Goal: Task Accomplishment & Management: Manage account settings

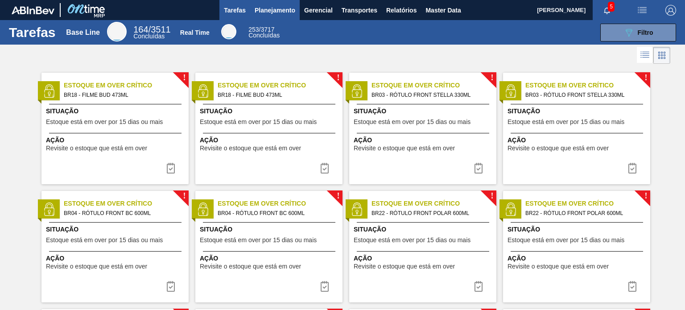
click at [280, 14] on span "Planejamento" at bounding box center [275, 10] width 41 height 11
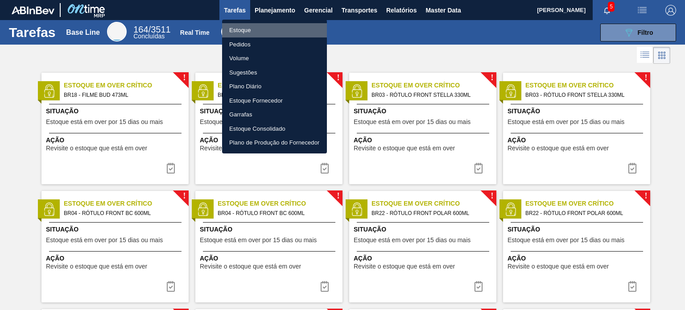
click at [272, 25] on li "Estoque" at bounding box center [274, 30] width 105 height 14
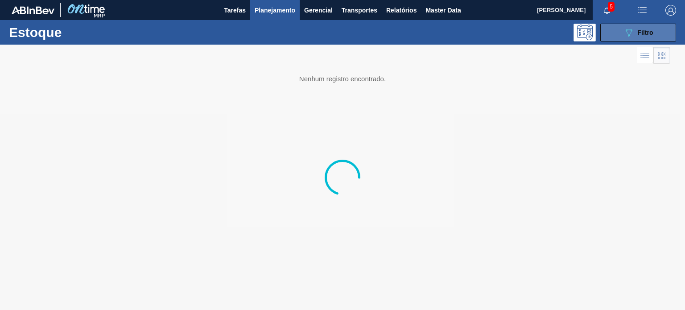
click at [619, 36] on button "089F7B8B-B2A5-4AFE-B5C0-19BA573D28AC Filtro" at bounding box center [638, 33] width 76 height 18
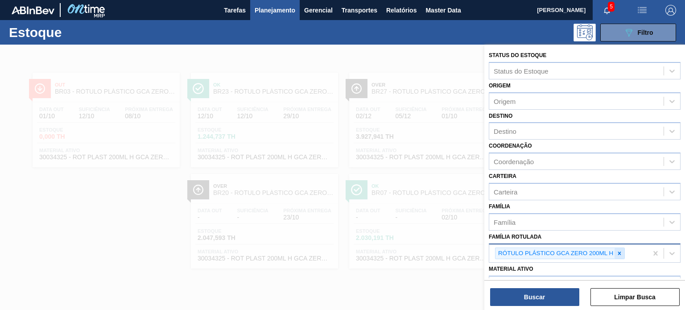
click at [619, 254] on icon at bounding box center [619, 253] width 6 height 6
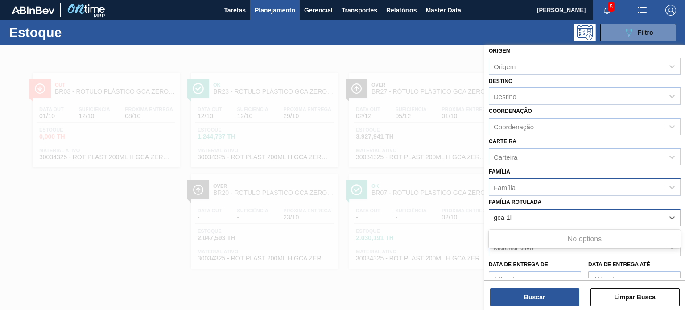
scroll to position [89, 0]
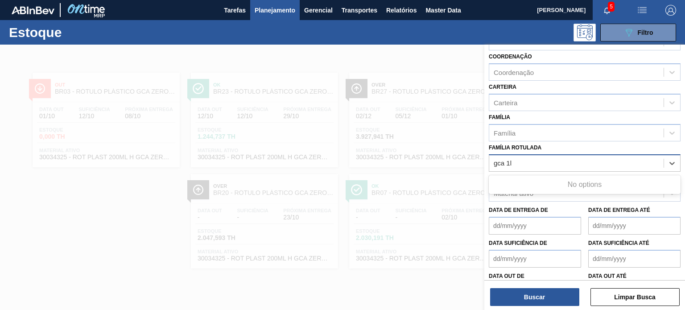
type Rotulada "gca 1l"
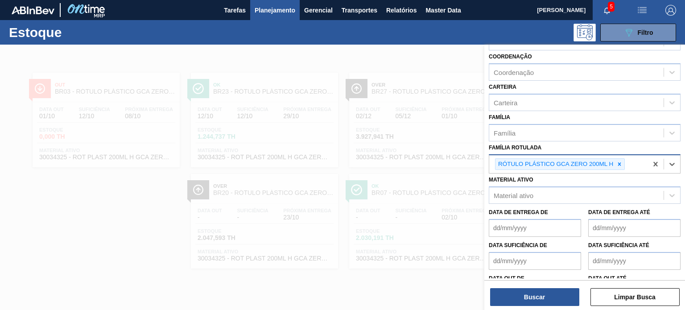
click at [614, 163] on div "RÓTULO PLÁSTICO GCA ZERO 200ML H" at bounding box center [554, 164] width 119 height 11
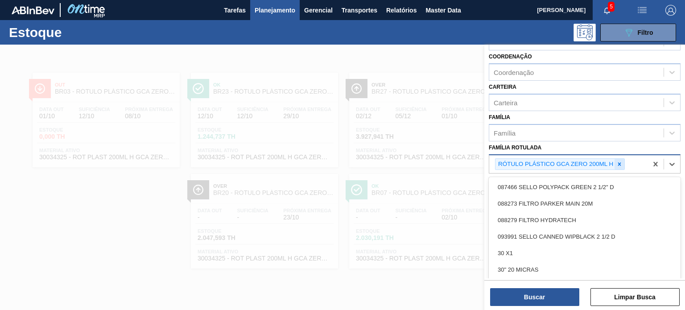
click at [620, 163] on icon at bounding box center [619, 163] width 3 height 3
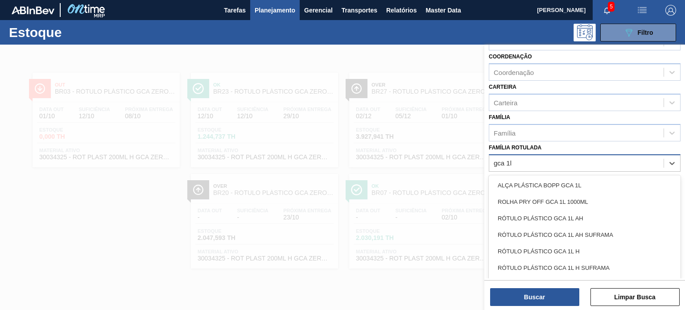
type Rotulada "gca 1l h"
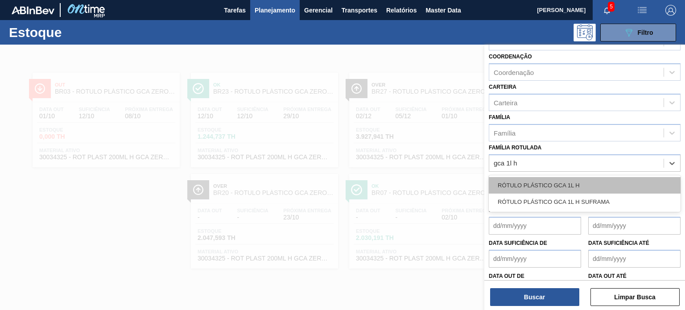
click at [596, 178] on div "RÓTULO PLÁSTICO GCA 1L H" at bounding box center [585, 185] width 192 height 17
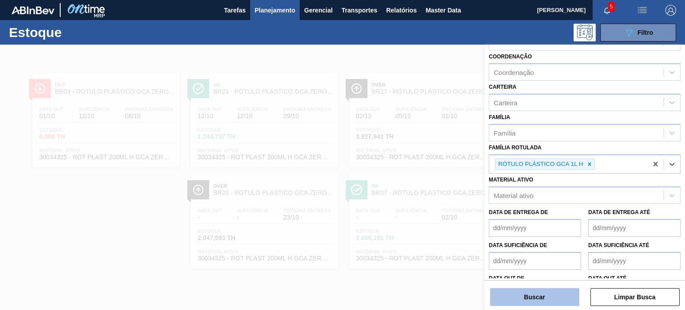
click at [547, 295] on button "Buscar" at bounding box center [534, 297] width 89 height 18
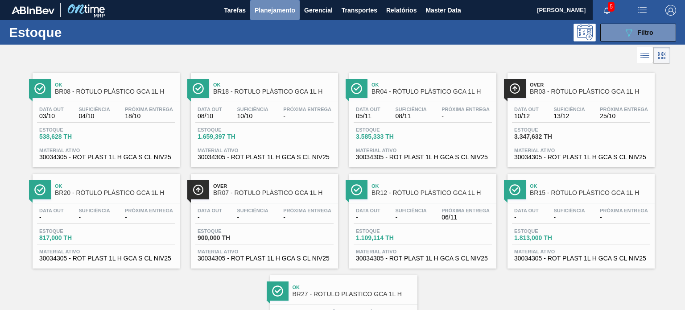
click at [270, 13] on span "Planejamento" at bounding box center [275, 10] width 41 height 11
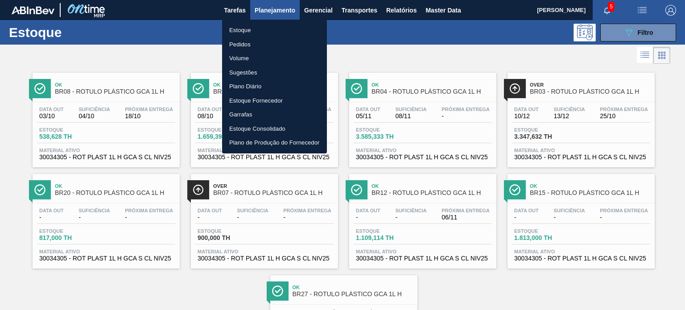
click at [262, 44] on li "Pedidos" at bounding box center [274, 44] width 105 height 14
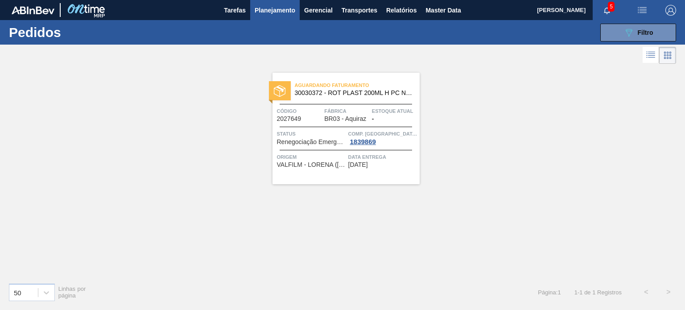
click at [260, 17] on button "Planejamento" at bounding box center [275, 10] width 50 height 20
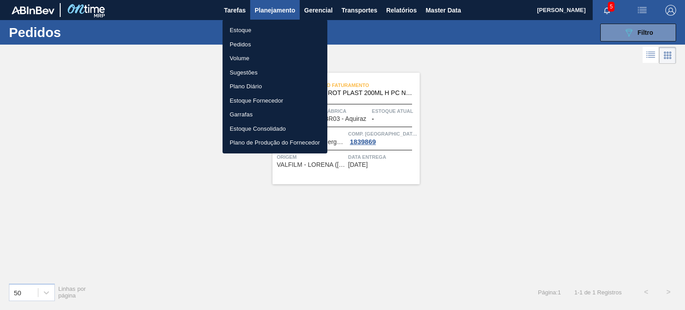
click at [254, 27] on li "Estoque" at bounding box center [275, 30] width 105 height 14
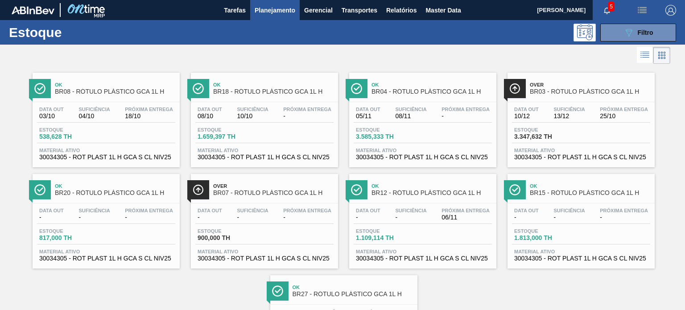
click at [275, 9] on span "Planejamento" at bounding box center [275, 10] width 41 height 11
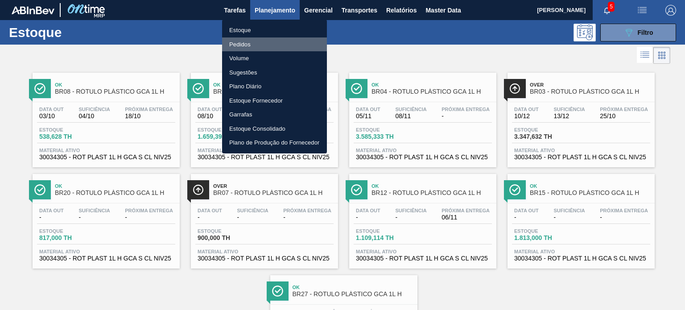
click at [249, 42] on li "Pedidos" at bounding box center [274, 44] width 105 height 14
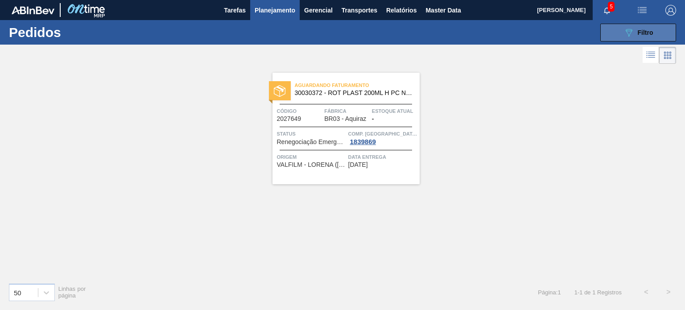
click at [619, 29] on button "089F7B8B-B2A5-4AFE-B5C0-19BA573D28AC Filtro" at bounding box center [638, 33] width 76 height 18
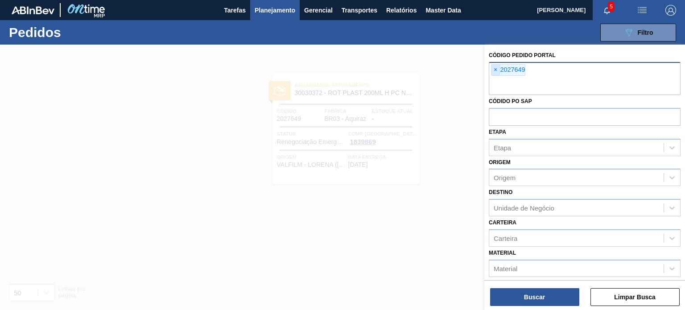
click at [493, 72] on span "×" at bounding box center [495, 70] width 8 height 11
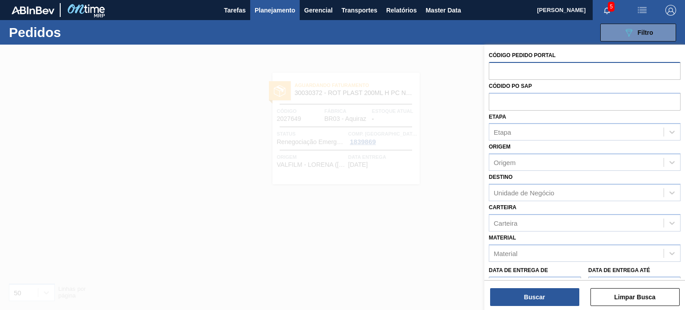
paste input "2037193"
type input "2037193"
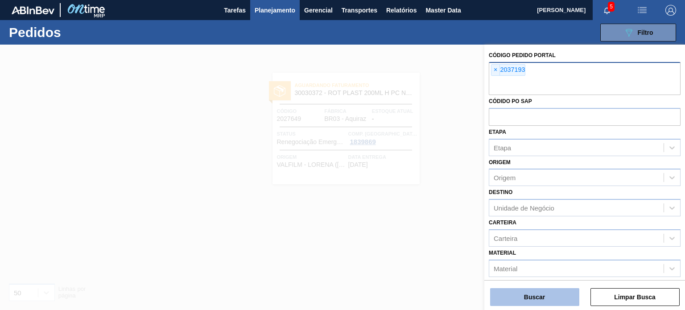
click at [533, 289] on button "Buscar" at bounding box center [534, 297] width 89 height 18
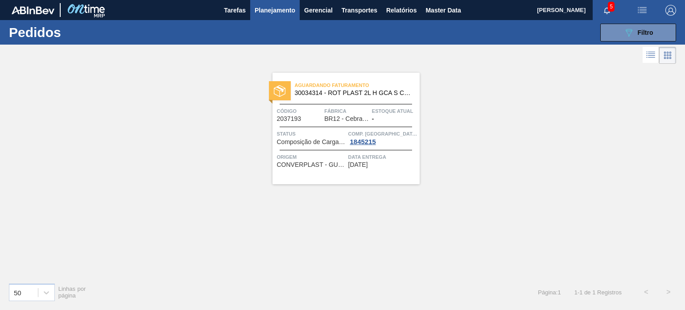
click at [262, 13] on span "Planejamento" at bounding box center [275, 10] width 41 height 11
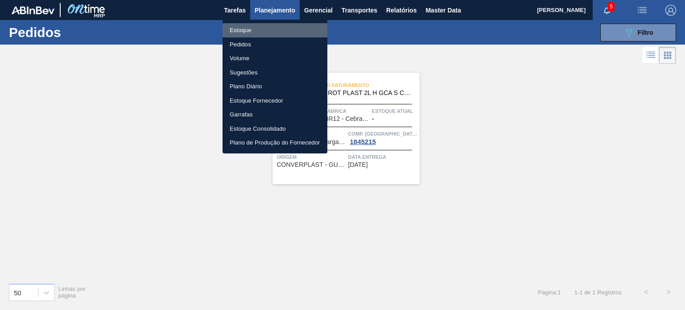
click at [258, 36] on li "Estoque" at bounding box center [275, 30] width 105 height 14
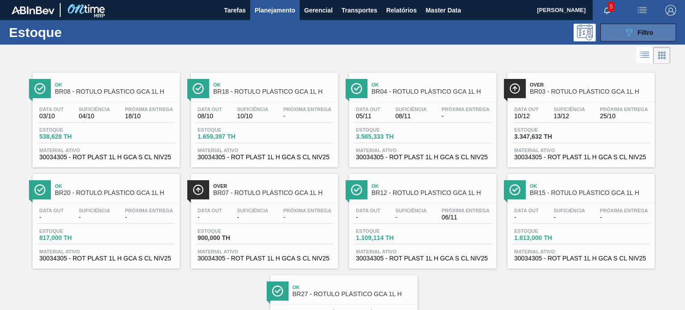
click at [623, 36] on icon "089F7B8B-B2A5-4AFE-B5C0-19BA573D28AC" at bounding box center [628, 32] width 11 height 11
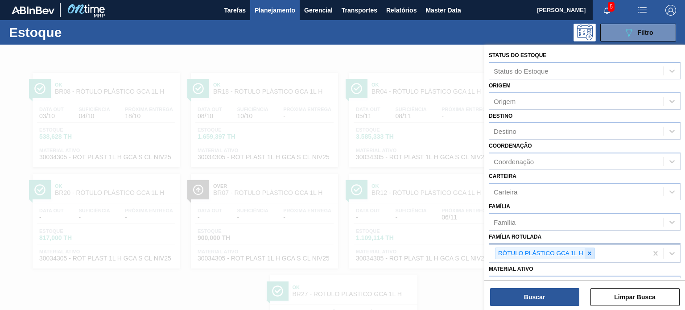
click at [592, 251] on div at bounding box center [590, 253] width 10 height 11
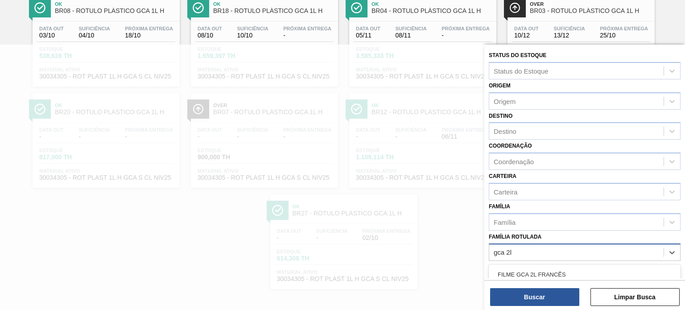
type Rotulada "gca 2l h"
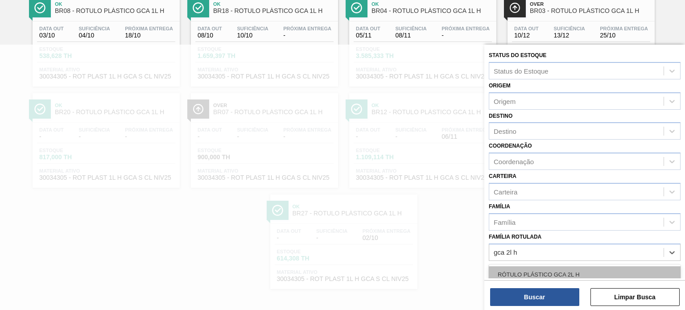
click at [582, 270] on div "RÓTULO PLÁSTICO GCA 2L H" at bounding box center [585, 274] width 192 height 17
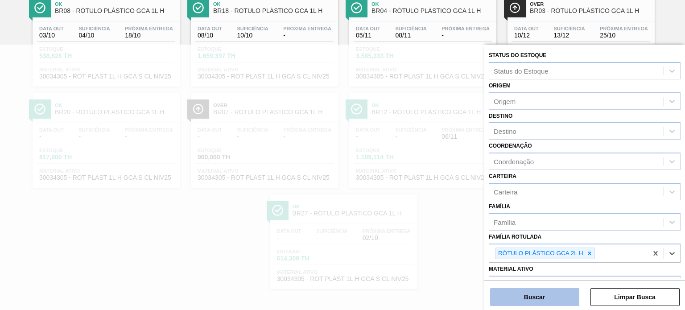
click at [569, 289] on button "Buscar" at bounding box center [534, 297] width 89 height 18
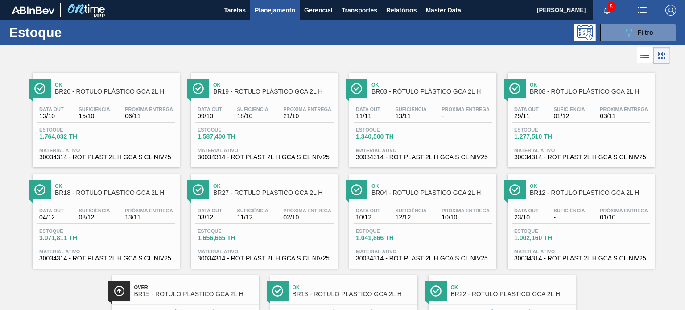
click at [282, 12] on span "Planejamento" at bounding box center [275, 10] width 41 height 11
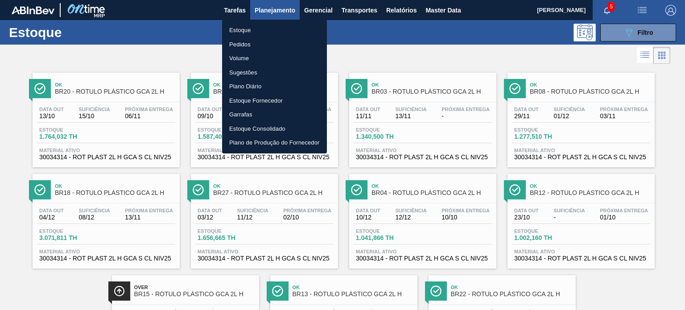
click at [507, 60] on div at bounding box center [342, 155] width 685 height 310
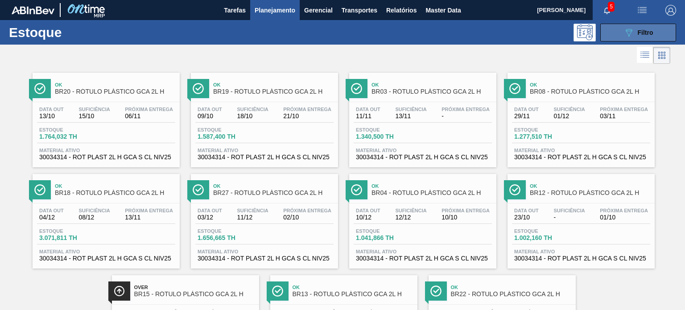
click at [645, 29] on span "Filtro" at bounding box center [646, 32] width 16 height 7
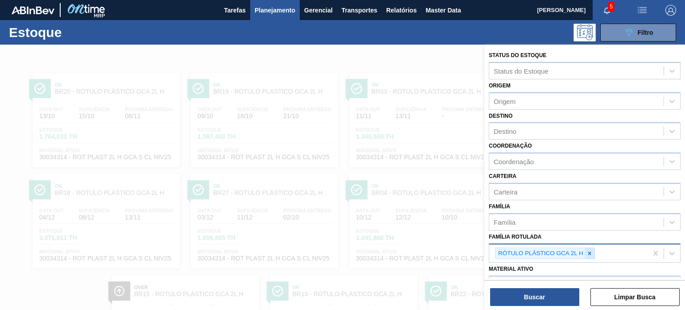
click at [586, 254] on icon at bounding box center [589, 253] width 6 height 6
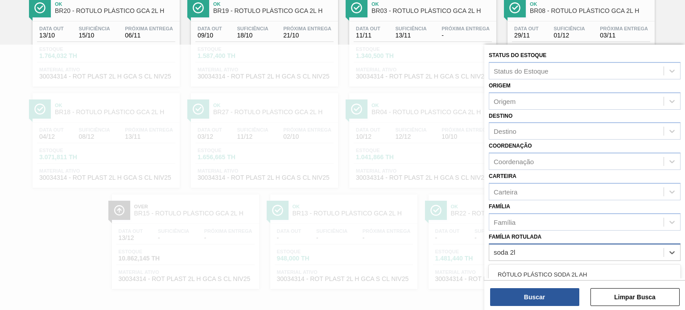
type Rotulada "soda 2l h"
drag, startPoint x: 588, startPoint y: 267, endPoint x: 570, endPoint y: 288, distance: 27.8
click at [587, 267] on div "RÓTULO PLÁSTICO SODA 2L H" at bounding box center [585, 274] width 192 height 17
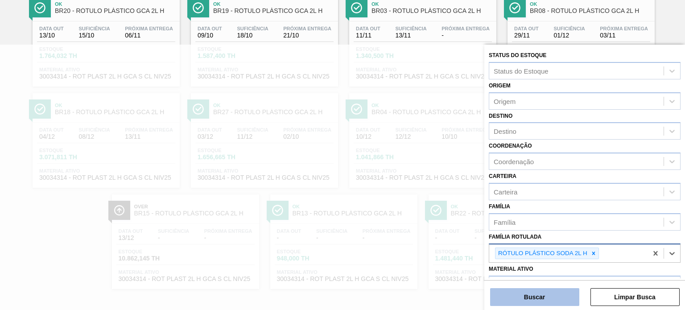
click at [564, 292] on button "Buscar" at bounding box center [534, 297] width 89 height 18
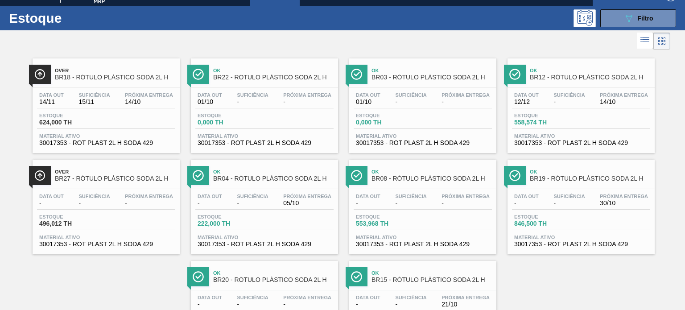
scroll to position [0, 0]
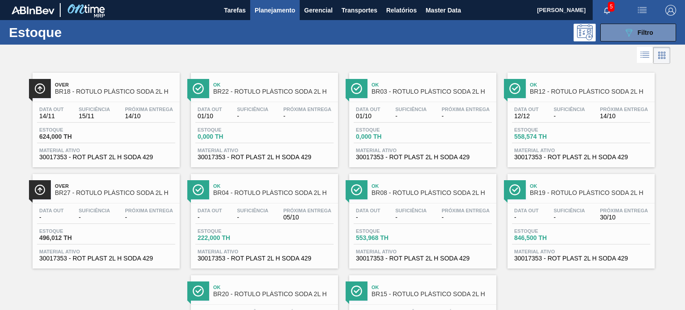
click at [271, 13] on span "Planejamento" at bounding box center [275, 10] width 41 height 11
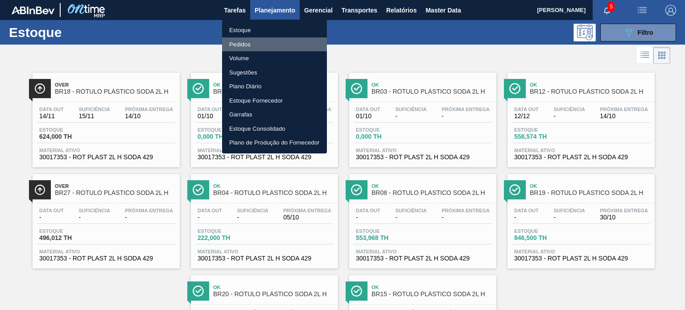
click at [256, 46] on li "Pedidos" at bounding box center [274, 44] width 105 height 14
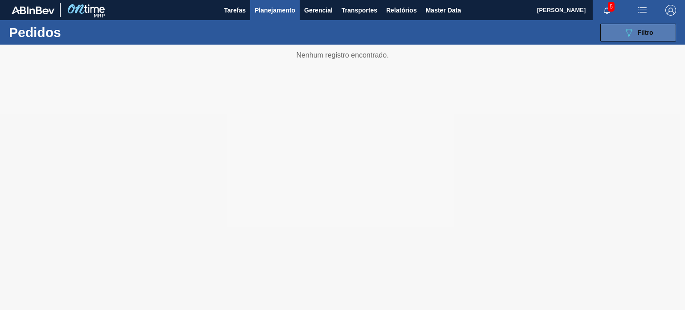
click at [615, 39] on button "089F7B8B-B2A5-4AFE-B5C0-19BA573D28AC Filtro" at bounding box center [638, 33] width 76 height 18
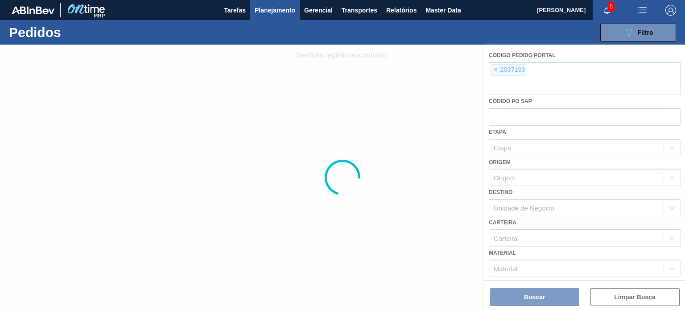
click at [499, 75] on div at bounding box center [342, 177] width 685 height 265
click at [496, 70] on div at bounding box center [342, 177] width 685 height 265
click at [496, 71] on div at bounding box center [342, 177] width 685 height 265
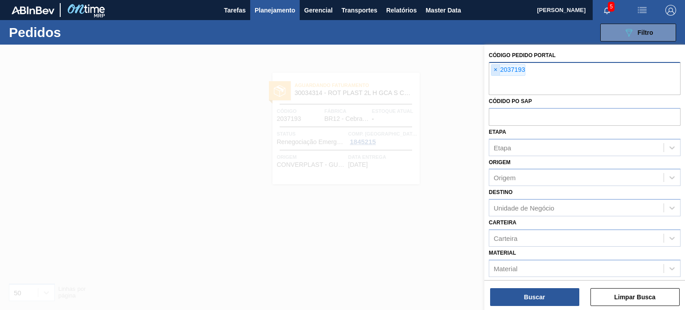
click at [496, 71] on span "×" at bounding box center [495, 70] width 8 height 11
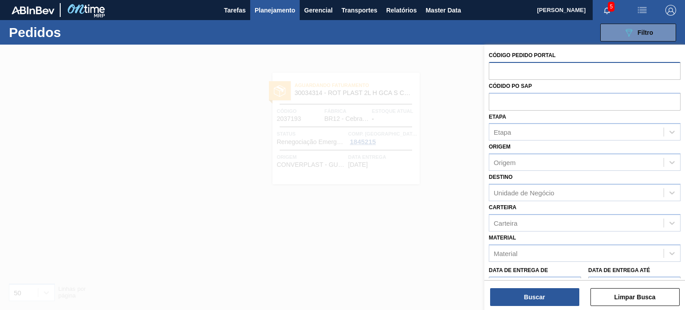
paste input "2018148"
type input "2018148"
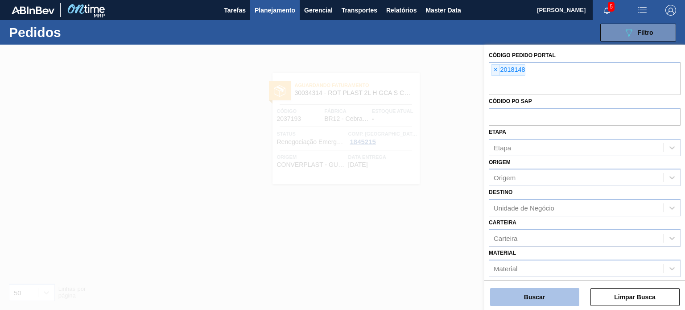
click at [501, 302] on button "Buscar" at bounding box center [534, 297] width 89 height 18
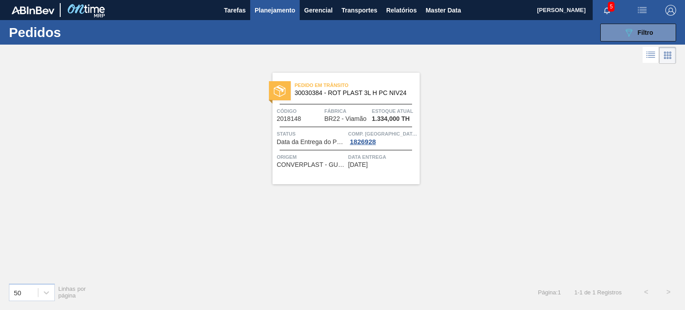
click at [355, 99] on div "Pedido em Trânsito 30030384 - ROT PLAST 3L H PC NIV24 Código 2018148 Fábrica BR…" at bounding box center [345, 128] width 147 height 111
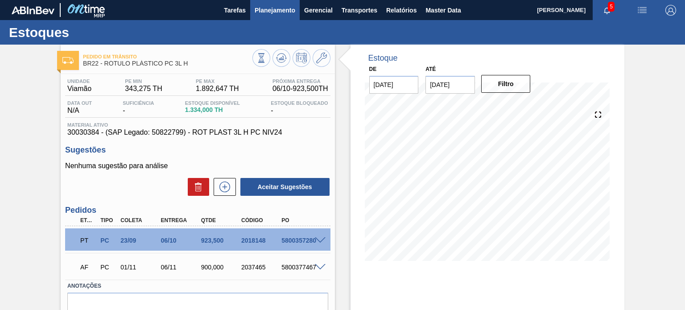
click at [260, 7] on span "Planejamento" at bounding box center [275, 10] width 41 height 11
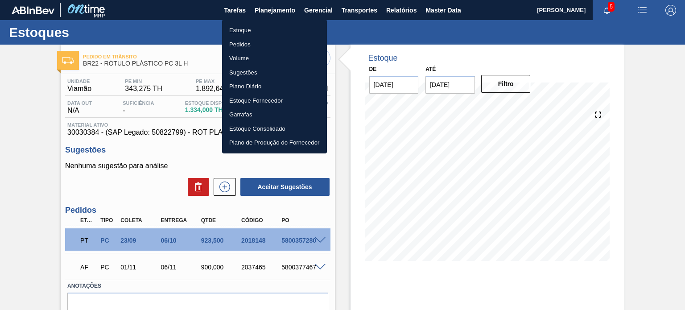
click at [250, 42] on li "Pedidos" at bounding box center [274, 44] width 105 height 14
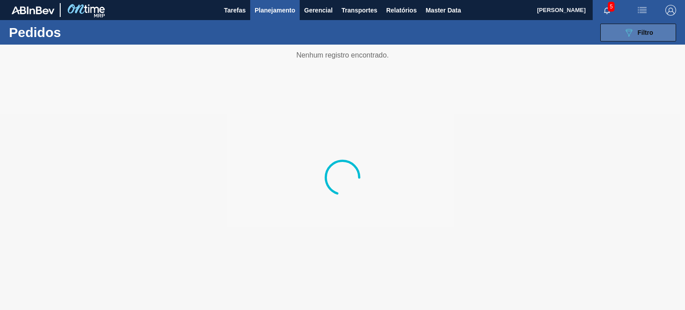
click at [610, 33] on button "089F7B8B-B2A5-4AFE-B5C0-19BA573D28AC Filtro" at bounding box center [638, 33] width 76 height 18
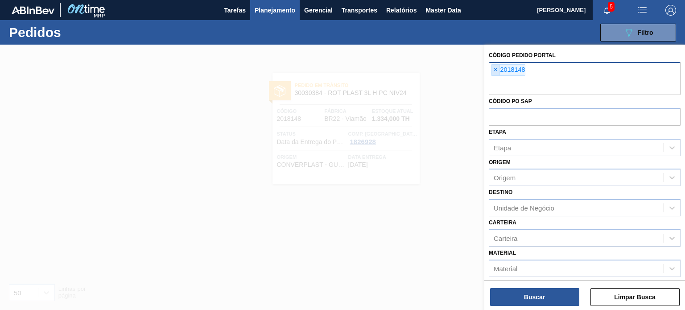
click at [496, 73] on span "×" at bounding box center [495, 70] width 8 height 11
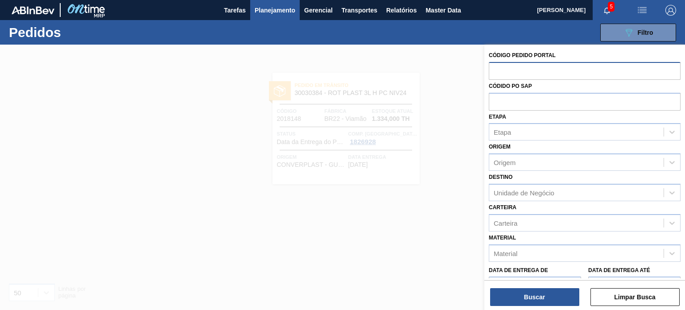
paste input "2027663"
type input "2027663"
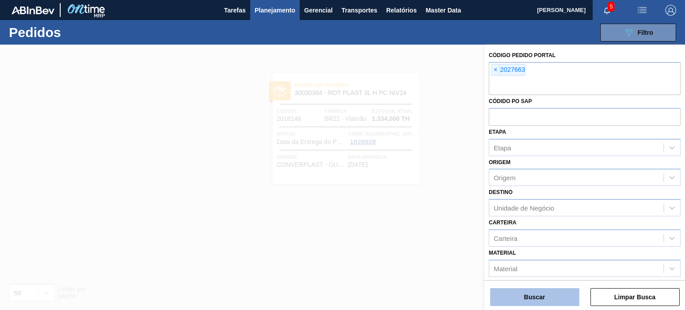
click at [512, 299] on button "Buscar" at bounding box center [534, 297] width 89 height 18
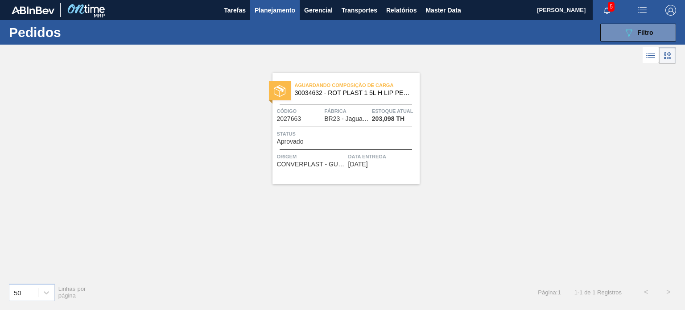
click at [376, 98] on div "Aguardando Composição de Carga 30034632 - ROT PLAST 1 5L H LIP PESSEGO NF25" at bounding box center [345, 89] width 147 height 20
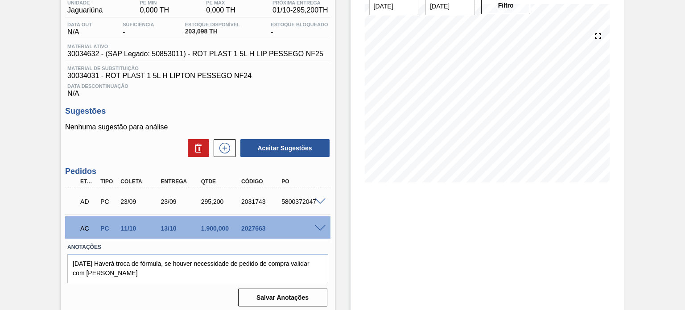
scroll to position [83, 0]
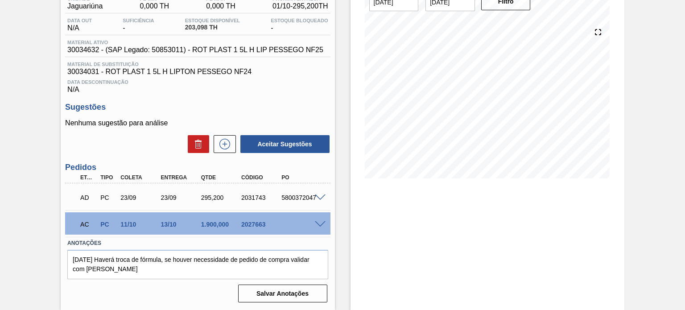
click at [316, 194] on div at bounding box center [322, 197] width 18 height 7
click at [316, 195] on span at bounding box center [320, 197] width 11 height 7
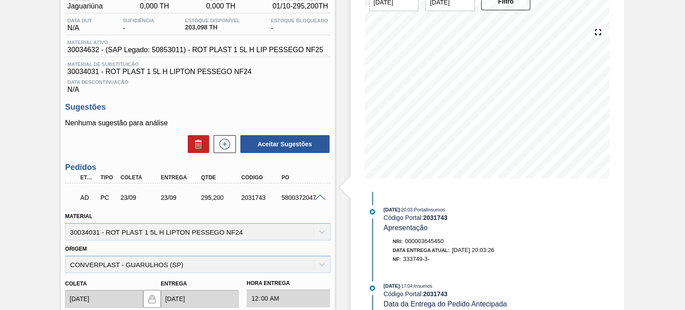
click at [322, 195] on span at bounding box center [320, 197] width 11 height 7
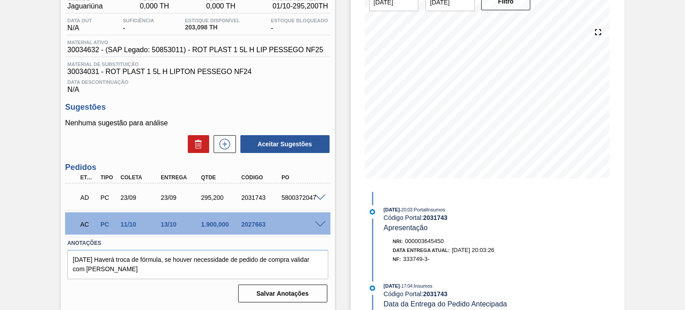
click at [315, 222] on span at bounding box center [320, 224] width 11 height 7
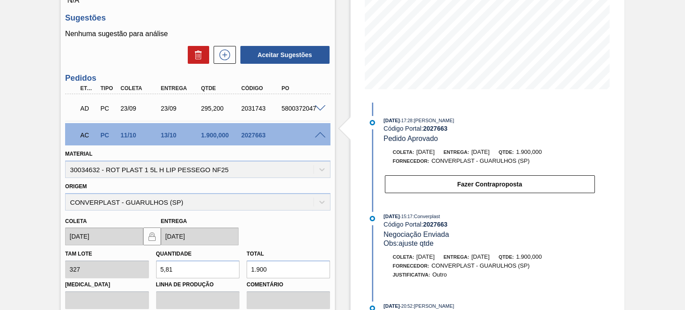
scroll to position [127, 0]
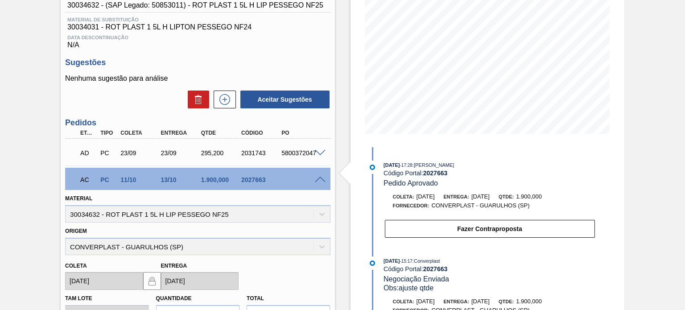
click at [321, 183] on div "AC PC 11/10 13/10 1.900,000 2027663" at bounding box center [197, 179] width 265 height 22
click at [319, 180] on span at bounding box center [320, 180] width 11 height 7
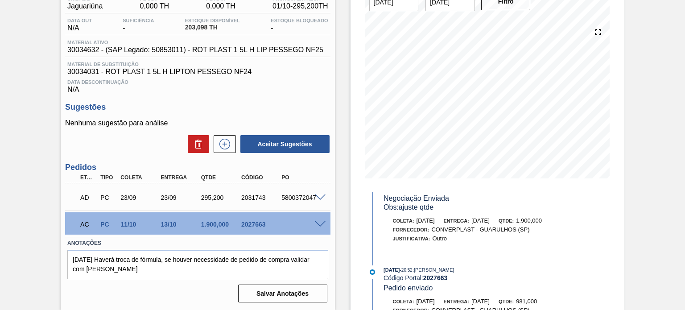
scroll to position [202, 0]
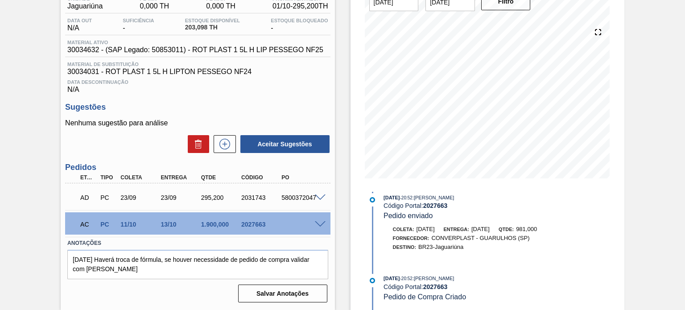
click at [319, 219] on div "AC PC 11/10 13/10 1.900,000 2027663" at bounding box center [197, 223] width 265 height 22
click at [319, 223] on span at bounding box center [320, 224] width 11 height 7
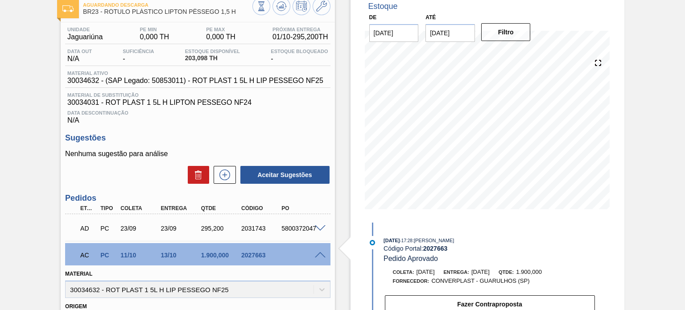
scroll to position [38, 0]
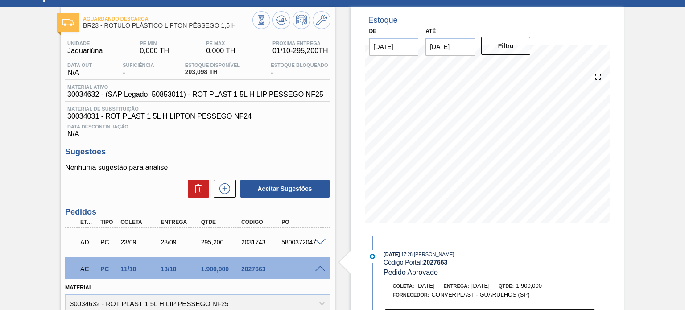
click at [356, 118] on div "Estoque De 01/10/2025 Até 03/01/2026 Filtro 22/10 Projeção de Estoque 1,880.564…" at bounding box center [488, 122] width 274 height 230
click at [281, 28] on button at bounding box center [281, 20] width 18 height 18
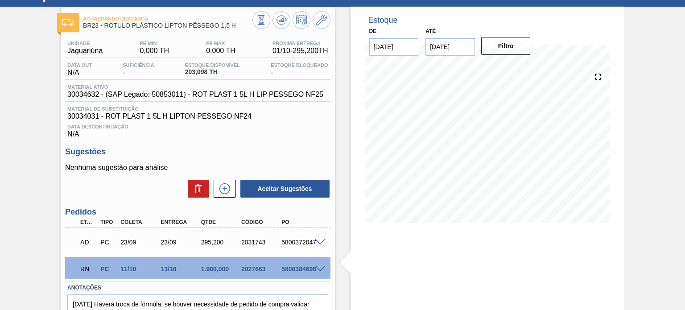
click at [318, 272] on div "5800384698" at bounding box center [301, 268] width 44 height 7
click at [318, 270] on span at bounding box center [320, 269] width 11 height 7
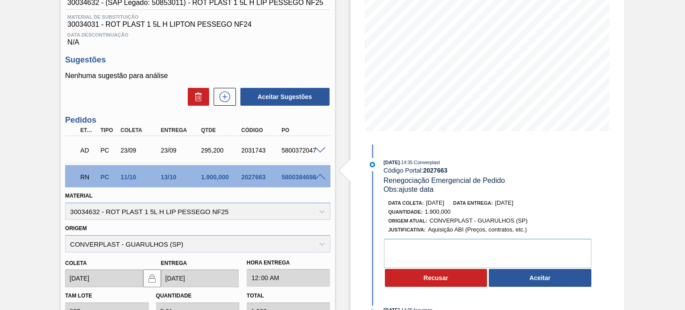
scroll to position [172, 0]
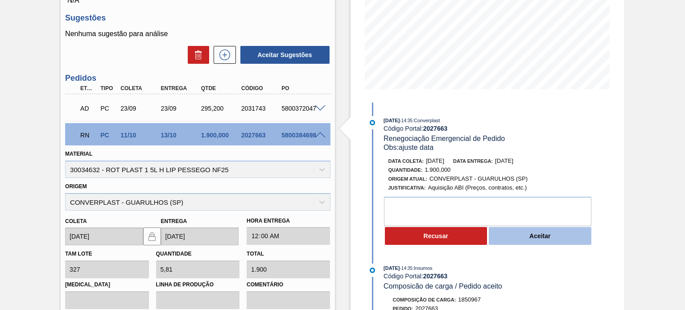
click at [514, 237] on button "Aceitar" at bounding box center [540, 236] width 103 height 18
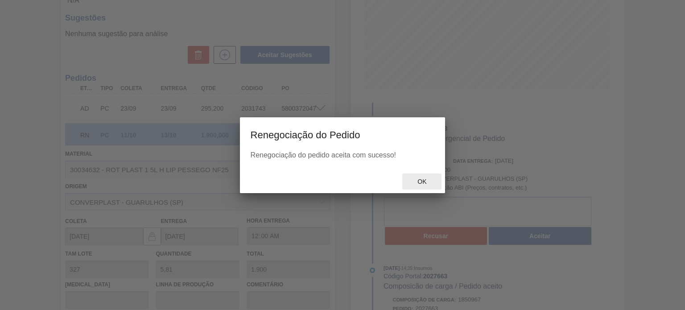
click at [430, 187] on div "Ok" at bounding box center [421, 181] width 39 height 17
type input "ajuste data"
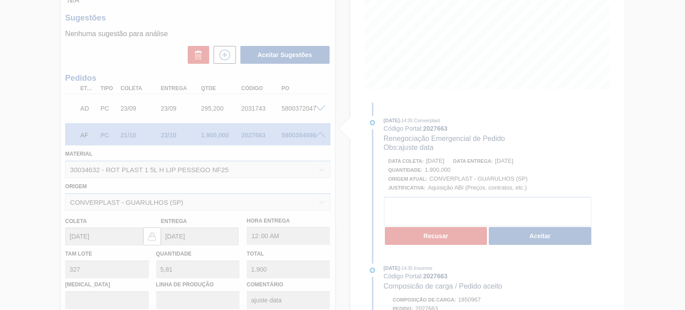
type input "21/10/2025"
type input "[DATE]"
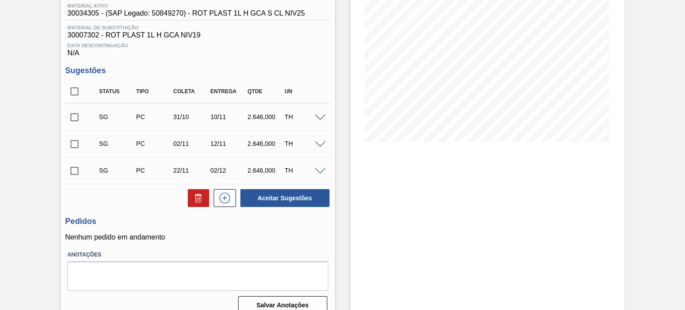
scroll to position [131, 0]
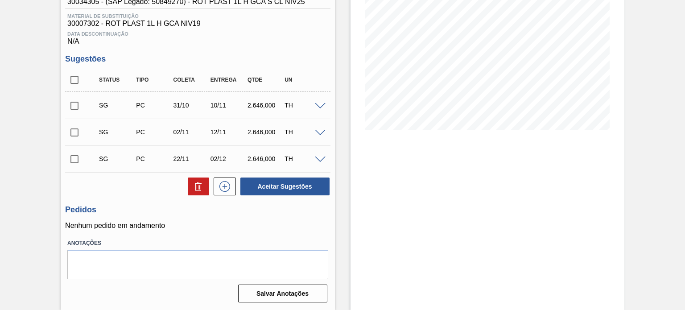
click at [318, 105] on span at bounding box center [320, 106] width 11 height 7
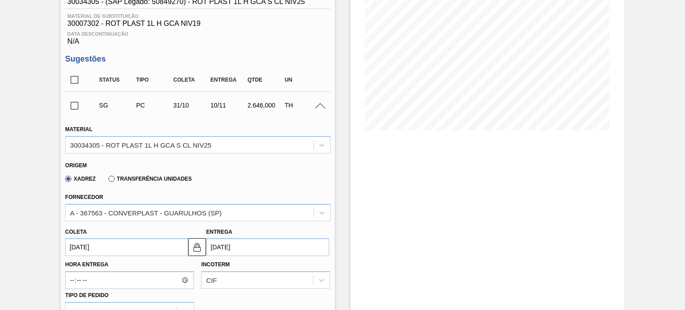
click at [318, 105] on span at bounding box center [320, 106] width 11 height 7
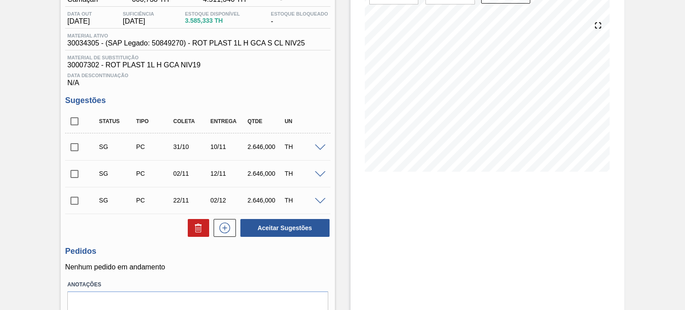
scroll to position [45, 0]
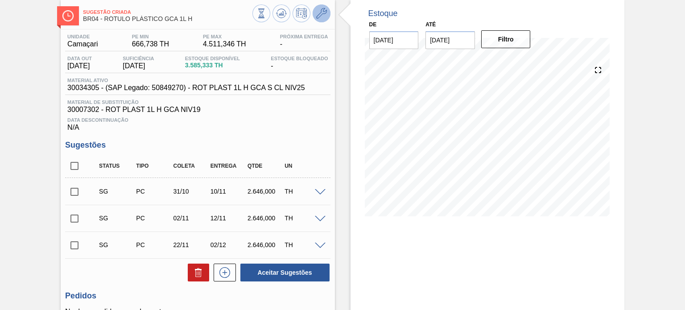
click at [321, 18] on icon at bounding box center [321, 13] width 11 height 11
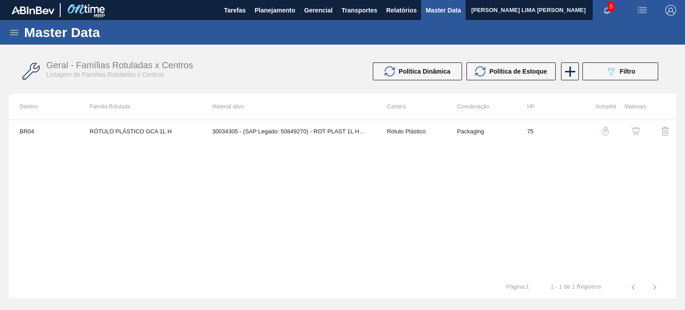
click at [608, 131] on img "button" at bounding box center [605, 131] width 9 height 9
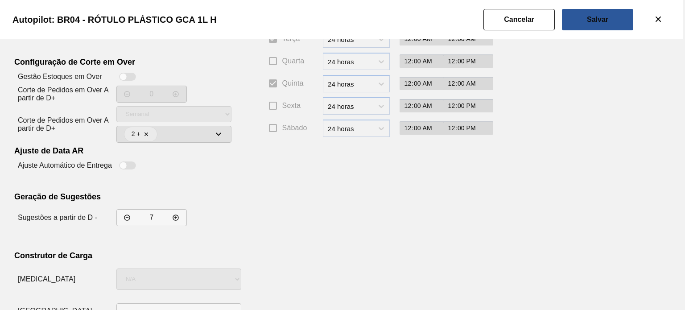
scroll to position [134, 0]
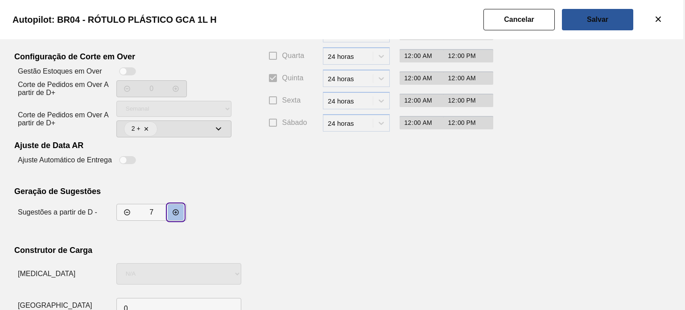
click at [178, 212] on icon "decrementar valor" at bounding box center [175, 212] width 7 height 7
type input "10"
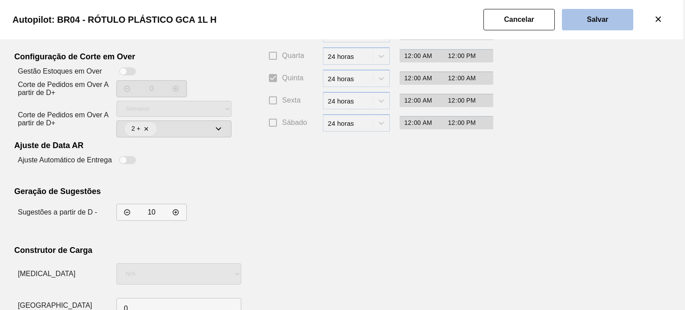
click at [617, 21] on button "Salvar" at bounding box center [597, 19] width 71 height 21
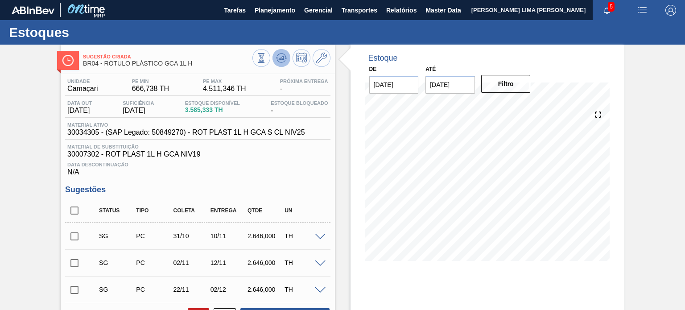
click at [281, 59] on icon at bounding box center [281, 58] width 6 height 4
click at [282, 60] on icon at bounding box center [281, 58] width 11 height 11
click at [318, 60] on icon at bounding box center [321, 58] width 11 height 11
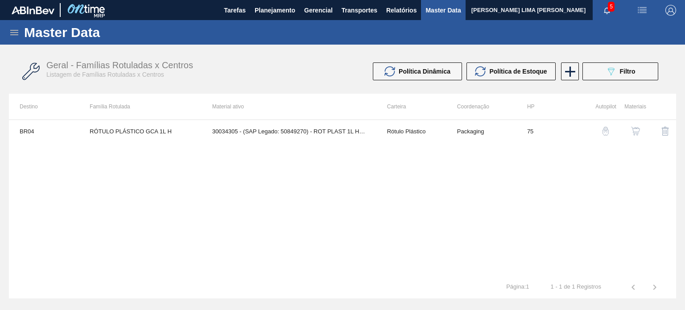
click at [602, 129] on img "button" at bounding box center [605, 131] width 9 height 9
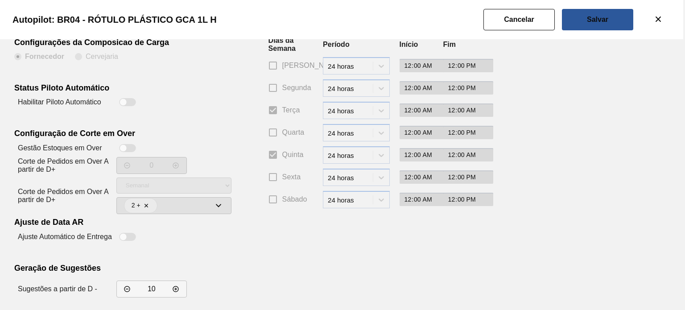
scroll to position [162, 0]
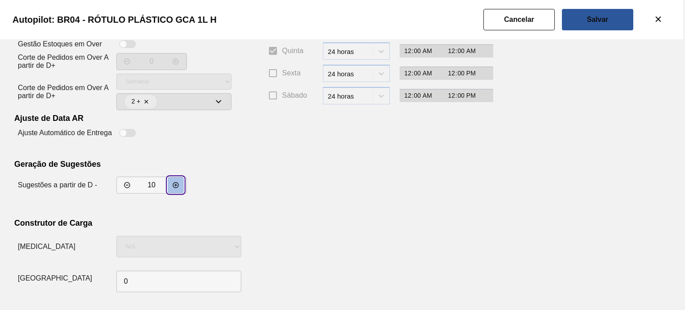
click at [180, 184] on button "decrementar valor" at bounding box center [176, 185] width 16 height 16
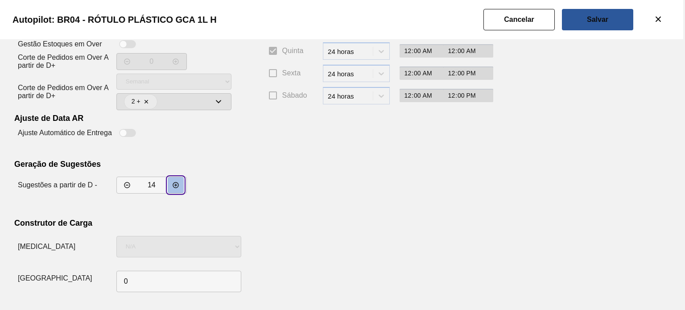
type input "15"
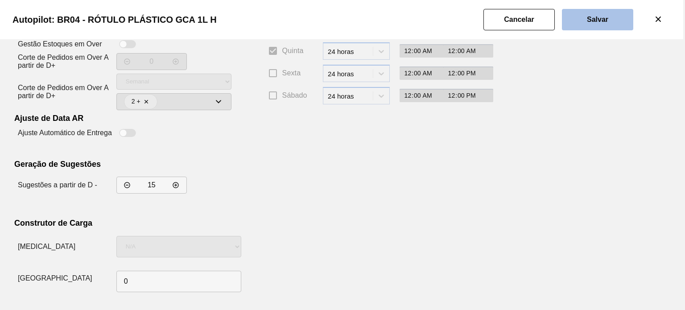
drag, startPoint x: 619, startPoint y: 17, endPoint x: 628, endPoint y: 24, distance: 11.6
click at [619, 17] on button "Salvar" at bounding box center [597, 19] width 71 height 21
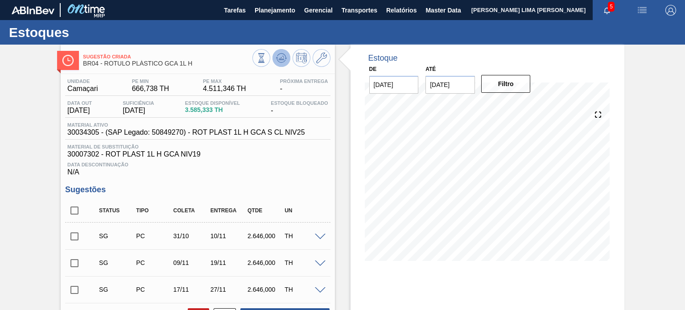
click at [284, 60] on icon at bounding box center [281, 58] width 11 height 11
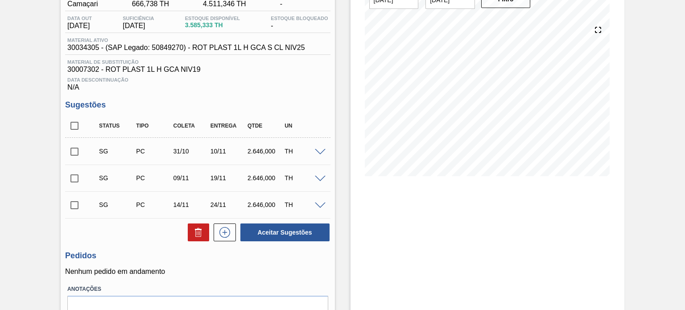
scroll to position [89, 0]
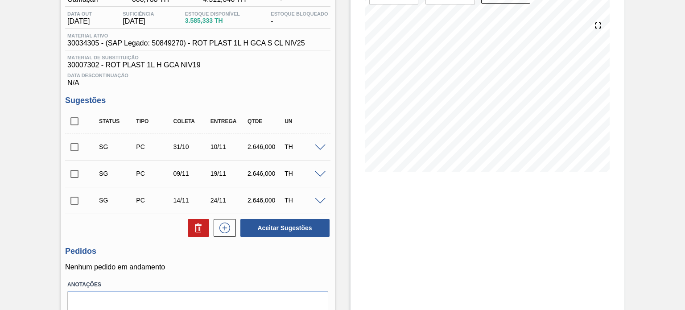
click at [318, 148] on span at bounding box center [320, 147] width 11 height 7
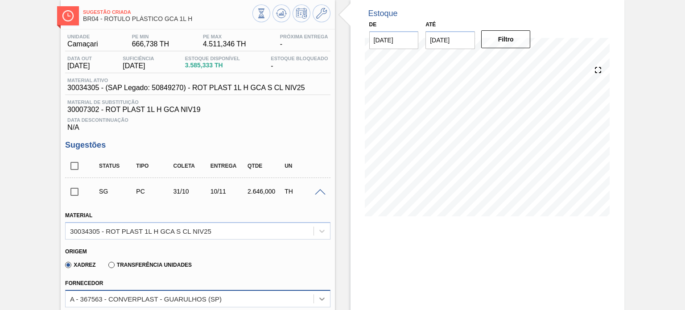
scroll to position [223, 0]
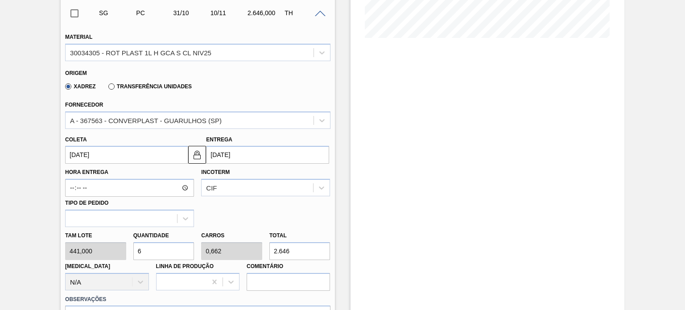
click at [249, 252] on div "Tam lote 441,000 Quantidade 6 Carros 0,662 Total 2.646 Doca N/A Linha de Produç…" at bounding box center [198, 259] width 272 height 64
type input "0,007"
type input "0,001"
type input "3"
type input "0,077"
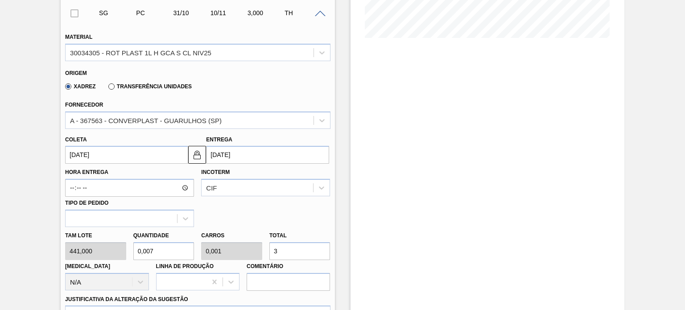
type input "0,009"
type input "34"
type input "0,771"
type input "0,085"
type input "340"
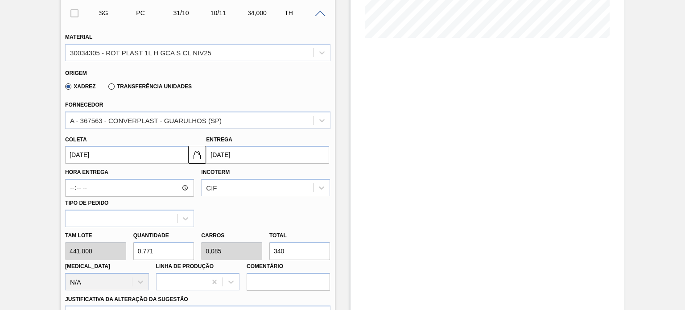
type input "7,71"
type input "0,85"
type input "3.400"
drag, startPoint x: 244, startPoint y: 157, endPoint x: 193, endPoint y: 153, distance: 51.9
click at [193, 153] on div "Coleta 31/10/2025 Entrega 10/11/2025" at bounding box center [198, 147] width 272 height 33
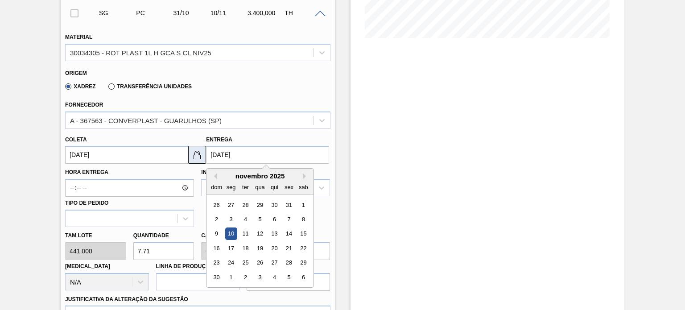
type input "0"
type input "22/12/1999"
type input "05"
type input "25/09/2025"
type input "05/1"
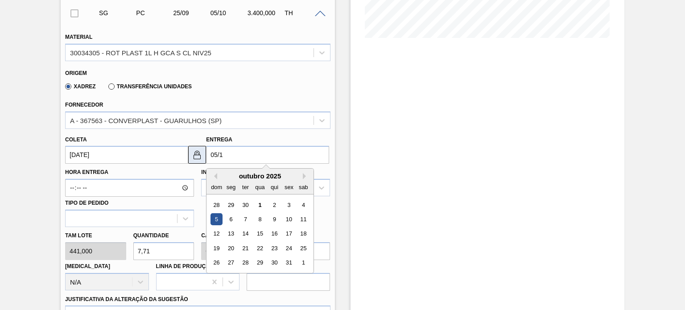
type input "26/12/2024"
type input "05/11"
type input "26/10/2025"
type input "05/11/2"
type input "01/05/2002"
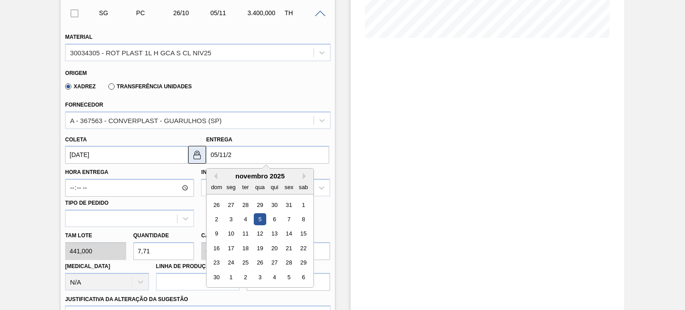
type input "05/11/20"
type input "26/10/2020"
type input "05/11/2025"
type input "26/10/2025"
type input "05/11/2025"
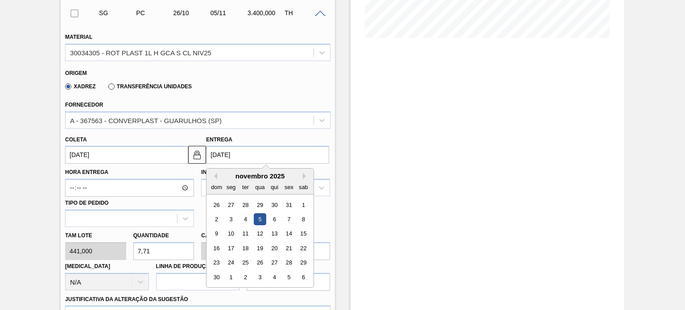
click at [348, 119] on div "Estoque De 01/10/2025 Até 03/01/2026 Filtro 05/10 Projeção de Estoque 3,585.333…" at bounding box center [479, 203] width 289 height 762
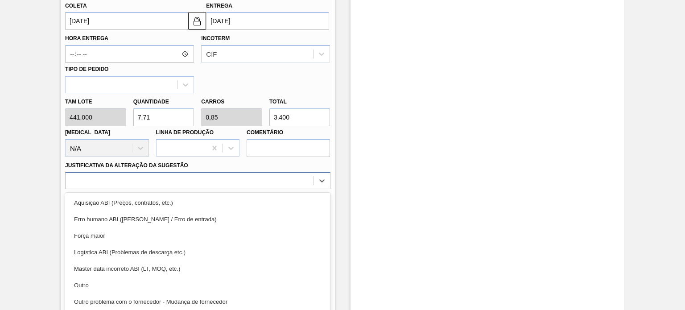
click at [250, 184] on div "option Aquisição ABI (Preços, contratos, etc.) focused, 1 of 18. 18 results ava…" at bounding box center [197, 180] width 265 height 17
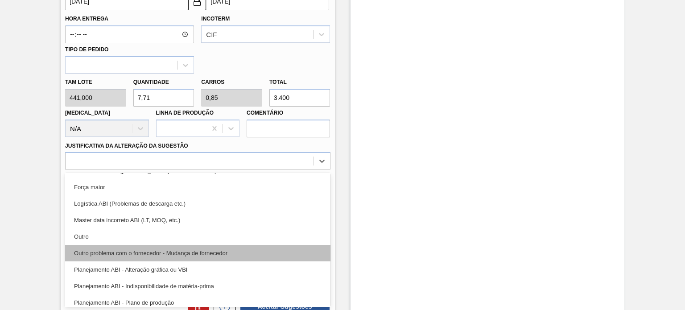
scroll to position [45, 0]
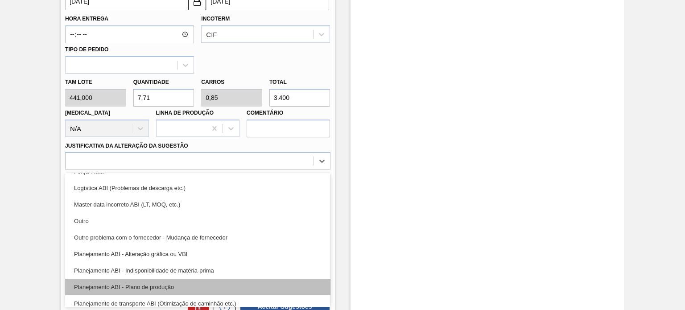
click at [197, 280] on div "Planejamento ABI - Plano de produção" at bounding box center [197, 287] width 265 height 17
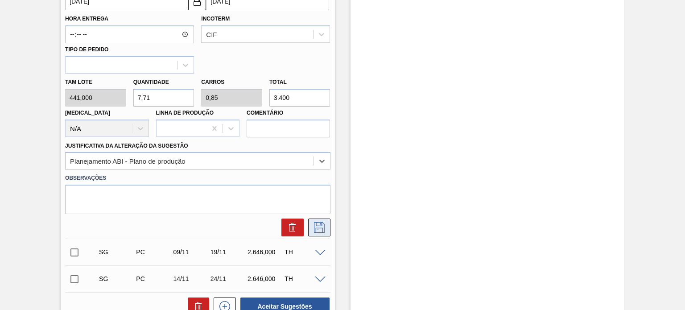
click at [322, 225] on icon at bounding box center [319, 227] width 14 height 11
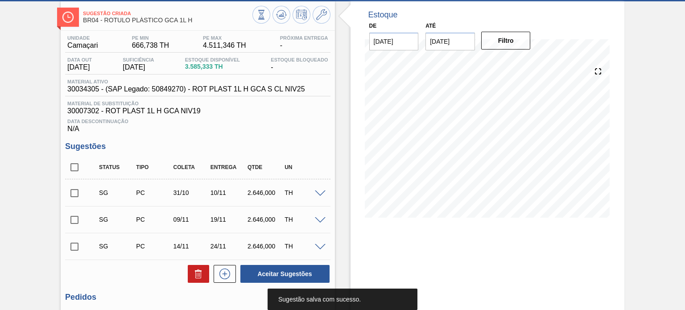
scroll to position [0, 0]
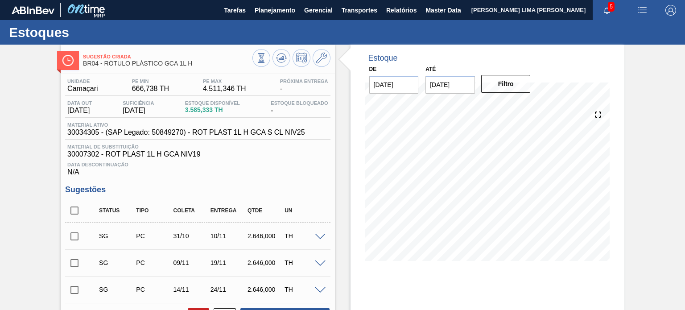
click at [320, 236] on span at bounding box center [320, 237] width 11 height 7
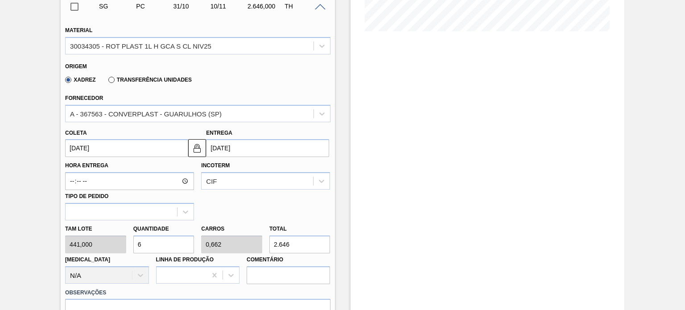
scroll to position [268, 0]
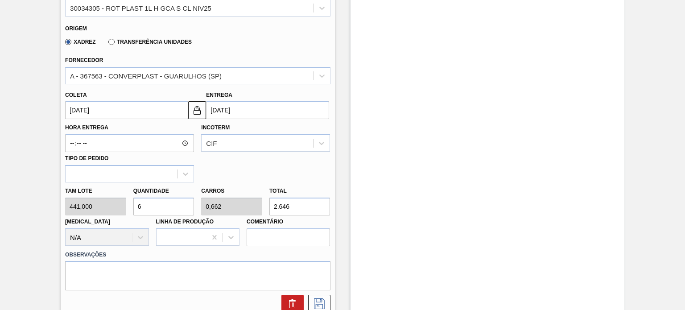
drag, startPoint x: 301, startPoint y: 198, endPoint x: 276, endPoint y: 201, distance: 24.3
click at [276, 201] on input "2.646" at bounding box center [299, 207] width 61 height 18
click at [294, 207] on input "2.646" at bounding box center [299, 207] width 61 height 18
click at [293, 207] on input "2.646" at bounding box center [299, 207] width 61 height 18
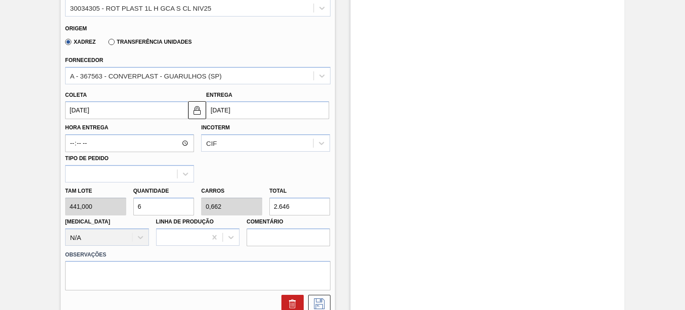
type input "0,007"
type input "0,001"
type input "3"
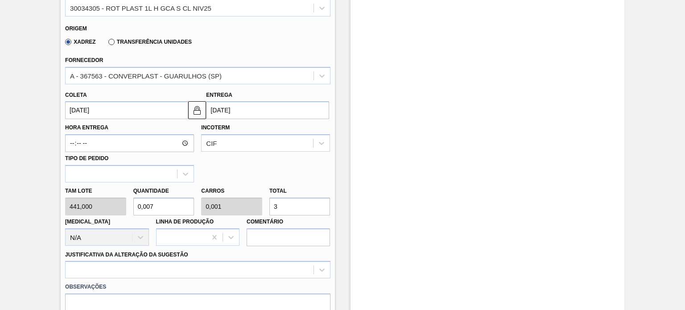
type input "0,073"
type input "0,008"
type input "32"
type input "0,726"
type input "0,08"
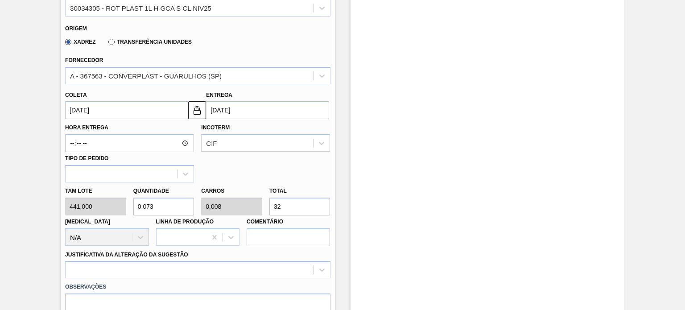
type input "320"
type input "7,256"
type input "0,8"
type input "3.200"
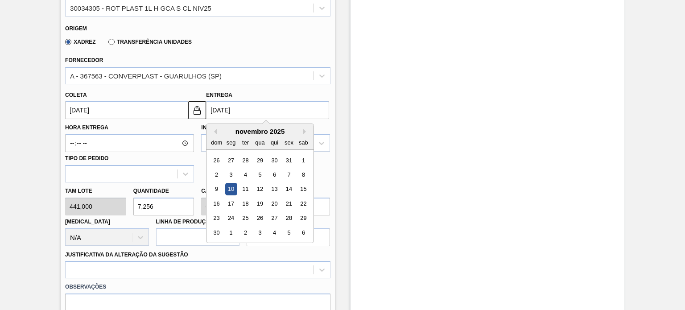
drag, startPoint x: 249, startPoint y: 112, endPoint x: 184, endPoint y: 107, distance: 65.7
click at [184, 107] on div "Coleta 31/10/2025 Entrega 10/11/2025 Previous Month Next Month novembro 2025 do…" at bounding box center [198, 103] width 272 height 33
click at [261, 174] on div "5" at bounding box center [260, 175] width 12 height 12
type input "26/10/2025"
type input "05/11/2025"
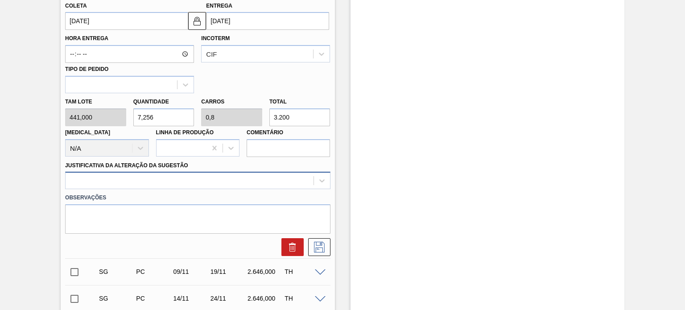
scroll to position [376, 0]
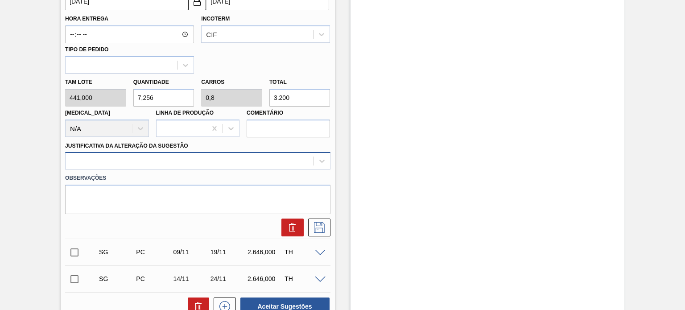
click at [292, 169] on div at bounding box center [197, 160] width 265 height 17
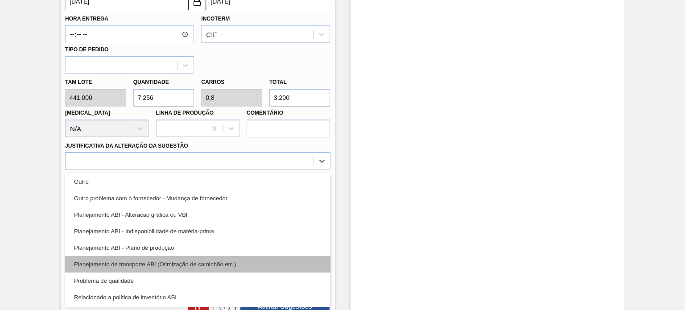
scroll to position [89, 0]
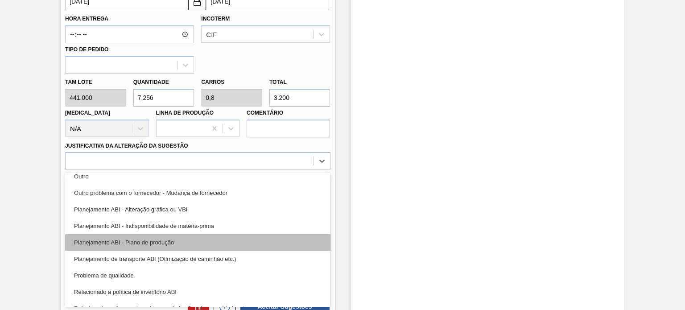
click at [183, 241] on div "Planejamento ABI - Plano de produção" at bounding box center [197, 242] width 265 height 17
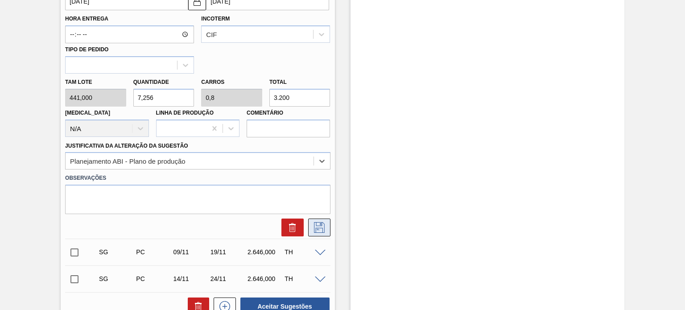
click at [314, 223] on icon at bounding box center [319, 227] width 14 height 11
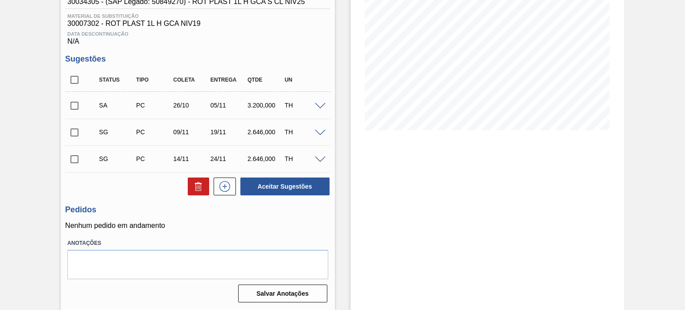
scroll to position [86, 0]
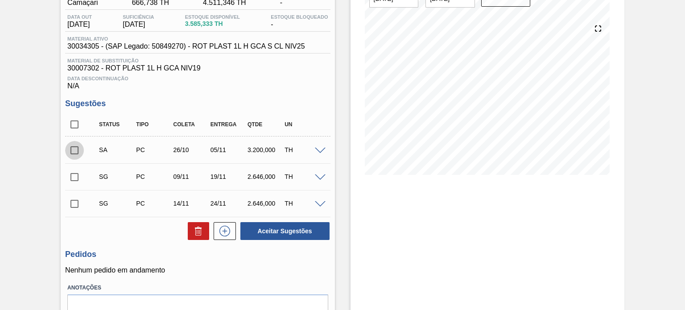
click at [77, 151] on input "checkbox" at bounding box center [74, 150] width 19 height 19
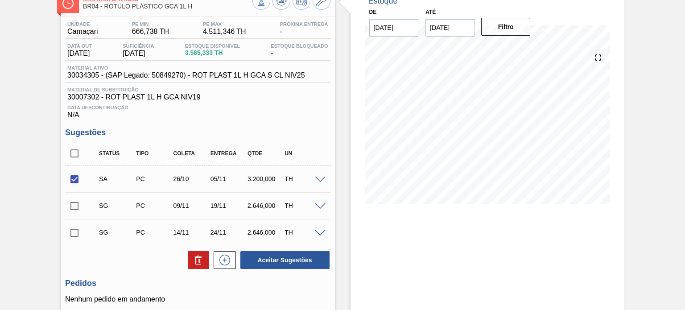
scroll to position [41, 0]
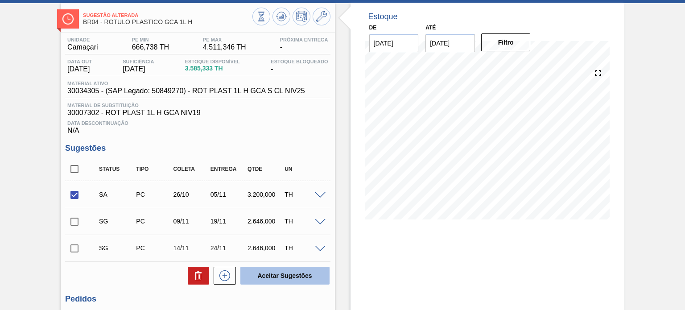
click at [276, 272] on button "Aceitar Sugestões" at bounding box center [284, 276] width 89 height 18
checkbox input "false"
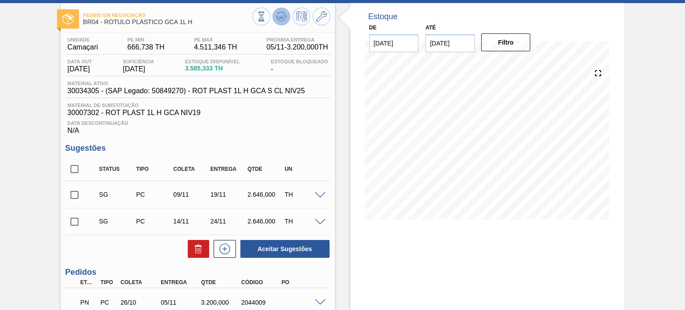
click at [277, 17] on icon at bounding box center [281, 16] width 11 height 11
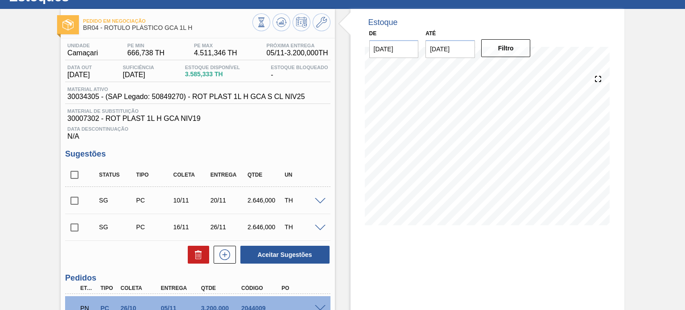
scroll to position [89, 0]
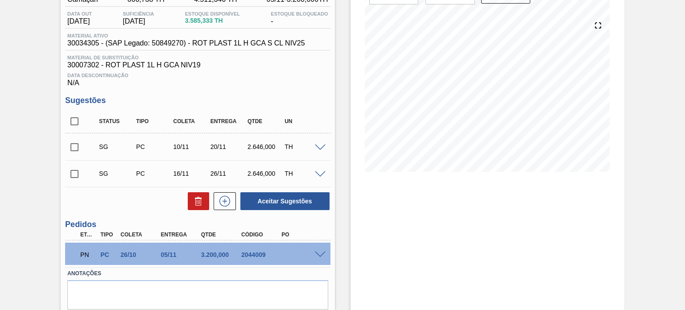
click at [250, 254] on div "2044009" at bounding box center [261, 254] width 44 height 7
click at [249, 254] on div "2044009" at bounding box center [261, 254] width 44 height 7
copy div "2044009"
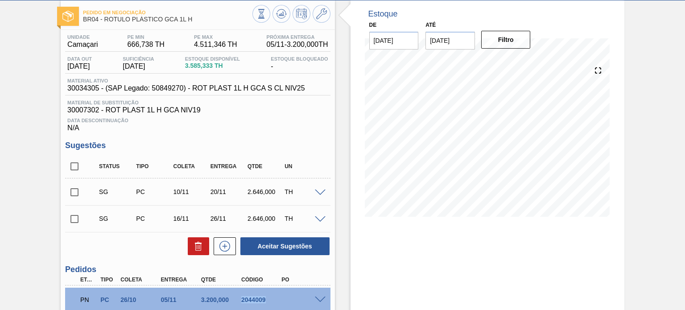
scroll to position [120, 0]
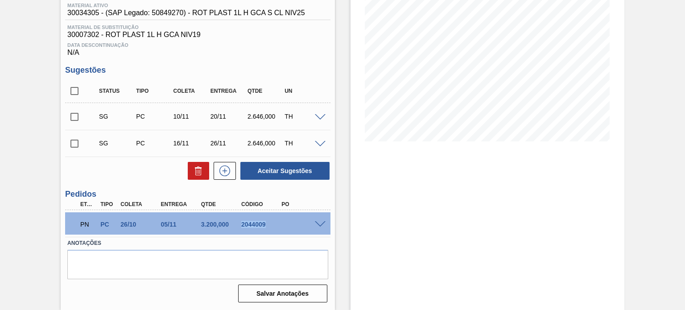
click at [251, 229] on div "PN PC 26/10 05/11 3.200,000 2044009" at bounding box center [194, 224] width 241 height 18
click at [251, 226] on div "2044009" at bounding box center [261, 224] width 44 height 7
copy div "2044009"
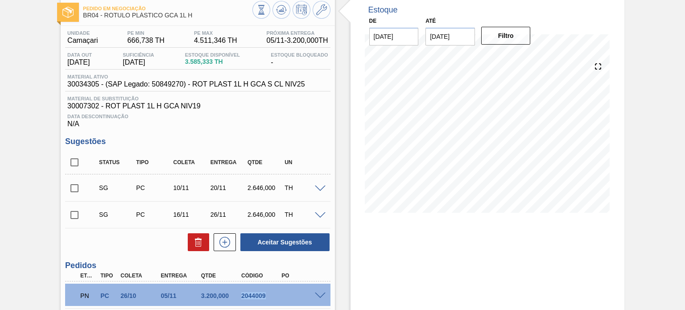
scroll to position [0, 0]
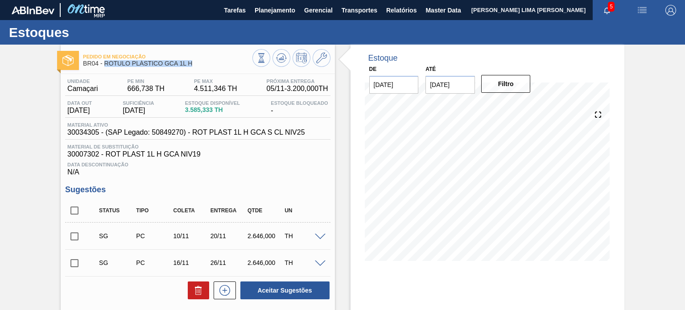
drag, startPoint x: 204, startPoint y: 67, endPoint x: 105, endPoint y: 61, distance: 98.7
click at [105, 61] on div "Pedido em Negociação BR04 - RÓTULO PLÁSTICO GCA 1L H" at bounding box center [167, 60] width 169 height 20
copy span "RÓTULO PLÁSTICO GCA 1L H"
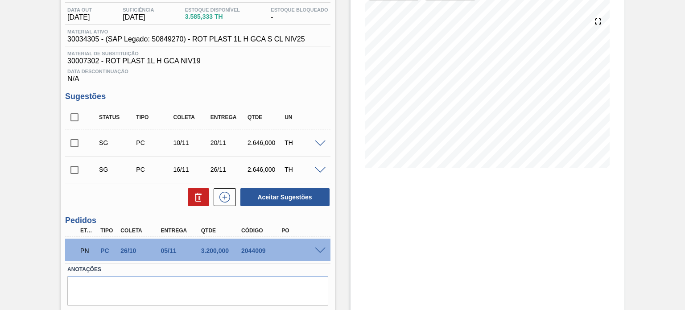
scroll to position [120, 0]
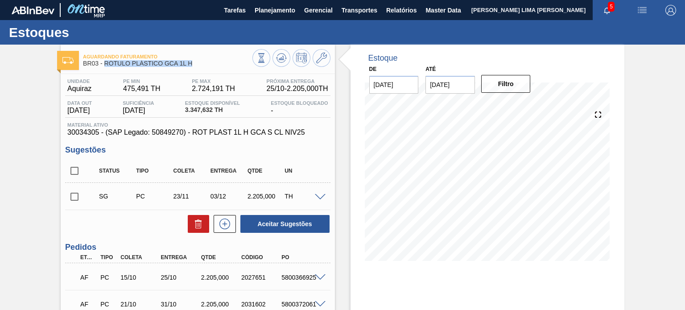
drag, startPoint x: 181, startPoint y: 66, endPoint x: 106, endPoint y: 66, distance: 75.4
click at [106, 66] on span "BR03 - RÓTULO PLÁSTICO GCA 1L H" at bounding box center [167, 63] width 169 height 7
copy span "RÓTULO PLÁSTICO GCA 1L H"
click at [266, 120] on div "Unidade Aquiraz PE MIN 475,491 TH PE MAX 2.724,191 TH Próxima Entrega 25/10 - 2…" at bounding box center [197, 107] width 265 height 58
click at [265, 58] on icon at bounding box center [261, 58] width 10 height 10
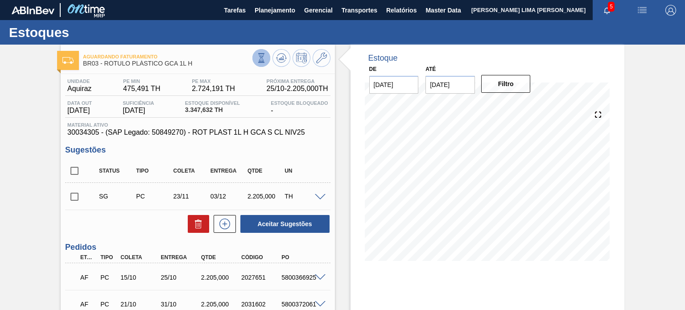
click at [255, 58] on button at bounding box center [261, 58] width 18 height 18
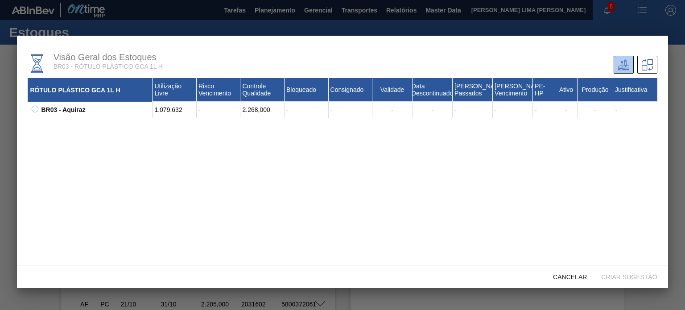
click at [36, 112] on icon at bounding box center [35, 109] width 7 height 7
click at [162, 126] on div "1.079,632" at bounding box center [175, 126] width 44 height 16
copy div "1.079,632"
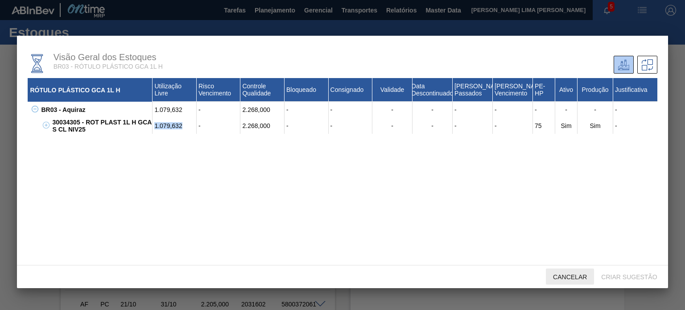
click at [565, 270] on div "Cancelar" at bounding box center [570, 276] width 48 height 17
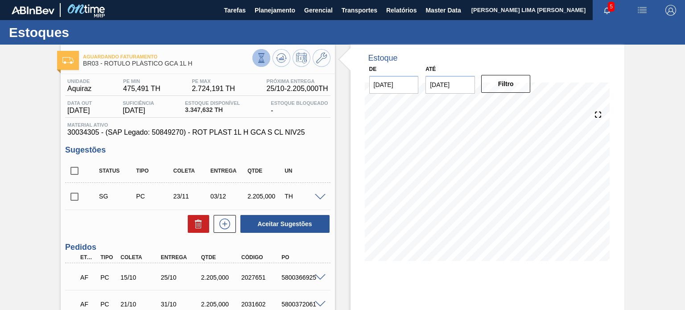
click at [253, 62] on button at bounding box center [261, 58] width 18 height 18
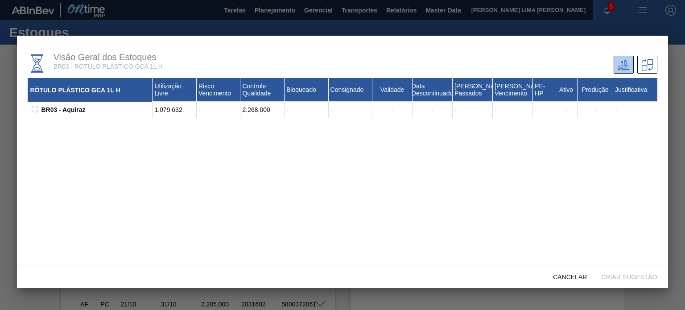
click at [34, 111] on icon at bounding box center [35, 109] width 7 height 7
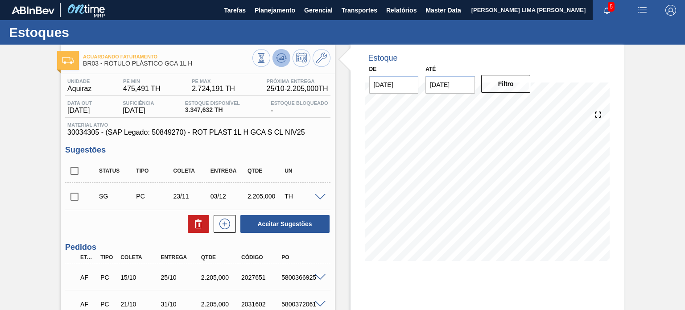
click at [281, 59] on icon at bounding box center [281, 59] width 1 height 2
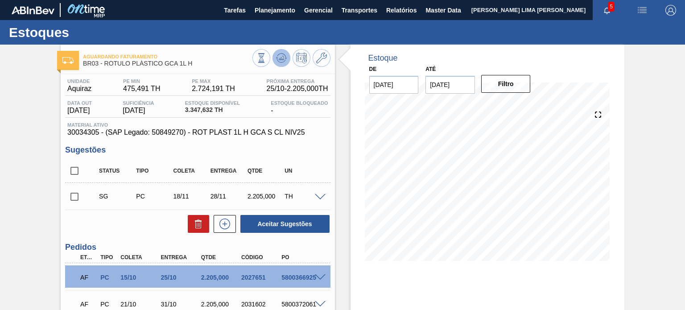
click at [289, 60] on button at bounding box center [281, 58] width 18 height 18
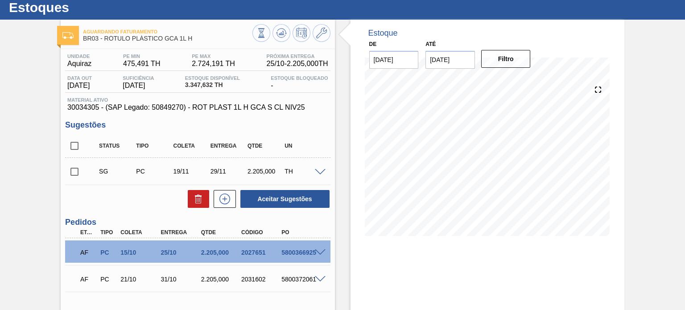
scroll to position [19, 0]
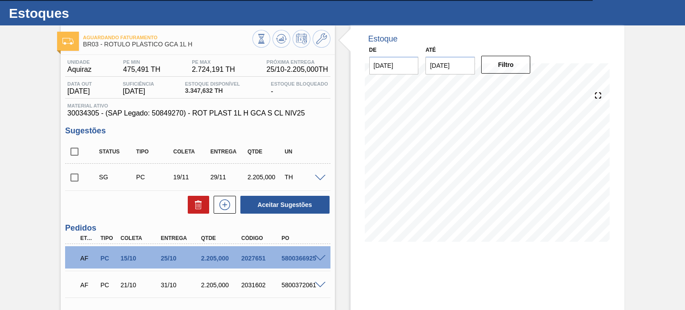
click at [321, 178] on span at bounding box center [320, 178] width 11 height 7
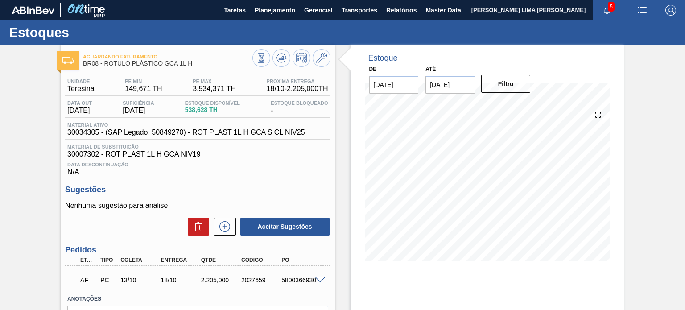
click at [84, 133] on span "30034305 - (SAP Legado: 50849270) - ROT PLAST 1L H GCA S CL NIV25" at bounding box center [185, 132] width 237 height 8
copy span "30034305"
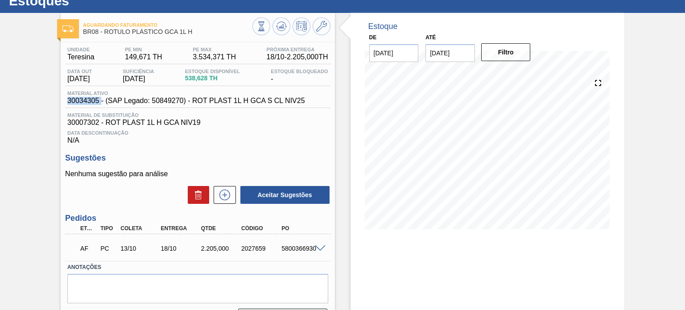
scroll to position [73, 0]
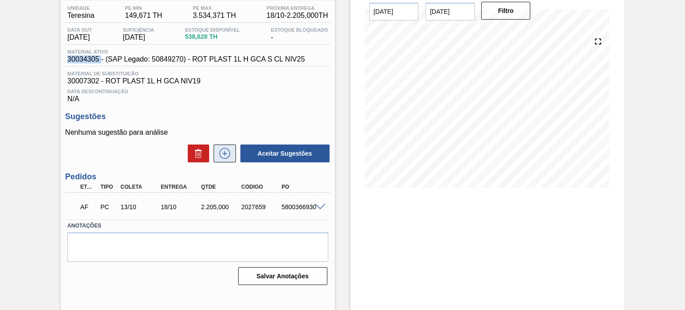
click at [228, 153] on icon at bounding box center [225, 153] width 14 height 11
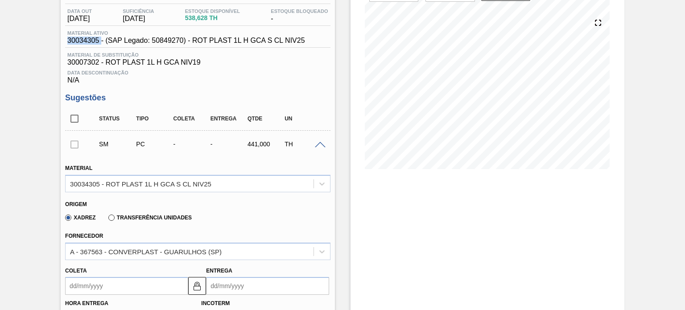
scroll to position [134, 0]
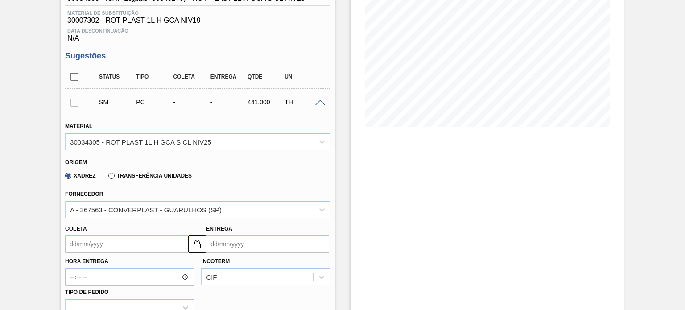
click at [149, 177] on label "Transferência Unidades" at bounding box center [149, 176] width 83 height 6
click at [107, 177] on input "Transferência Unidades" at bounding box center [107, 177] width 0 height 0
click at [144, 210] on div "BR03-Aquiraz" at bounding box center [197, 209] width 265 height 17
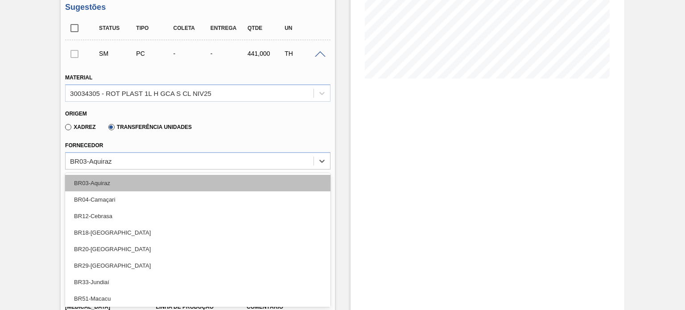
click at [133, 187] on div "BR03-Aquiraz" at bounding box center [197, 183] width 265 height 17
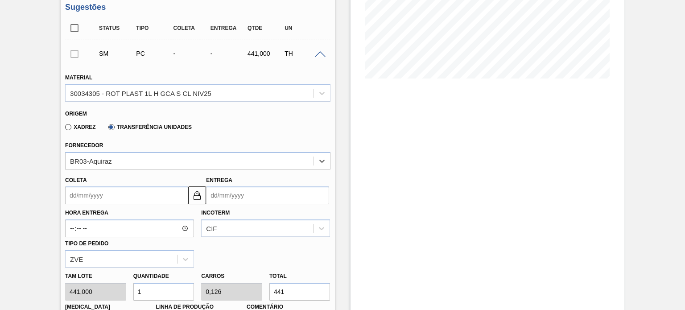
click at [127, 198] on input "Coleta" at bounding box center [126, 195] width 123 height 18
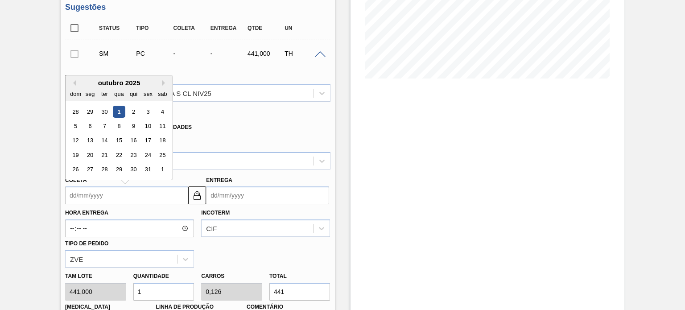
type input "0"
type input "06/01/2000"
type input "01"
type input "06/10/2025"
type input "01/1"
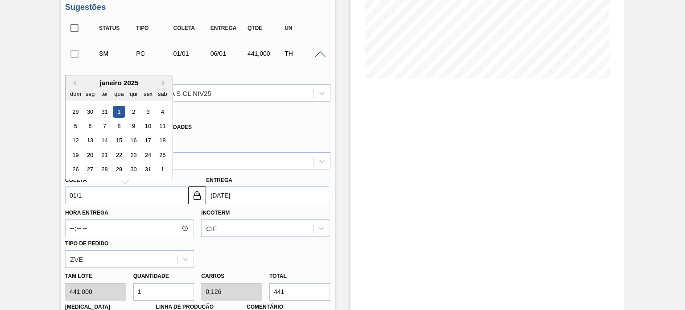
type input "06/01/2025"
type input "01/10"
type input "06/10/2025"
type input "01/10/2"
type input "15/01/2002"
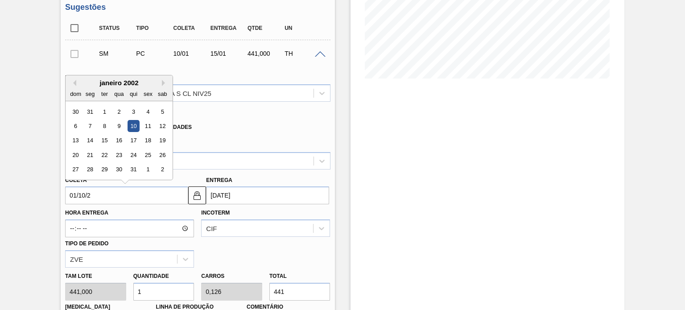
type input "01/10/20"
type input "06/10/2020"
type input "[DATE]"
type input "06/10/2025"
type input "[DATE]"
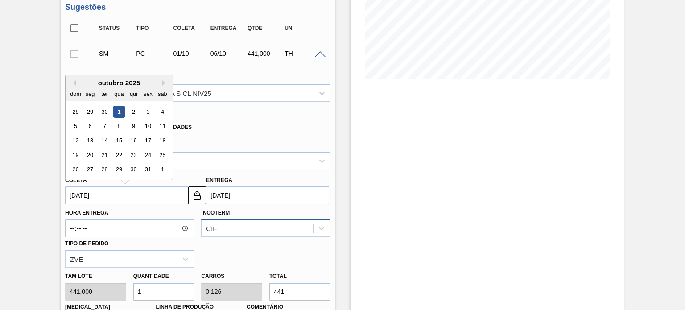
click at [229, 223] on div "CIF" at bounding box center [265, 227] width 129 height 17
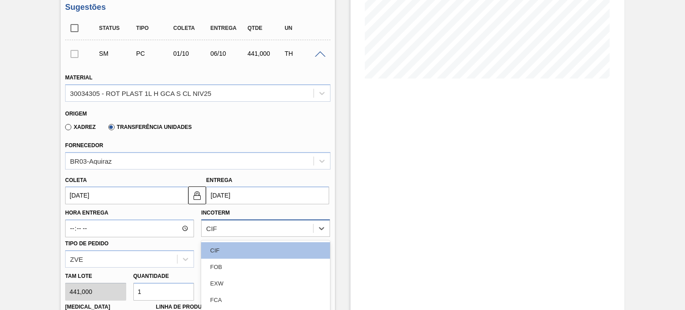
scroll to position [250, 0]
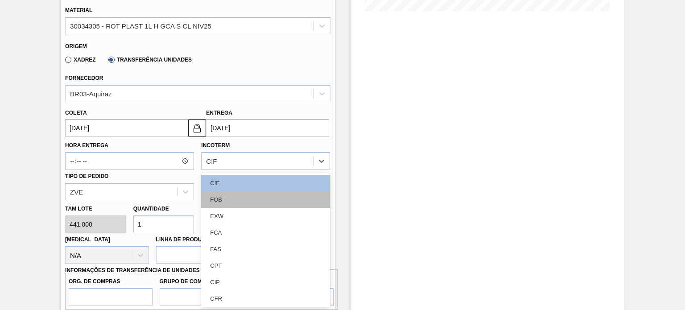
click at [234, 198] on div "FOB" at bounding box center [265, 199] width 129 height 17
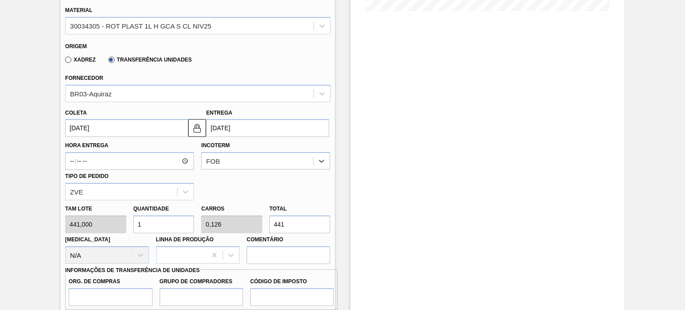
click at [274, 218] on input "441" at bounding box center [299, 224] width 61 height 18
type input "0,016"
type input "0,002"
type input "7"
type input "0,159"
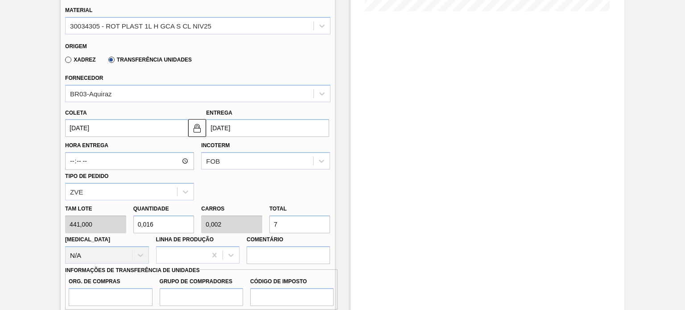
type input "0,02"
type input "70"
type input "1,587"
type input "0,2"
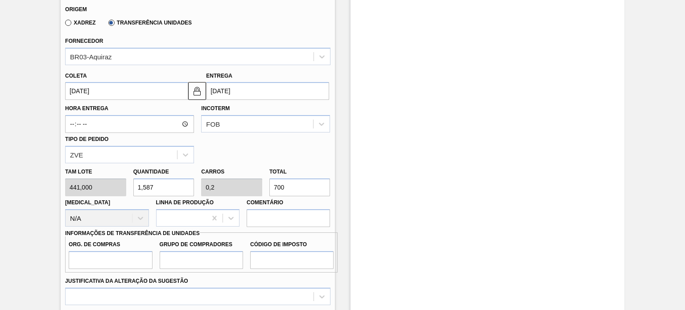
scroll to position [339, 0]
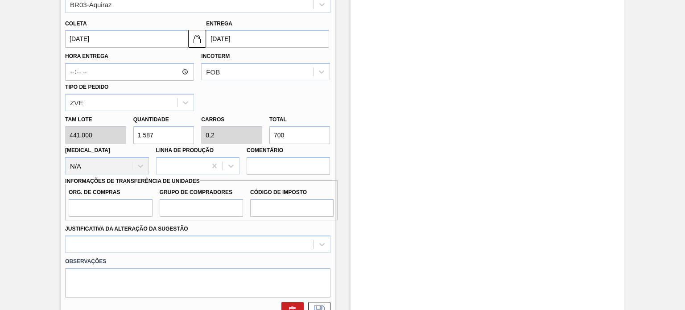
type input "700"
click at [134, 203] on input "Org. de Compras" at bounding box center [110, 208] width 83 height 18
type input "BR00"
drag, startPoint x: 161, startPoint y: 214, endPoint x: 182, endPoint y: 217, distance: 21.3
click at [161, 214] on input "Grupo de Compradores" at bounding box center [201, 208] width 83 height 18
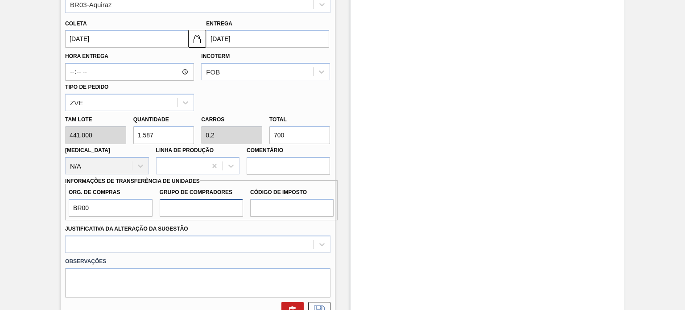
type input "A01"
drag, startPoint x: 268, startPoint y: 210, endPoint x: 272, endPoint y: 216, distance: 7.1
click at [268, 210] on input "Código de Imposto" at bounding box center [291, 208] width 83 height 18
type input "I0"
click at [206, 241] on div at bounding box center [197, 243] width 265 height 17
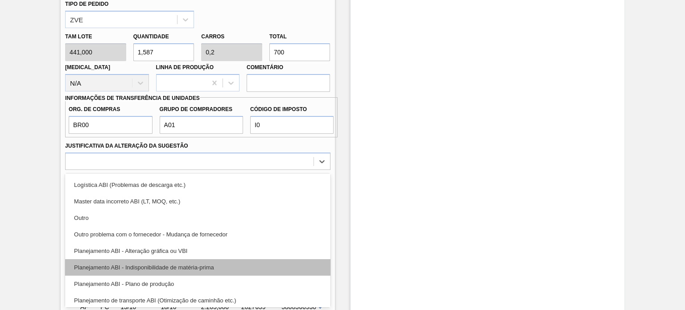
scroll to position [33, 0]
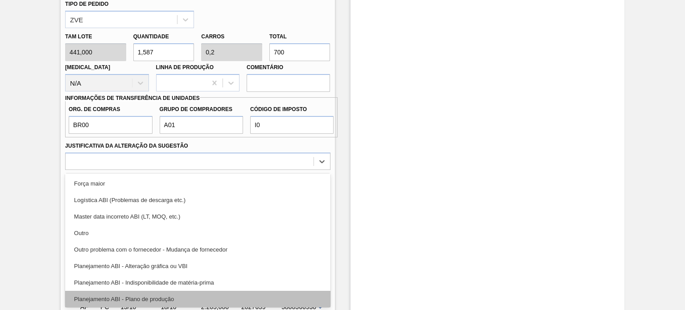
click at [188, 292] on div "Planejamento ABI - Plano de produção" at bounding box center [197, 299] width 265 height 17
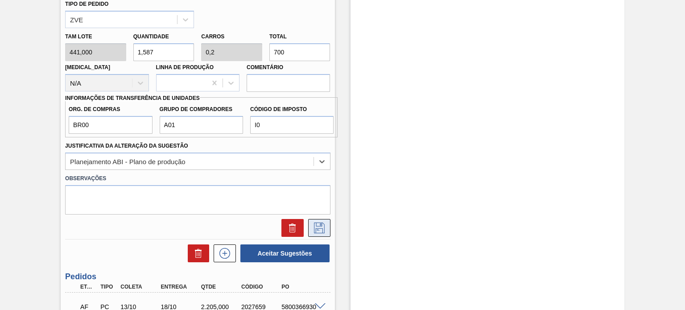
click at [317, 226] on icon at bounding box center [319, 228] width 14 height 11
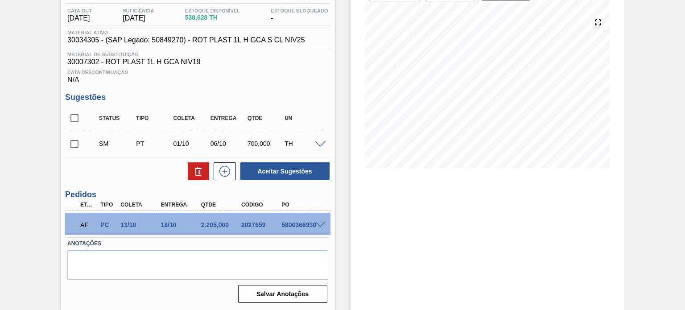
scroll to position [93, 0]
click at [315, 142] on span at bounding box center [320, 144] width 11 height 7
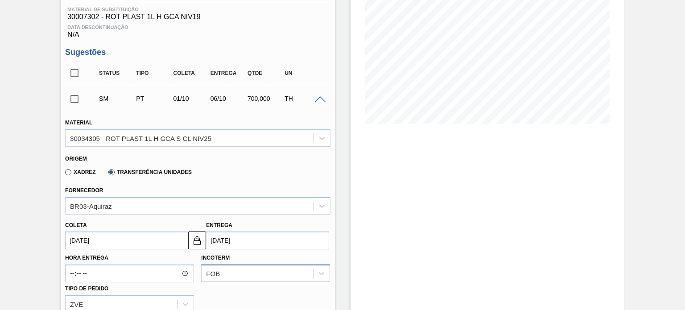
scroll to position [271, 0]
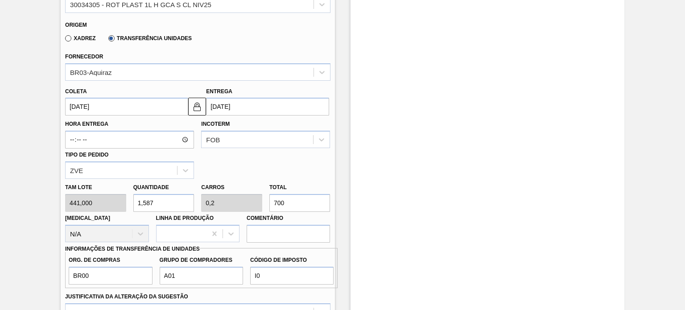
drag, startPoint x: 288, startPoint y: 201, endPoint x: 271, endPoint y: 199, distance: 17.0
click at [273, 201] on input "700" at bounding box center [299, 203] width 61 height 18
type input "0,018"
type input "0,002"
type input "8"
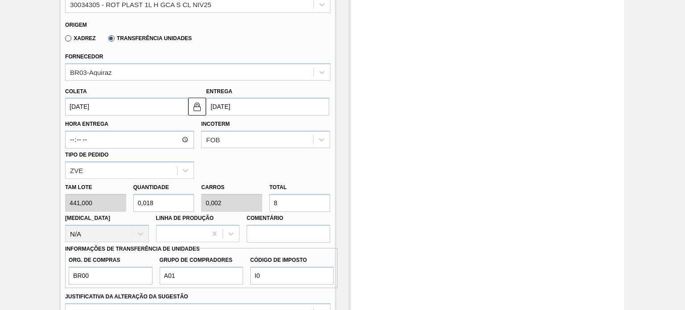
type input "0,181"
type input "0,023"
type input "80"
type input "1,814"
type input "0,229"
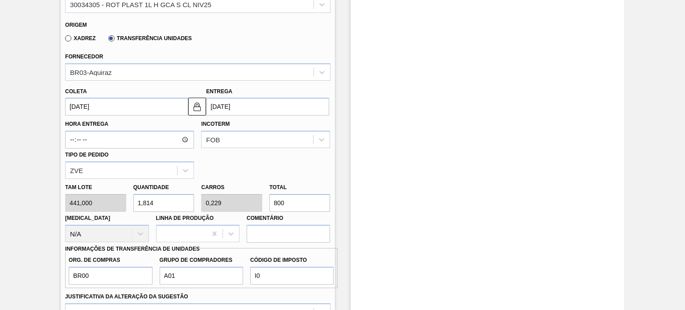
scroll to position [405, 0]
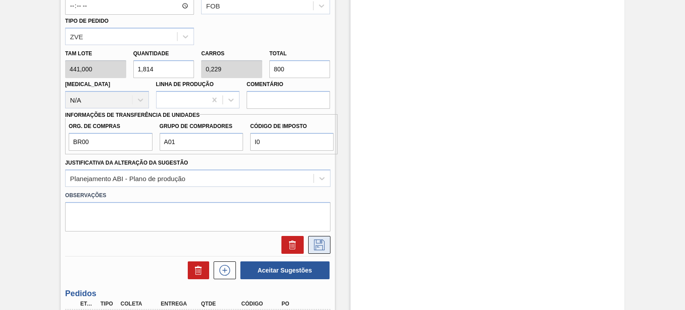
type input "800"
click at [328, 249] on button at bounding box center [319, 245] width 22 height 18
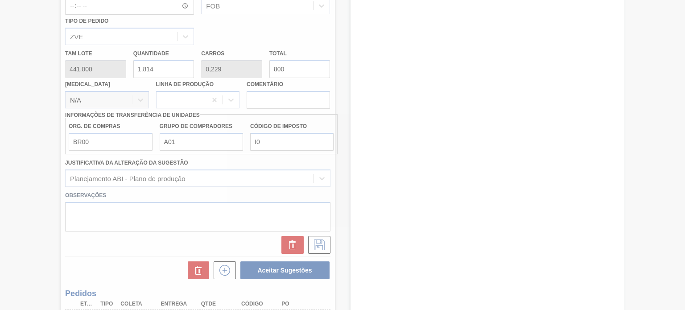
scroll to position [93, 0]
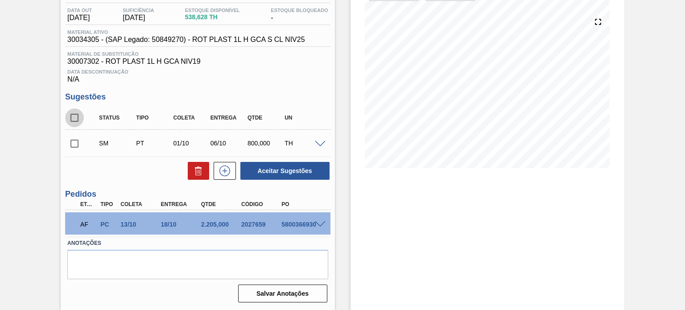
click at [77, 118] on input "checkbox" at bounding box center [74, 117] width 19 height 19
checkbox input "true"
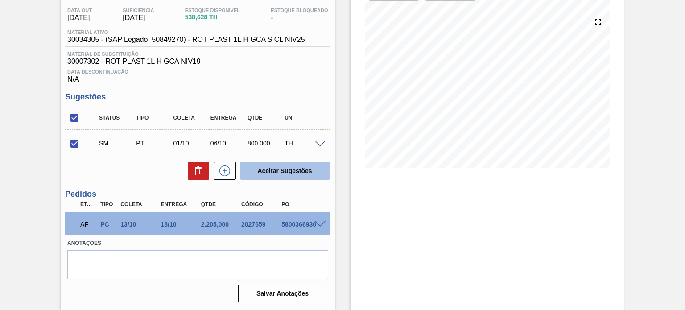
click at [278, 173] on button "Aceitar Sugestões" at bounding box center [284, 171] width 89 height 18
checkbox input "false"
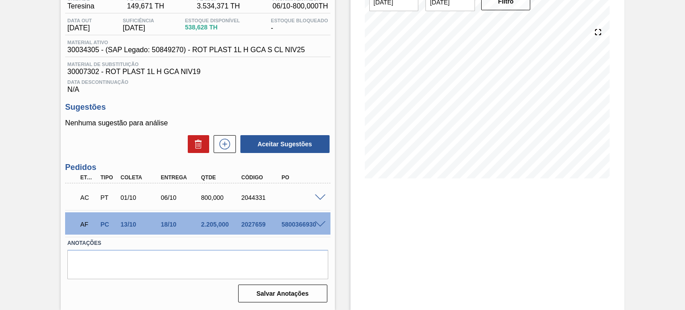
scroll to position [83, 0]
click at [320, 198] on span at bounding box center [320, 197] width 11 height 7
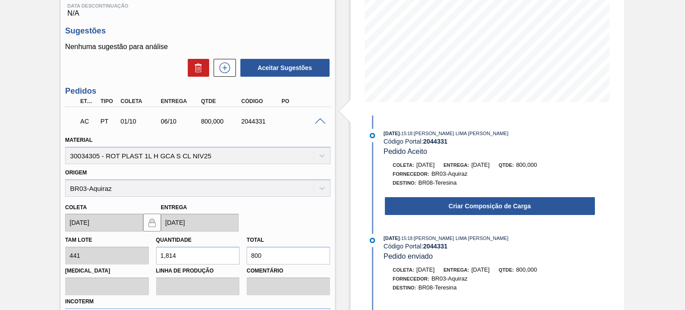
scroll to position [305, 0]
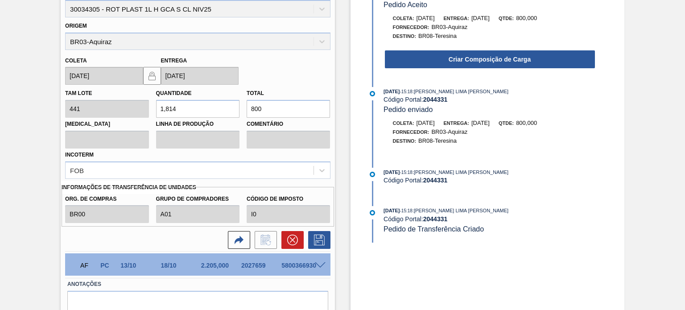
drag, startPoint x: 269, startPoint y: 103, endPoint x: 244, endPoint y: 105, distance: 25.0
click at [244, 105] on div "Total 800" at bounding box center [288, 102] width 91 height 31
type input "0,014"
type input "6"
type input "0,136"
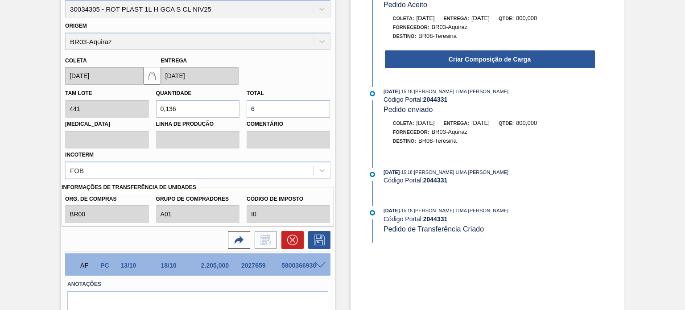
type input "60"
type input "1,361"
type input "600"
click at [318, 239] on icon at bounding box center [319, 240] width 14 height 11
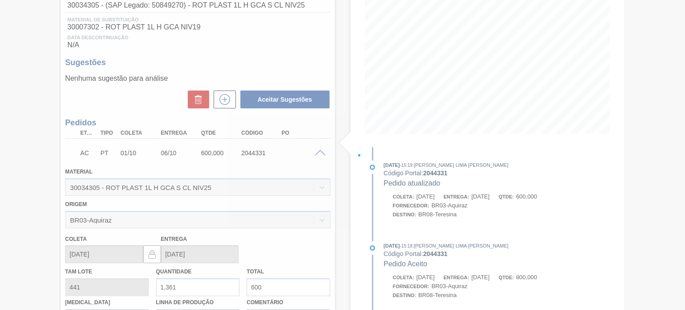
scroll to position [83, 0]
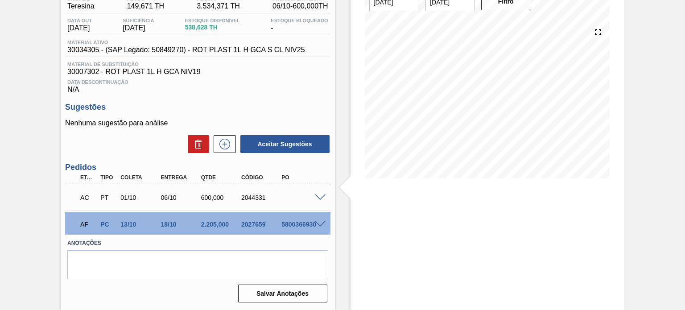
click at [321, 198] on span at bounding box center [320, 197] width 11 height 7
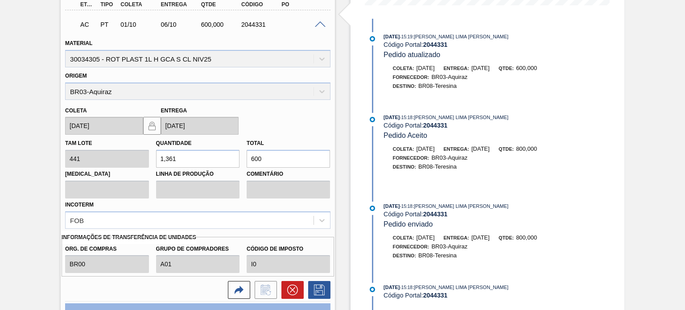
scroll to position [346, 0]
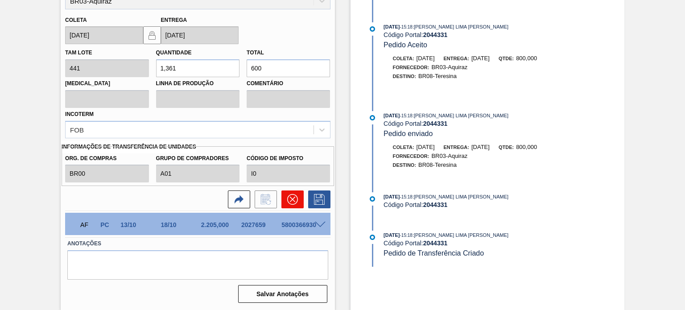
click at [302, 200] on button at bounding box center [292, 199] width 22 height 18
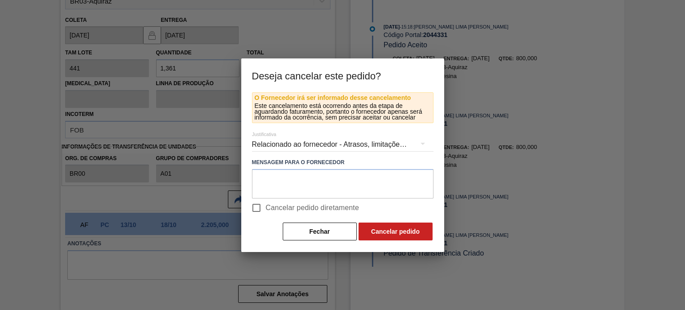
click at [290, 146] on div "Relacionado ao fornecedor - Atrasos, limitações de capacidade, etc." at bounding box center [343, 144] width 182 height 25
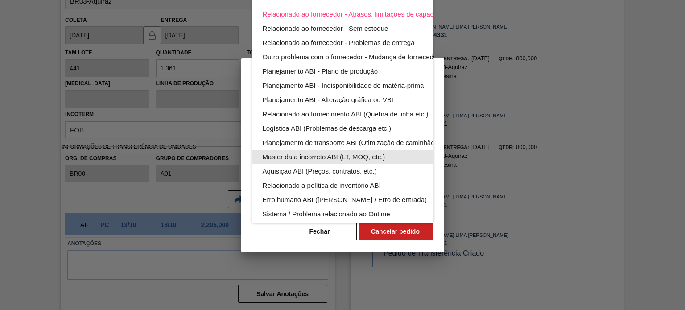
scroll to position [55, 0]
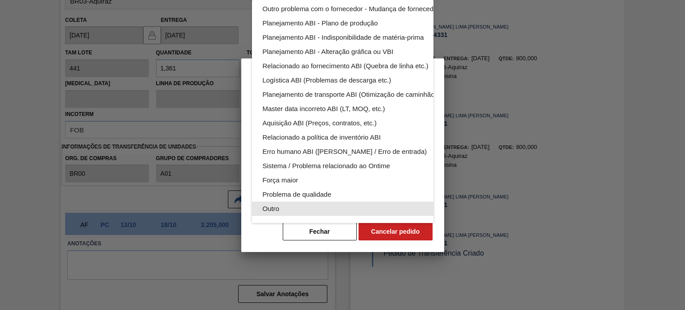
click at [307, 202] on div "Outro" at bounding box center [364, 209] width 202 height 14
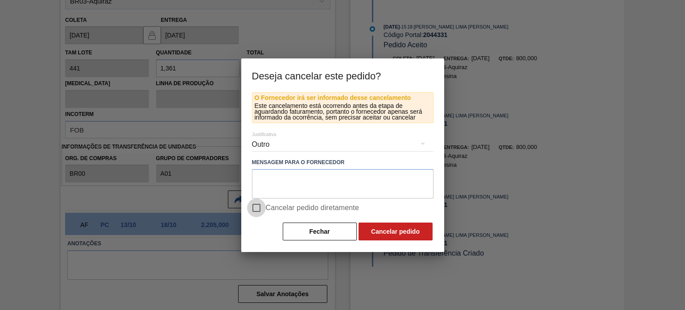
click at [262, 205] on input "Cancelar pedido diretamente" at bounding box center [256, 207] width 19 height 19
checkbox input "true"
click at [396, 235] on button "Cancelar pedido" at bounding box center [396, 232] width 74 height 18
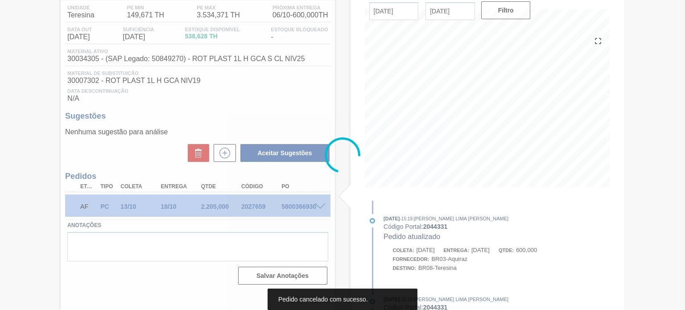
scroll to position [56, 0]
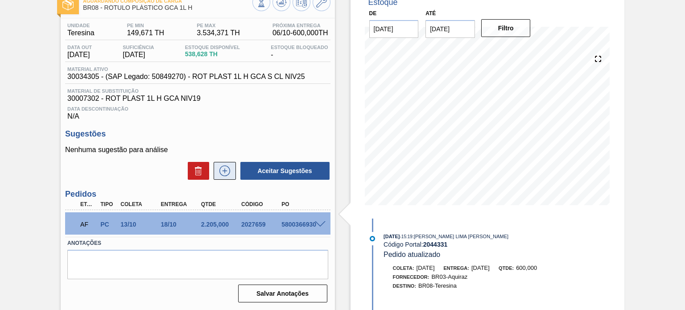
click at [218, 176] on icon at bounding box center [225, 170] width 14 height 11
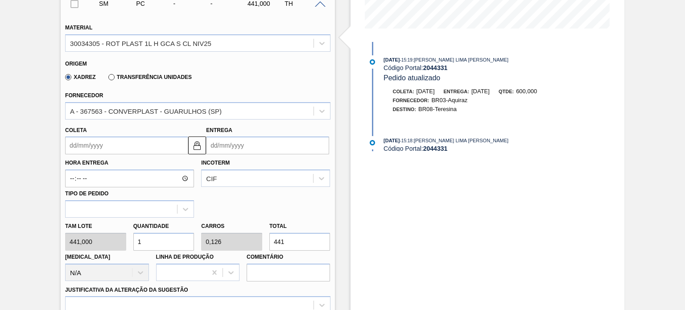
scroll to position [234, 0]
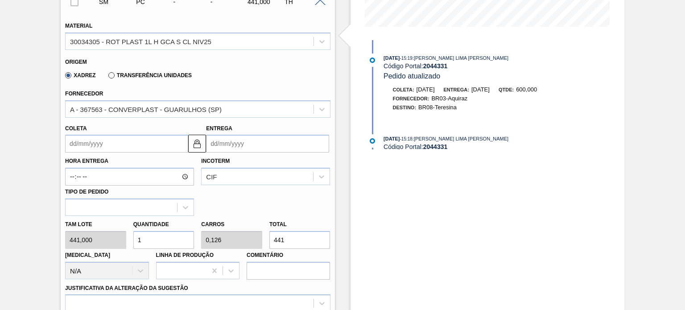
click at [257, 242] on div "Tam lote 441,000 Quantidade 1 Carros 0,126 Total 441 Doca N/A Linha de Produção…" at bounding box center [198, 248] width 272 height 64
type input "0,014"
type input "0,002"
type input "6"
type input "0,136"
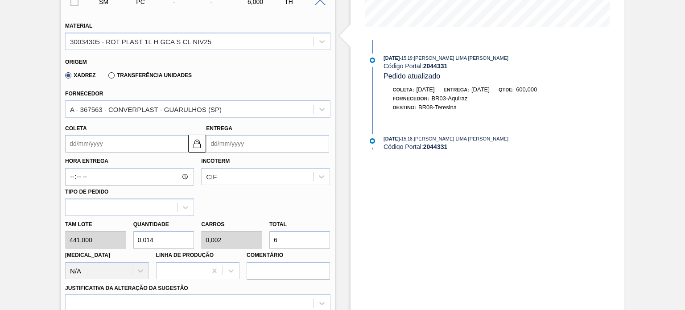
type input "0,017"
type input "60"
type input "1,361"
type input "0,171"
type input "600"
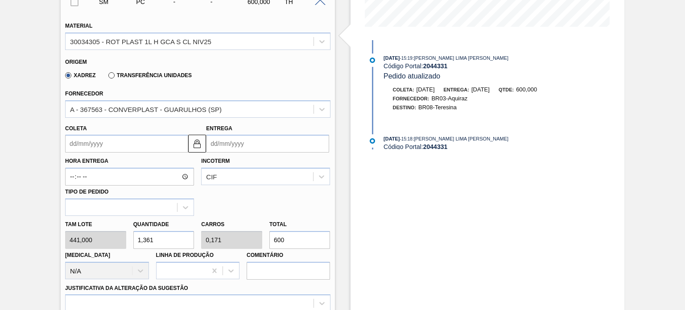
click at [137, 76] on label "Transferência Unidades" at bounding box center [149, 75] width 83 height 6
click at [107, 77] on input "Transferência Unidades" at bounding box center [107, 77] width 0 height 0
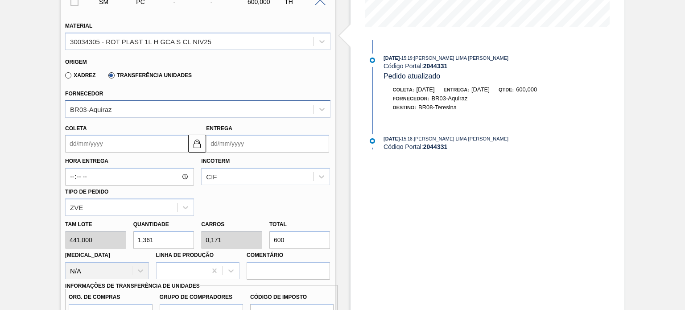
click at [145, 107] on div "BR03-Aquiraz" at bounding box center [190, 109] width 248 height 13
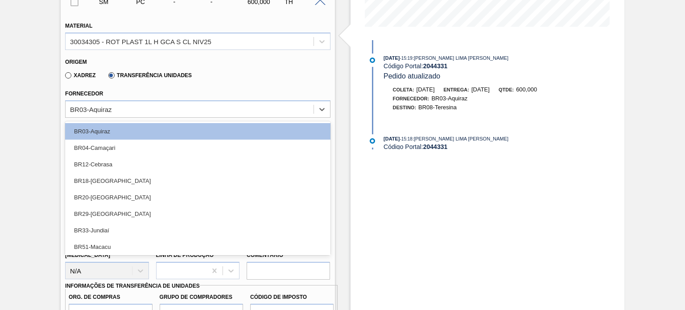
click at [174, 92] on div "Fornecedor option BR03-Aquiraz focused, 1 of 8. 8 results available. Use Up and…" at bounding box center [197, 102] width 265 height 30
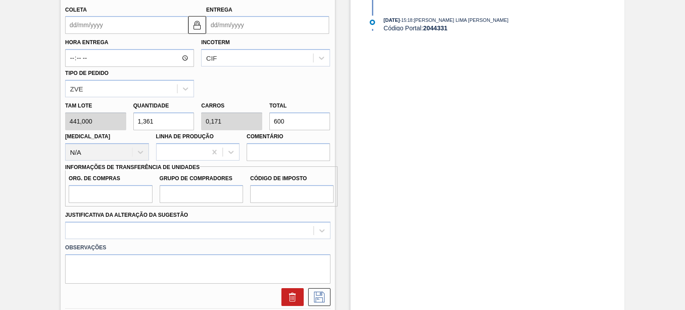
scroll to position [368, 0]
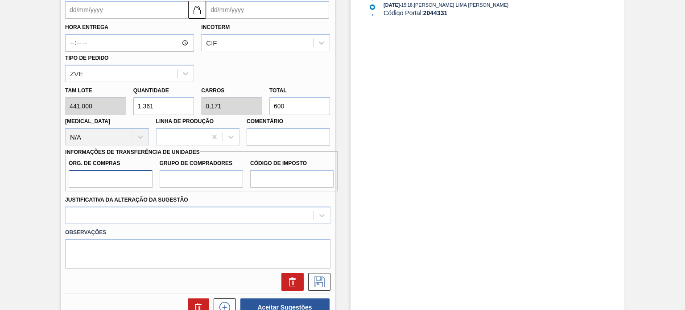
click at [123, 181] on input "Org. de Compras" at bounding box center [110, 179] width 83 height 18
type input "BR00"
drag, startPoint x: 173, startPoint y: 185, endPoint x: 188, endPoint y: 188, distance: 15.0
click at [173, 185] on input "Grupo de Compradores" at bounding box center [201, 179] width 83 height 18
type input "A01"
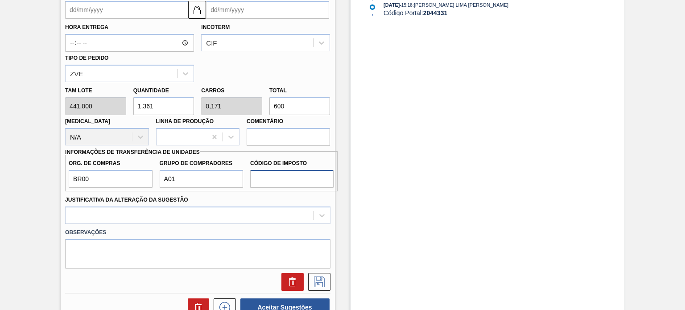
drag, startPoint x: 273, startPoint y: 172, endPoint x: 278, endPoint y: 184, distance: 12.8
click at [273, 172] on input "Código de Imposto" at bounding box center [291, 179] width 83 height 18
type input "I0"
click at [262, 213] on div at bounding box center [197, 214] width 265 height 17
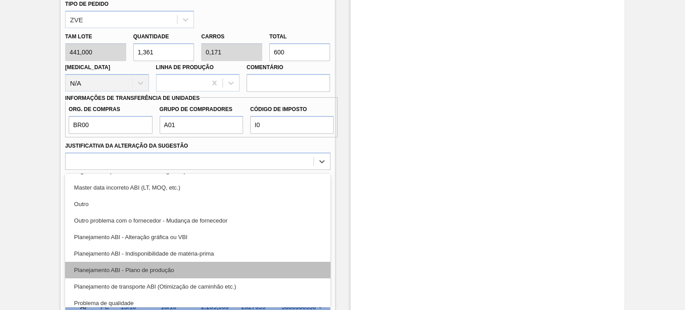
scroll to position [89, 0]
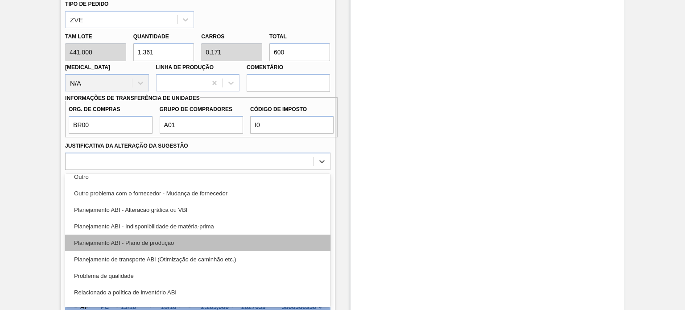
click at [172, 244] on div "Planejamento ABI - Plano de produção" at bounding box center [197, 243] width 265 height 17
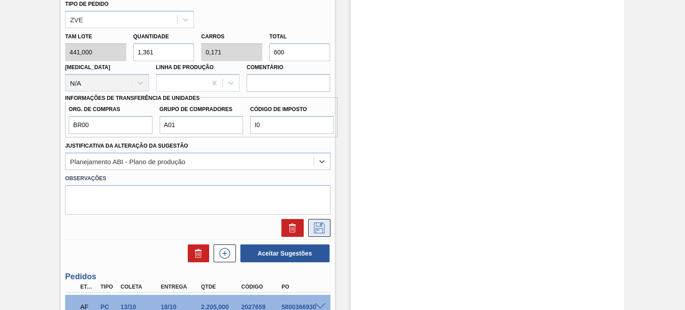
click at [319, 233] on button at bounding box center [319, 228] width 22 height 18
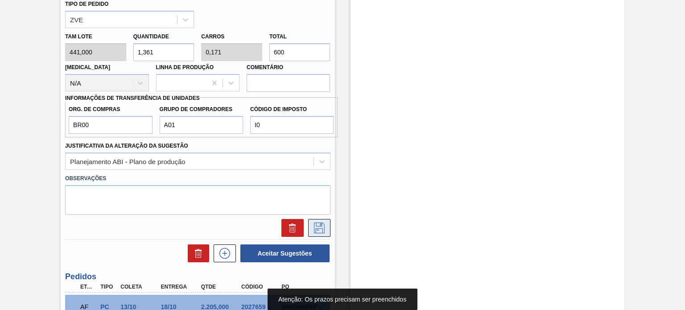
click at [316, 223] on icon at bounding box center [319, 228] width 14 height 11
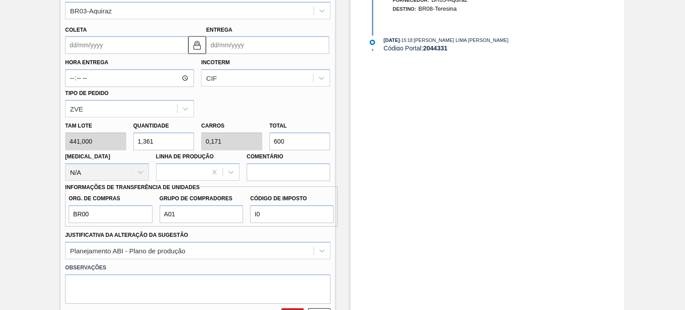
scroll to position [288, 0]
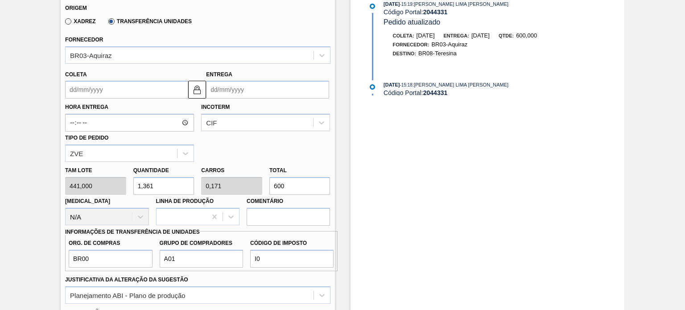
click at [250, 133] on div "Hora Entrega Incoterm CIF Tipo de pedido ZVE" at bounding box center [198, 130] width 272 height 63
drag, startPoint x: 248, startPoint y: 128, endPoint x: 245, endPoint y: 132, distance: 4.8
click at [248, 128] on div "CIF" at bounding box center [257, 122] width 111 height 13
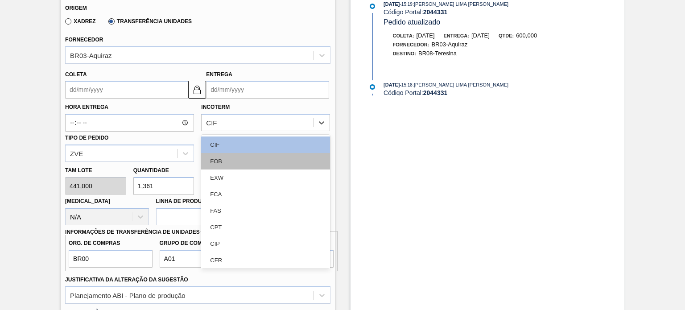
click at [232, 154] on div "FOB" at bounding box center [265, 161] width 129 height 17
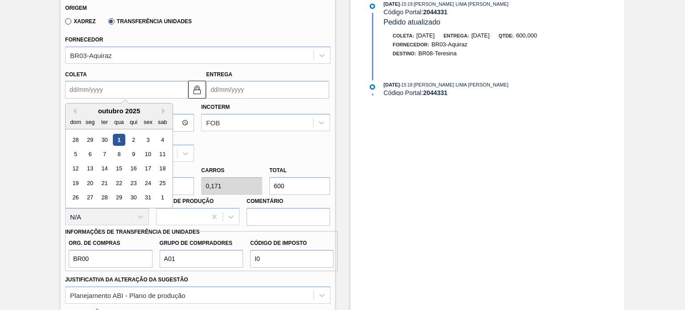
click at [138, 94] on input "Coleta" at bounding box center [126, 90] width 123 height 18
type input "0"
type input "06/01/2000"
type input "01"
type input "06/10/2025"
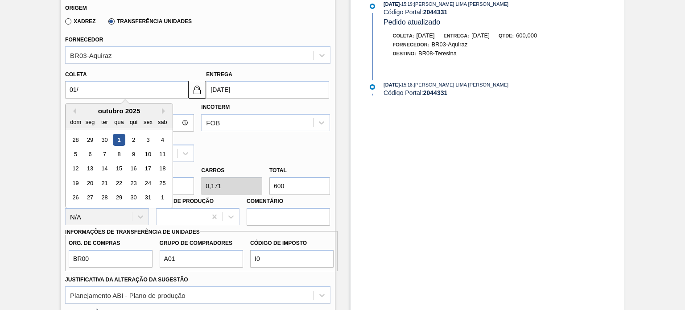
type input "01/1"
type input "06/01/2025"
type input "01/10"
type input "06/10/2025"
type input "01/10/2"
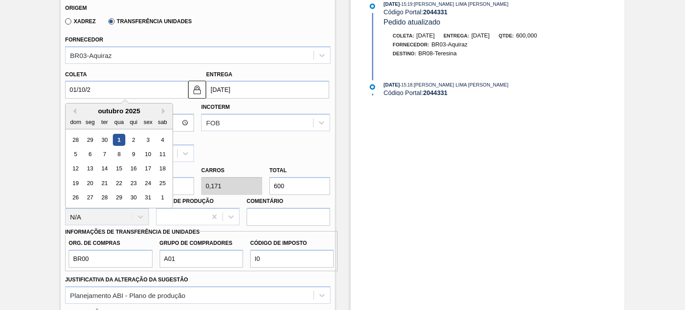
type input "15/01/2002"
type input "01/10/20"
type input "06/10/2020"
type input "[DATE]"
type input "06/10/2025"
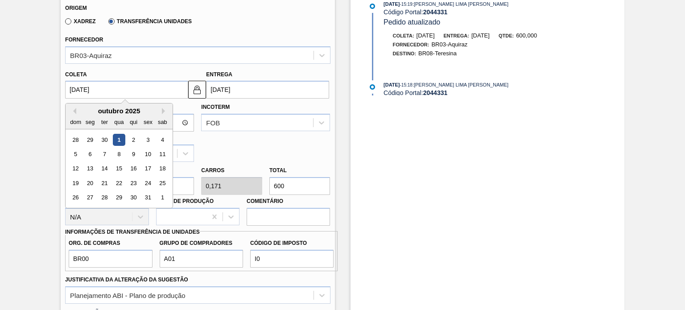
type input "[DATE]"
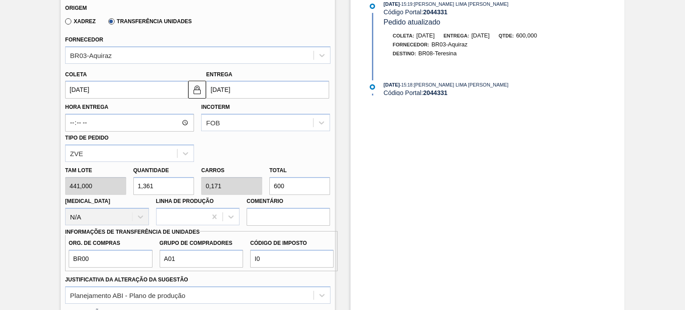
click at [228, 149] on div "Hora Entrega Incoterm FOB Tipo de pedido ZVE" at bounding box center [198, 130] width 272 height 63
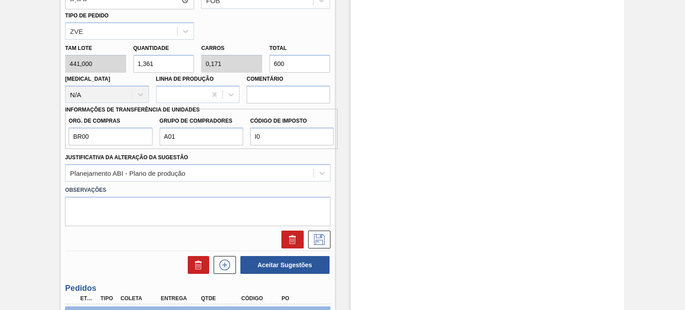
scroll to position [466, 0]
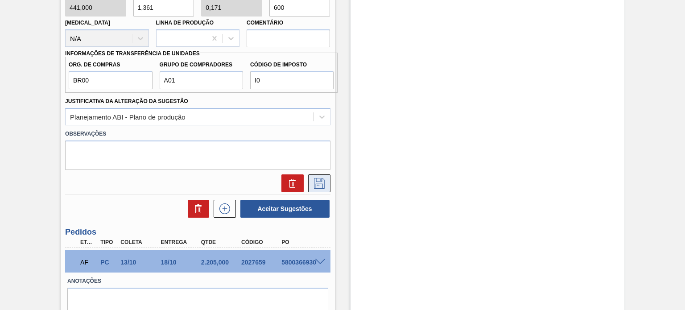
click at [319, 179] on icon at bounding box center [319, 183] width 14 height 11
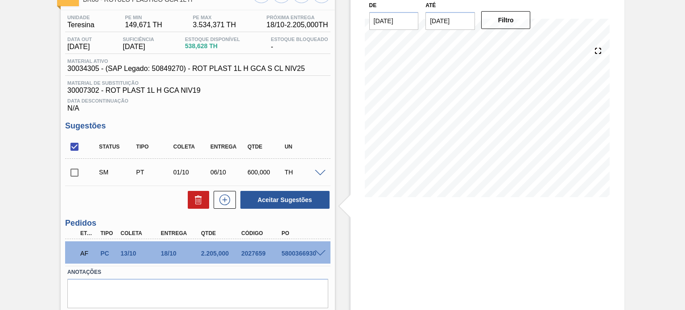
scroll to position [48, 0]
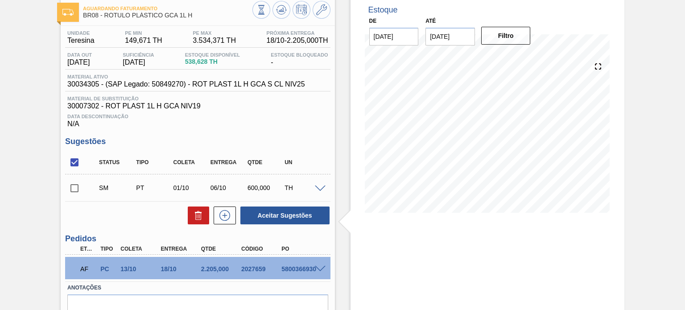
click at [78, 189] on input "checkbox" at bounding box center [74, 188] width 19 height 19
click at [283, 207] on button "Aceitar Sugestões" at bounding box center [284, 215] width 89 height 18
checkbox input "false"
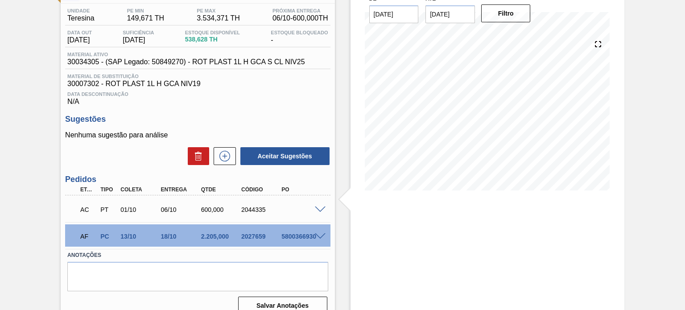
scroll to position [83, 0]
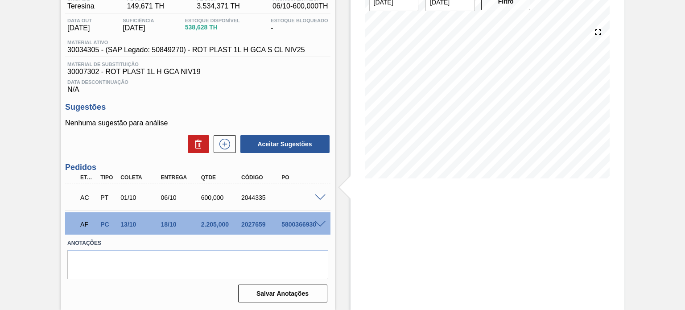
click at [311, 198] on div "AC PT 01/10 06/10 600,000 2044335" at bounding box center [194, 197] width 241 height 18
click at [315, 197] on span at bounding box center [320, 197] width 11 height 7
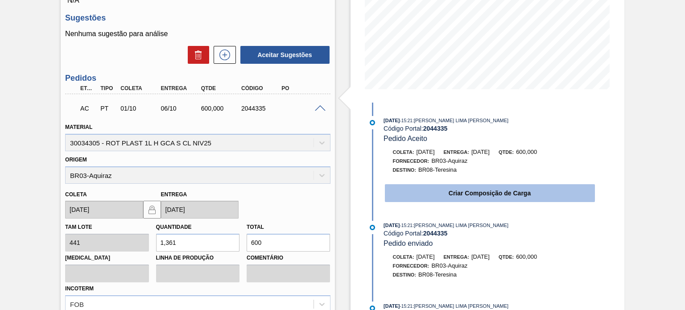
click at [426, 192] on button "Criar Composição de Carga" at bounding box center [490, 193] width 210 height 18
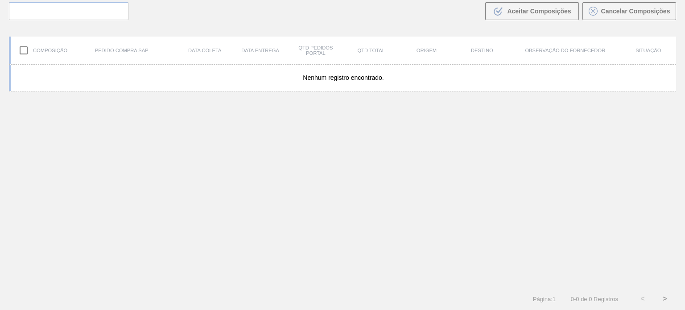
scroll to position [64, 0]
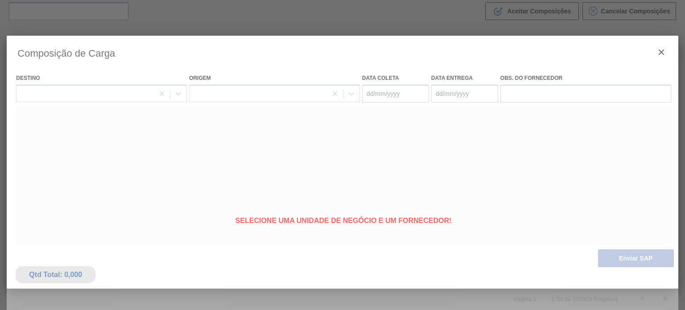
type coleta "[DATE]"
type entrega "06/10/2025"
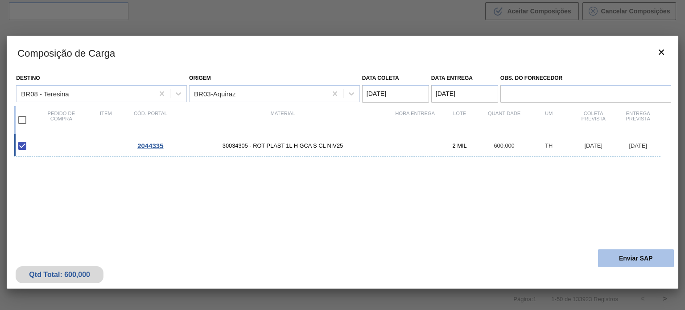
click at [648, 260] on button "Enviar SAP" at bounding box center [636, 258] width 76 height 18
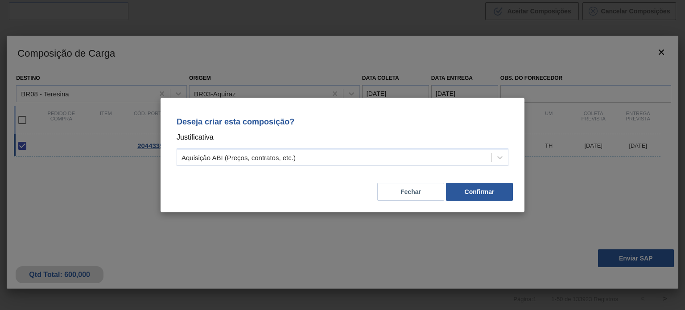
click at [383, 169] on div "Deseja criar esta composição? Justificativa Aquisição ABI (Preços, contratos, e…" at bounding box center [342, 139] width 343 height 63
click at [343, 160] on div "Aquisição ABI (Preços, contratos, etc.)" at bounding box center [334, 157] width 314 height 13
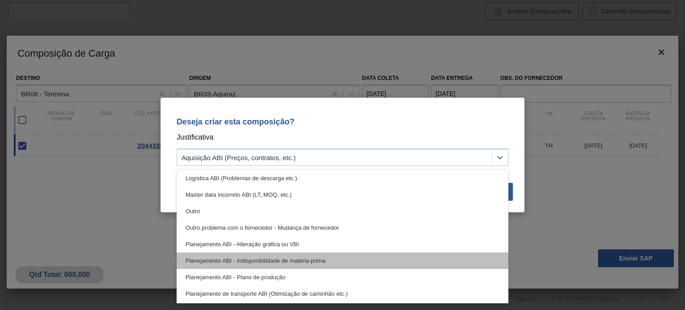
scroll to position [89, 0]
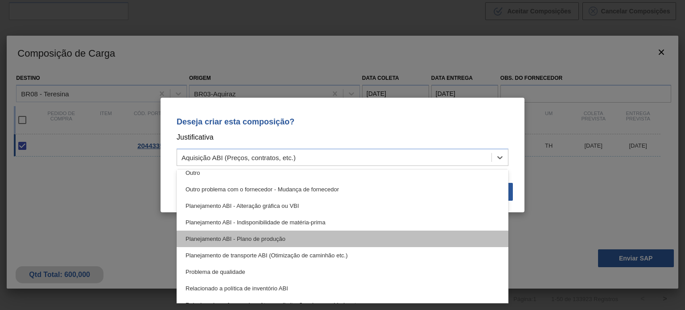
click at [299, 235] on div "Planejamento ABI - Plano de produção" at bounding box center [343, 239] width 332 height 17
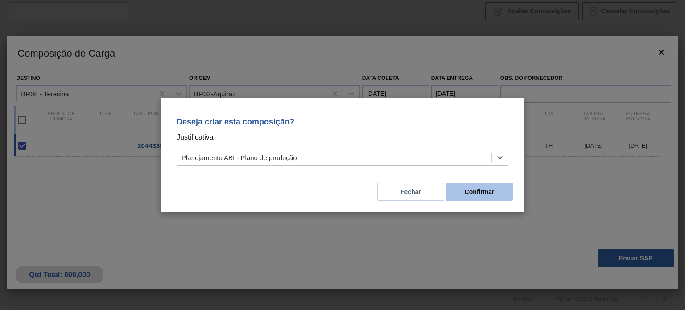
click at [461, 197] on button "Confirmar" at bounding box center [479, 192] width 67 height 18
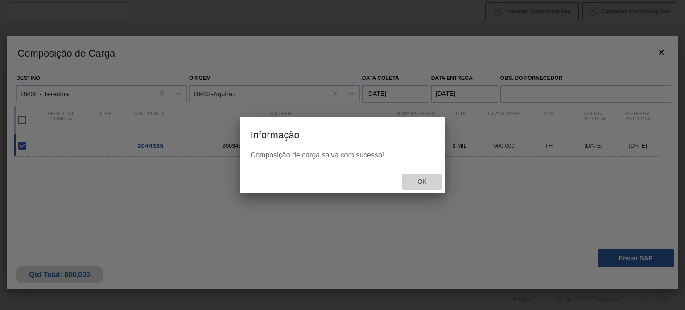
click at [425, 177] on div "Ok" at bounding box center [421, 181] width 39 height 17
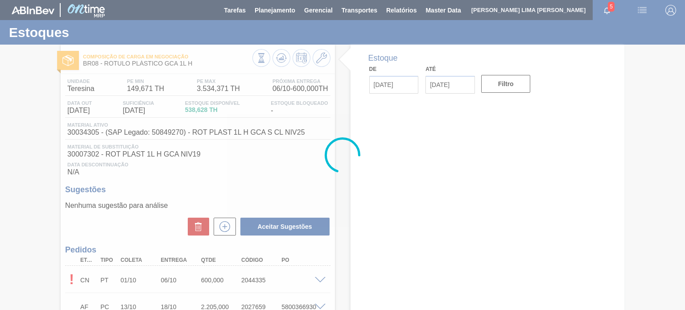
click at [282, 56] on div at bounding box center [342, 155] width 685 height 310
click at [282, 57] on div at bounding box center [342, 155] width 685 height 310
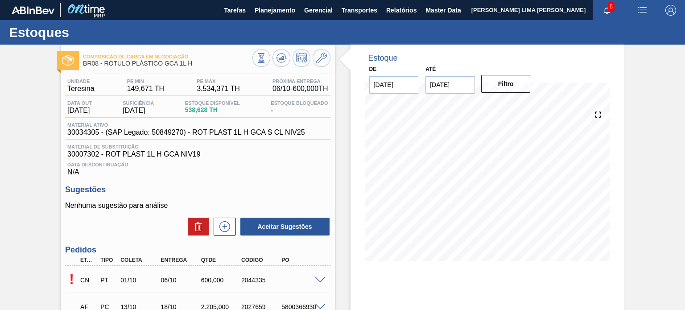
click at [282, 57] on icon at bounding box center [281, 58] width 6 height 4
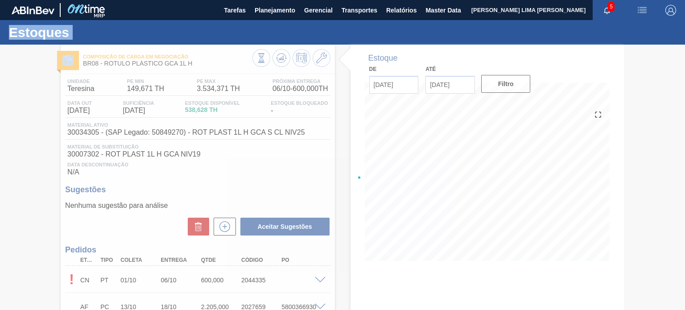
click at [282, 57] on div at bounding box center [342, 177] width 685 height 265
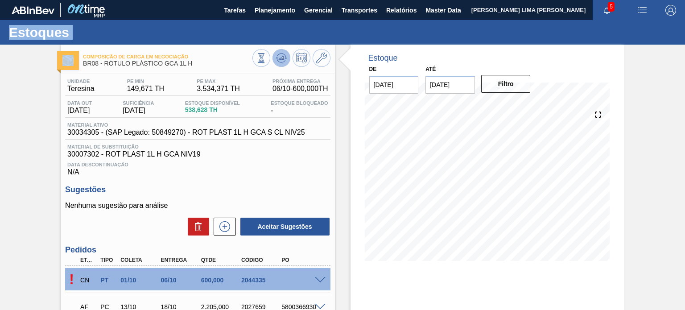
click at [272, 57] on button at bounding box center [281, 58] width 18 height 18
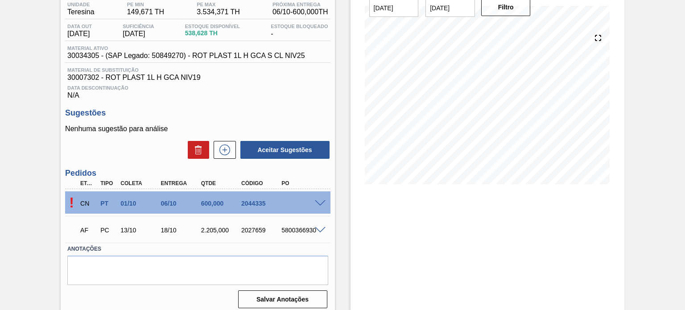
scroll to position [83, 0]
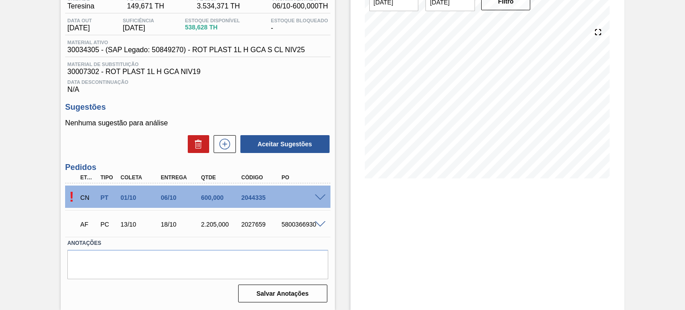
click at [318, 196] on span at bounding box center [320, 197] width 11 height 7
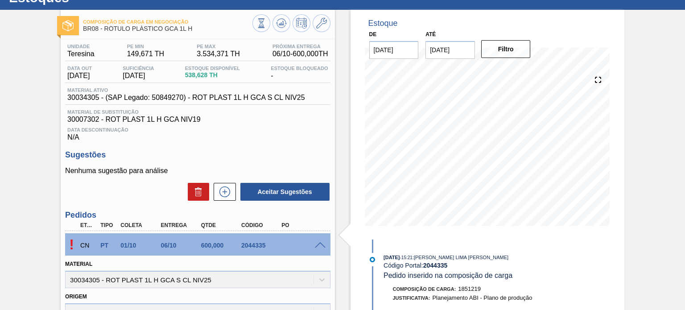
scroll to position [0, 0]
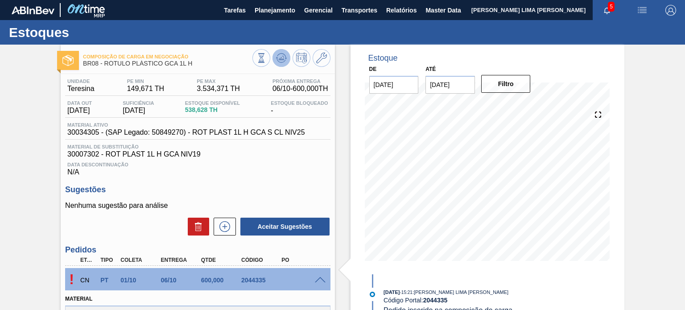
click at [277, 56] on icon at bounding box center [281, 56] width 9 height 5
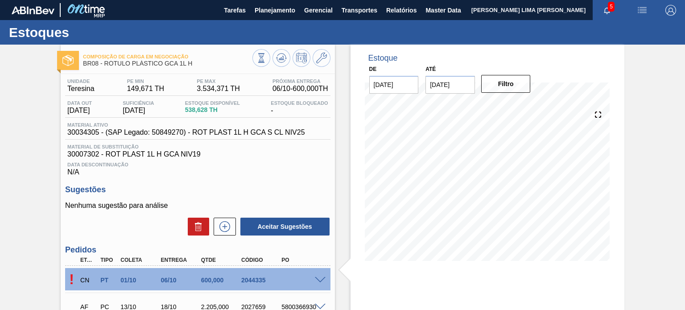
click at [272, 50] on div at bounding box center [291, 59] width 78 height 20
click at [276, 54] on icon at bounding box center [281, 58] width 11 height 11
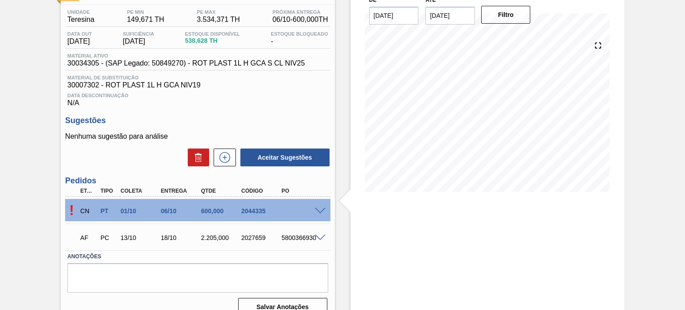
scroll to position [83, 0]
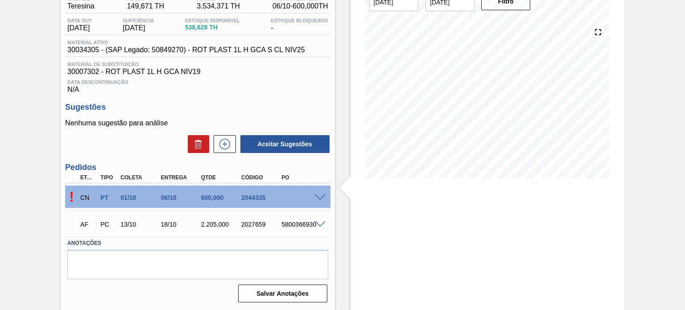
click at [321, 199] on span at bounding box center [320, 197] width 11 height 7
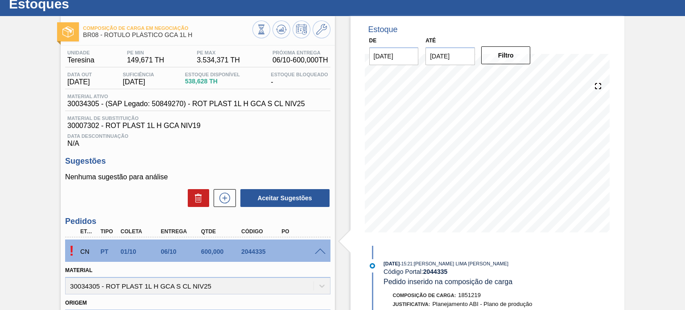
scroll to position [0, 0]
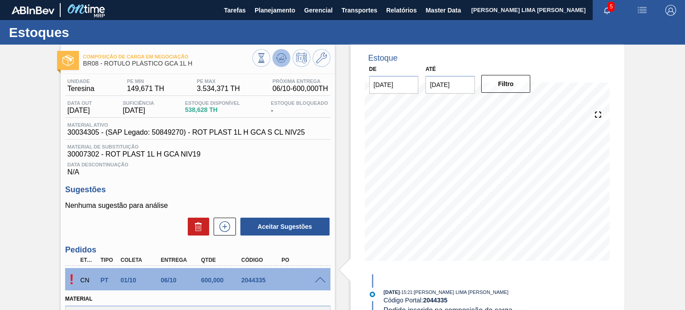
click at [279, 55] on icon at bounding box center [281, 58] width 11 height 11
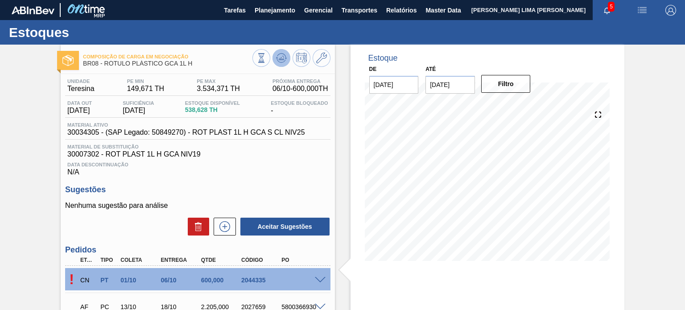
click at [284, 58] on icon at bounding box center [281, 58] width 11 height 11
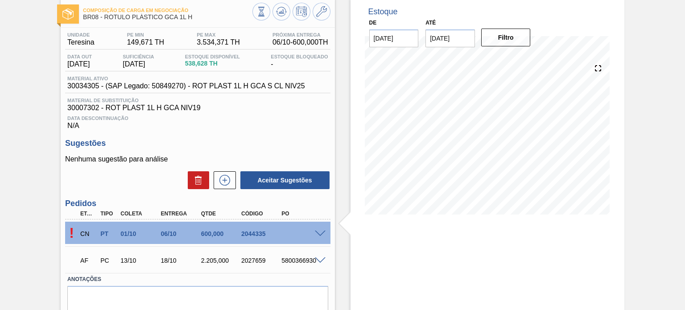
scroll to position [83, 0]
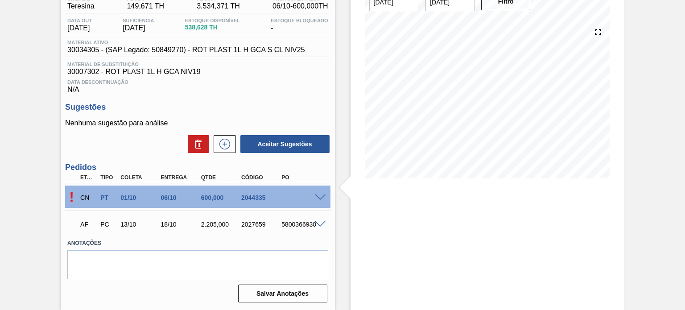
click at [312, 203] on div "CN PT 01/10 06/10 600,000 2044335" at bounding box center [194, 197] width 241 height 18
click at [318, 198] on span at bounding box center [320, 197] width 11 height 7
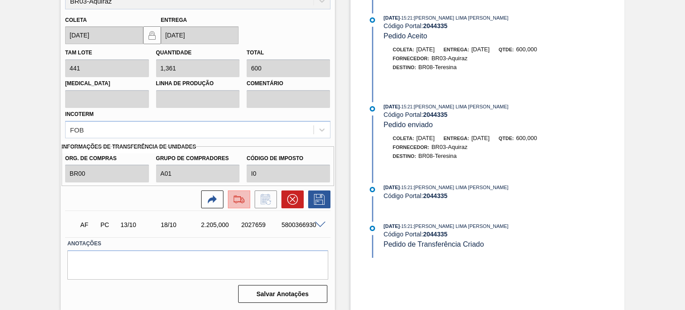
click at [238, 202] on img at bounding box center [239, 199] width 14 height 11
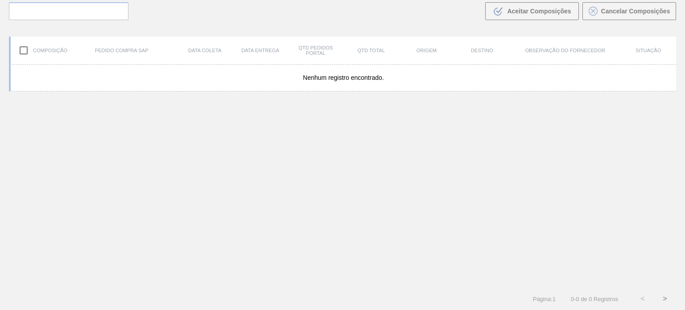
scroll to position [64, 0]
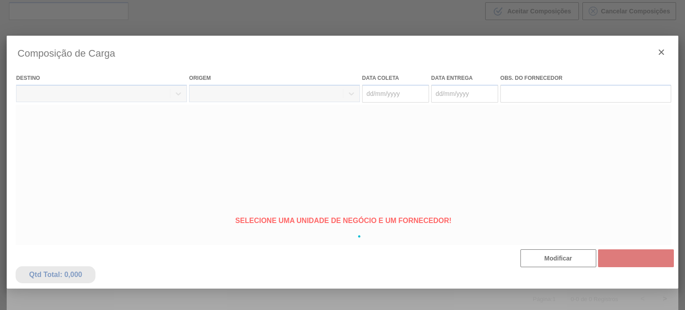
type coleta "[DATE]"
type entrega "06/10/2025"
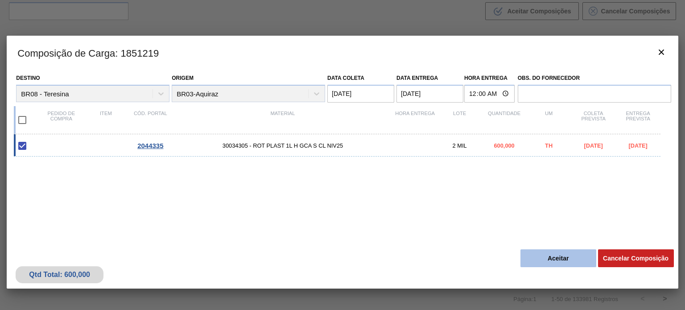
click at [560, 259] on button "Aceitar" at bounding box center [558, 258] width 76 height 18
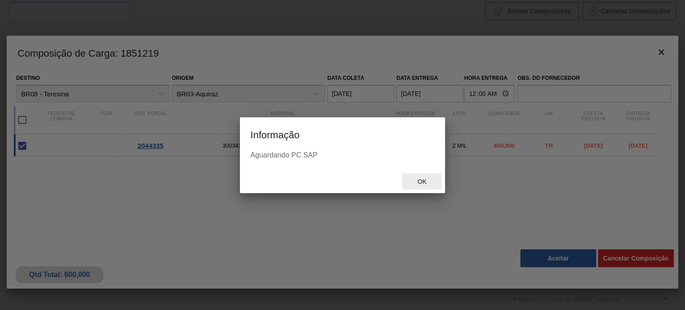
click at [419, 174] on div "Ok" at bounding box center [421, 181] width 39 height 17
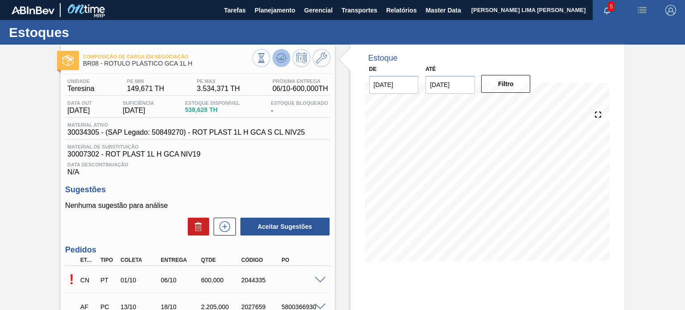
click at [276, 61] on icon at bounding box center [281, 58] width 11 height 11
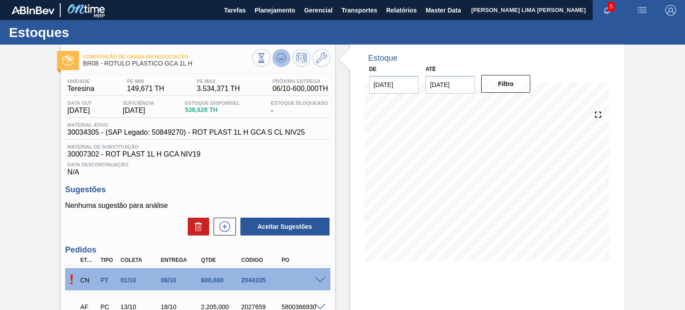
click at [276, 61] on icon at bounding box center [281, 58] width 11 height 11
click at [281, 64] on button at bounding box center [281, 58] width 18 height 18
click at [282, 60] on icon at bounding box center [281, 58] width 11 height 11
click at [328, 280] on div at bounding box center [322, 279] width 18 height 7
click at [324, 280] on span at bounding box center [320, 280] width 11 height 7
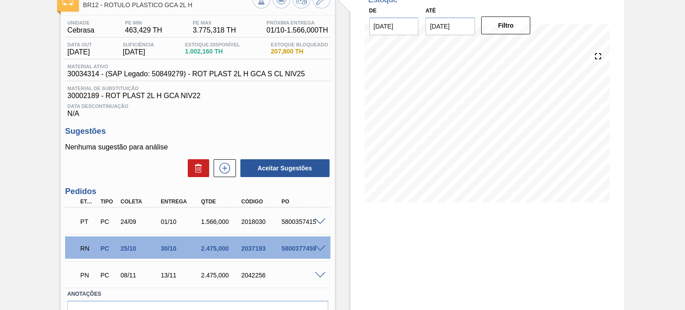
scroll to position [109, 0]
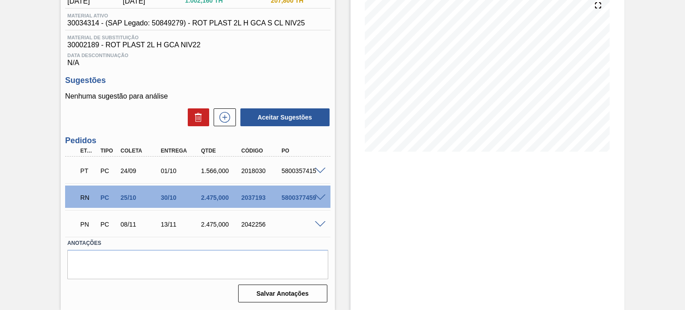
click at [319, 197] on span at bounding box center [320, 197] width 11 height 7
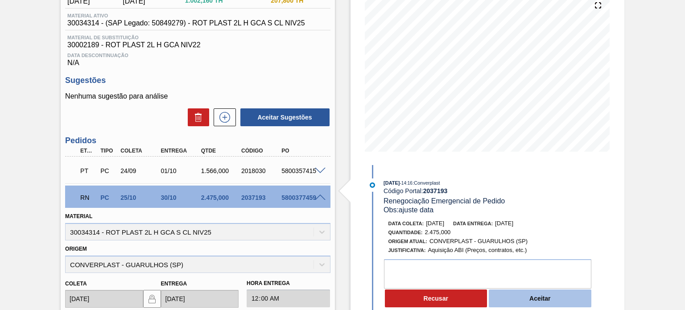
click at [521, 301] on button "Aceitar" at bounding box center [540, 298] width 103 height 18
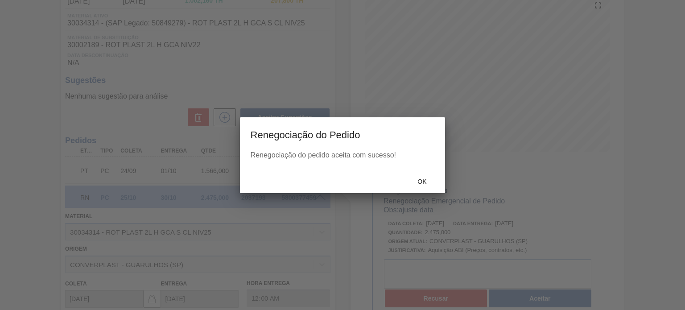
click at [401, 171] on div "Ok" at bounding box center [343, 181] width 206 height 23
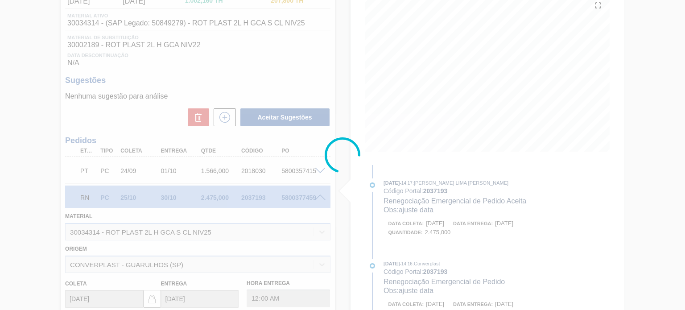
click at [422, 179] on div at bounding box center [342, 155] width 685 height 310
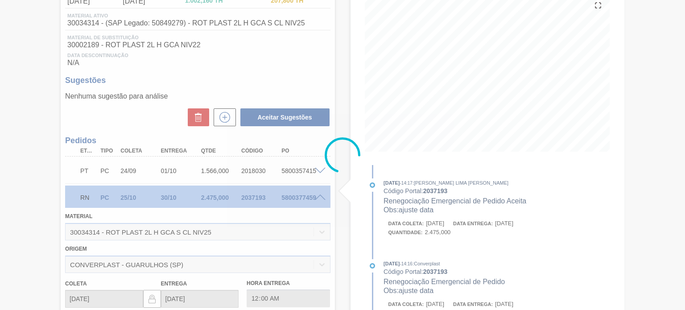
type input "ajuste data"
type input "[DATE]"
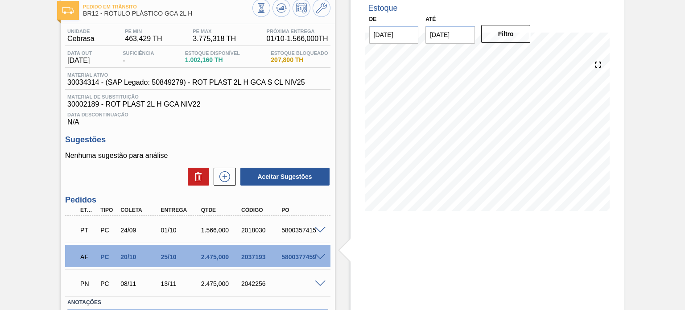
scroll to position [0, 0]
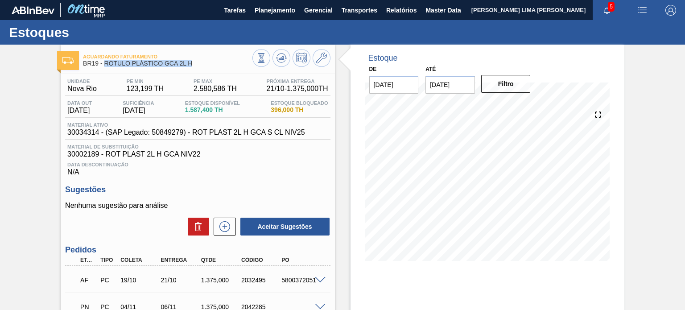
drag, startPoint x: 198, startPoint y: 66, endPoint x: 105, endPoint y: 65, distance: 92.8
click at [105, 65] on span "BR19 - RÓTULO PLÁSTICO GCA 2L H" at bounding box center [167, 63] width 169 height 7
copy span "RÓTULO PLÁSTICO GCA 2L H"
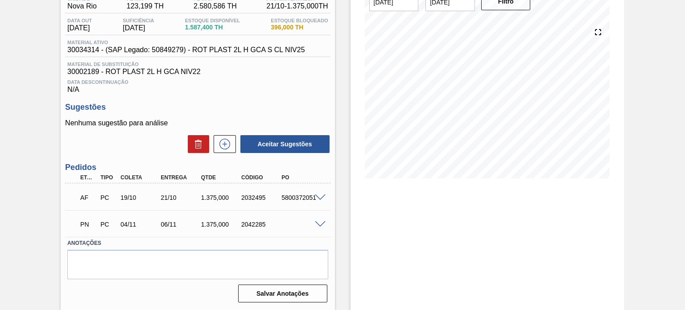
click at [322, 224] on span at bounding box center [320, 224] width 11 height 7
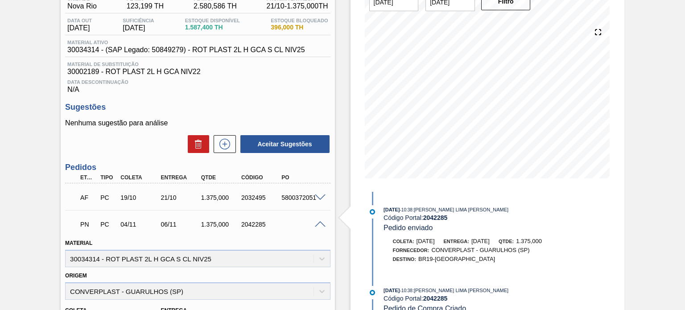
click at [316, 196] on span at bounding box center [320, 197] width 11 height 7
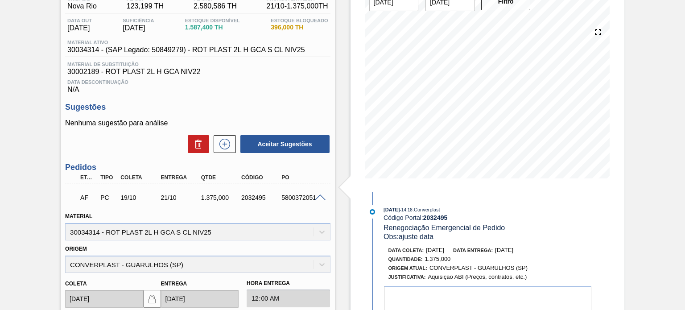
scroll to position [172, 0]
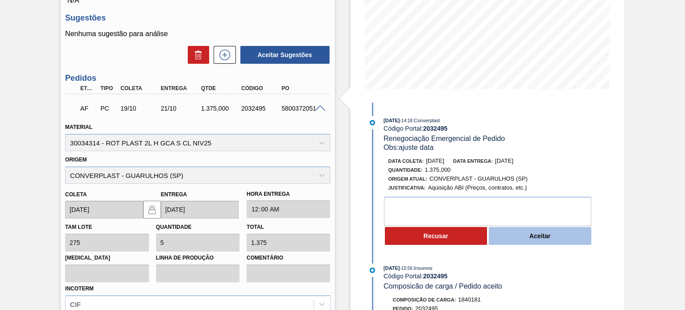
click at [547, 234] on button "Aceitar" at bounding box center [540, 236] width 103 height 18
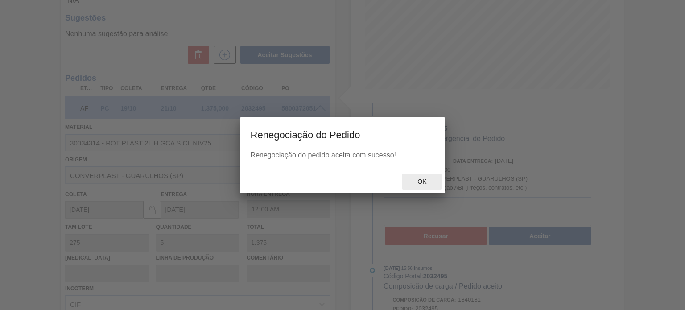
click at [416, 179] on div at bounding box center [342, 155] width 685 height 310
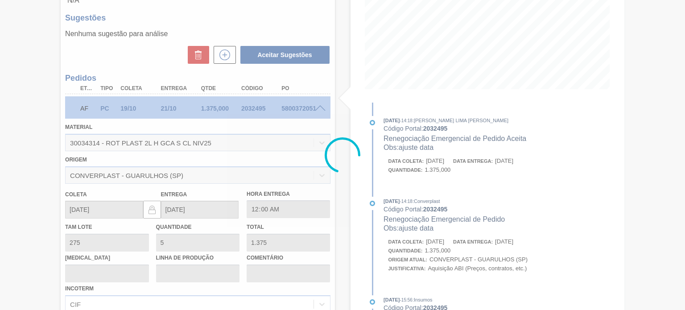
type input "ajuste data"
type input "[DATE]"
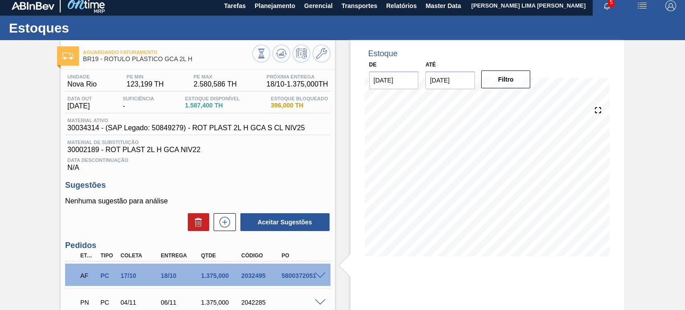
scroll to position [0, 0]
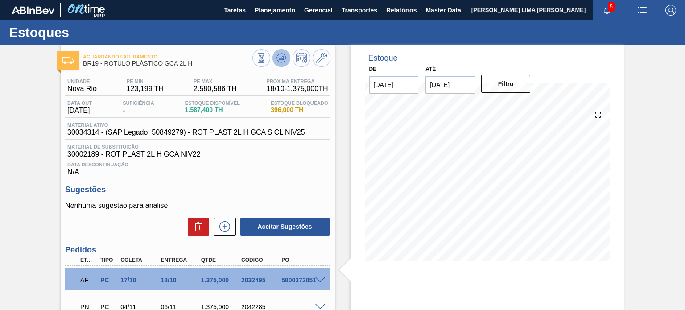
click at [282, 58] on g at bounding box center [281, 58] width 11 height 9
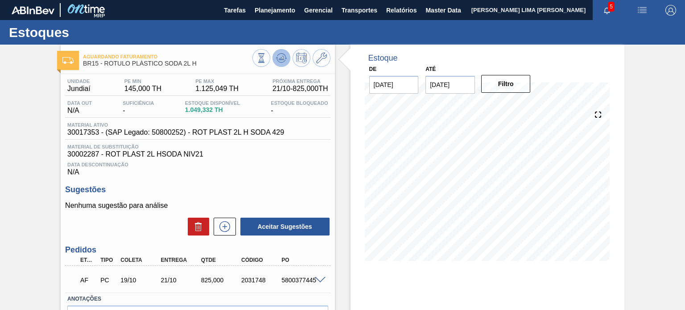
click at [282, 58] on icon at bounding box center [282, 58] width 1 height 4
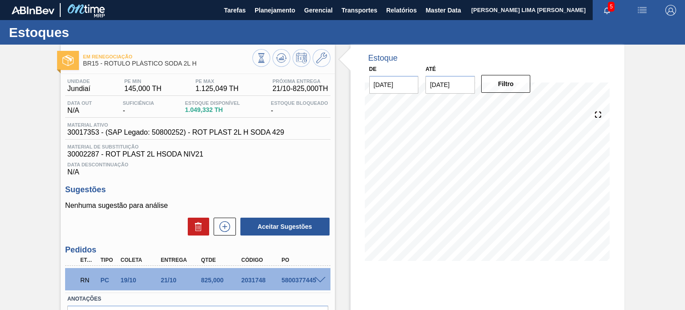
scroll to position [73, 0]
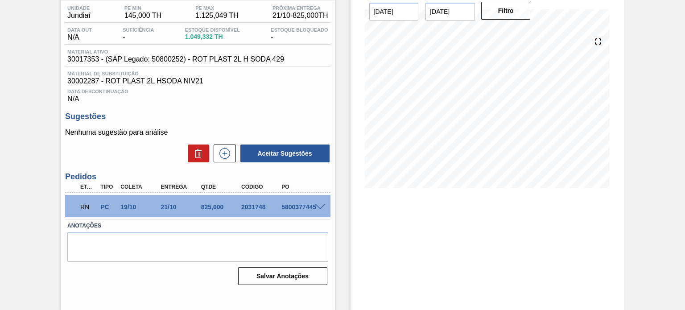
click at [322, 203] on div at bounding box center [322, 206] width 18 height 7
click at [322, 204] on span at bounding box center [320, 207] width 11 height 7
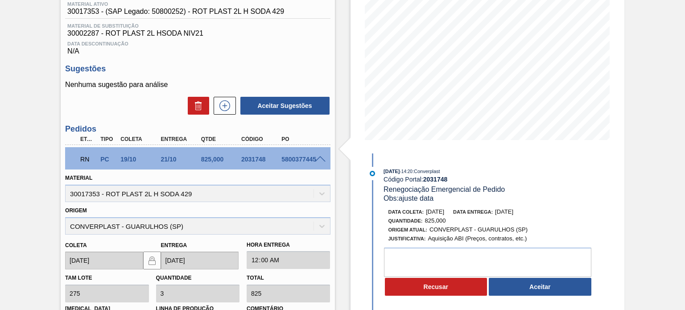
scroll to position [162, 0]
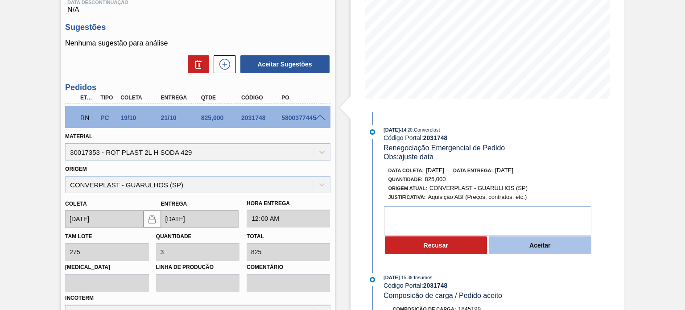
click at [528, 243] on button "Aceitar" at bounding box center [540, 245] width 103 height 18
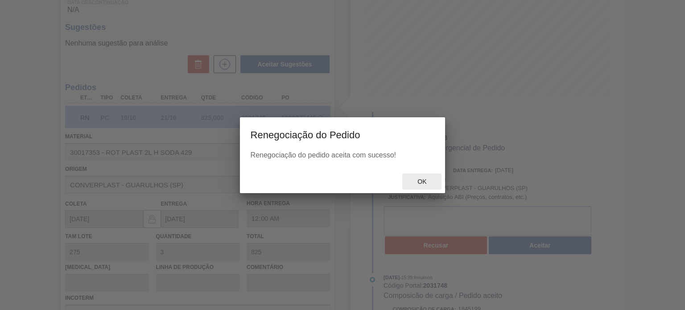
click at [428, 186] on div "Ok" at bounding box center [421, 181] width 39 height 17
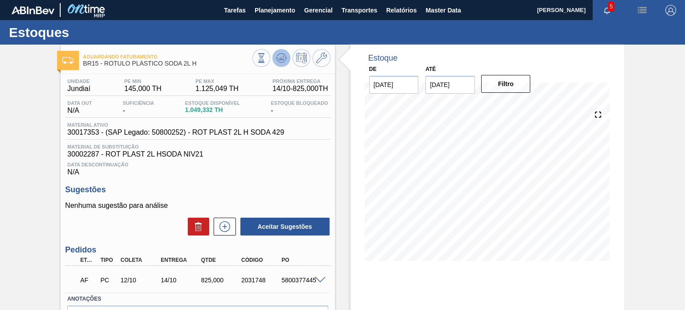
click at [285, 56] on icon at bounding box center [281, 58] width 11 height 11
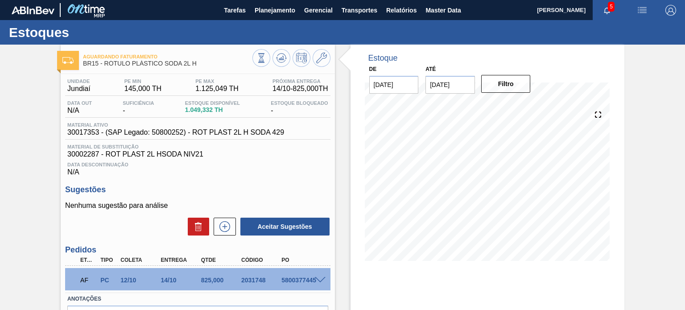
click at [268, 20] on div "Estoques" at bounding box center [342, 32] width 685 height 25
click at [260, 17] on button "Planejamento" at bounding box center [275, 10] width 50 height 20
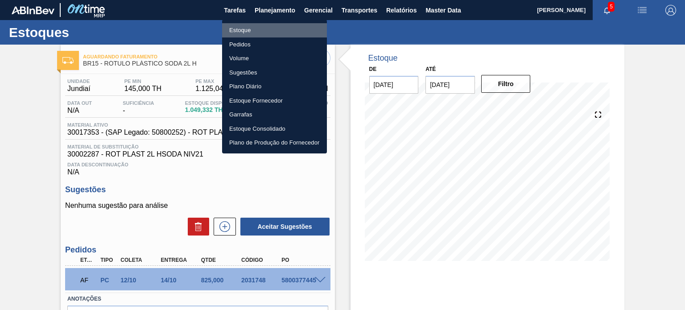
click at [237, 32] on li "Estoque" at bounding box center [274, 30] width 105 height 14
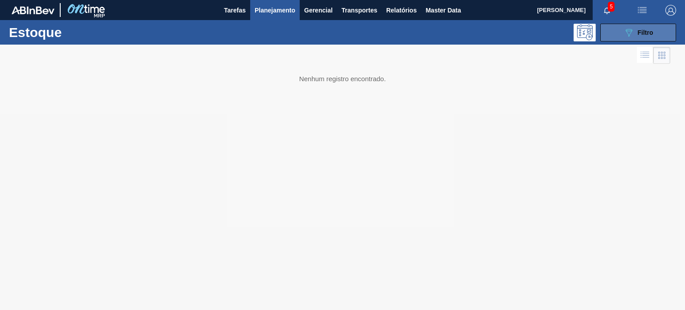
click at [611, 36] on button "089F7B8B-B2A5-4AFE-B5C0-19BA573D28AC Filtro" at bounding box center [638, 33] width 76 height 18
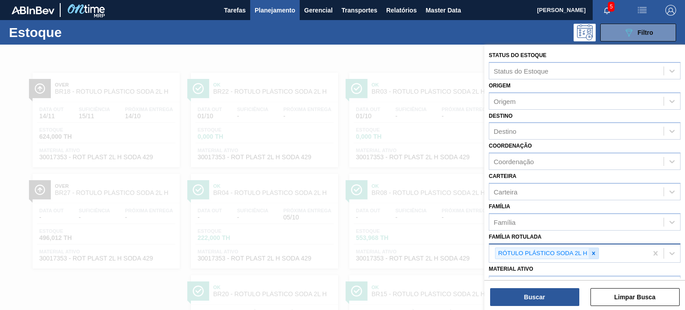
click at [593, 252] on icon at bounding box center [593, 253] width 6 height 6
paste Rotulada "RÓTULO PLÁSTICO SUKITA UVA MISTA 2L AH"
type Rotulada "RÓTULO PLÁSTICO SUKITA UVA MISTA 2L AH"
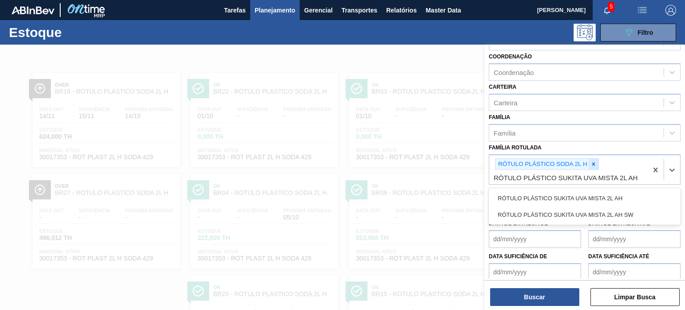
click at [591, 161] on icon at bounding box center [593, 164] width 6 height 6
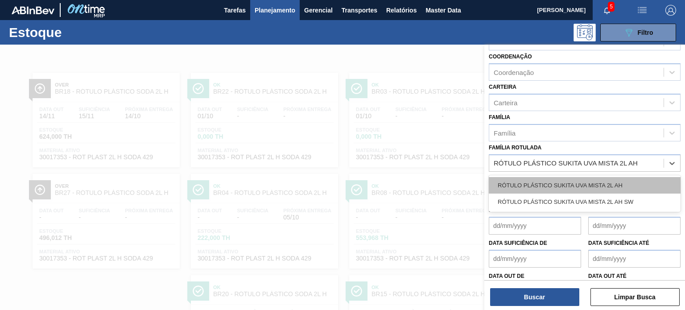
click at [594, 177] on div "RÓTULO PLÁSTICO SUKITA UVA MISTA 2L AH" at bounding box center [585, 185] width 192 height 17
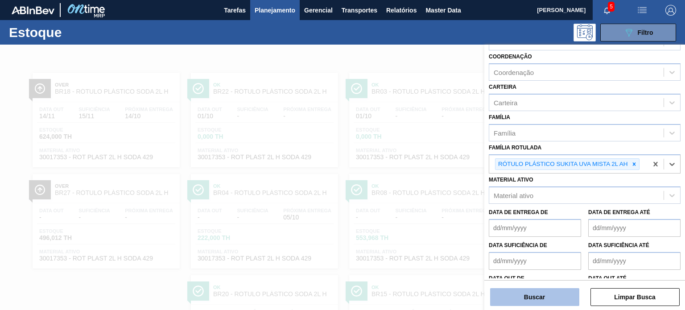
click at [553, 290] on button "Buscar" at bounding box center [534, 297] width 89 height 18
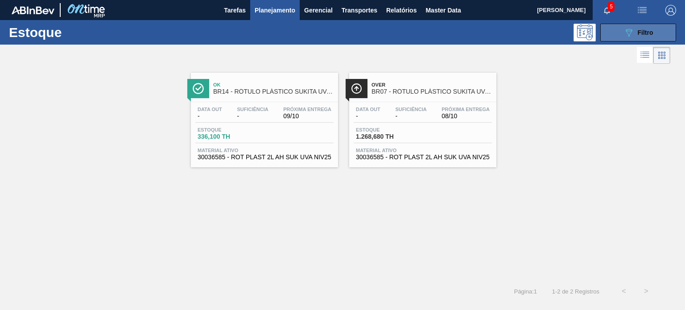
click at [623, 29] on icon "089F7B8B-B2A5-4AFE-B5C0-19BA573D28AC" at bounding box center [628, 32] width 11 height 11
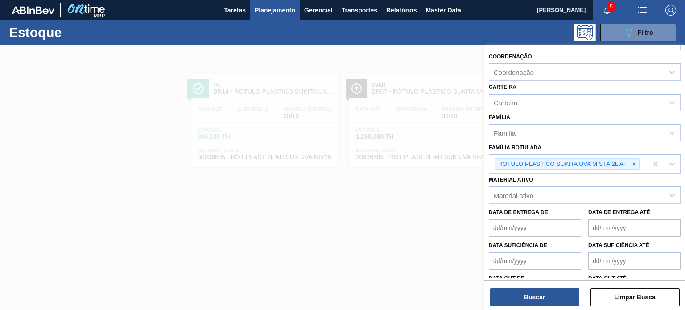
click at [632, 162] on icon at bounding box center [634, 164] width 6 height 6
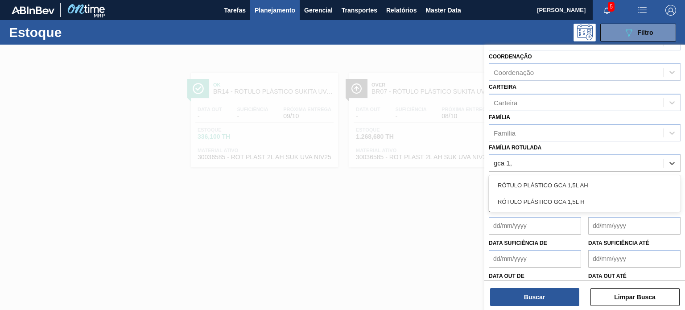
type Rotulada "gca 1,5"
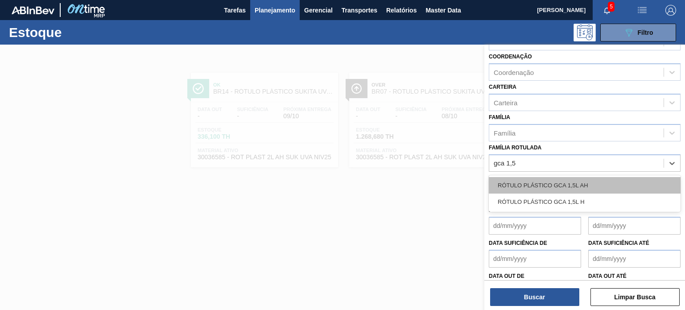
click at [548, 183] on div "RÓTULO PLÁSTICO GCA 1,5L AH" at bounding box center [585, 185] width 192 height 17
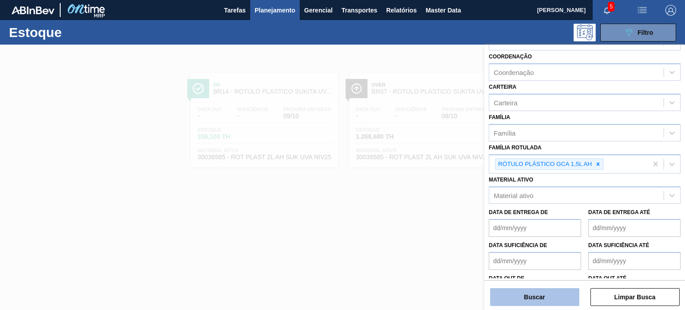
click at [554, 300] on button "Buscar" at bounding box center [534, 297] width 89 height 18
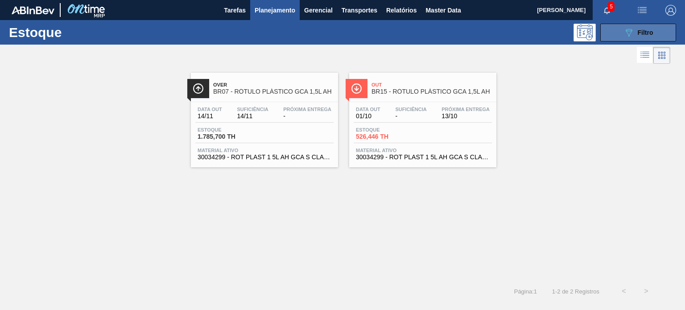
click at [647, 38] on button "089F7B8B-B2A5-4AFE-B5C0-19BA573D28AC Filtro" at bounding box center [638, 33] width 76 height 18
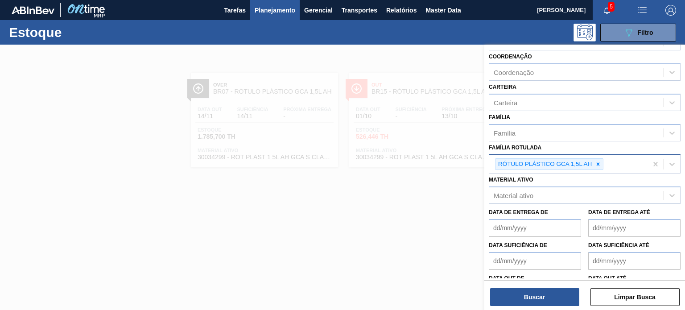
click at [599, 168] on div "RÓTULO PLÁSTICO GCA 1,5L AH" at bounding box center [568, 164] width 158 height 18
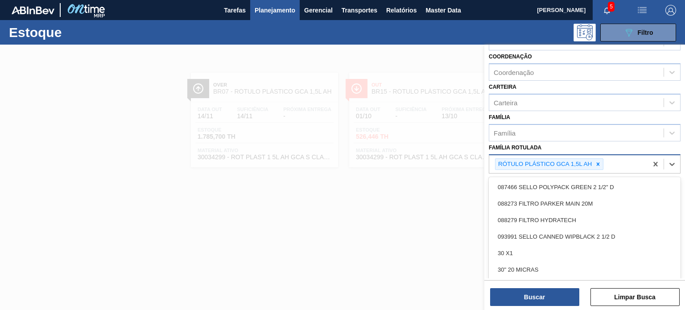
click at [599, 161] on icon at bounding box center [598, 164] width 6 height 6
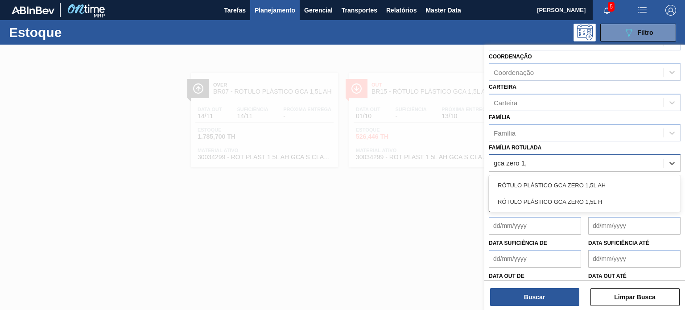
type Rotulada "gca zero 1,5"
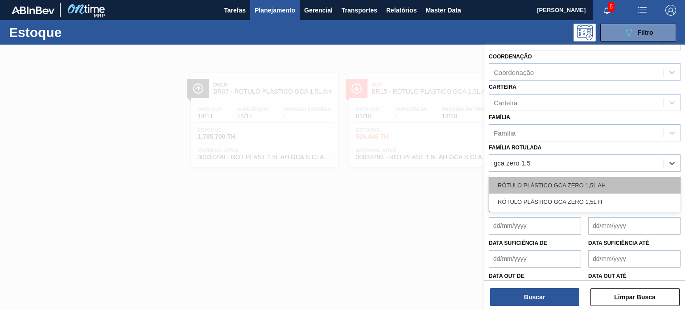
click at [534, 187] on div "RÓTULO PLÁSTICO GCA ZERO 1,5L AH" at bounding box center [585, 185] width 192 height 17
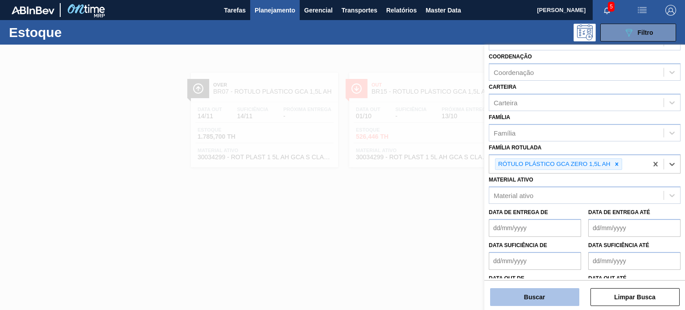
click at [549, 299] on button "Buscar" at bounding box center [534, 297] width 89 height 18
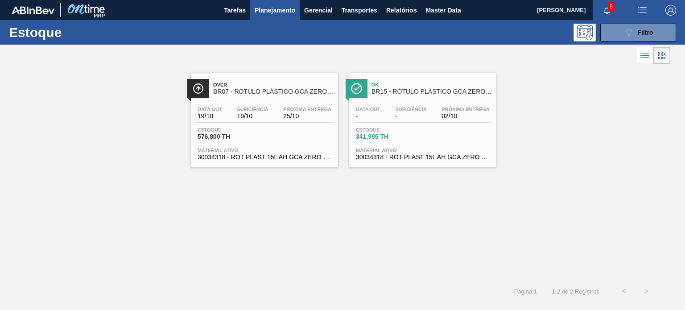
drag, startPoint x: 396, startPoint y: 120, endPoint x: 334, endPoint y: 178, distance: 84.9
click at [334, 178] on div "Over BR07 - RÓTULO PLÁSTICO GCA ZERO 1,5L AH Data out 19/10 Suficiência 19/10 P…" at bounding box center [342, 173] width 685 height 214
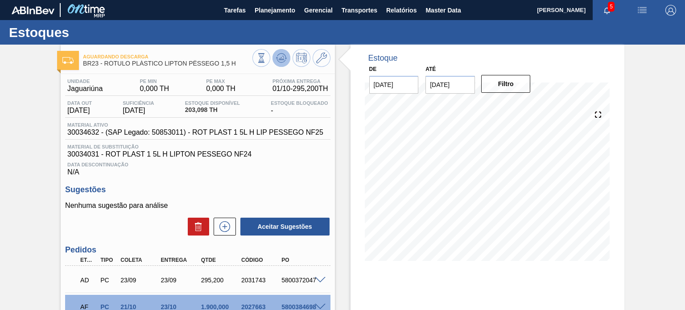
click at [277, 57] on icon at bounding box center [281, 58] width 11 height 11
drag, startPoint x: 237, startPoint y: 60, endPoint x: 137, endPoint y: 66, distance: 100.1
click at [137, 66] on div "Aguardando Descarga BR23 - RÓTULO PLÁSTICO LIPTON PÊSSEGO 1,5 H" at bounding box center [167, 60] width 169 height 20
drag, startPoint x: 103, startPoint y: 64, endPoint x: 237, endPoint y: 69, distance: 133.9
click at [237, 69] on div "Aguardando Descarga BR23 - RÓTULO PLÁSTICO LIPTON PÊSSEGO 1,5 H" at bounding box center [167, 60] width 169 height 20
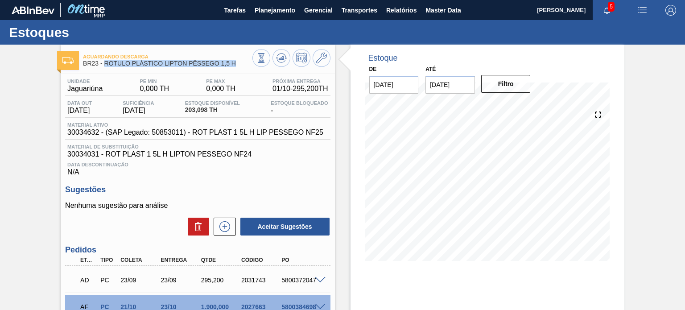
copy span "RÓTULO PLÁSTICO LIPTON PÊSSEGO 1,5 H"
click at [285, 14] on span "Planejamento" at bounding box center [275, 10] width 41 height 11
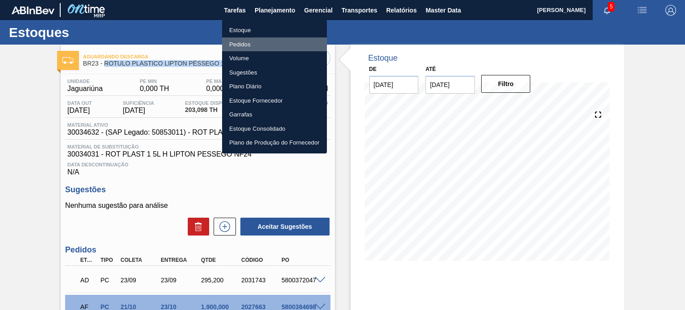
click at [251, 39] on li "Pedidos" at bounding box center [274, 44] width 105 height 14
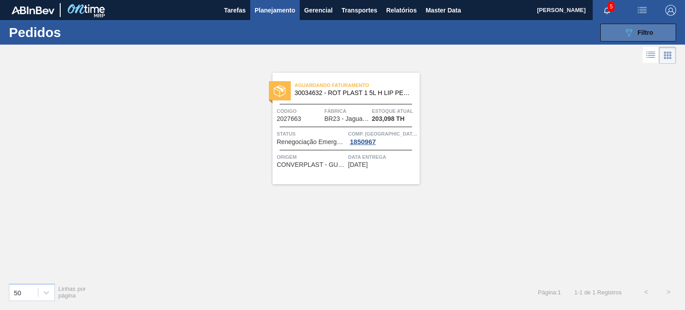
click at [612, 32] on button "089F7B8B-B2A5-4AFE-B5C0-19BA573D28AC Filtro" at bounding box center [638, 33] width 76 height 18
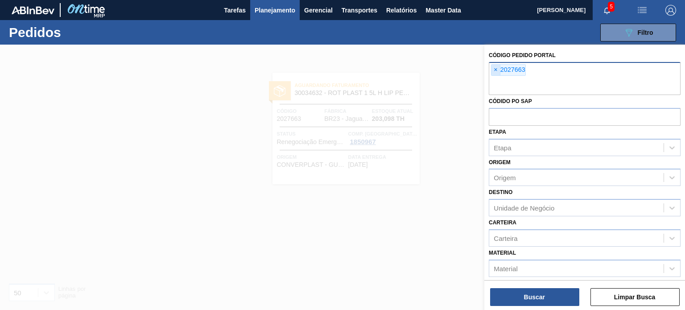
click at [496, 71] on span "×" at bounding box center [495, 70] width 8 height 11
paste input "2023540"
type input "2023540"
click at [549, 283] on div "Buscar Limpar Busca" at bounding box center [584, 292] width 201 height 25
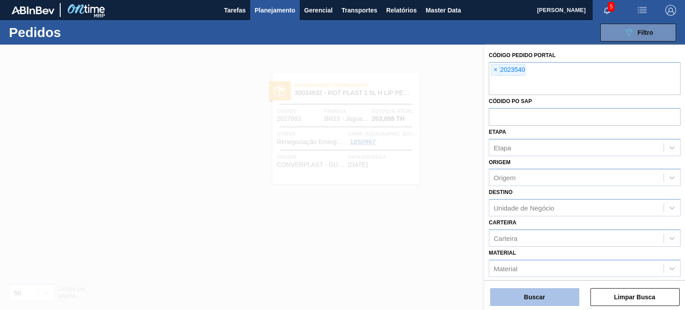
click at [549, 291] on button "Buscar" at bounding box center [534, 297] width 89 height 18
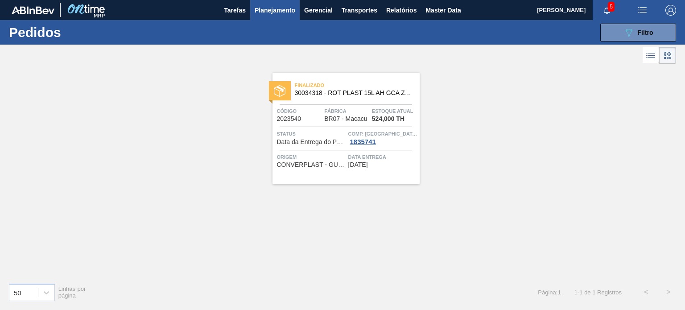
click at [305, 111] on span "Código" at bounding box center [299, 111] width 45 height 9
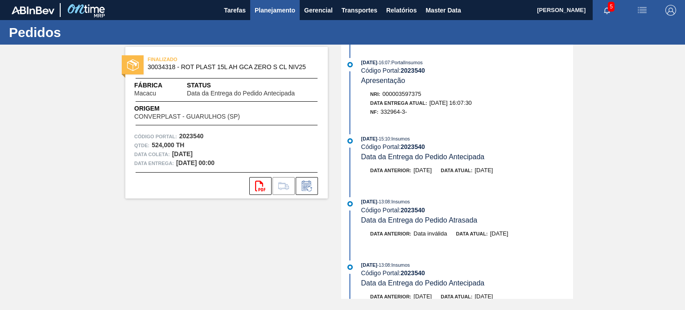
click at [271, 14] on span "Planejamento" at bounding box center [275, 10] width 41 height 11
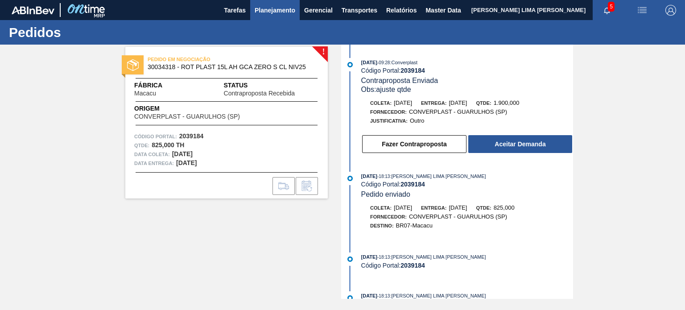
click at [266, 14] on span "Planejamento" at bounding box center [275, 10] width 41 height 11
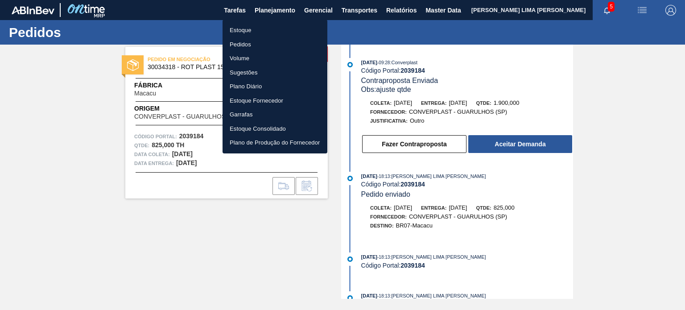
click at [254, 29] on li "Estoque" at bounding box center [275, 30] width 105 height 14
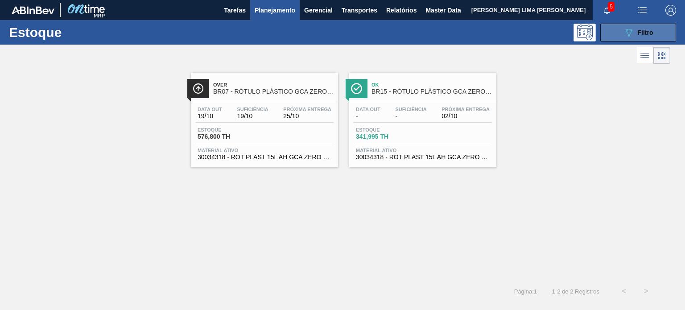
click at [621, 32] on button "089F7B8B-B2A5-4AFE-B5C0-19BA573D28AC Filtro" at bounding box center [638, 33] width 76 height 18
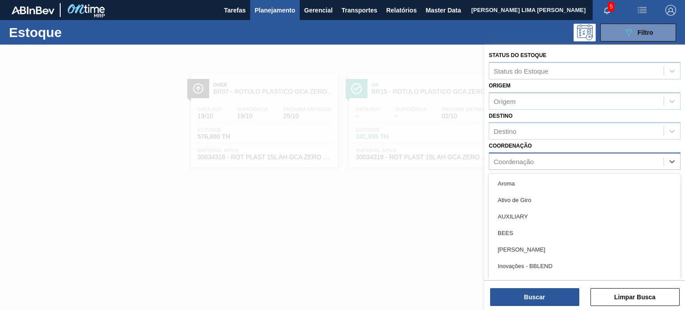
click at [530, 167] on div "Coordenação" at bounding box center [585, 161] width 192 height 17
click at [532, 135] on div "Destino" at bounding box center [576, 131] width 174 height 13
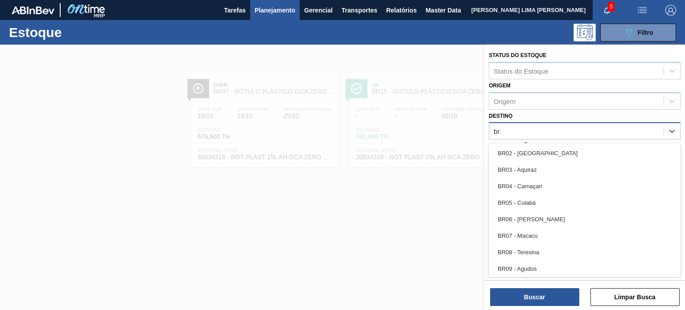
type input "br28"
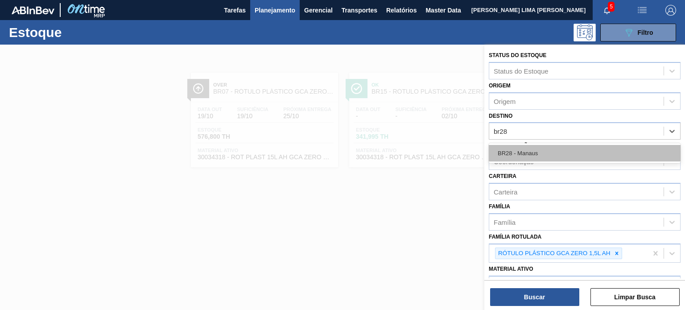
click at [519, 153] on div "BR28 - Manaus" at bounding box center [585, 153] width 192 height 17
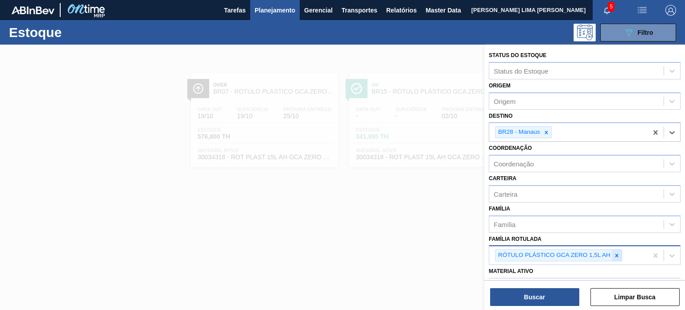
click at [614, 252] on icon at bounding box center [617, 255] width 6 height 6
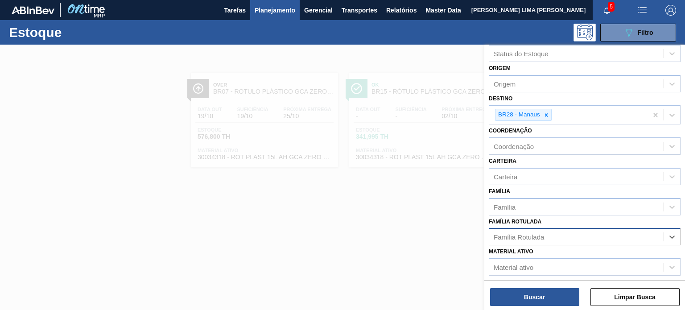
scroll to position [45, 0]
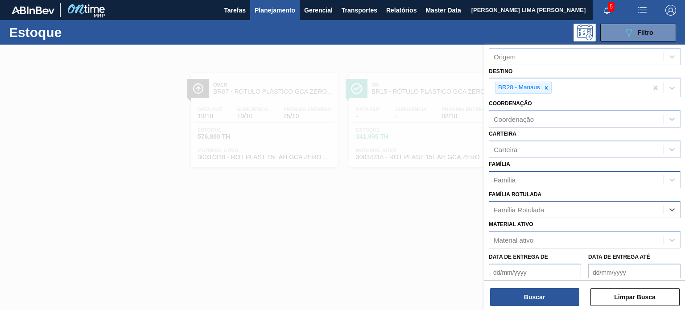
click at [520, 180] on div "Família" at bounding box center [576, 179] width 174 height 13
type input "r"
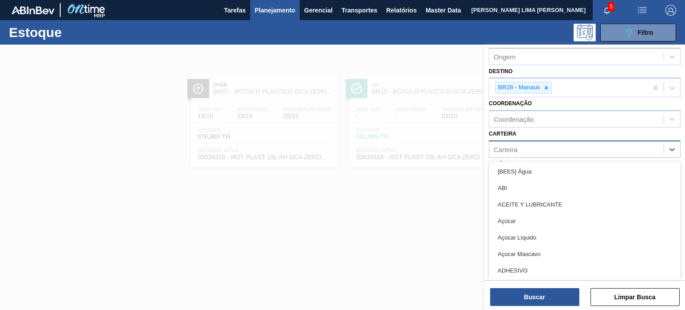
click at [520, 148] on div "Carteira" at bounding box center [576, 149] width 174 height 13
type input "t"
type input "rót"
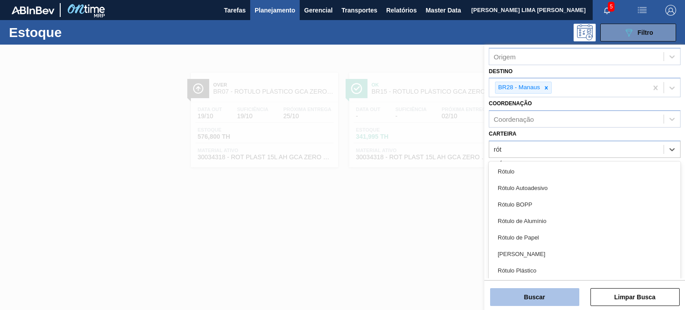
drag, startPoint x: 537, startPoint y: 270, endPoint x: 541, endPoint y: 296, distance: 26.1
click at [537, 270] on div "Rótulo Plástico" at bounding box center [585, 270] width 192 height 17
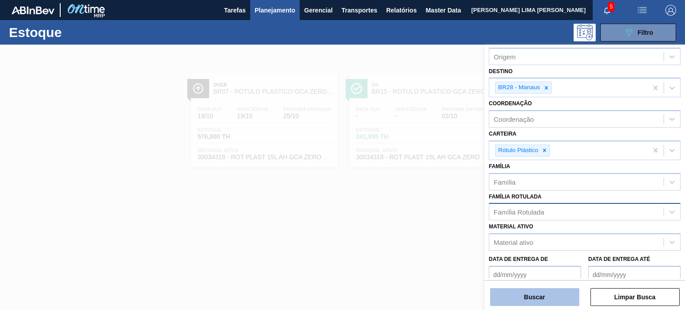
click at [541, 296] on button "Buscar" at bounding box center [534, 297] width 89 height 18
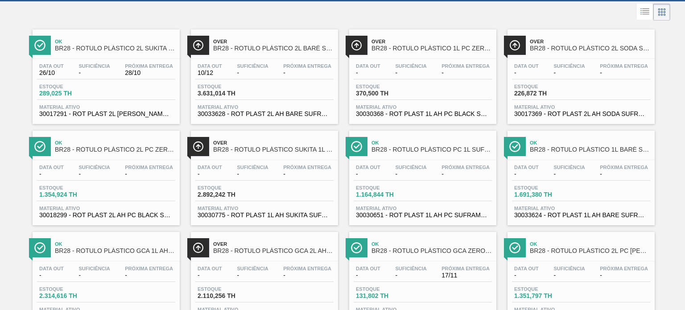
scroll to position [0, 0]
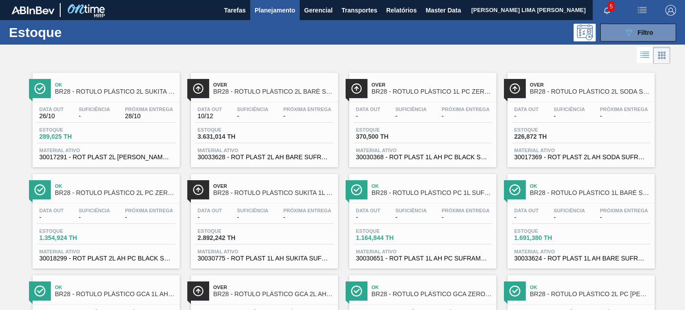
drag, startPoint x: 105, startPoint y: 90, endPoint x: 223, endPoint y: 91, distance: 117.7
click at [285, 10] on span "Planejamento" at bounding box center [275, 10] width 41 height 11
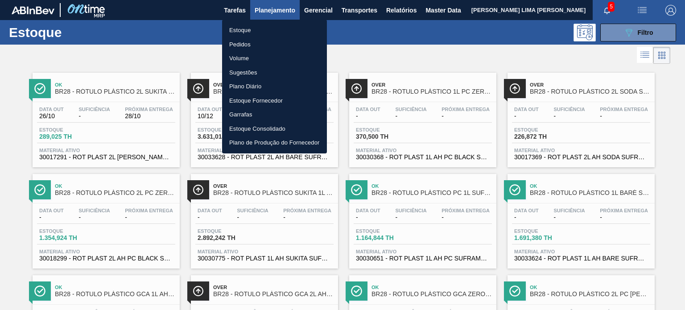
click at [254, 45] on li "Pedidos" at bounding box center [274, 44] width 105 height 14
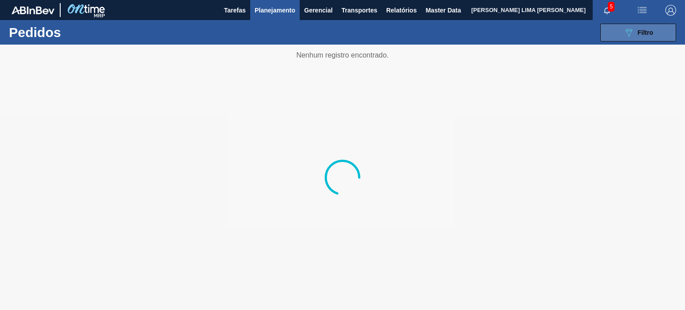
click at [628, 38] on button "089F7B8B-B2A5-4AFE-B5C0-19BA573D28AC Filtro" at bounding box center [638, 33] width 76 height 18
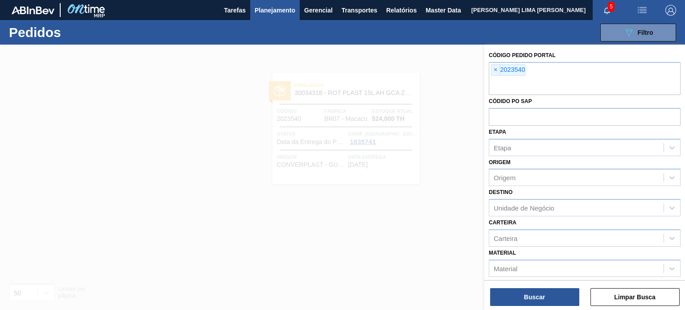
click at [496, 71] on span "×" at bounding box center [495, 70] width 8 height 11
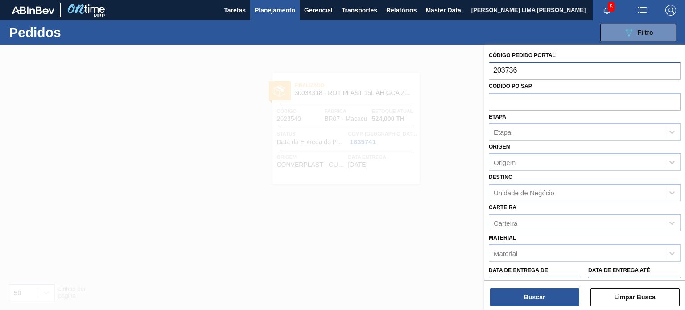
type input "2037361"
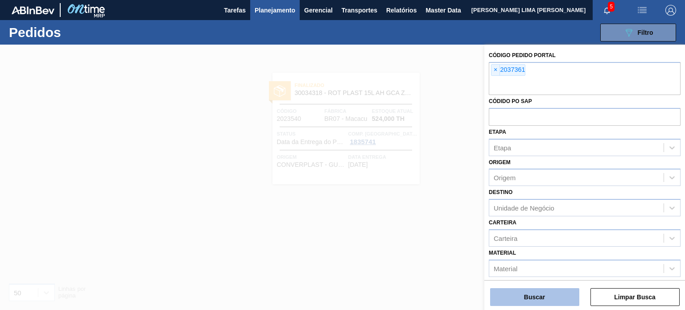
click at [534, 294] on button "Buscar" at bounding box center [534, 297] width 89 height 18
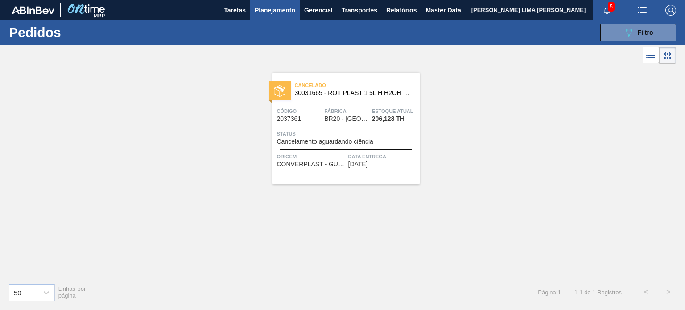
click at [379, 119] on span "206,128 TH" at bounding box center [388, 119] width 33 height 7
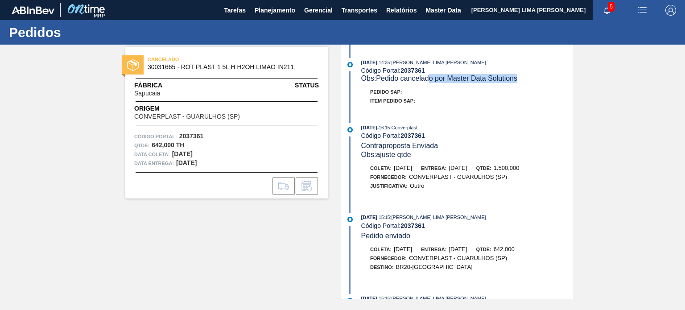
drag, startPoint x: 518, startPoint y: 77, endPoint x: 431, endPoint y: 84, distance: 87.3
click at [431, 84] on div "30/09/2025 - 14:35 : MATHEUS FARIA LIMA DA SILVA Código Portal: 2037361 Obs: Pe…" at bounding box center [458, 84] width 230 height 52
click at [454, 76] on span "Obs: Pedido cancelado por Master Data Solutions" at bounding box center [439, 78] width 156 height 8
click at [455, 76] on span "Obs: Pedido cancelado por Master Data Solutions" at bounding box center [439, 78] width 156 height 8
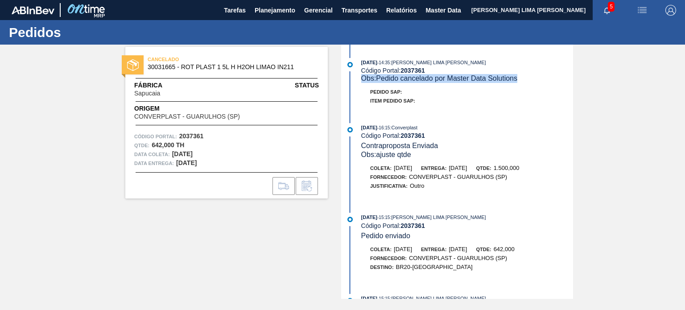
click at [455, 76] on span "Obs: Pedido cancelado por Master Data Solutions" at bounding box center [439, 78] width 156 height 8
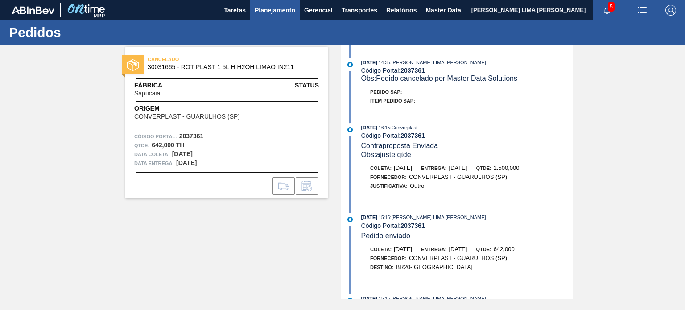
click at [270, 12] on span "Planejamento" at bounding box center [275, 10] width 41 height 11
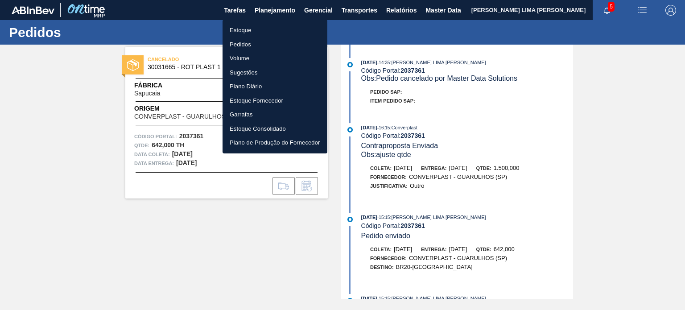
click at [246, 47] on li "Pedidos" at bounding box center [275, 44] width 105 height 14
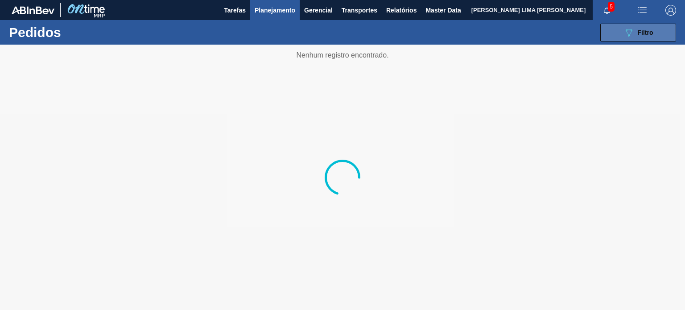
click at [623, 32] on icon "089F7B8B-B2A5-4AFE-B5C0-19BA573D28AC" at bounding box center [628, 32] width 11 height 11
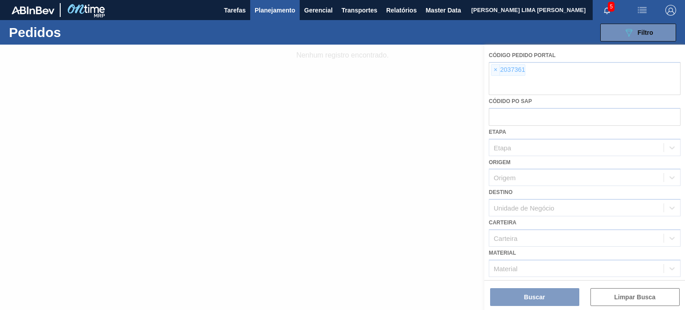
click at [361, 75] on div at bounding box center [342, 177] width 685 height 265
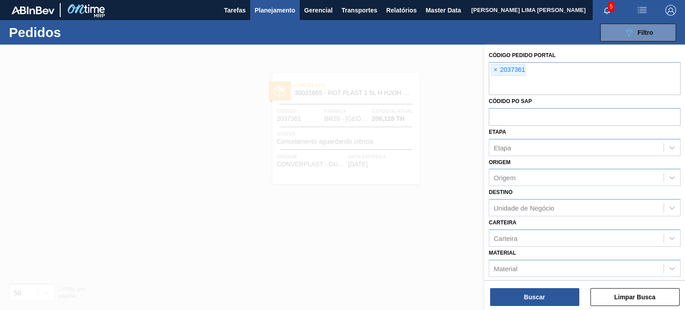
click at [275, 15] on span "Planejamento" at bounding box center [275, 10] width 41 height 11
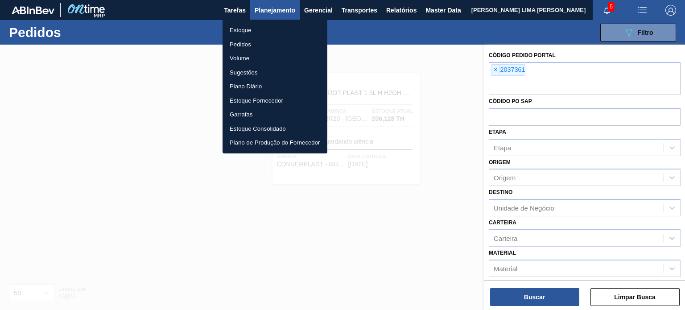
click at [260, 50] on li "Pedidos" at bounding box center [275, 44] width 105 height 14
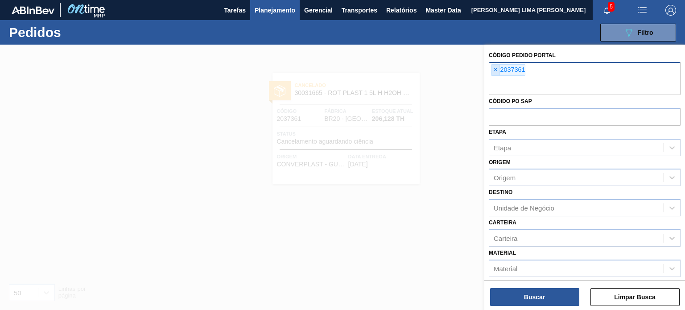
click at [496, 69] on span "×" at bounding box center [495, 70] width 8 height 11
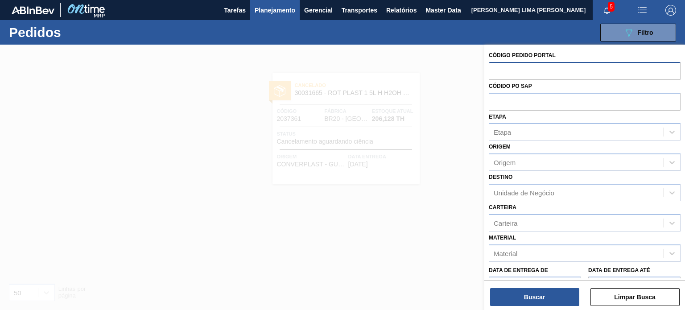
paste input "2001737"
type input "2001737"
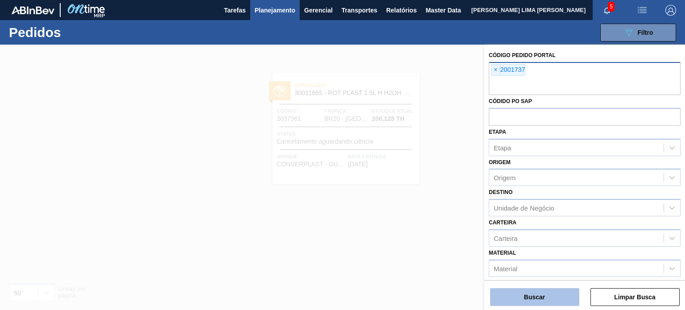
click at [565, 303] on button "Buscar" at bounding box center [534, 297] width 89 height 18
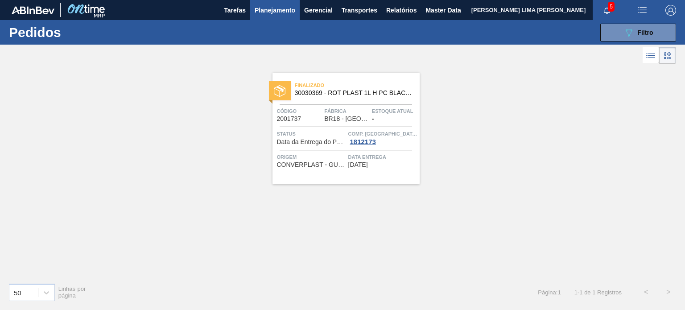
click at [340, 117] on span "BR18 - Pernambuco" at bounding box center [346, 119] width 45 height 7
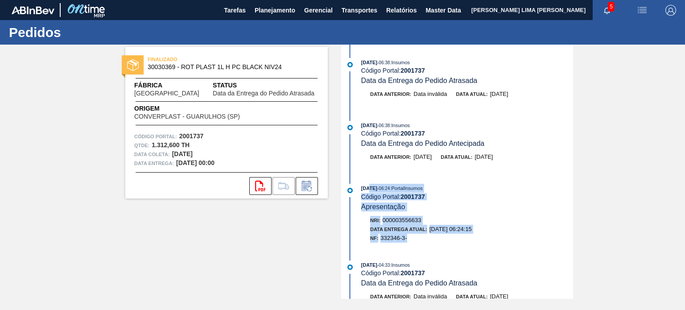
drag, startPoint x: 374, startPoint y: 195, endPoint x: 417, endPoint y: 237, distance: 60.2
click at [417, 237] on div "24/09/2025 - 06:24 : PortalInsumos Código Portal: 2001737 Apresentação Nri: 000…" at bounding box center [458, 215] width 230 height 63
click at [435, 234] on div "Data Entrega Atual: 24/09/2025 06:24:15" at bounding box center [471, 229] width 203 height 9
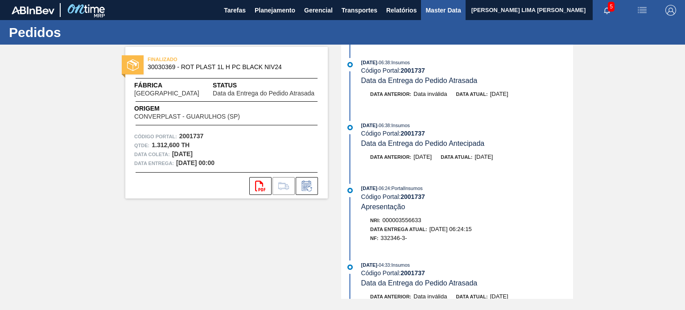
click at [436, 10] on span "Master Data" at bounding box center [442, 10] width 35 height 11
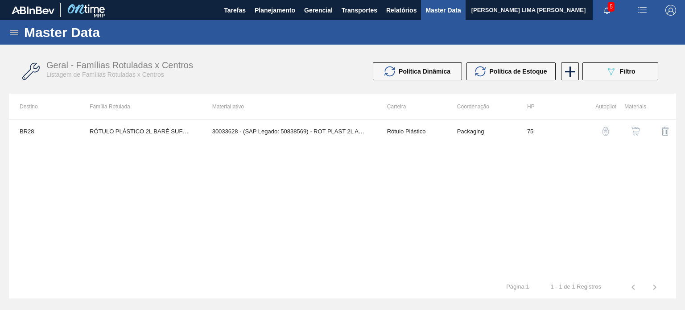
click at [8, 37] on div "Master Data" at bounding box center [342, 32] width 685 height 25
click at [9, 34] on icon at bounding box center [14, 32] width 11 height 11
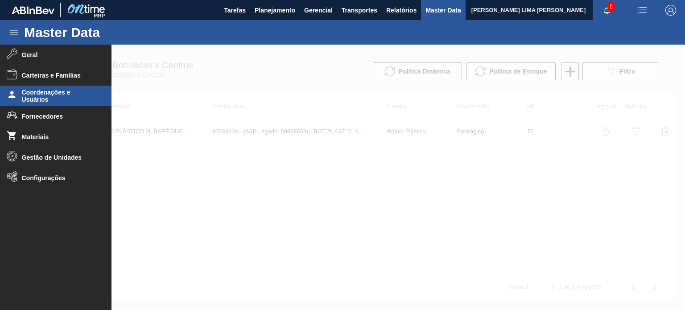
click at [48, 89] on span "Coordenações e Usuários" at bounding box center [59, 96] width 74 height 14
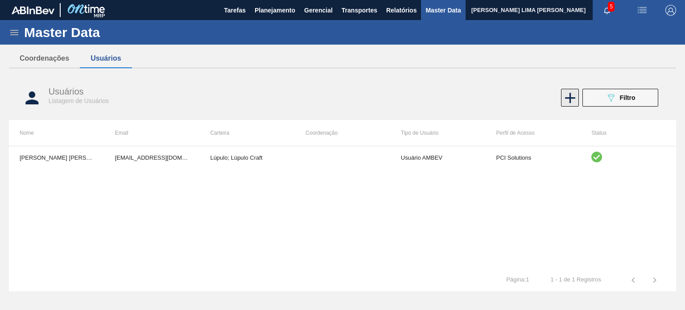
click at [569, 96] on icon at bounding box center [570, 98] width 10 height 10
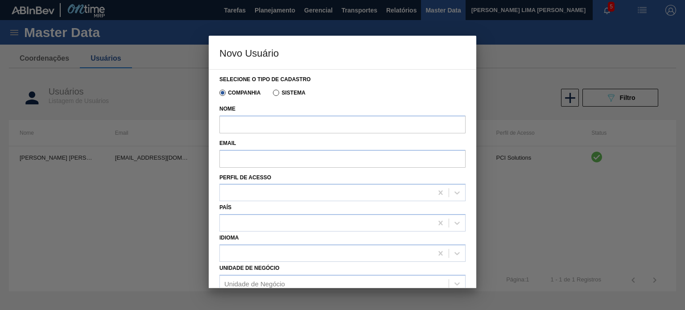
click at [147, 105] on div at bounding box center [342, 155] width 685 height 310
click at [67, 69] on div at bounding box center [342, 155] width 685 height 310
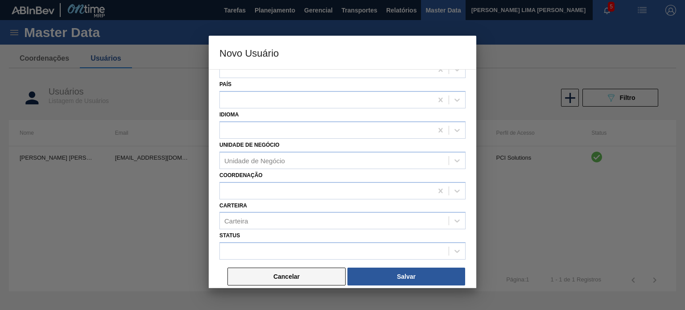
click at [307, 270] on button "Cancelar" at bounding box center [286, 277] width 118 height 18
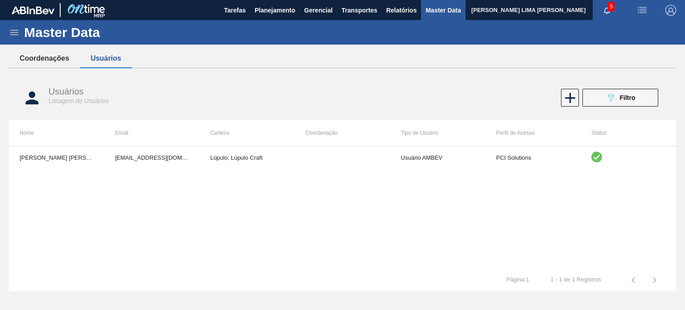
click at [65, 58] on button "Coordenações" at bounding box center [44, 58] width 71 height 19
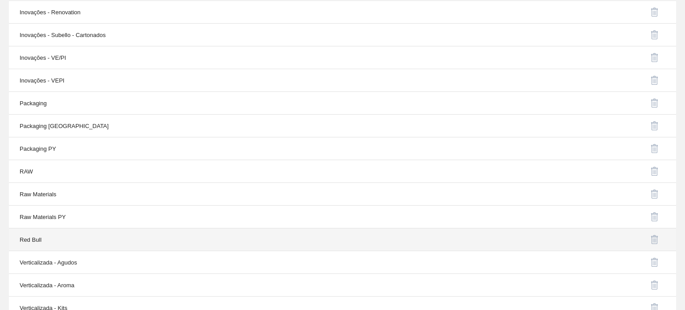
scroll to position [473, 0]
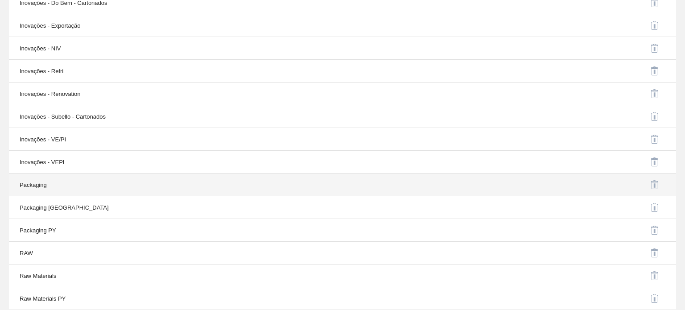
click at [89, 189] on td "Packaging" at bounding box center [176, 184] width 334 height 23
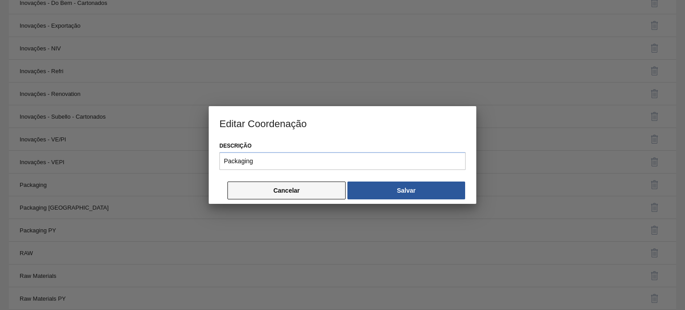
click at [245, 185] on button "Cancelar" at bounding box center [286, 191] width 118 height 18
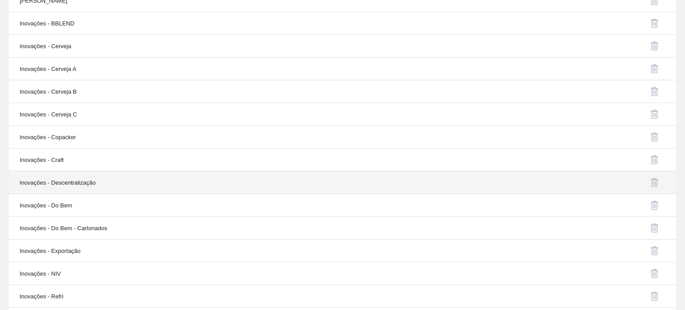
scroll to position [0, 0]
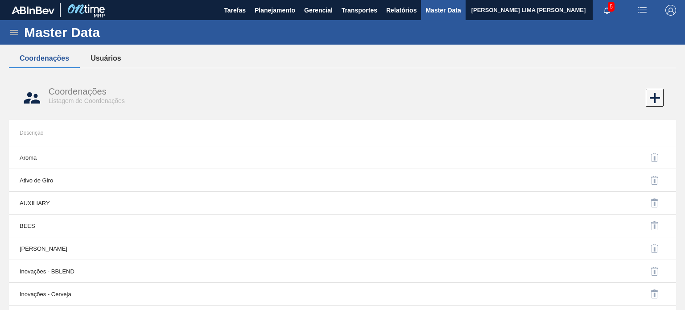
click at [95, 57] on button "Usuários" at bounding box center [106, 58] width 52 height 19
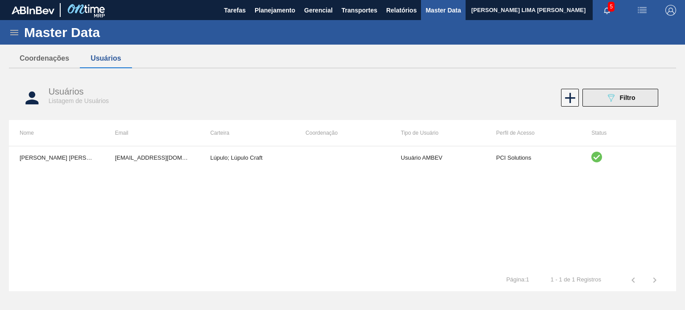
click at [590, 100] on button "089F7B8B-B2A5-4AFE-B5C0-19BA573D28AC Filtro" at bounding box center [620, 98] width 76 height 18
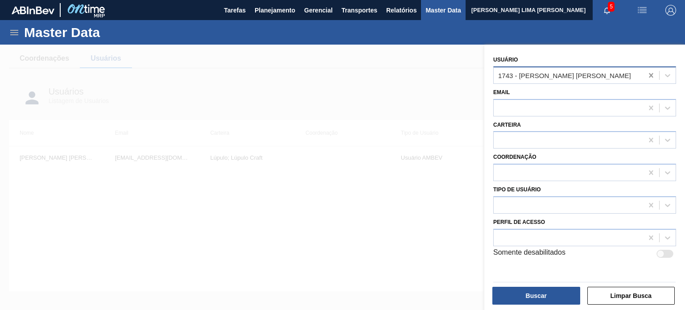
click at [651, 76] on icon at bounding box center [651, 75] width 4 height 4
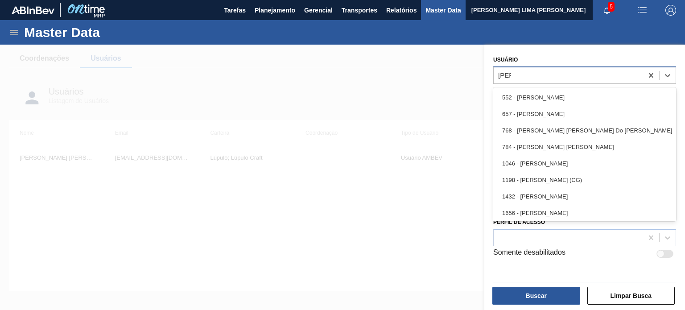
type input "julia"
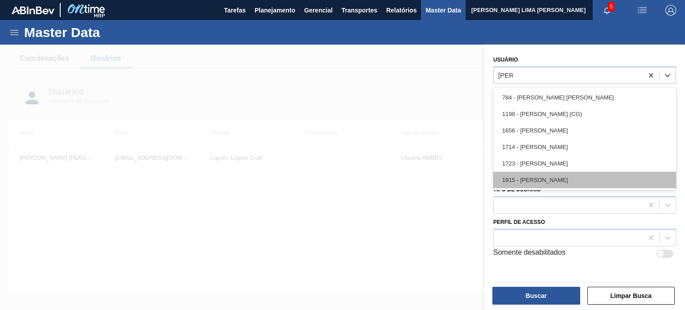
click at [571, 178] on div "1915 - JULIA VENANCIO KURNICK" at bounding box center [584, 180] width 183 height 17
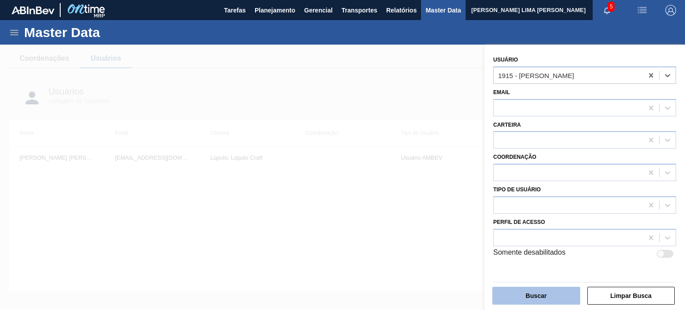
click at [552, 295] on button "Buscar" at bounding box center [536, 296] width 88 height 18
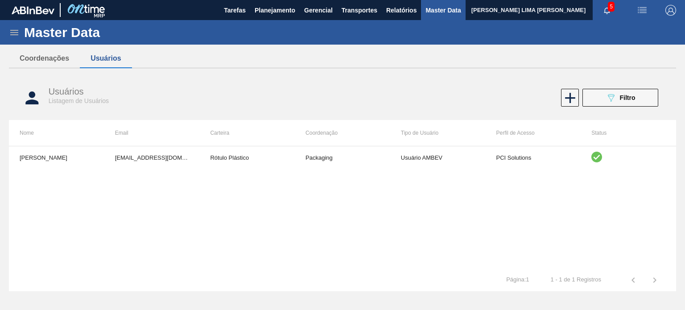
click at [307, 163] on td "Packaging" at bounding box center [342, 157] width 95 height 22
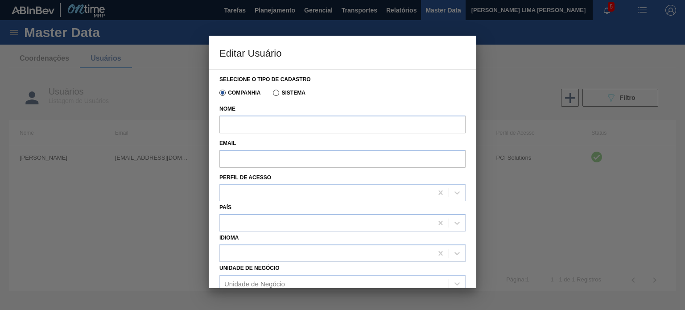
type input "JULIA VENANCIO KURNICK"
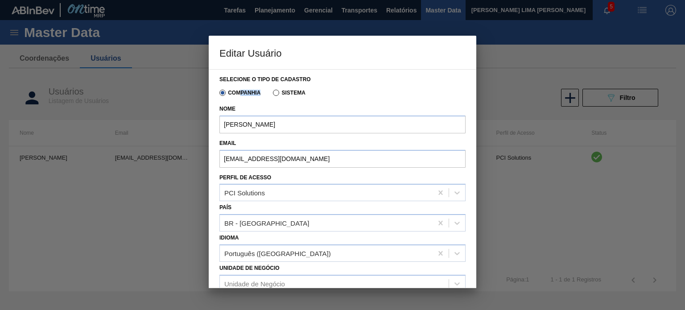
drag, startPoint x: 240, startPoint y: 94, endPoint x: 260, endPoint y: 92, distance: 20.6
click at [260, 92] on div "Companhia Sistema" at bounding box center [261, 92] width 90 height 15
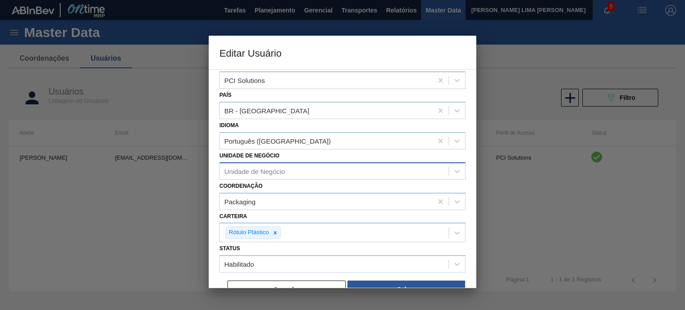
scroll to position [125, 0]
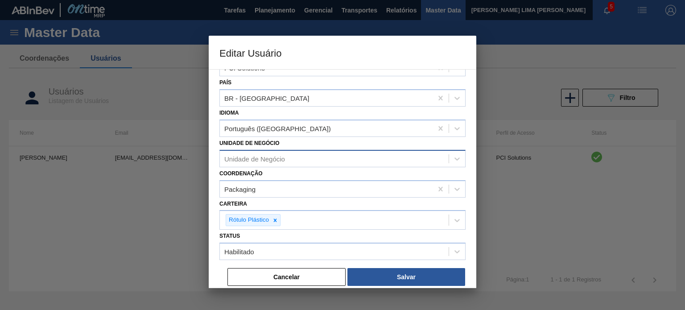
click at [285, 155] on div "Unidade de Negócio" at bounding box center [254, 159] width 61 height 8
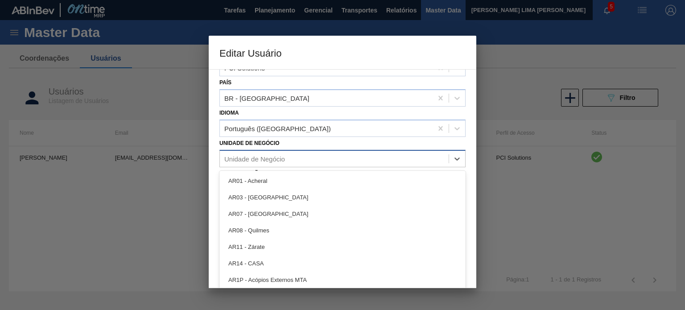
click at [285, 155] on div "Unidade de Negócio" at bounding box center [254, 159] width 61 height 8
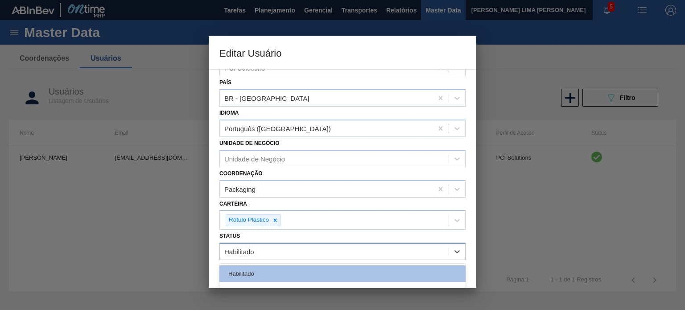
click at [271, 249] on div "Habilitado" at bounding box center [334, 251] width 229 height 13
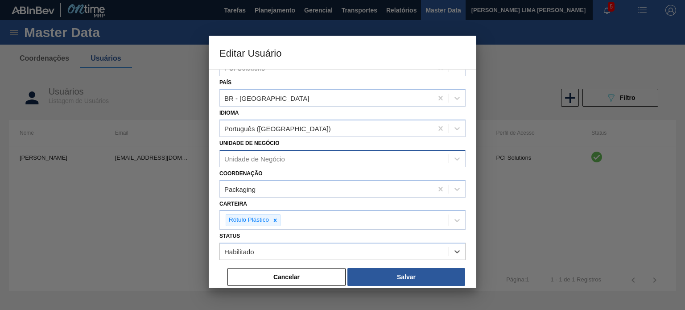
click at [269, 162] on div "Unidade de Negócio" at bounding box center [334, 158] width 229 height 13
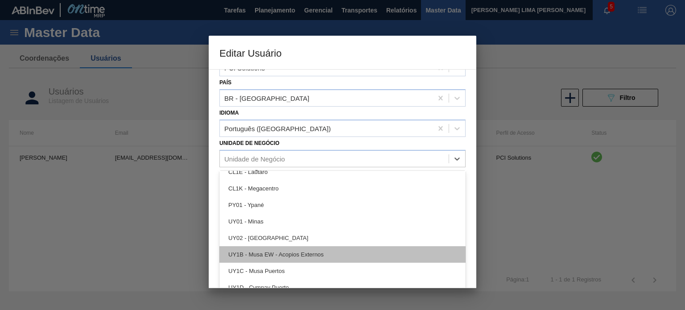
scroll to position [1454, 0]
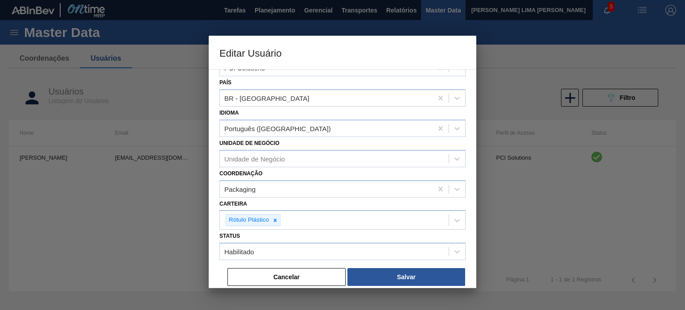
drag, startPoint x: 472, startPoint y: 144, endPoint x: 466, endPoint y: 142, distance: 6.5
click at [471, 144] on div "Selecione o tipo de cadastro Companhia Sistema Nome JULIA VENANCIO KURNICK Emai…" at bounding box center [343, 178] width 268 height 219
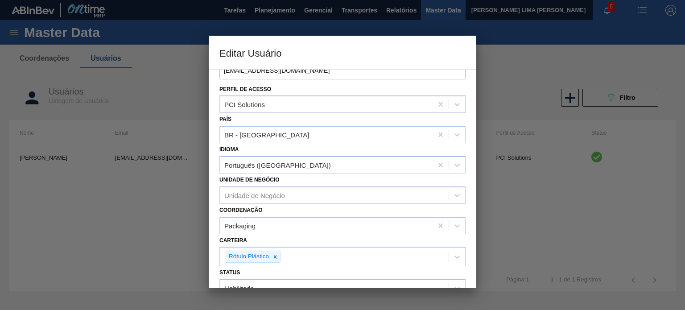
scroll to position [0, 0]
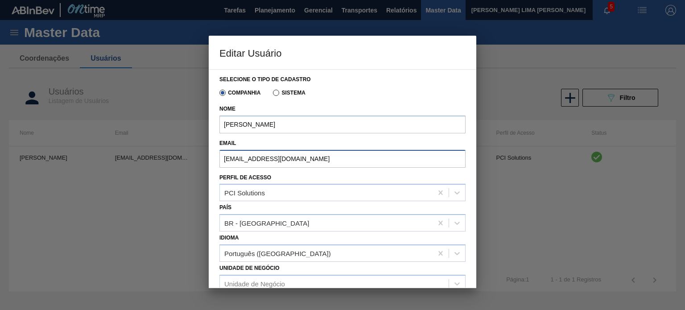
drag, startPoint x: 310, startPoint y: 153, endPoint x: 194, endPoint y: 149, distance: 116.0
click at [194, 149] on div "Editar Usuário Selecione o tipo de cadastro Companhia Sistema Nome JULIA VENANC…" at bounding box center [342, 155] width 685 height 310
paste input "b-inbev.com"
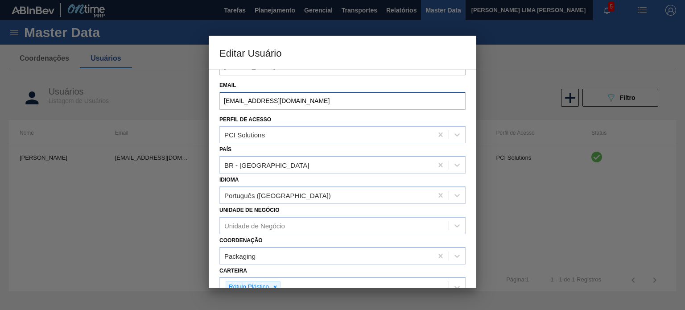
scroll to position [125, 0]
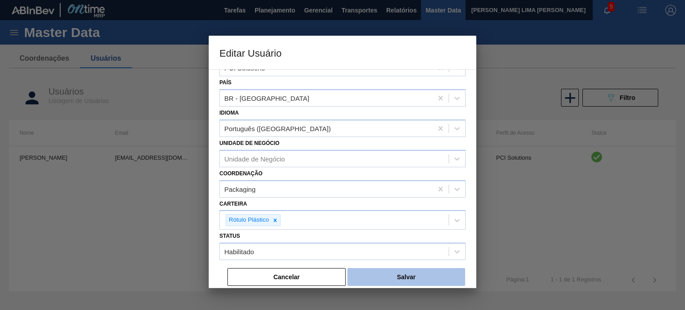
type input "99849759@ab-inbev.com"
click at [449, 282] on button "Salvar" at bounding box center [406, 277] width 118 height 18
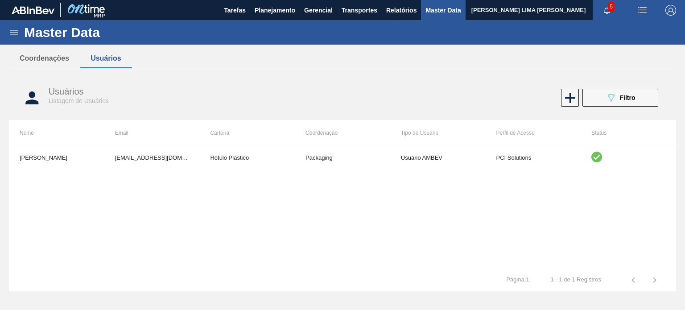
click at [93, 12] on img at bounding box center [85, 10] width 43 height 20
click at [96, 17] on img at bounding box center [85, 10] width 43 height 20
click at [263, 9] on span "Planejamento" at bounding box center [275, 10] width 41 height 11
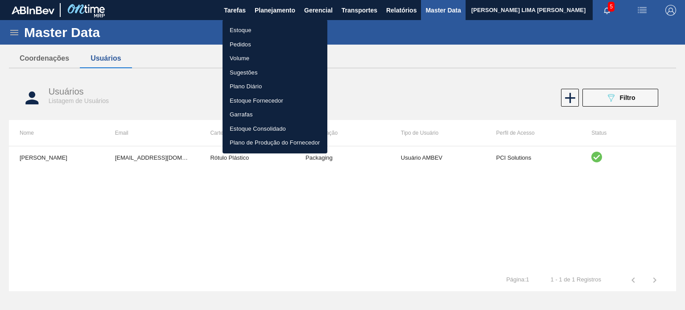
click at [256, 33] on li "Estoque" at bounding box center [275, 30] width 105 height 14
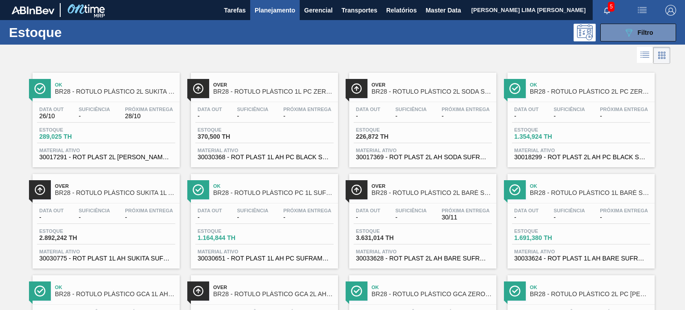
click at [619, 42] on div "Estoque 089F7B8B-B2A5-4AFE-B5C0-19BA573D28AC Filtro" at bounding box center [342, 32] width 685 height 25
click at [619, 38] on button "089F7B8B-B2A5-4AFE-B5C0-19BA573D28AC Filtro" at bounding box center [638, 33] width 76 height 18
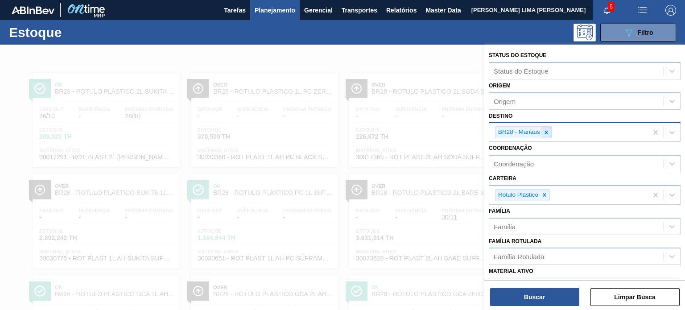
click at [546, 132] on icon at bounding box center [546, 132] width 3 height 3
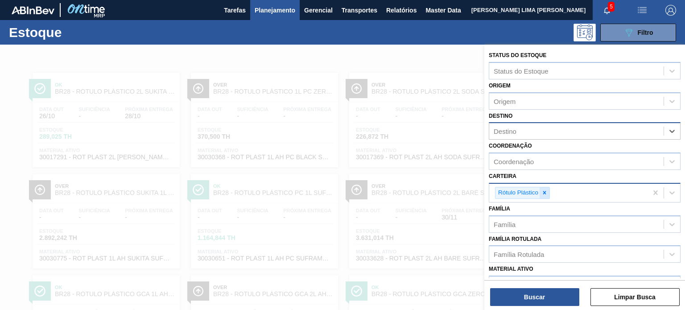
click at [548, 192] on div at bounding box center [545, 192] width 10 height 11
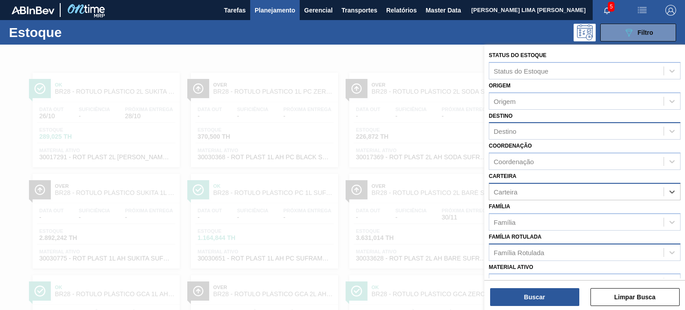
click at [543, 246] on div "Família Rotulada" at bounding box center [576, 252] width 174 height 13
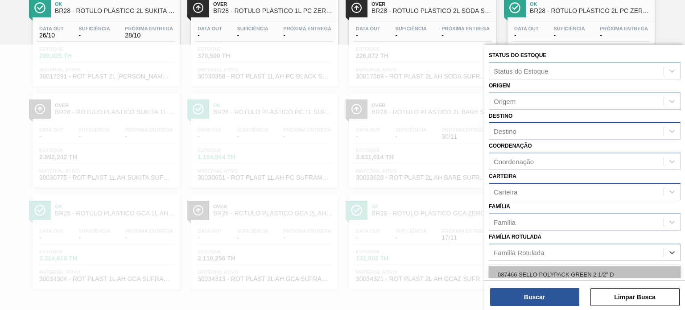
paste Rotulada "RÓTULO PLÁSTICO GCA ZERO 1,5L H"
type Rotulada "RÓTULO PLÁSTICO GCA ZERO 1,5L H"
click at [545, 269] on div "RÓTULO PLÁSTICO GCA ZERO 1,5L H" at bounding box center [585, 274] width 192 height 17
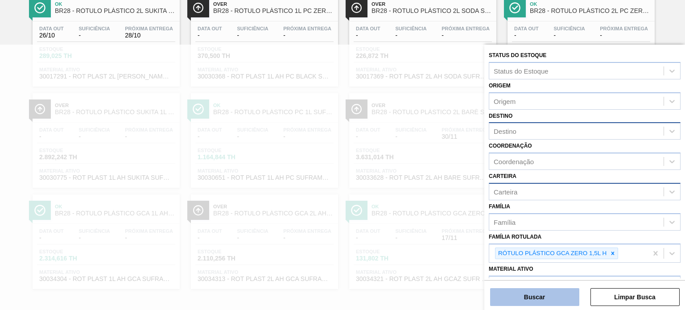
click at [544, 294] on button "Buscar" at bounding box center [534, 297] width 89 height 18
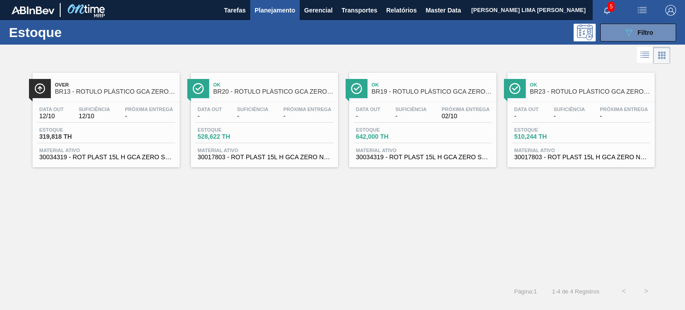
click at [268, 16] on button "Planejamento" at bounding box center [275, 10] width 50 height 20
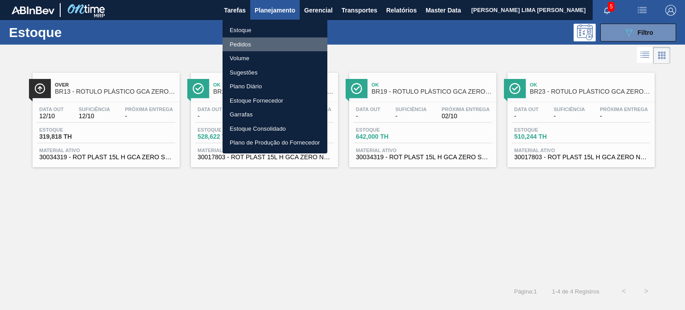
click at [245, 42] on li "Pedidos" at bounding box center [275, 44] width 105 height 14
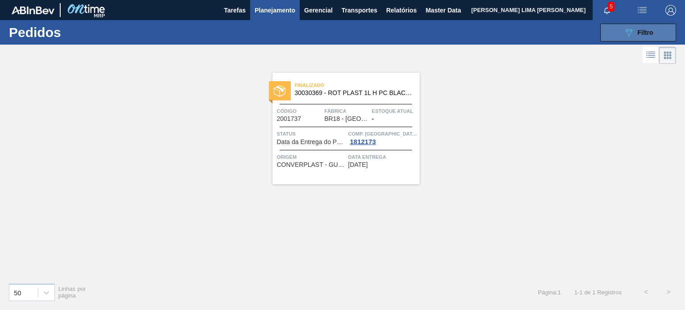
click at [640, 33] on span "Filtro" at bounding box center [646, 32] width 16 height 7
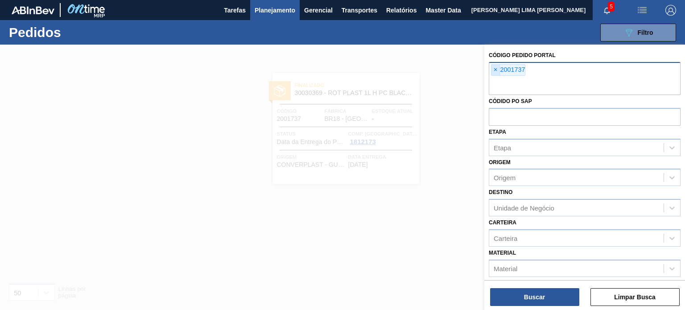
click at [497, 70] on span "×" at bounding box center [495, 70] width 8 height 11
paste input "2027025"
type input "2027025"
click at [517, 298] on button "Buscar" at bounding box center [534, 297] width 89 height 18
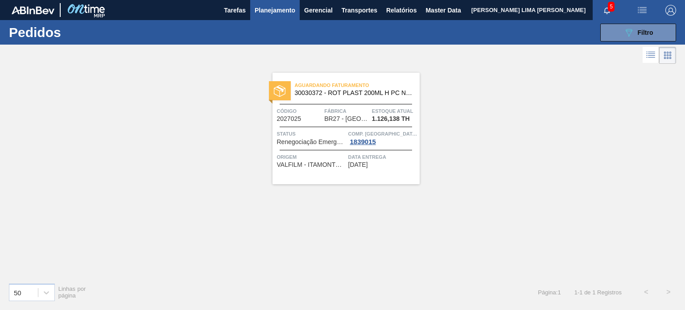
click at [355, 123] on div "Aguardando Faturamento 30030372 - ROT PLAST 200ML H PC NIV24 Código 2027025 Fáb…" at bounding box center [345, 128] width 147 height 111
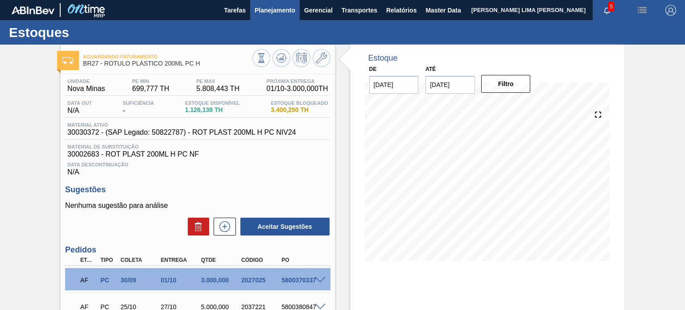
click at [263, 8] on span "Planejamento" at bounding box center [275, 10] width 41 height 11
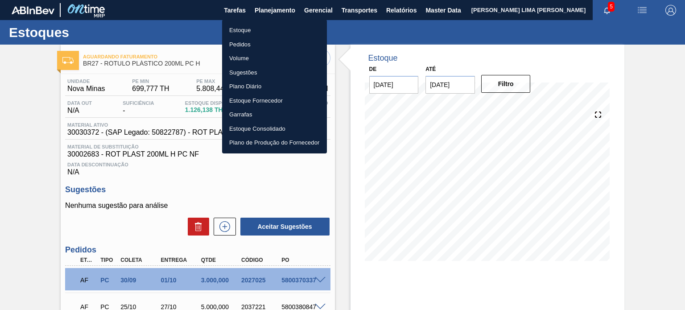
click at [251, 40] on li "Pedidos" at bounding box center [274, 44] width 105 height 14
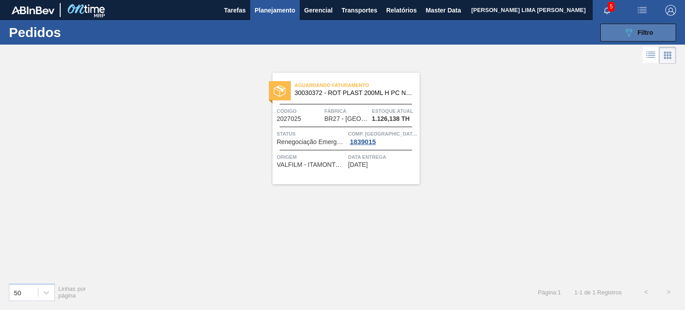
click at [619, 41] on button "089F7B8B-B2A5-4AFE-B5C0-19BA573D28AC Filtro" at bounding box center [638, 33] width 76 height 18
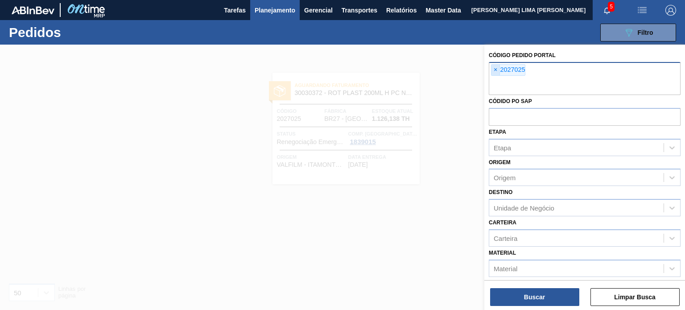
click at [493, 72] on span "×" at bounding box center [495, 70] width 8 height 11
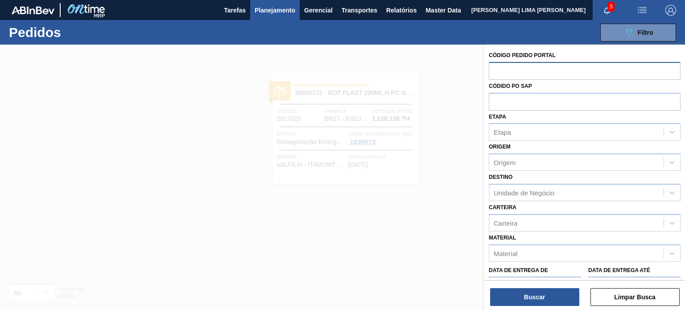
paste input "2023499"
type input "2023499"
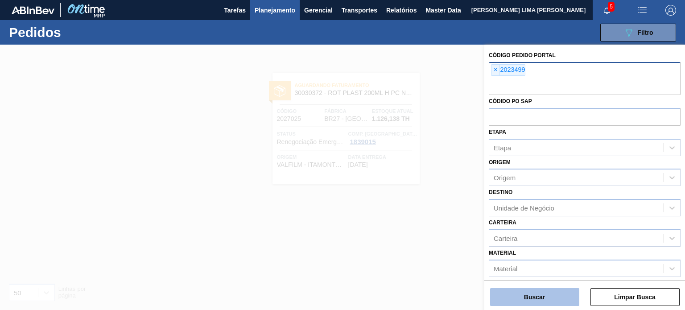
click at [545, 298] on button "Buscar" at bounding box center [534, 297] width 89 height 18
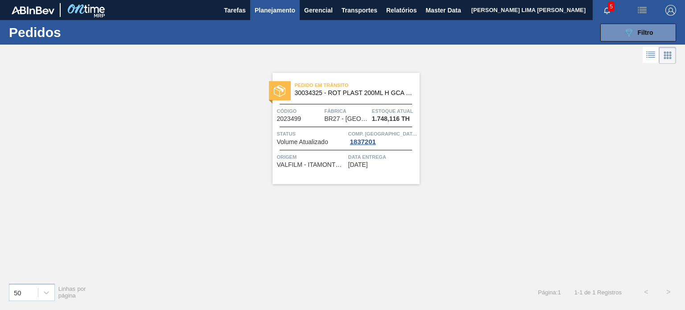
drag, startPoint x: 639, startPoint y: 39, endPoint x: 631, endPoint y: 44, distance: 8.7
click at [639, 39] on button "089F7B8B-B2A5-4AFE-B5C0-19BA573D28AC Filtro" at bounding box center [638, 33] width 76 height 18
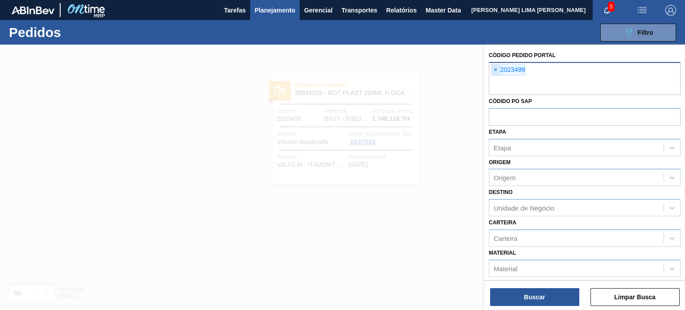
click at [499, 71] on span "×" at bounding box center [495, 70] width 8 height 11
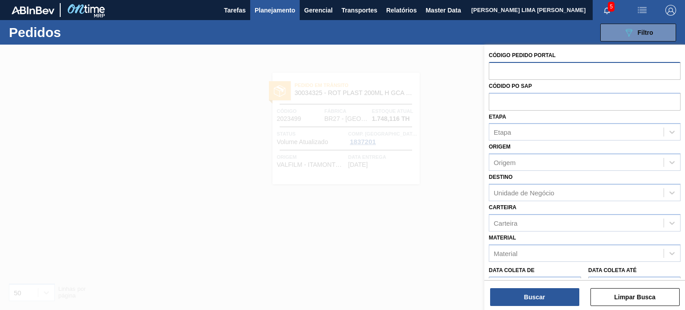
paste input "2018157"
type input "2018157"
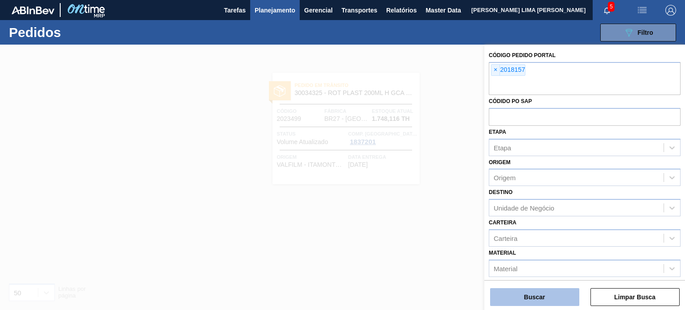
click at [517, 291] on button "Buscar" at bounding box center [534, 297] width 89 height 18
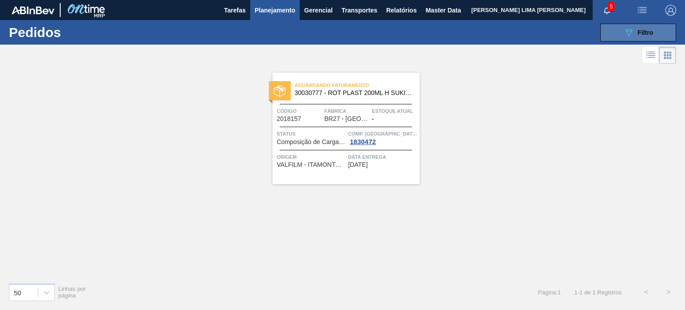
click at [614, 37] on button "089F7B8B-B2A5-4AFE-B5C0-19BA573D28AC Filtro" at bounding box center [638, 33] width 76 height 18
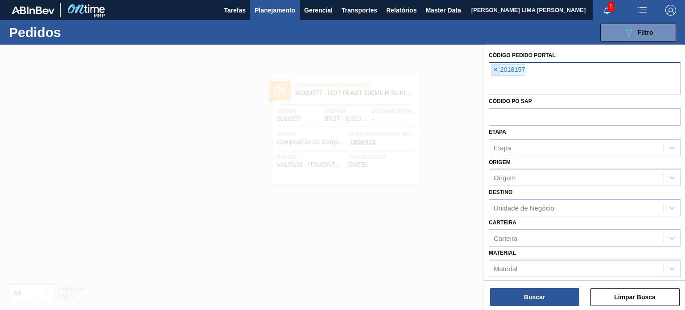
click at [496, 72] on span "×" at bounding box center [495, 70] width 8 height 11
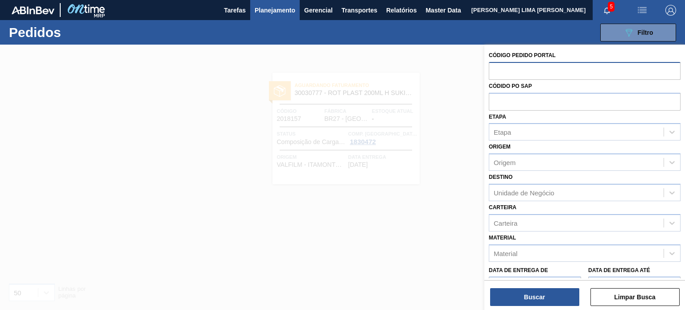
paste input "2027104"
type input "2027104"
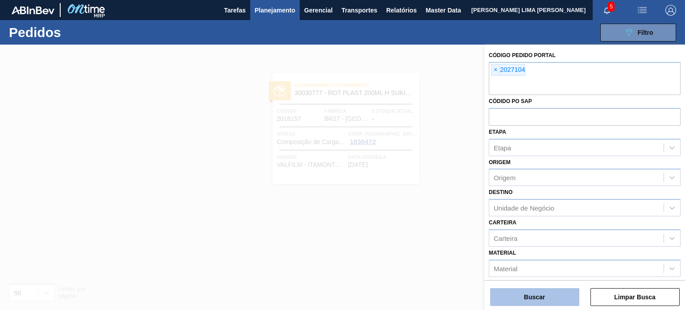
click at [497, 292] on button "Buscar" at bounding box center [534, 297] width 89 height 18
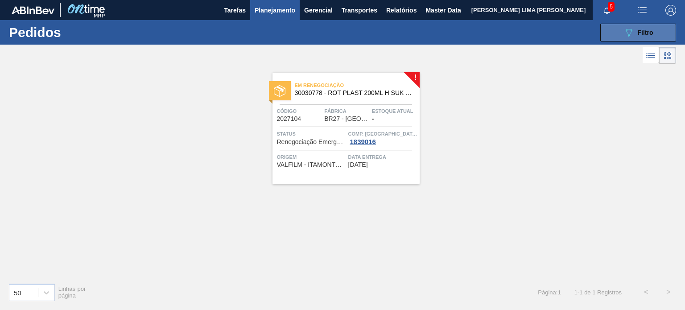
click at [619, 34] on button "089F7B8B-B2A5-4AFE-B5C0-19BA573D28AC Filtro" at bounding box center [638, 33] width 76 height 18
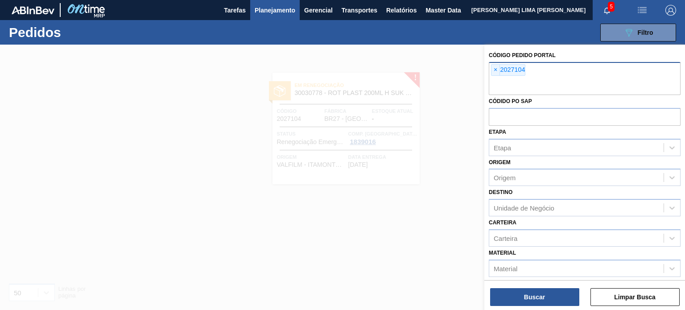
click at [492, 74] on span "×" at bounding box center [495, 70] width 8 height 11
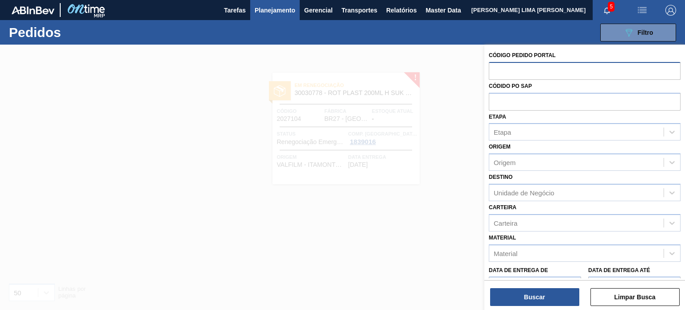
paste input "2027025"
type input "2027025"
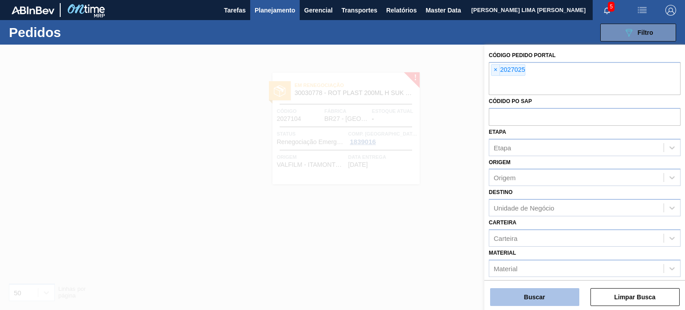
click at [530, 299] on button "Buscar" at bounding box center [534, 297] width 89 height 18
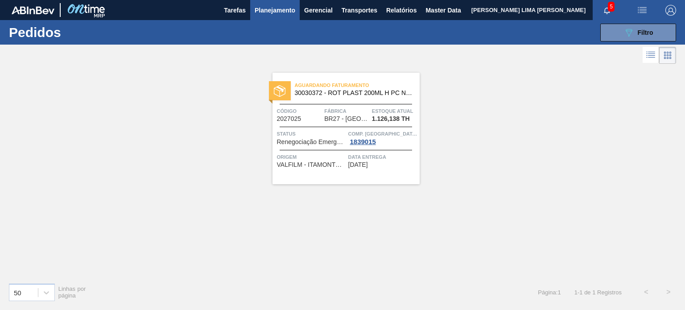
click at [280, 13] on span "Planejamento" at bounding box center [275, 10] width 41 height 11
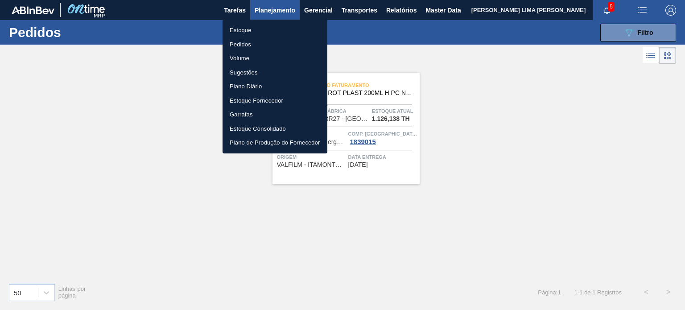
click at [256, 31] on li "Estoque" at bounding box center [275, 30] width 105 height 14
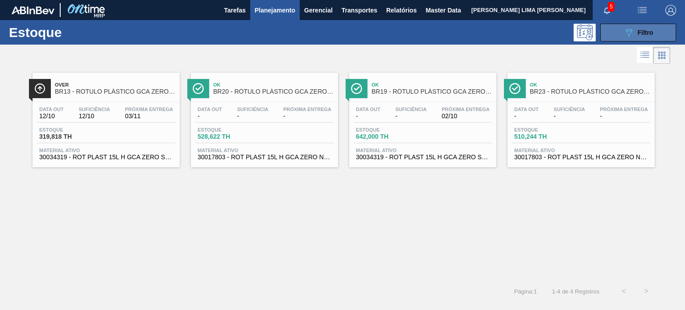
click at [635, 32] on div "089F7B8B-B2A5-4AFE-B5C0-19BA573D28AC Filtro" at bounding box center [638, 32] width 30 height 11
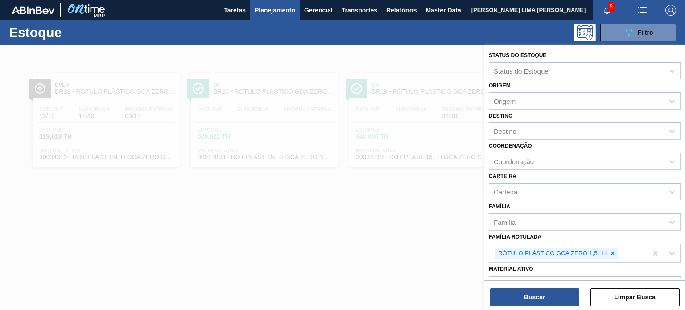
click at [609, 258] on div "RÓTULO PLÁSTICO GCA ZERO 1,5L H" at bounding box center [568, 253] width 158 height 18
click at [610, 255] on div at bounding box center [613, 253] width 10 height 11
paste Rotulada "RÓTULO PLÁSTICO GCA ZERO 1,5L H"
type Rotulada "RÓTULO PLÁSTICO GCA ZERO 1,5L H"
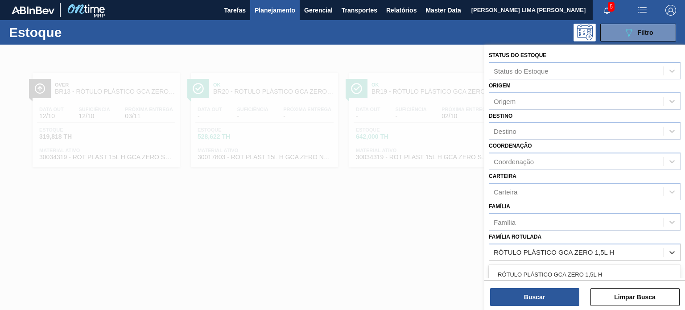
click at [587, 266] on div "RÓTULO PLÁSTICO GCA ZERO 1,5L H" at bounding box center [585, 274] width 192 height 17
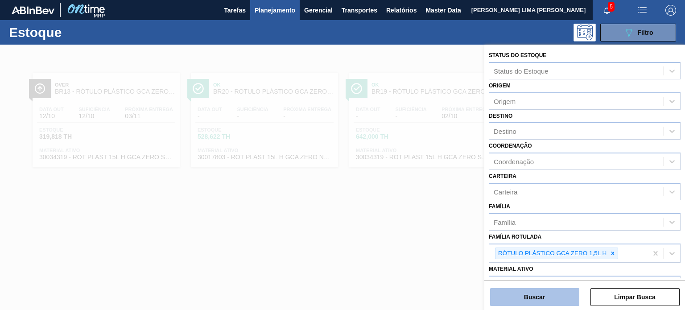
click at [571, 295] on button "Buscar" at bounding box center [534, 297] width 89 height 18
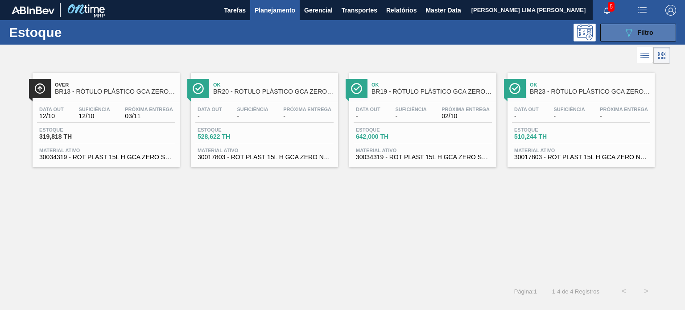
click at [642, 33] on span "Filtro" at bounding box center [646, 32] width 16 height 7
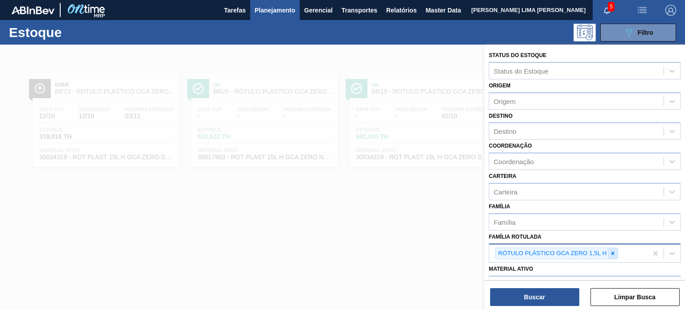
click at [613, 252] on icon at bounding box center [612, 253] width 3 height 3
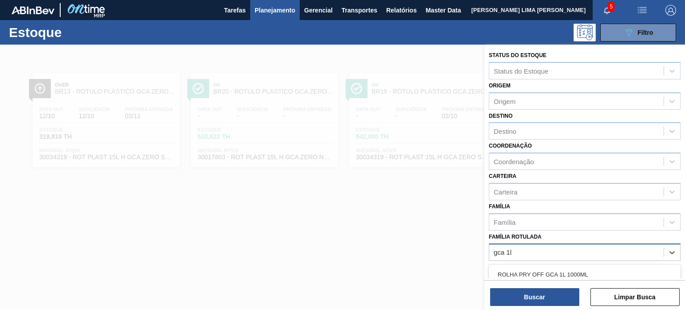
type Rotulada "gca 1l h"
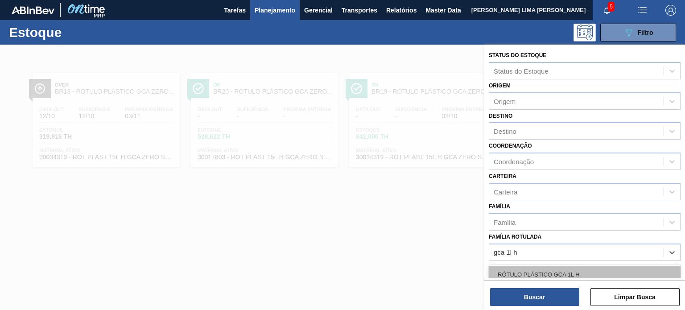
click at [569, 271] on div "RÓTULO PLÁSTICO GCA 1L H" at bounding box center [585, 274] width 192 height 17
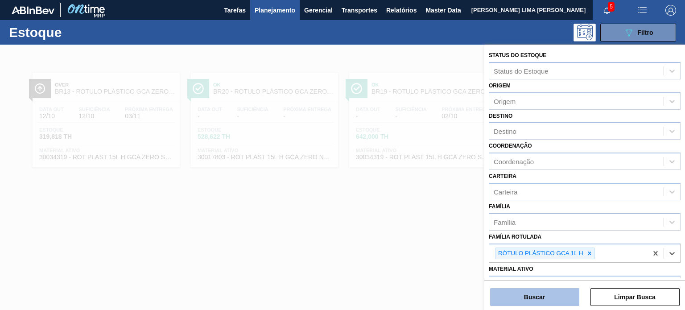
click at [557, 297] on button "Buscar" at bounding box center [534, 297] width 89 height 18
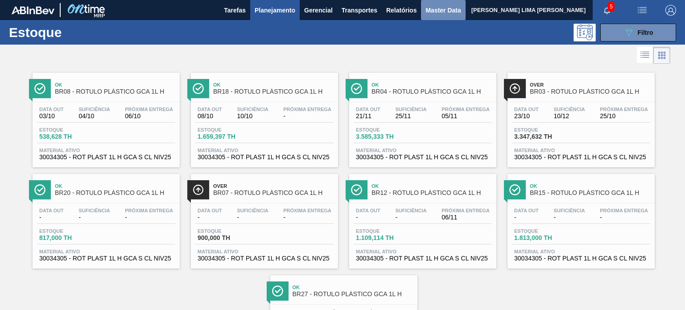
click at [430, 10] on span "Master Data" at bounding box center [442, 10] width 35 height 11
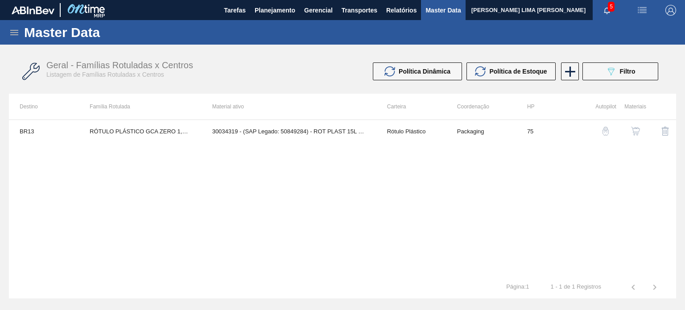
click at [423, 10] on button "Master Data" at bounding box center [443, 10] width 44 height 20
click at [404, 10] on span "Relatórios" at bounding box center [401, 10] width 30 height 11
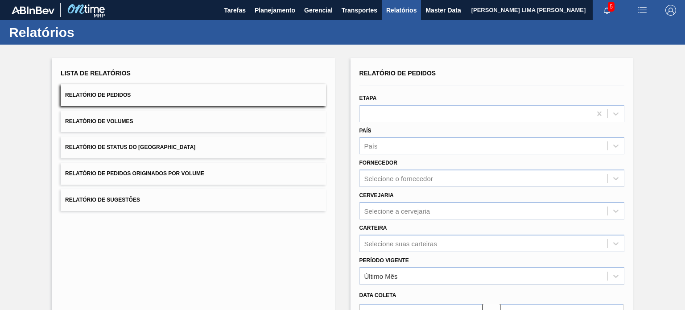
click at [157, 140] on button "Relatório de Status do Estoque" at bounding box center [193, 147] width 265 height 22
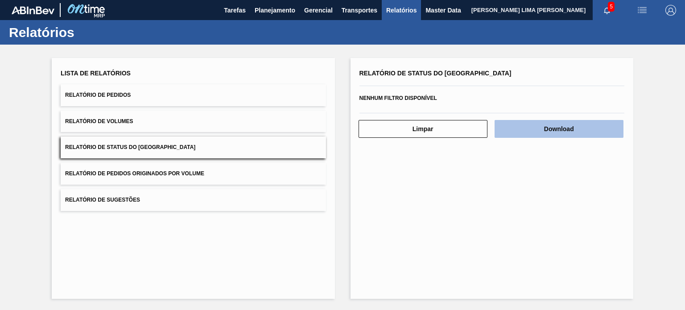
click at [531, 123] on button "Download" at bounding box center [559, 129] width 129 height 18
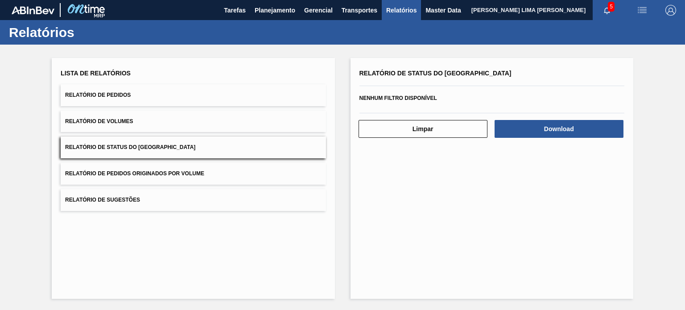
click at [161, 91] on button "Relatório de Pedidos" at bounding box center [193, 95] width 265 height 22
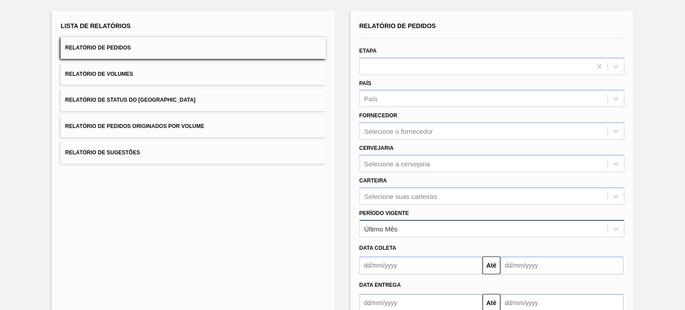
scroll to position [101, 0]
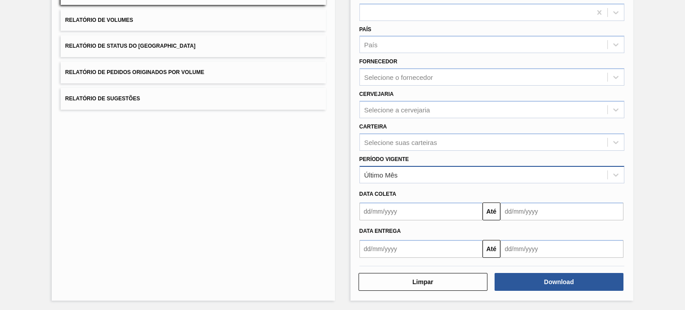
click at [402, 169] on div "Último Mês" at bounding box center [484, 174] width 248 height 13
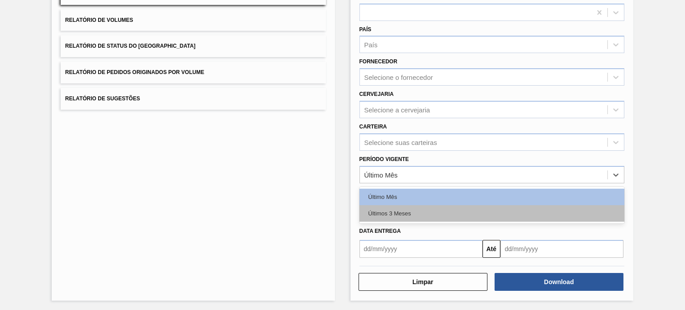
click at [404, 213] on div "Últimos 3 Meses" at bounding box center [491, 213] width 265 height 17
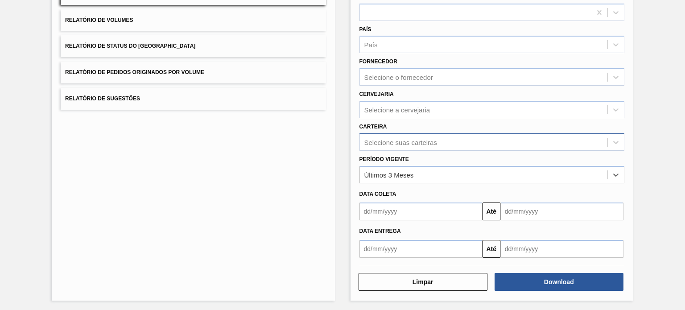
click at [407, 140] on div "Selecione suas carteiras" at bounding box center [400, 142] width 73 height 8
type input "rótulo p"
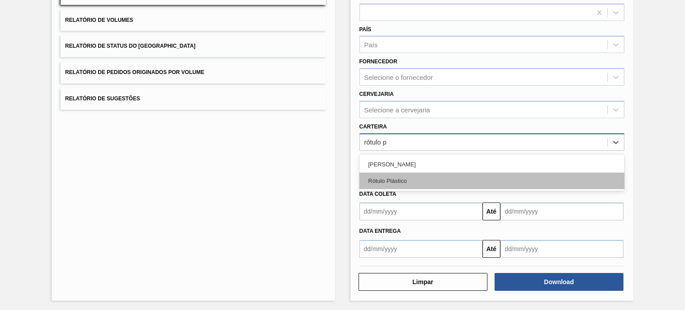
click at [411, 185] on div "Rótulo Plástico" at bounding box center [491, 181] width 265 height 17
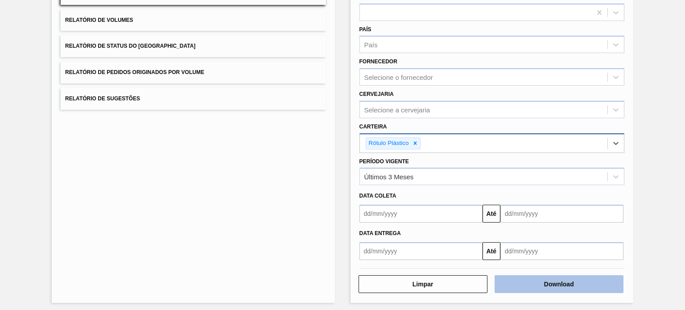
click at [541, 275] on button "Download" at bounding box center [559, 284] width 129 height 18
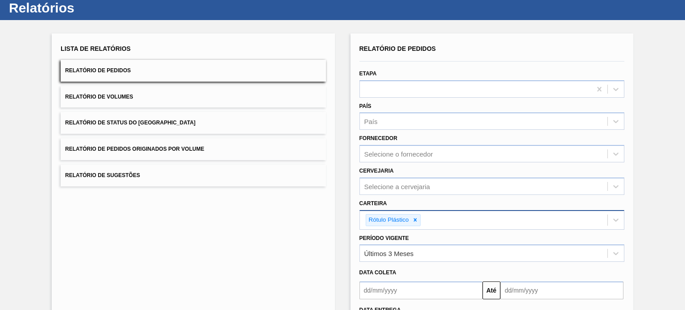
scroll to position [0, 0]
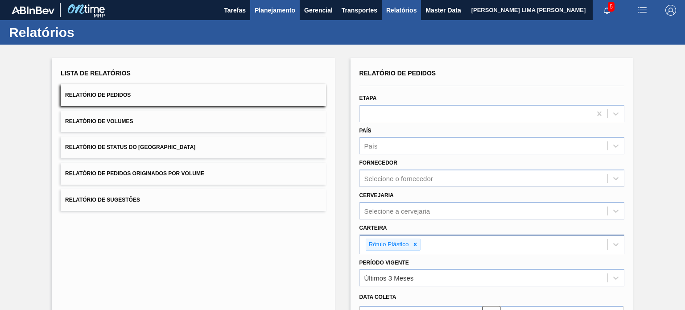
click at [284, 19] on button "Planejamento" at bounding box center [275, 10] width 50 height 20
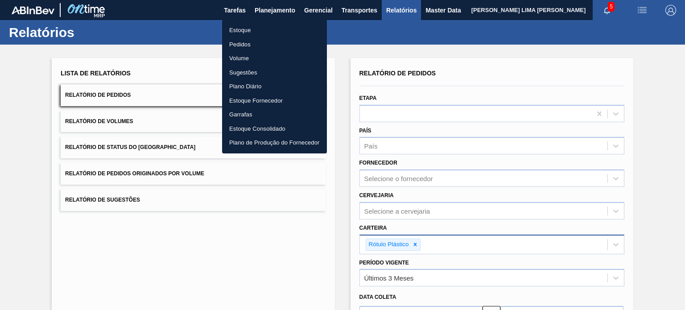
click at [272, 26] on li "Estoque" at bounding box center [274, 30] width 105 height 14
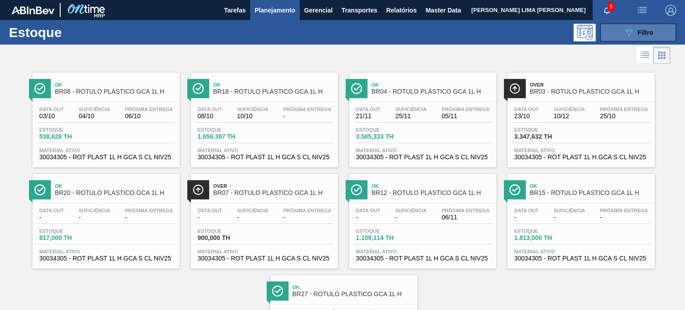
click at [621, 34] on button "089F7B8B-B2A5-4AFE-B5C0-19BA573D28AC Filtro" at bounding box center [638, 33] width 76 height 18
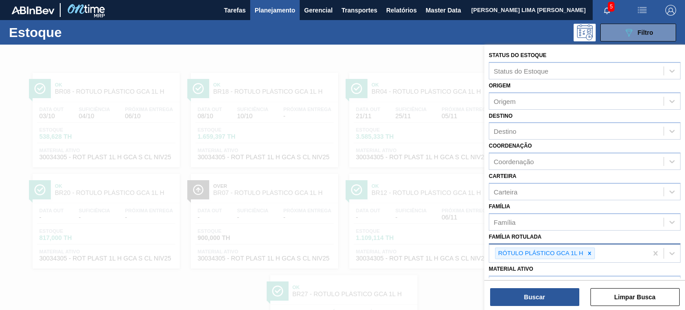
click at [588, 255] on div at bounding box center [590, 253] width 10 height 11
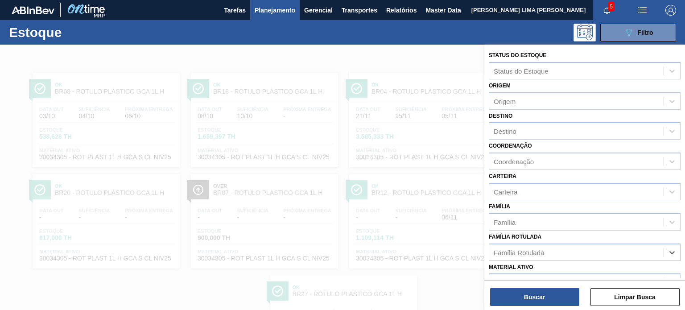
paste Rotulada "RÓTULO PLÁSTICO GATORADE LIMÃO 500ML AH"
type Rotulada "RÓTULO PLÁSTICO GATORADE LIMÃO 500ML AH"
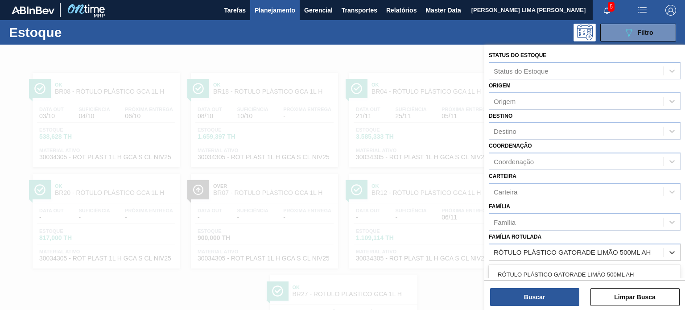
click at [567, 268] on div "RÓTULO PLÁSTICO GATORADE LIMÃO 500ML AH" at bounding box center [585, 274] width 192 height 17
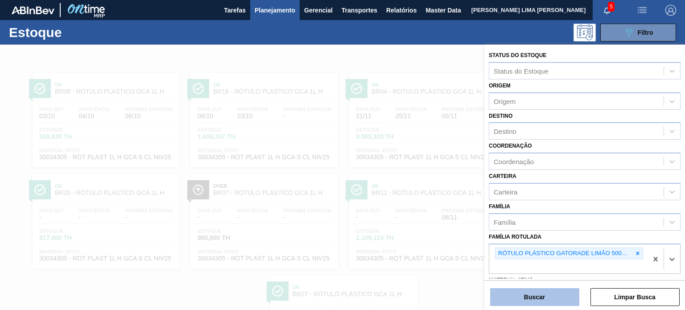
click at [558, 292] on button "Buscar" at bounding box center [534, 297] width 89 height 18
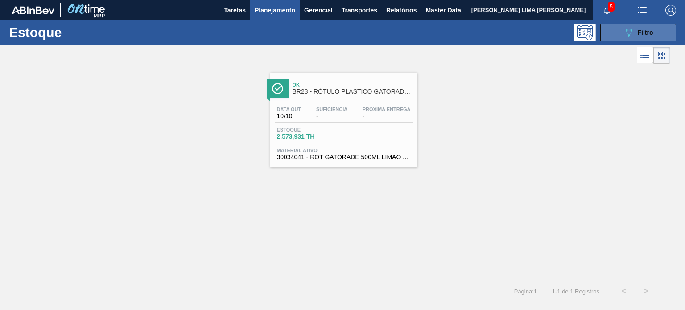
click at [614, 31] on button "089F7B8B-B2A5-4AFE-B5C0-19BA573D28AC Filtro" at bounding box center [638, 33] width 76 height 18
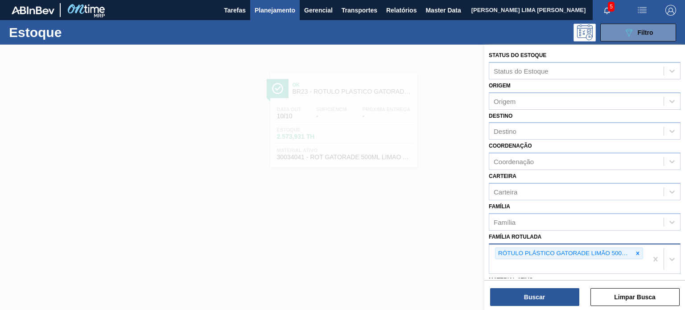
click at [638, 251] on icon at bounding box center [638, 253] width 6 height 6
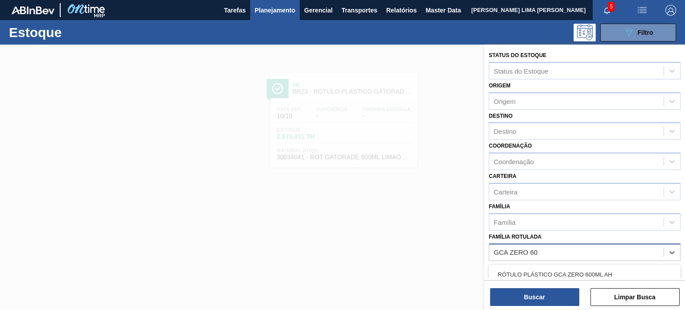
type Rotulada "GCA ZERO 600"
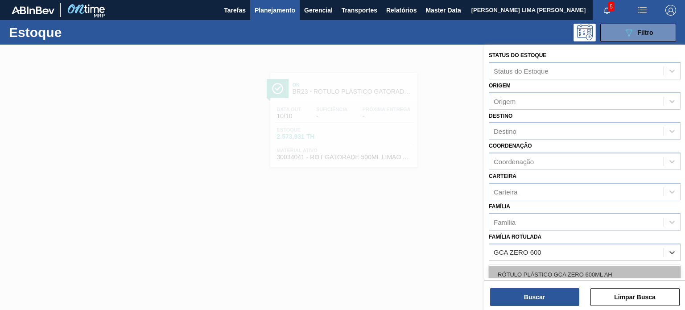
scroll to position [89, 0]
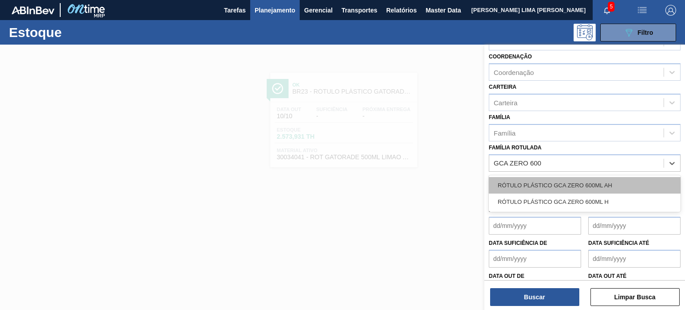
click at [610, 187] on div "RÓTULO PLÁSTICO GCA ZERO 600ML AH" at bounding box center [585, 185] width 192 height 17
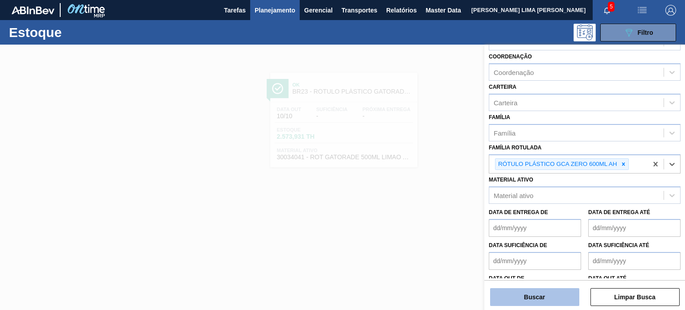
click at [561, 290] on button "Buscar" at bounding box center [534, 297] width 89 height 18
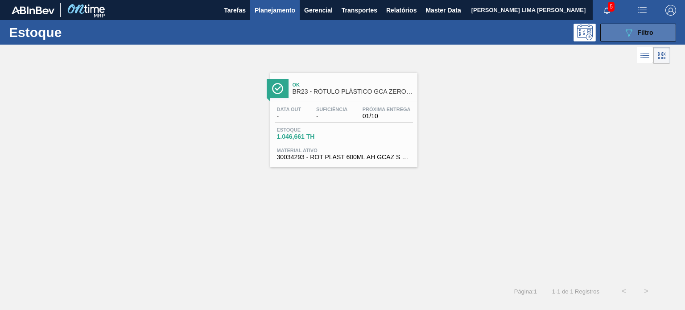
click at [629, 41] on button "089F7B8B-B2A5-4AFE-B5C0-19BA573D28AC Filtro" at bounding box center [638, 33] width 76 height 18
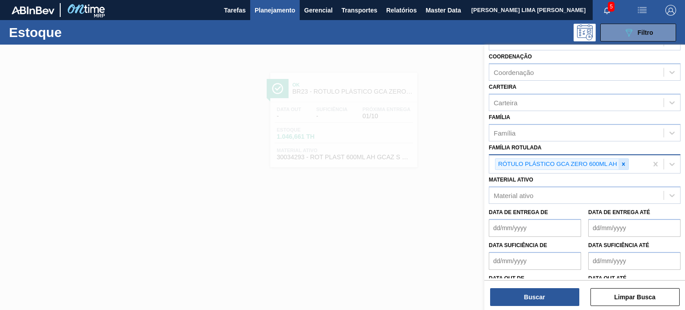
click at [624, 161] on icon at bounding box center [623, 164] width 6 height 6
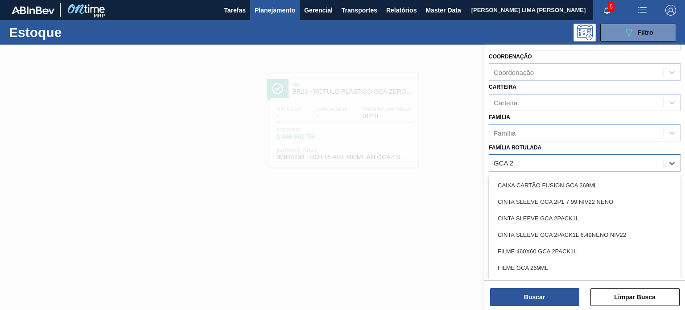
type Rotulada "GCA 200"
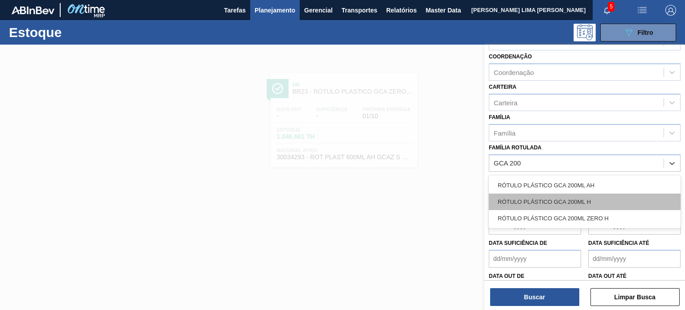
click at [594, 196] on div "RÓTULO PLÁSTICO GCA 200ML H" at bounding box center [585, 202] width 192 height 17
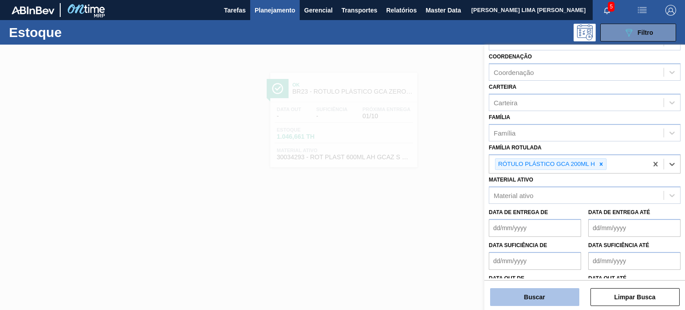
click at [544, 296] on button "Buscar" at bounding box center [534, 297] width 89 height 18
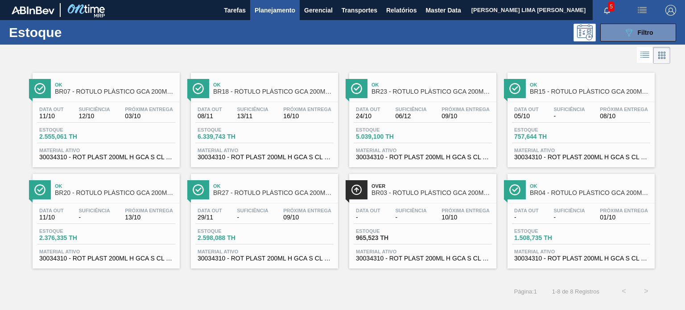
drag, startPoint x: 409, startPoint y: 112, endPoint x: 393, endPoint y: 61, distance: 53.6
click at [389, 61] on div at bounding box center [335, 55] width 670 height 21
click at [616, 30] on button "089F7B8B-B2A5-4AFE-B5C0-19BA573D28AC Filtro" at bounding box center [638, 33] width 76 height 18
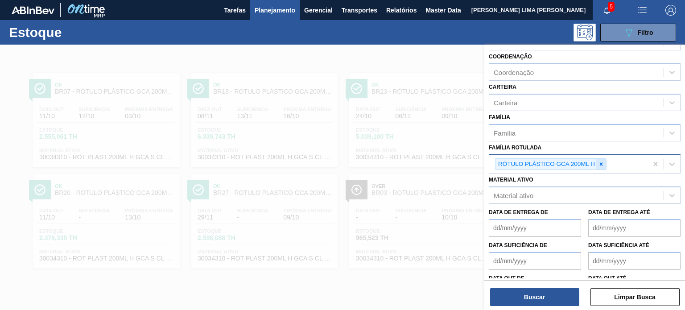
click at [602, 164] on icon at bounding box center [601, 164] width 6 height 6
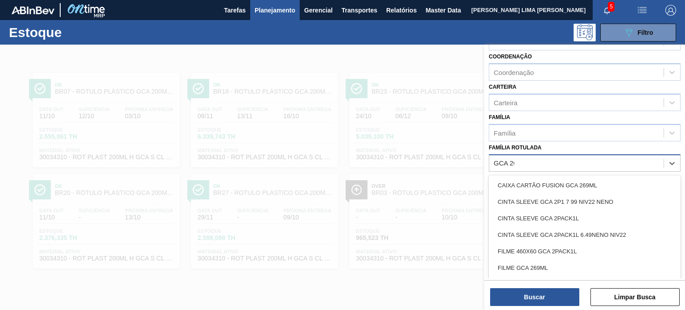
type Rotulada "GCA 200"
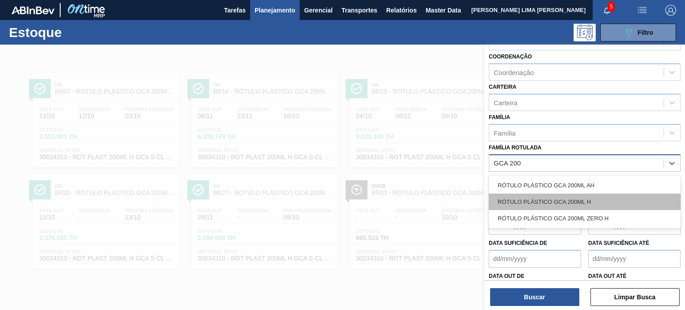
click at [556, 194] on div "RÓTULO PLÁSTICO GCA 200ML H" at bounding box center [585, 202] width 192 height 17
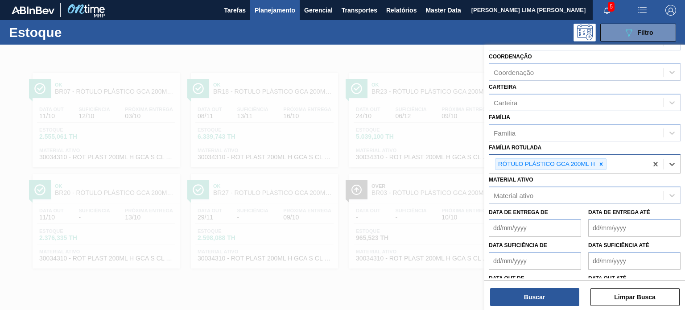
click at [445, 155] on div at bounding box center [342, 200] width 685 height 310
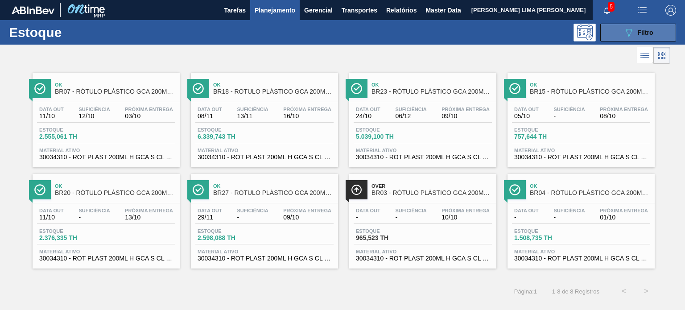
click at [619, 39] on button "089F7B8B-B2A5-4AFE-B5C0-19BA573D28AC Filtro" at bounding box center [638, 33] width 76 height 18
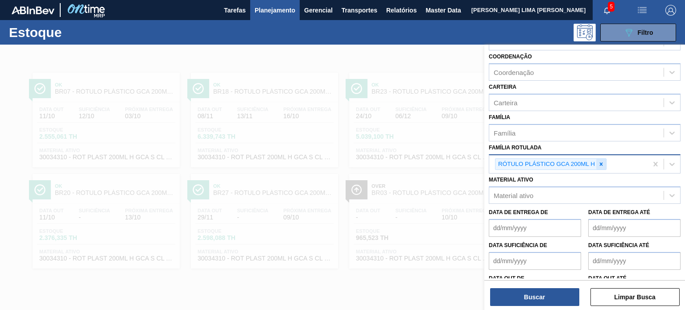
click at [601, 165] on div at bounding box center [601, 164] width 10 height 11
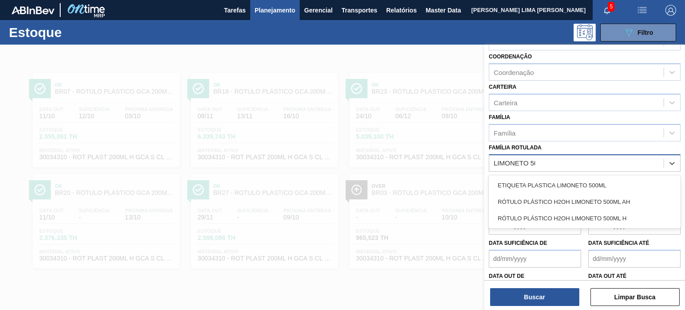
type Rotulada "LIMONETO 500"
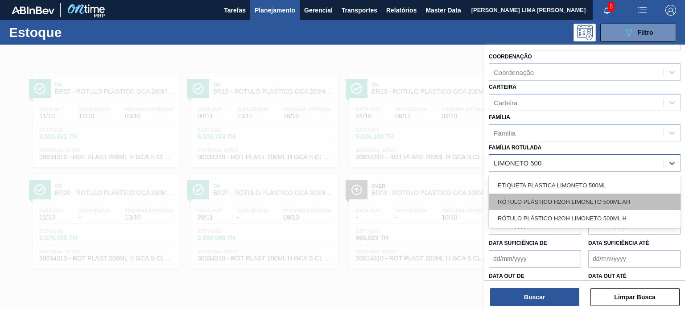
click at [620, 200] on div "RÓTULO PLÁSTICO H2OH LIMONETO 500ML AH" at bounding box center [585, 202] width 192 height 17
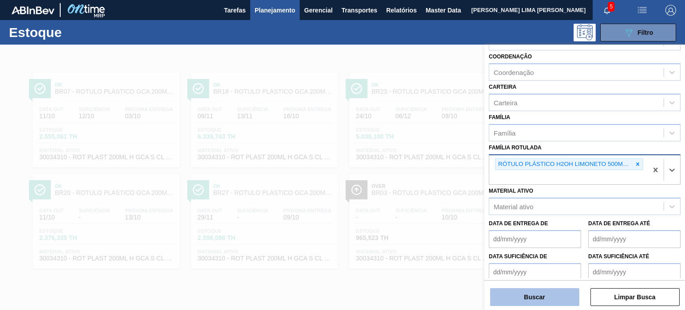
click at [550, 301] on button "Buscar" at bounding box center [534, 297] width 89 height 18
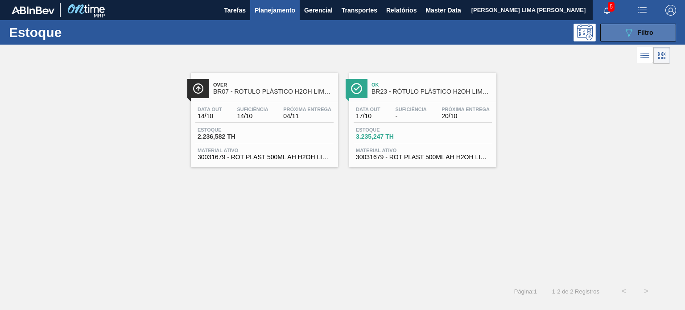
click at [615, 36] on button "089F7B8B-B2A5-4AFE-B5C0-19BA573D28AC Filtro" at bounding box center [638, 33] width 76 height 18
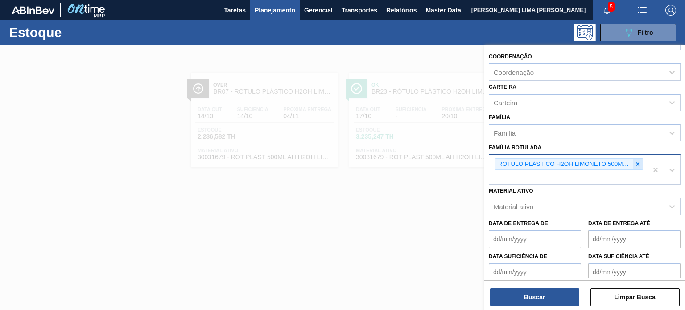
click at [639, 161] on icon at bounding box center [638, 164] width 6 height 6
paste Rotulada "RÓTULO PLÁSTICO GCA ZERO 1,5L H"
type Rotulada "RÓTULO PLÁSTICO GCA ZERO 1,5L H"
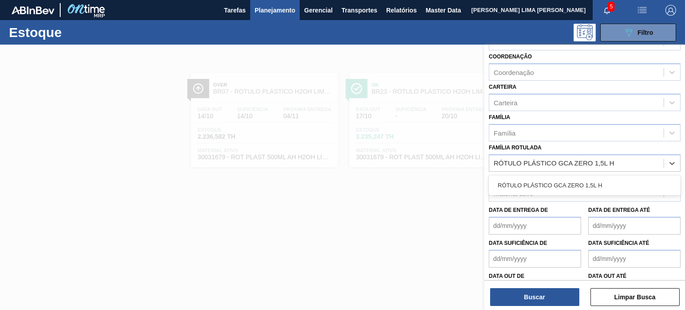
drag, startPoint x: 575, startPoint y: 187, endPoint x: 566, endPoint y: 219, distance: 33.4
click at [574, 187] on div "RÓTULO PLÁSTICO GCA ZERO 1,5L H" at bounding box center [585, 185] width 192 height 17
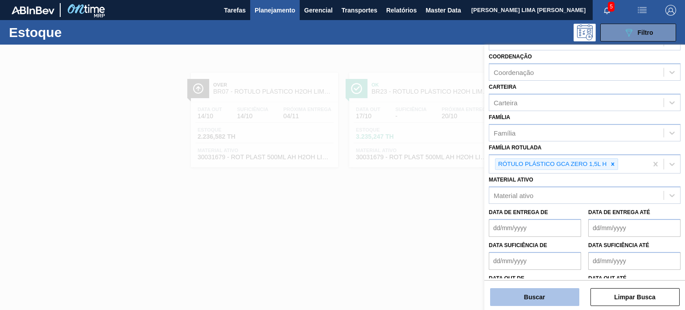
click at [560, 292] on button "Buscar" at bounding box center [534, 297] width 89 height 18
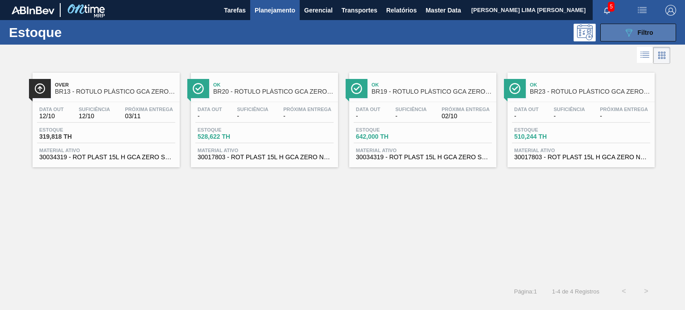
click at [624, 35] on icon "089F7B8B-B2A5-4AFE-B5C0-19BA573D28AC" at bounding box center [628, 32] width 11 height 11
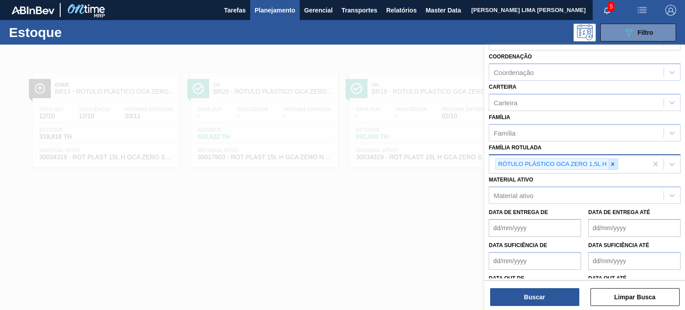
click at [614, 161] on icon at bounding box center [613, 164] width 6 height 6
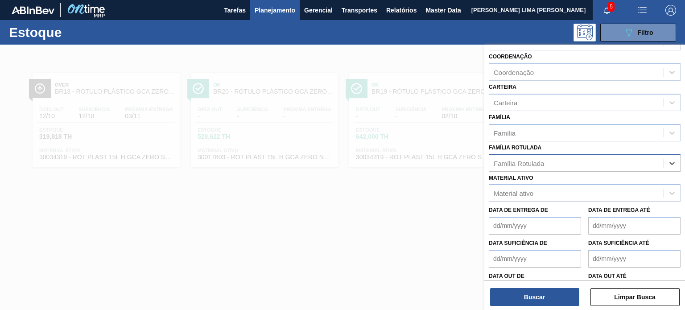
paste Rotulada "RÓTULO PLÁSTICO PC 2,25L H"
type Rotulada "RÓTULO PLÁSTICO PC 2,25L H"
click at [578, 185] on div "RÓTULO PLÁSTICO PC 2,25L H" at bounding box center [585, 185] width 192 height 17
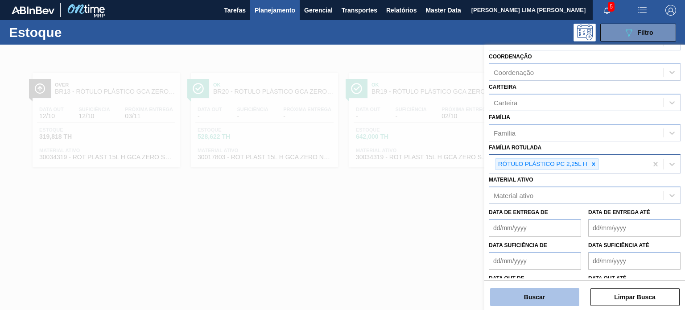
click at [552, 291] on button "Buscar" at bounding box center [534, 297] width 89 height 18
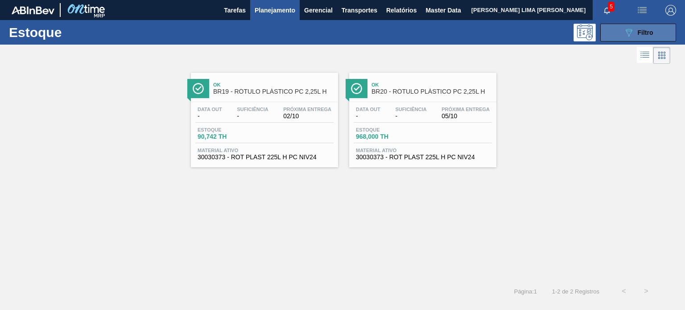
click at [612, 35] on button "089F7B8B-B2A5-4AFE-B5C0-19BA573D28AC Filtro" at bounding box center [638, 33] width 76 height 18
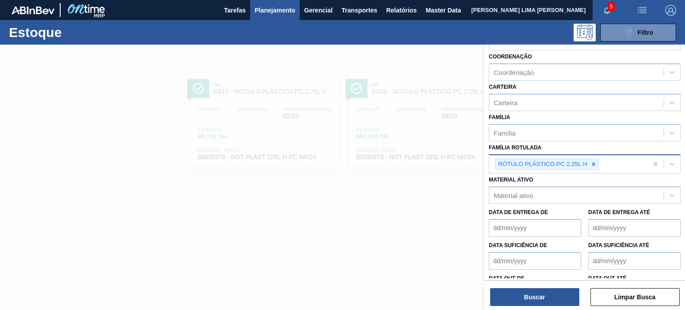
click at [592, 159] on div at bounding box center [594, 164] width 10 height 11
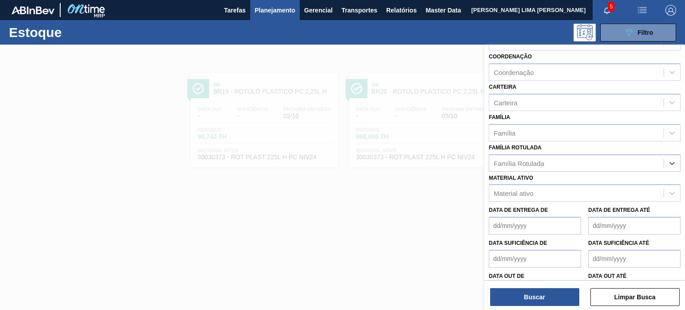
paste Rotulada "RÓTULO PLÁSTICO GCA 1,5L H"
type Rotulada "RÓTULO PLÁSTICO GCA 1,5L H"
click at [581, 177] on div "RÓTULO PLÁSTICO GCA 1,5L H" at bounding box center [585, 185] width 192 height 17
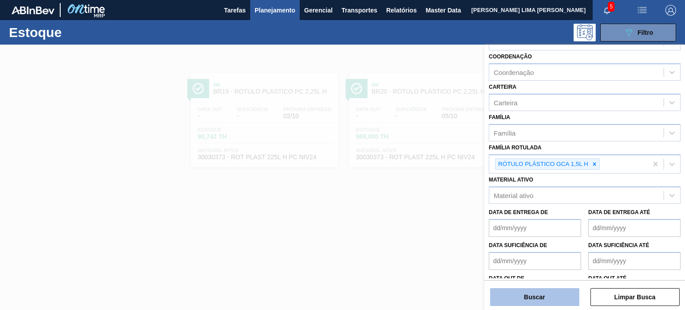
click at [550, 293] on button "Buscar" at bounding box center [534, 297] width 89 height 18
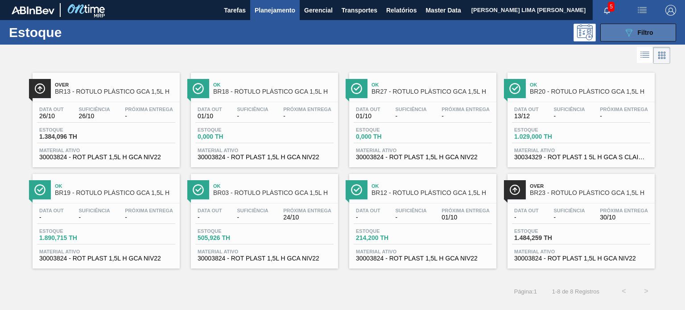
click at [622, 37] on button "089F7B8B-B2A5-4AFE-B5C0-19BA573D28AC Filtro" at bounding box center [638, 33] width 76 height 18
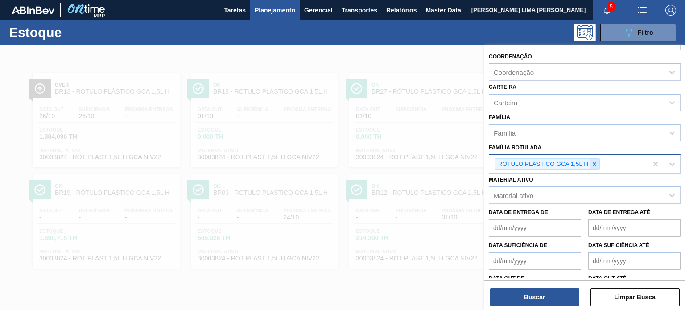
click at [595, 164] on icon at bounding box center [594, 163] width 3 height 3
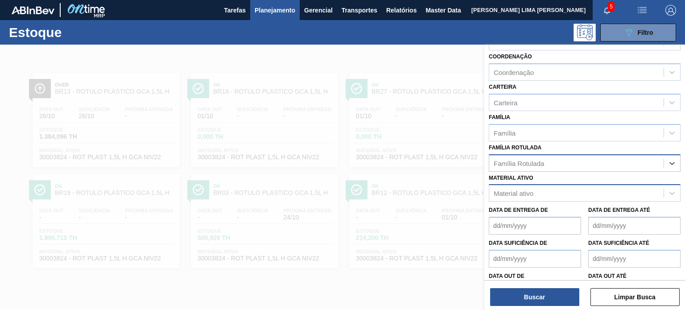
paste Rotulada "RÓTULO PLÁSTICO GCA ZERO 1,5L H"
type Rotulada "RÓTULO PLÁSTICO GCA ZERO 1,5L H"
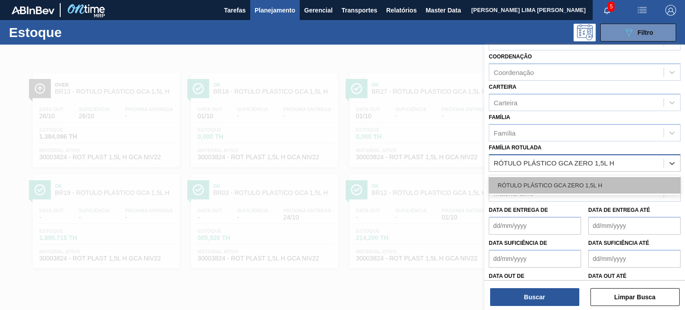
click at [573, 183] on div "RÓTULO PLÁSTICO GCA ZERO 1,5L H" at bounding box center [585, 185] width 192 height 17
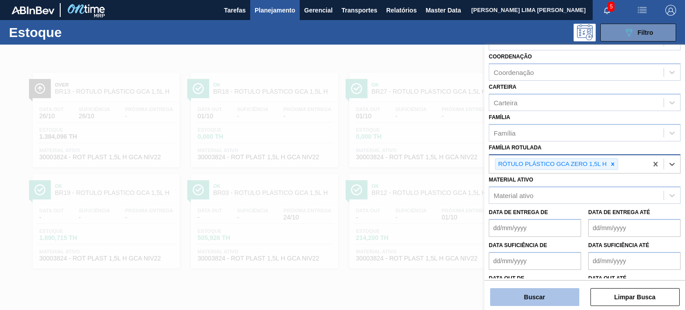
click at [557, 298] on button "Buscar" at bounding box center [534, 297] width 89 height 18
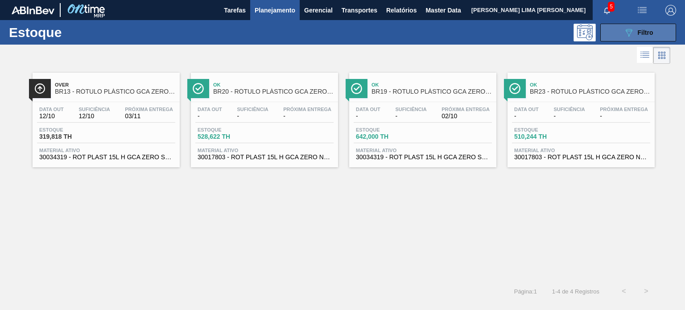
click at [612, 36] on button "089F7B8B-B2A5-4AFE-B5C0-19BA573D28AC Filtro" at bounding box center [638, 33] width 76 height 18
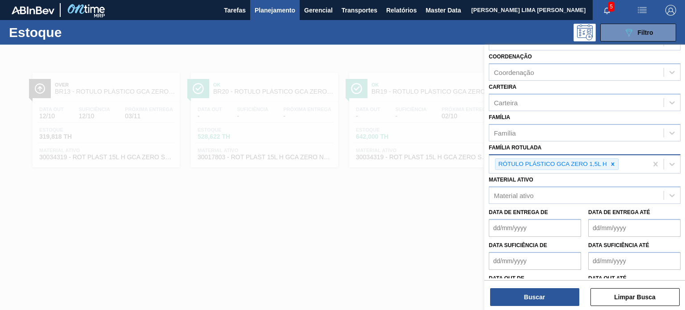
click at [613, 155] on div "RÓTULO PLÁSTICO GCA ZERO 1,5L H" at bounding box center [568, 164] width 158 height 18
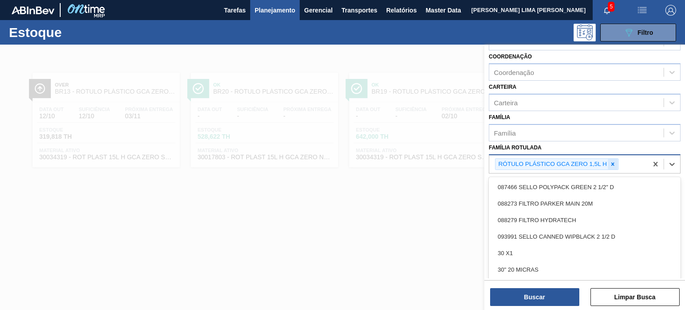
click at [611, 162] on icon at bounding box center [613, 164] width 6 height 6
paste Rotulada "RÓTULO PLÁSTICO H2OH LIMAO 1,5L H"
type Rotulada "RÓTULO PLÁSTICO H2OH LIMAO 1,5L H"
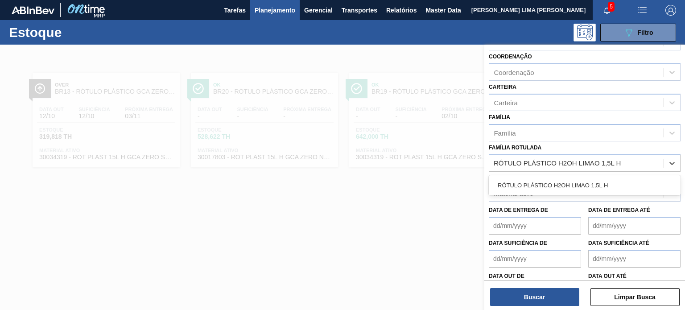
click at [573, 190] on div "RÓTULO PLÁSTICO H2OH LIMAO 1,5L H" at bounding box center [585, 185] width 192 height 17
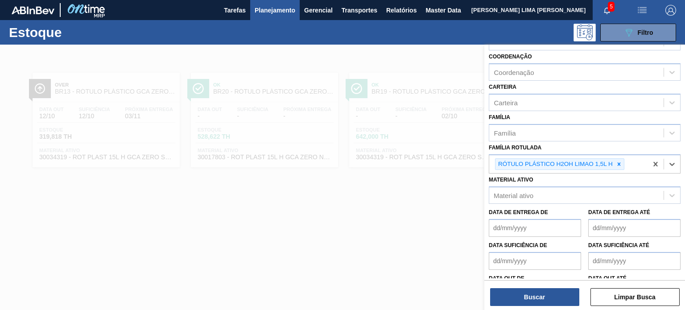
click at [557, 288] on div "Buscar Limpar Busca" at bounding box center [584, 292] width 201 height 25
click at [553, 292] on button "Buscar" at bounding box center [534, 297] width 89 height 18
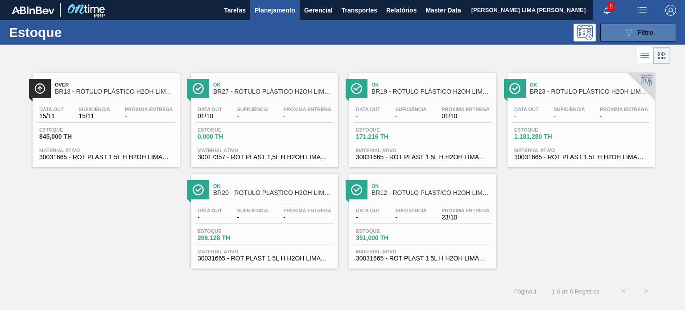
click at [618, 35] on button "089F7B8B-B2A5-4AFE-B5C0-19BA573D28AC Filtro" at bounding box center [638, 33] width 76 height 18
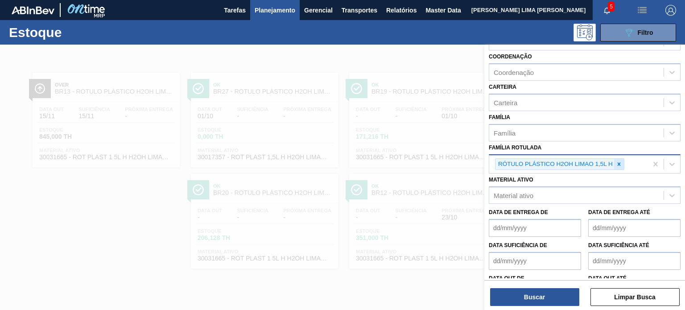
click at [620, 162] on icon at bounding box center [619, 164] width 6 height 6
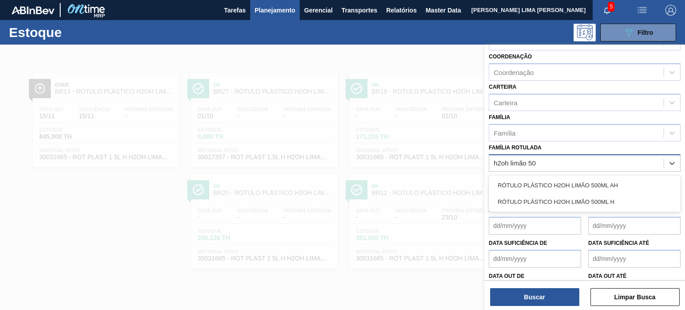
type Rotulada "h2oh limão 500"
click at [601, 177] on div "RÓTULO PLÁSTICO H2OH LIMÃO 500ML AH" at bounding box center [585, 185] width 192 height 17
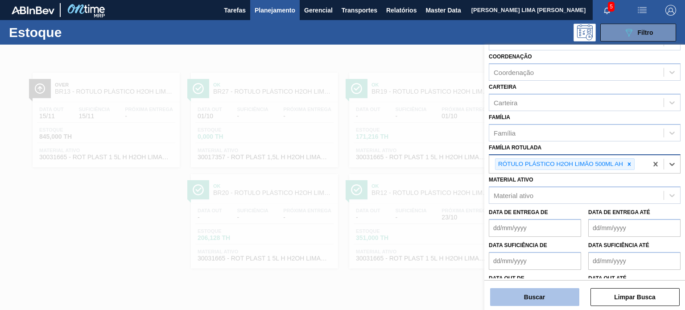
click at [548, 303] on button "Buscar" at bounding box center [534, 297] width 89 height 18
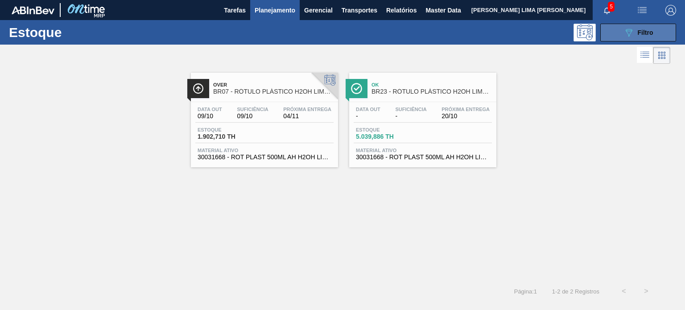
click at [623, 38] on button "089F7B8B-B2A5-4AFE-B5C0-19BA573D28AC Filtro" at bounding box center [638, 33] width 76 height 18
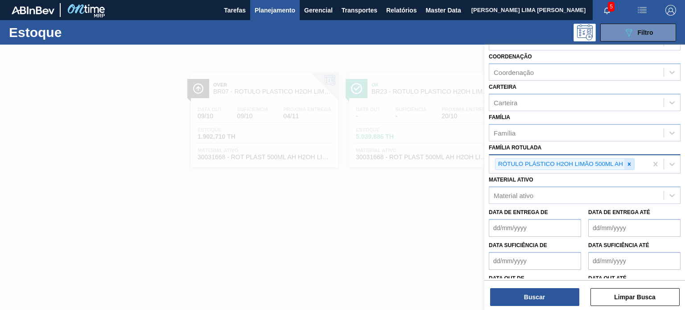
click at [628, 164] on icon at bounding box center [629, 164] width 6 height 6
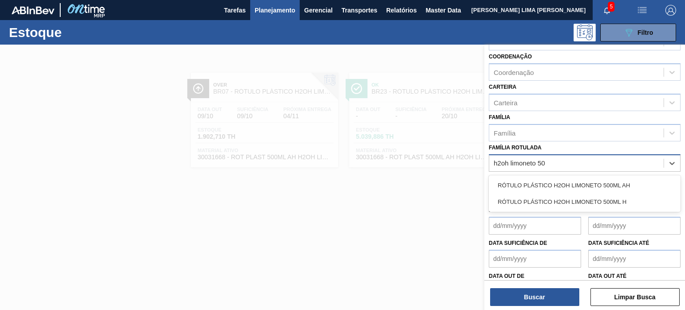
type Rotulada "h2oh limoneto 500"
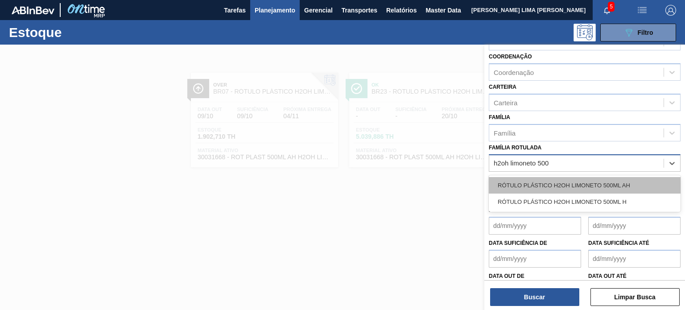
click at [624, 177] on div "RÓTULO PLÁSTICO H2OH LIMONETO 500ML AH" at bounding box center [585, 185] width 192 height 17
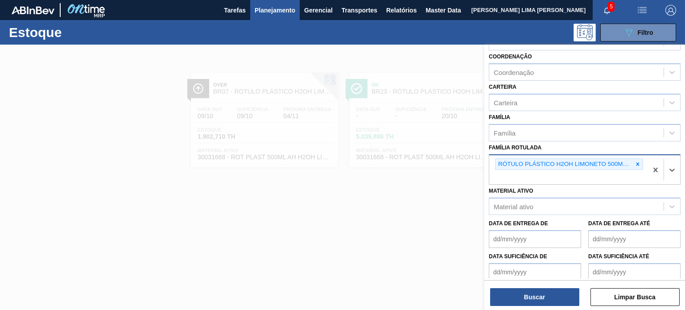
click at [555, 283] on div "Buscar Limpar Busca" at bounding box center [584, 292] width 201 height 25
click at [553, 290] on button "Buscar" at bounding box center [534, 297] width 89 height 18
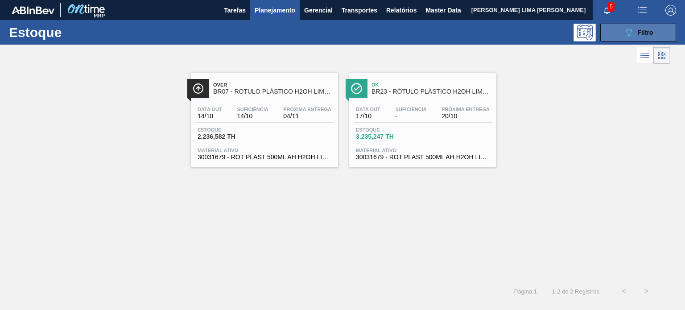
click at [631, 33] on icon "089F7B8B-B2A5-4AFE-B5C0-19BA573D28AC" at bounding box center [628, 32] width 11 height 11
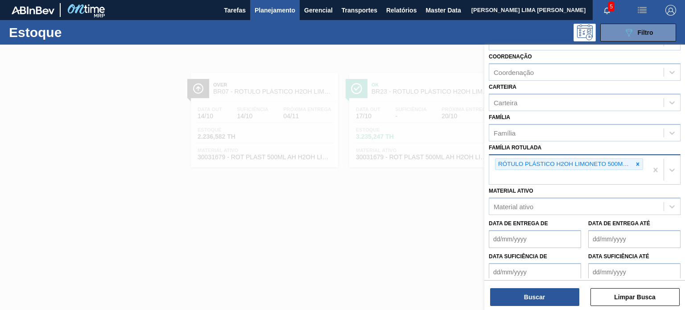
click at [630, 164] on div "RÓTULO PLÁSTICO H2OH LIMONETO 500ML AH" at bounding box center [563, 164] width 137 height 11
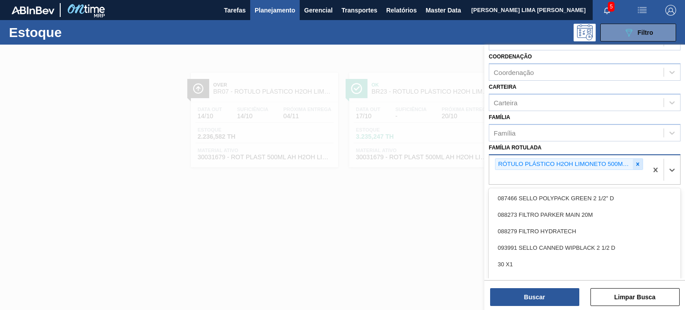
click at [635, 162] on icon at bounding box center [638, 164] width 6 height 6
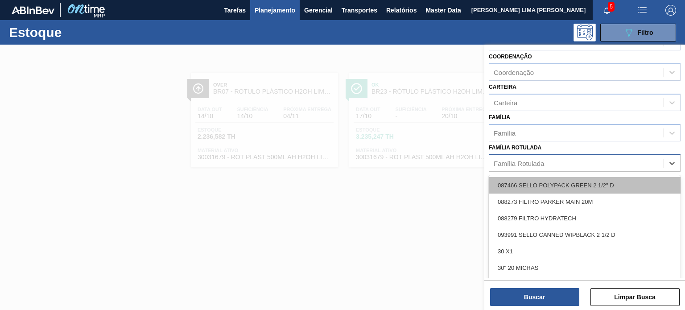
paste Rotulada "RÓTULO PLÁSTICO GCA ZERO 200ML H"
type Rotulada "RÓTULO PLÁSTICO GCA ZERO 200ML H"
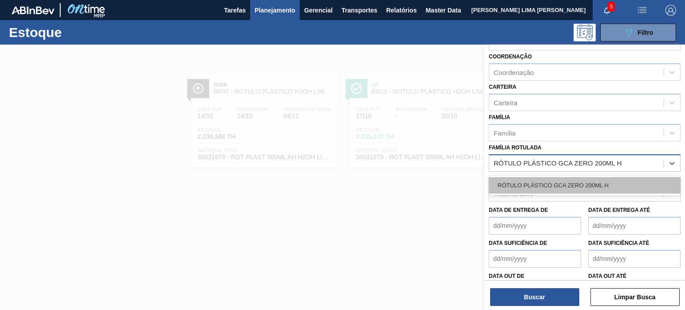
click at [571, 184] on div "RÓTULO PLÁSTICO GCA ZERO 200ML H" at bounding box center [585, 185] width 192 height 17
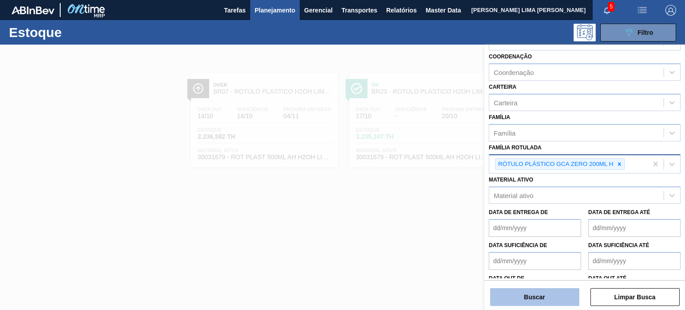
click at [542, 297] on button "Buscar" at bounding box center [534, 297] width 89 height 18
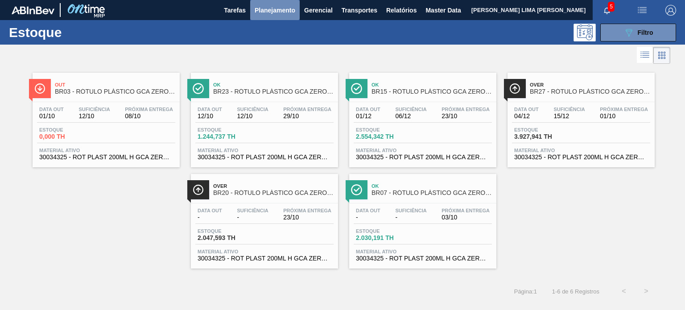
click at [283, 15] on span "Planejamento" at bounding box center [275, 10] width 41 height 11
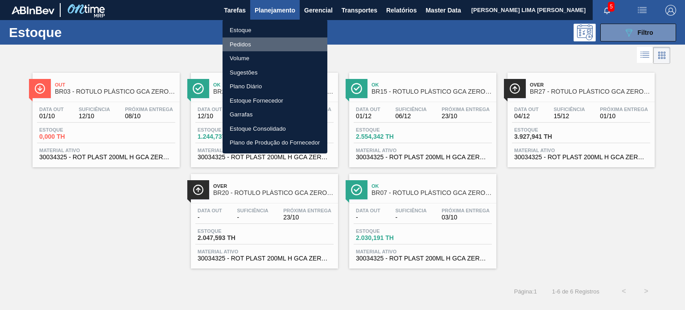
click at [247, 41] on li "Pedidos" at bounding box center [275, 44] width 105 height 14
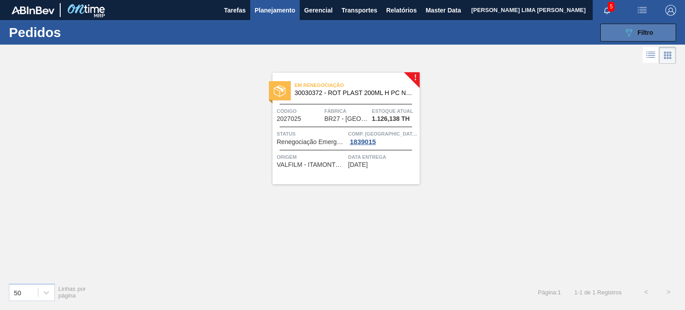
click at [629, 31] on icon "089F7B8B-B2A5-4AFE-B5C0-19BA573D28AC" at bounding box center [628, 32] width 11 height 11
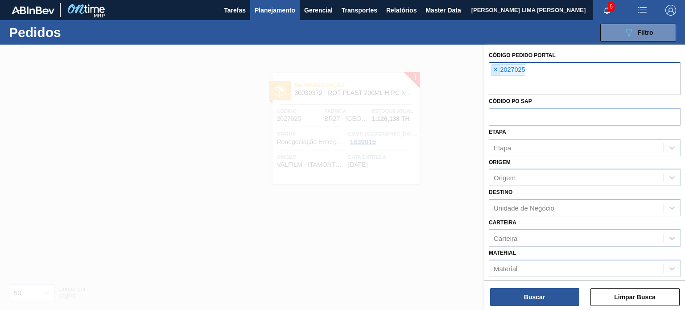
click at [495, 69] on span "×" at bounding box center [495, 70] width 8 height 11
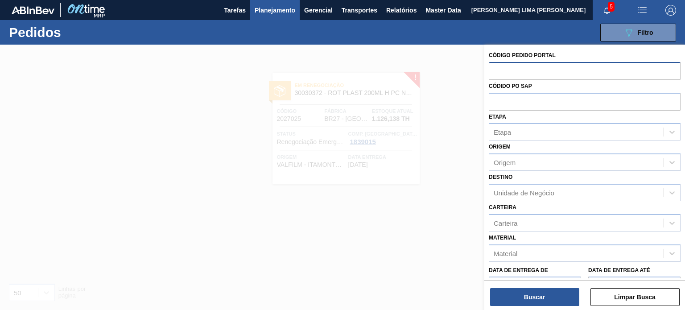
paste input "2019878"
type input "2019878"
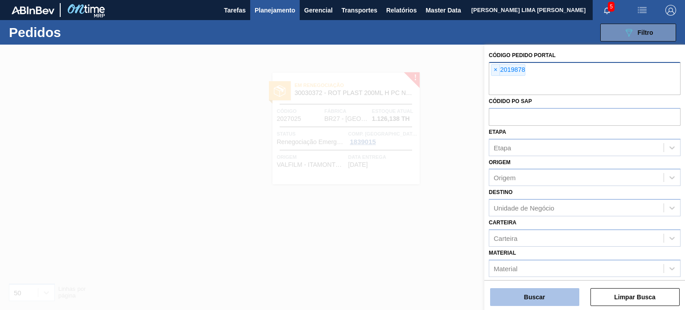
click at [566, 301] on button "Buscar" at bounding box center [534, 297] width 89 height 18
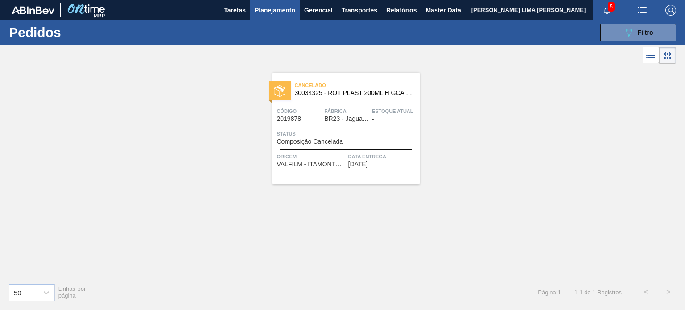
click at [364, 122] on span "BR23 - Jaguariúna" at bounding box center [346, 119] width 45 height 7
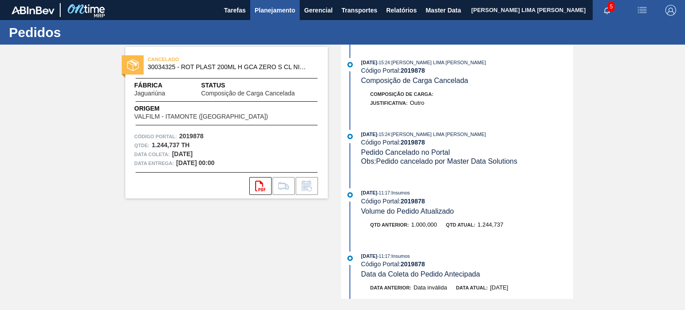
click at [264, 8] on span "Planejamento" at bounding box center [275, 10] width 41 height 11
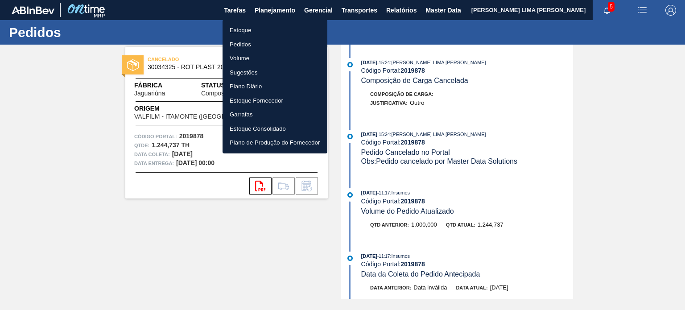
click at [256, 38] on li "Pedidos" at bounding box center [275, 44] width 105 height 14
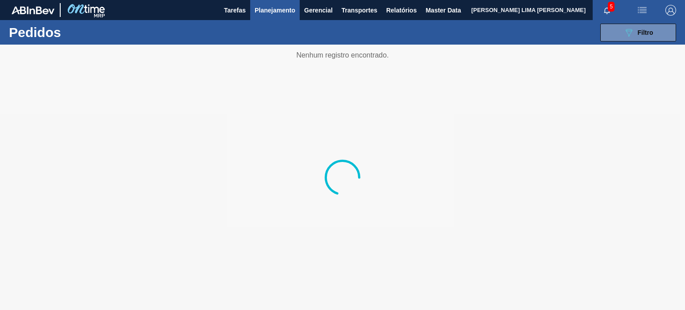
click at [269, 11] on span "Planejamento" at bounding box center [275, 10] width 41 height 11
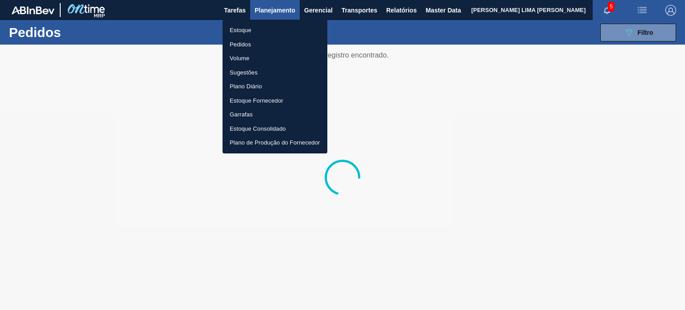
click at [250, 34] on li "Estoque" at bounding box center [275, 30] width 105 height 14
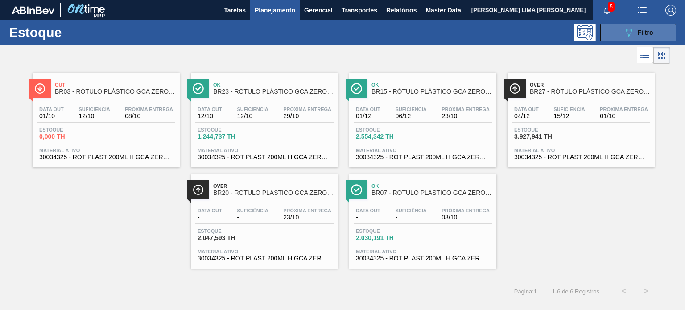
click at [620, 28] on button "089F7B8B-B2A5-4AFE-B5C0-19BA573D28AC Filtro" at bounding box center [638, 33] width 76 height 18
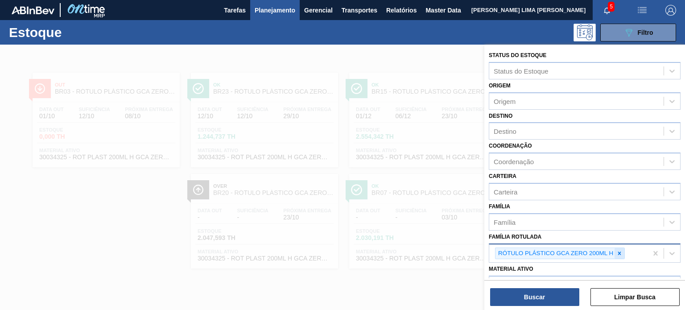
click at [620, 252] on icon at bounding box center [619, 253] width 3 height 3
paste Rotulada "RÓTULO PLÁSTICO GCA ZERO 600ML AH"
type Rotulada "RÓTULO PLÁSTICO GCA ZERO 600ML AH"
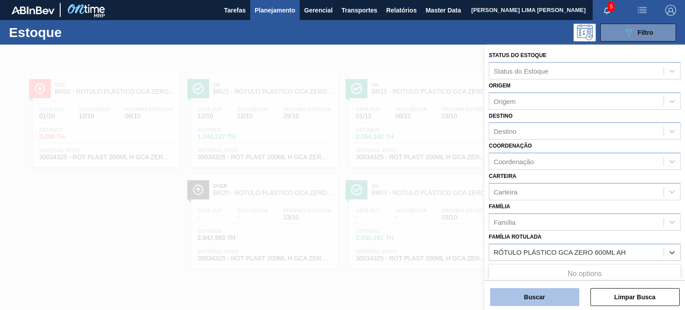
drag, startPoint x: 589, startPoint y: 272, endPoint x: 575, endPoint y: 299, distance: 29.9
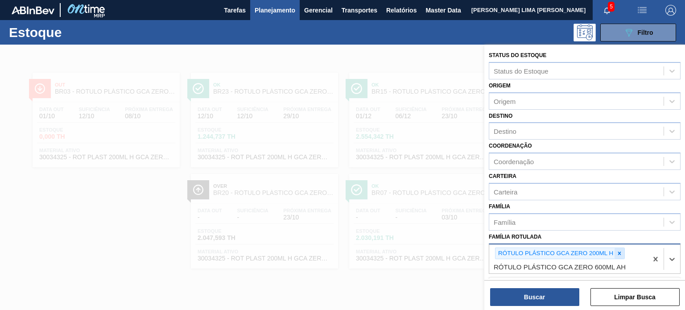
click at [618, 251] on icon at bounding box center [619, 253] width 6 height 6
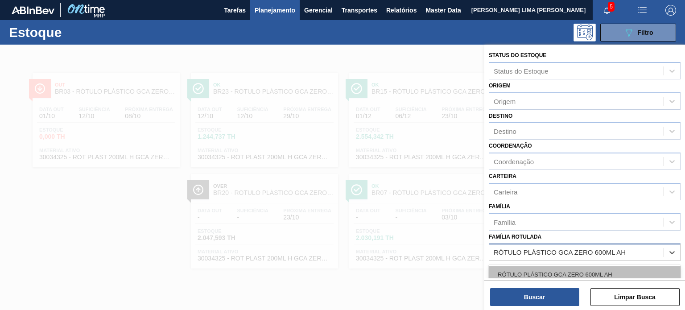
click at [592, 271] on div "RÓTULO PLÁSTICO GCA ZERO 600ML AH" at bounding box center [585, 274] width 192 height 17
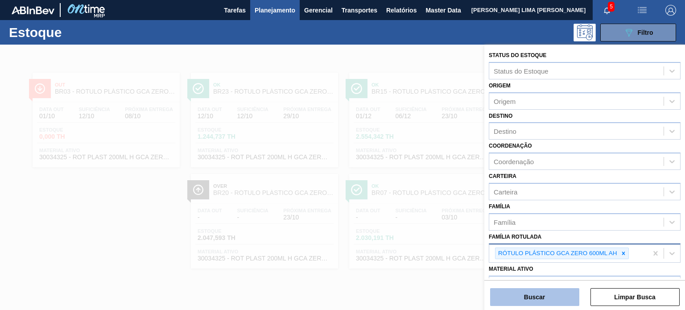
click at [546, 296] on button "Buscar" at bounding box center [534, 297] width 89 height 18
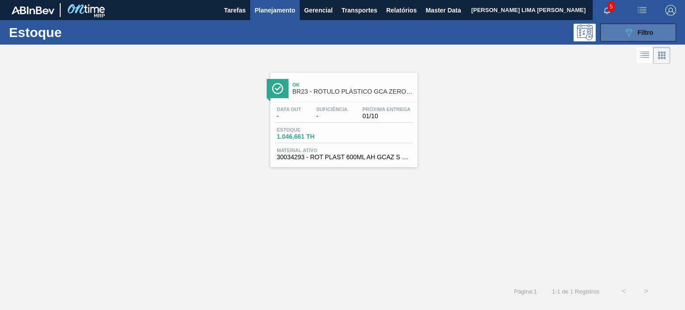
click at [616, 35] on button "089F7B8B-B2A5-4AFE-B5C0-19BA573D28AC Filtro" at bounding box center [638, 33] width 76 height 18
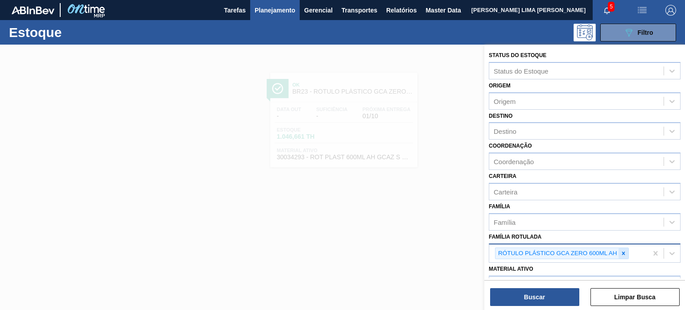
click at [624, 250] on icon at bounding box center [623, 253] width 6 height 6
paste Rotulada "RÓTULO PLÁSTICO PC 3L H"
type Rotulada "RÓTULO PLÁSTICO PC 3L H"
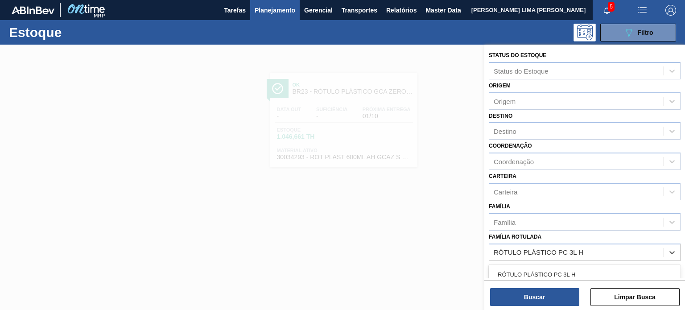
click at [597, 269] on div "RÓTULO PLÁSTICO PC 3L H" at bounding box center [585, 274] width 192 height 17
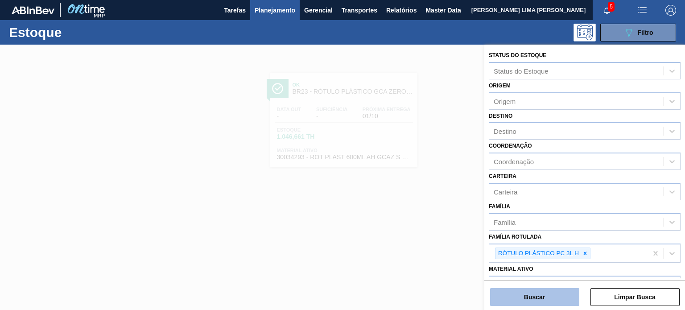
click at [562, 300] on button "Buscar" at bounding box center [534, 297] width 89 height 18
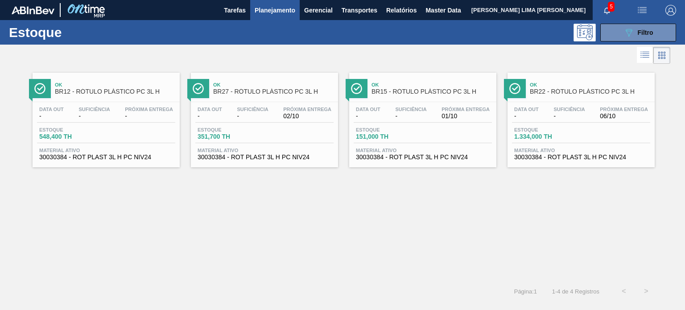
click at [623, 41] on div "Estoque 089F7B8B-B2A5-4AFE-B5C0-19BA573D28AC Filtro" at bounding box center [342, 32] width 685 height 25
click at [622, 37] on button "089F7B8B-B2A5-4AFE-B5C0-19BA573D28AC Filtro" at bounding box center [638, 33] width 76 height 18
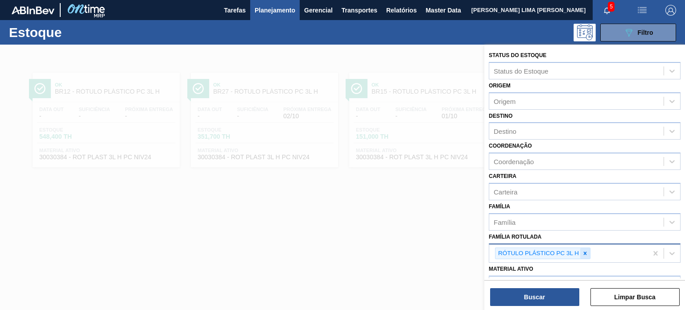
click at [589, 248] on div at bounding box center [585, 253] width 10 height 11
paste Rotulada "RÓTULO PLÁSTICO H2OH LIMONETO 1,5L AH"
type Rotulada "RÓTULO PLÁSTICO H2OH LIMONETO 1,5L AH"
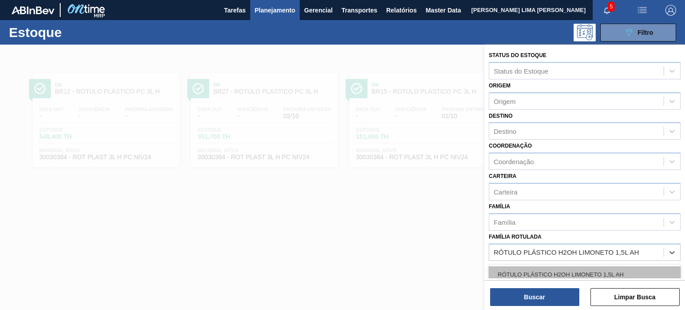
click at [578, 267] on div "RÓTULO PLÁSTICO H2OH LIMONETO 1,5L AH" at bounding box center [585, 274] width 192 height 17
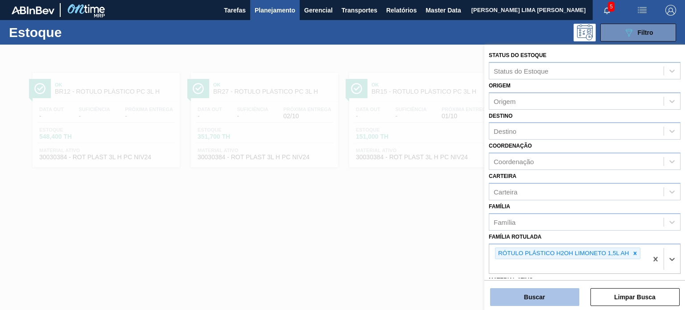
click at [566, 293] on button "Buscar" at bounding box center [534, 297] width 89 height 18
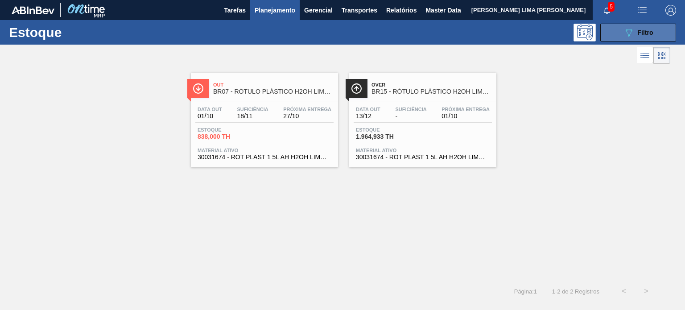
click at [636, 33] on div "089F7B8B-B2A5-4AFE-B5C0-19BA573D28AC Filtro" at bounding box center [638, 32] width 30 height 11
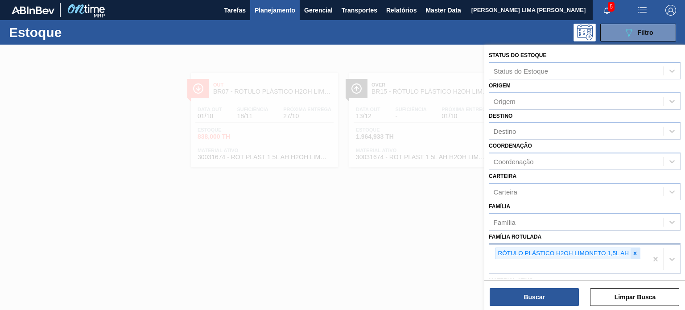
click at [637, 253] on icon at bounding box center [635, 253] width 6 height 6
paste Rotulada "RÓTULO PLÁSTICO GCA ZERO 1,5L AH"
type Rotulada "RÓTULO PLÁSTICO GCA ZERO 1,5L AH"
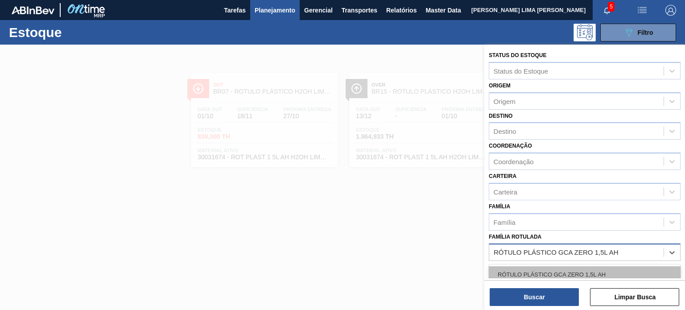
click at [602, 273] on div "RÓTULO PLÁSTICO GCA ZERO 1,5L AH" at bounding box center [585, 274] width 192 height 17
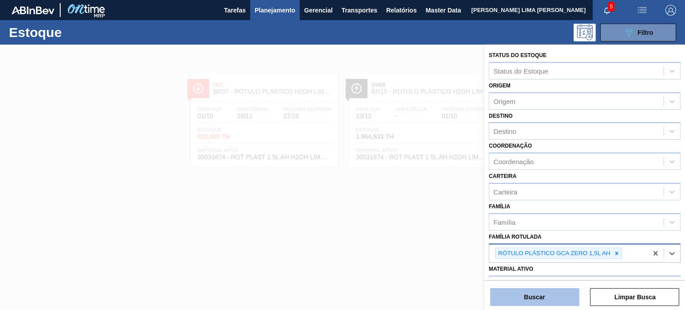
click at [558, 299] on button "Buscar" at bounding box center [534, 297] width 89 height 18
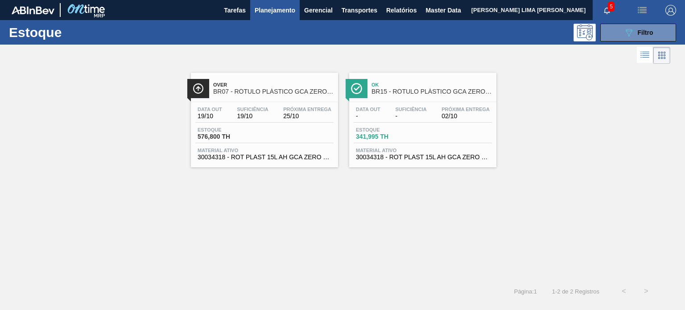
click at [276, 115] on div "Data out 19/10 Suficiência 19/10 Próxima Entrega 25/10" at bounding box center [264, 115] width 138 height 16
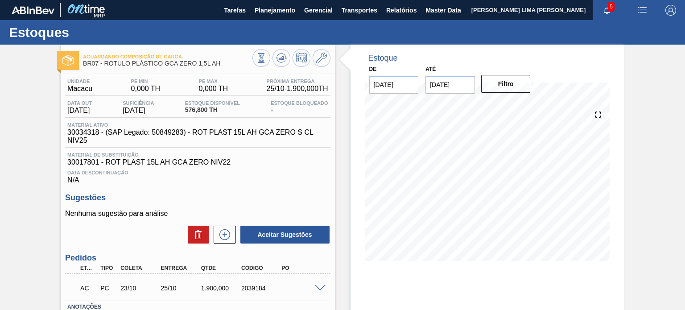
click at [343, 154] on div "Estoque De 01/10/2025 Até 03/01/2026 Filtro 19/10 Projeção de Estoque -89.86 Ne…" at bounding box center [479, 214] width 289 height 339
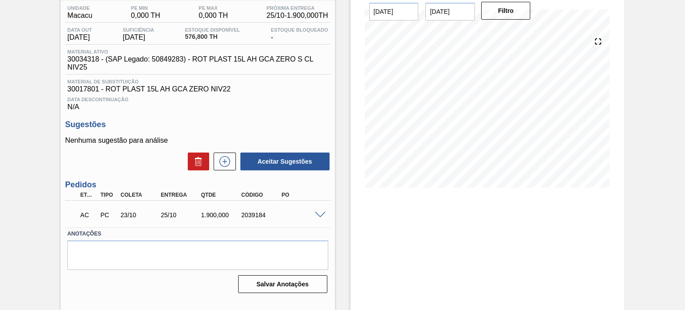
click at [318, 215] on span at bounding box center [320, 215] width 11 height 7
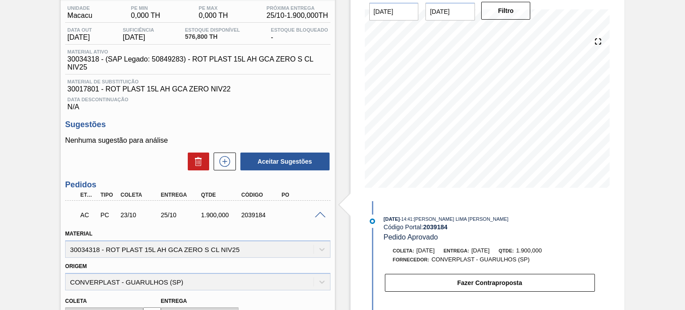
scroll to position [0, 0]
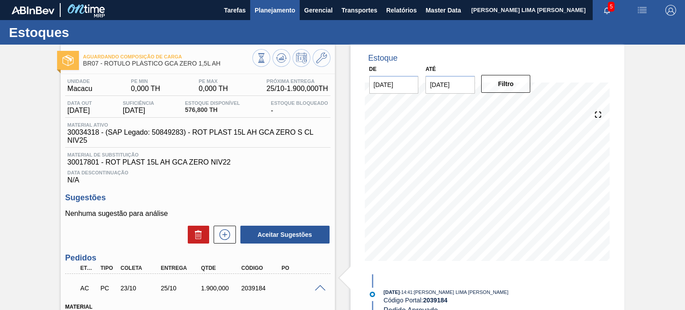
click at [263, 8] on span "Planejamento" at bounding box center [275, 10] width 41 height 11
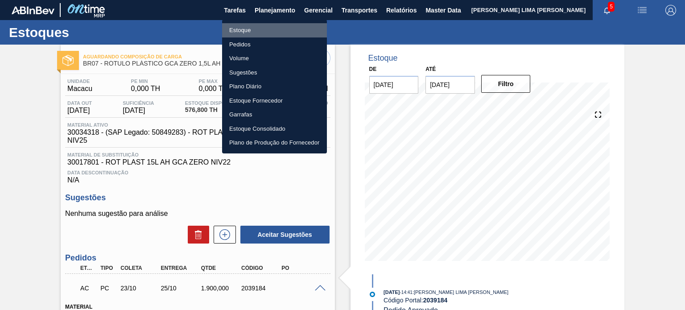
click at [255, 25] on li "Estoque" at bounding box center [274, 30] width 105 height 14
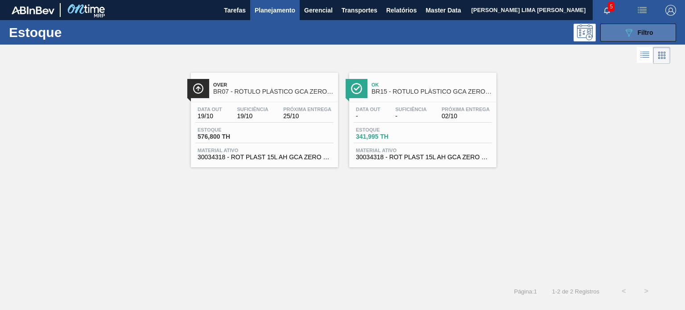
click at [622, 31] on button "089F7B8B-B2A5-4AFE-B5C0-19BA573D28AC Filtro" at bounding box center [638, 33] width 76 height 18
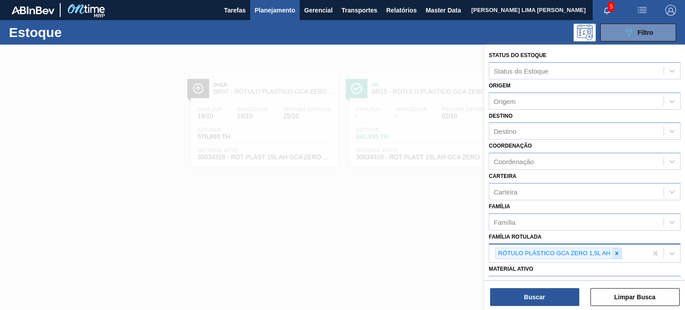
click at [618, 250] on icon at bounding box center [617, 253] width 6 height 6
click at [616, 250] on icon at bounding box center [617, 253] width 6 height 6
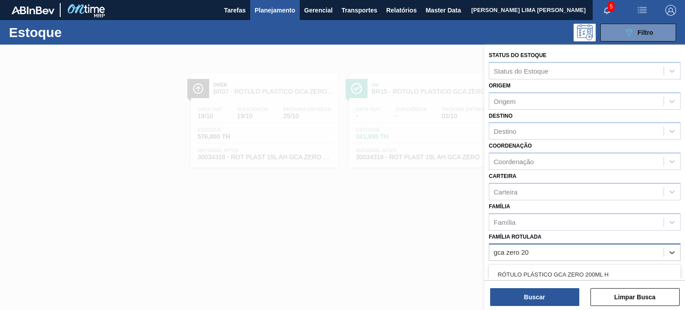
type Rotulada "gca zero 200"
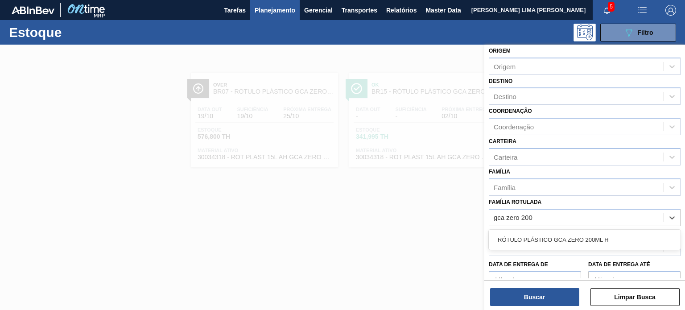
scroll to position [89, 0]
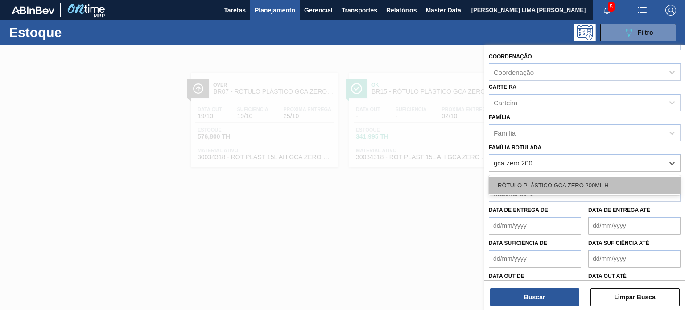
click at [605, 177] on div "RÓTULO PLÁSTICO GCA ZERO 200ML H" at bounding box center [585, 185] width 192 height 17
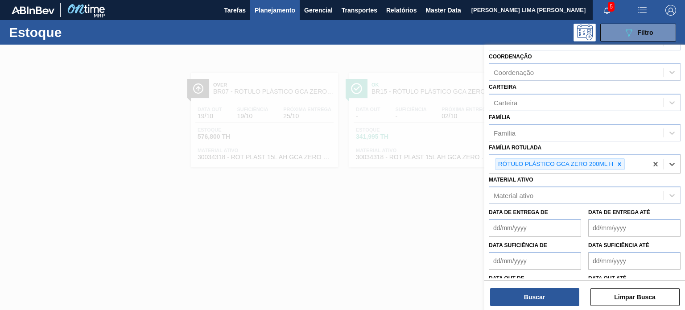
click at [561, 286] on div "Buscar Limpar Busca" at bounding box center [584, 292] width 201 height 25
click at [558, 293] on button "Buscar" at bounding box center [534, 297] width 89 height 18
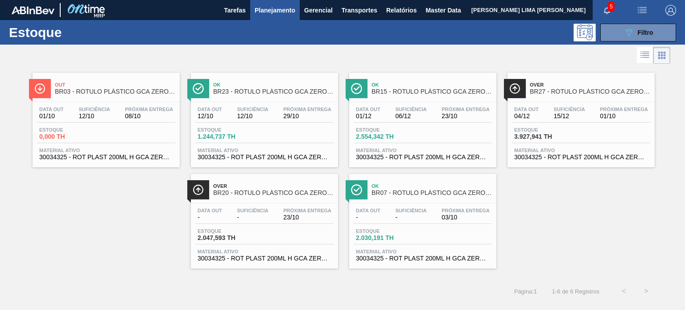
click at [279, 123] on div "Data out 12/10 Suficiência 12/10 Próxima Entrega 29/10 Estoque 1.244,737 TH Mat…" at bounding box center [264, 132] width 147 height 61
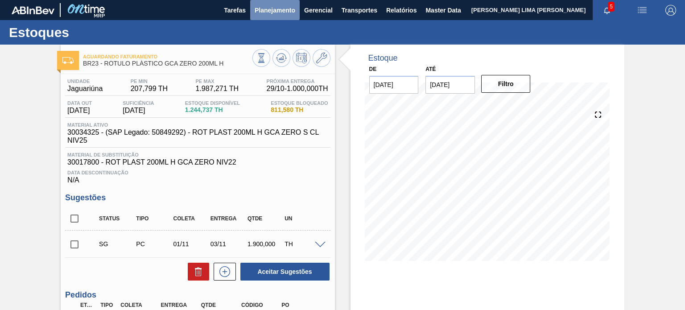
click at [263, 12] on span "Planejamento" at bounding box center [275, 10] width 41 height 11
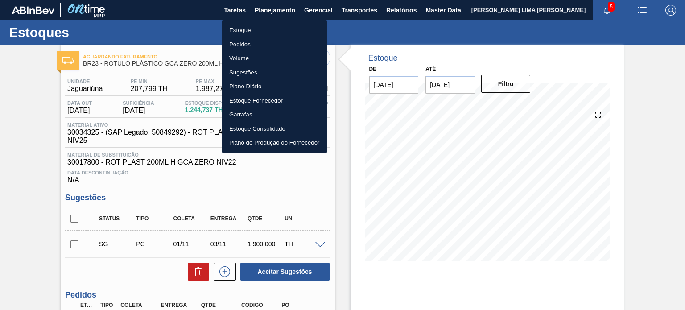
click at [252, 32] on li "Estoque" at bounding box center [274, 30] width 105 height 14
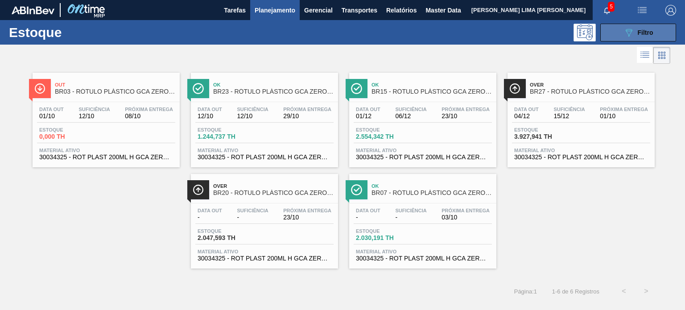
click at [600, 33] on button "089F7B8B-B2A5-4AFE-B5C0-19BA573D28AC Filtro" at bounding box center [638, 33] width 76 height 18
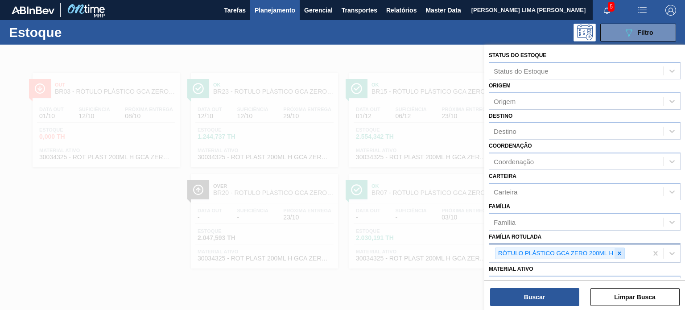
click at [620, 256] on div at bounding box center [620, 253] width 10 height 11
paste Rotulada "RÓTULO PLÁSTICO GCA 1L H"
type Rotulada "RÓTULO PLÁSTICO GCA 1L H"
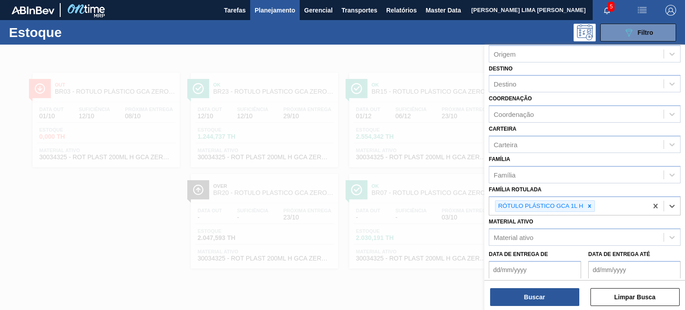
scroll to position [89, 0]
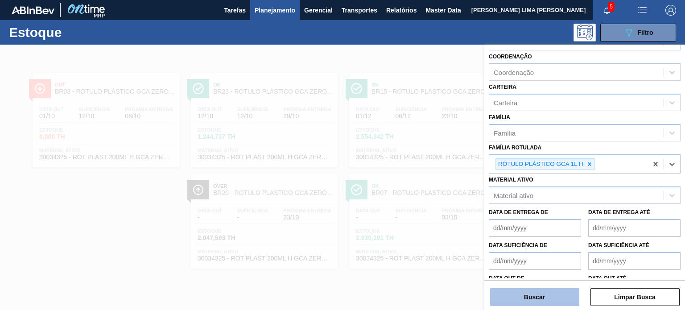
click at [551, 293] on button "Buscar" at bounding box center [534, 297] width 89 height 18
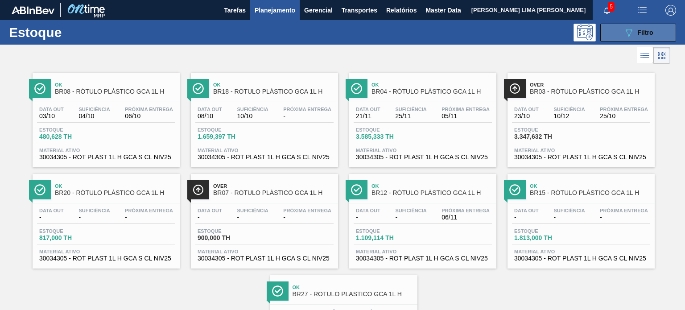
click at [648, 40] on button "089F7B8B-B2A5-4AFE-B5C0-19BA573D28AC Filtro" at bounding box center [638, 33] width 76 height 18
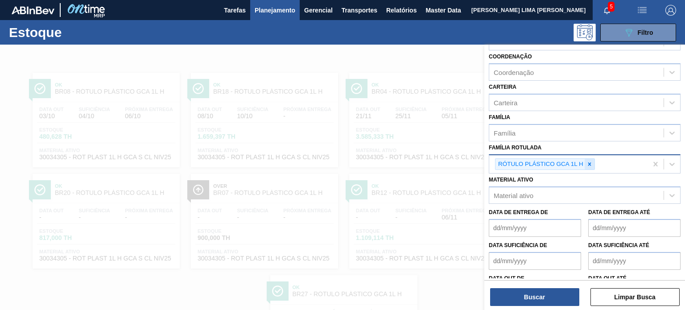
click at [593, 167] on div at bounding box center [590, 164] width 10 height 11
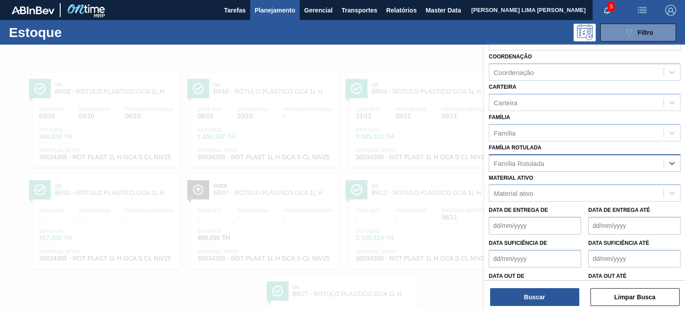
paste Rotulada "RÓTULO PLÁSTICO H2OH LIMONETO 500ML H"
type Rotulada "RÓTULO PLÁSTICO H2OH LIMONETO 500ML H"
click at [585, 186] on div "RÓTULO PLÁSTICO H2OH LIMONETO 500ML H" at bounding box center [585, 185] width 192 height 17
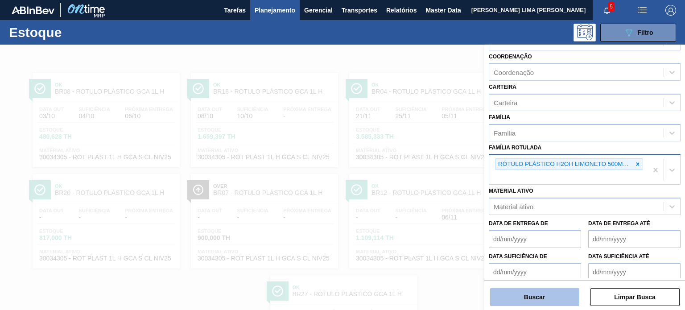
click at [571, 298] on button "Buscar" at bounding box center [534, 297] width 89 height 18
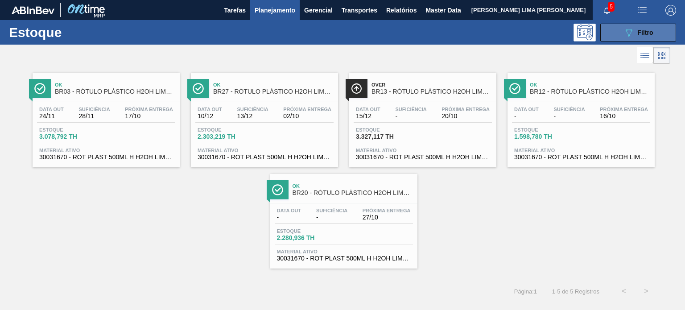
click at [648, 33] on span "Filtro" at bounding box center [646, 32] width 16 height 7
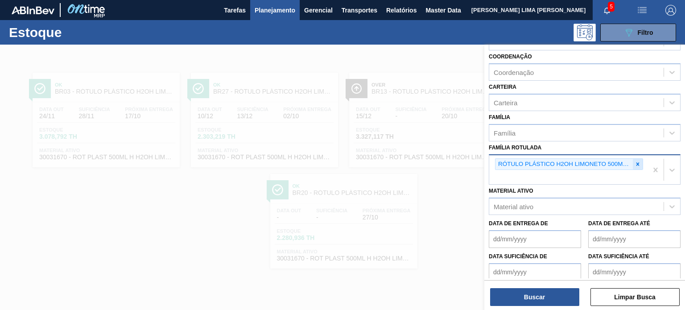
click at [637, 161] on icon at bounding box center [638, 164] width 6 height 6
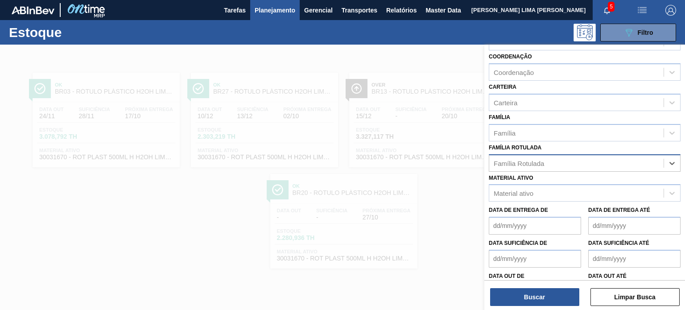
paste Rotulada "RÓTULO PLÁSTICO GCA ZERO 1,5L H"
type Rotulada "RÓTULO PLÁSTICO GCA ZERO 1,5L H"
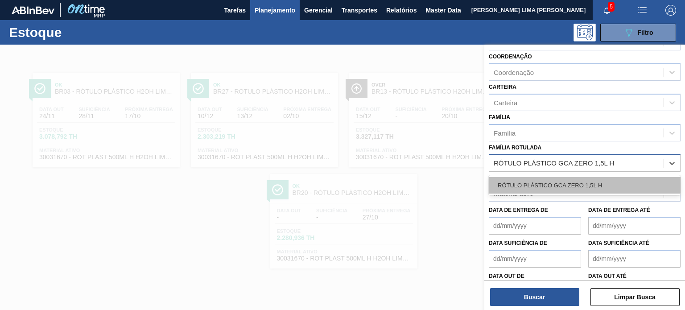
click at [599, 180] on div "RÓTULO PLÁSTICO GCA ZERO 1,5L H" at bounding box center [585, 185] width 192 height 17
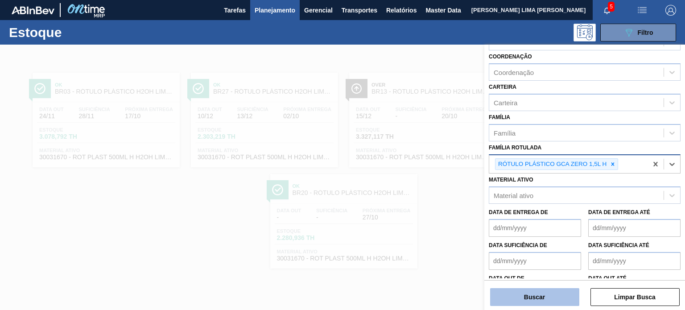
click at [549, 299] on button "Buscar" at bounding box center [534, 297] width 89 height 18
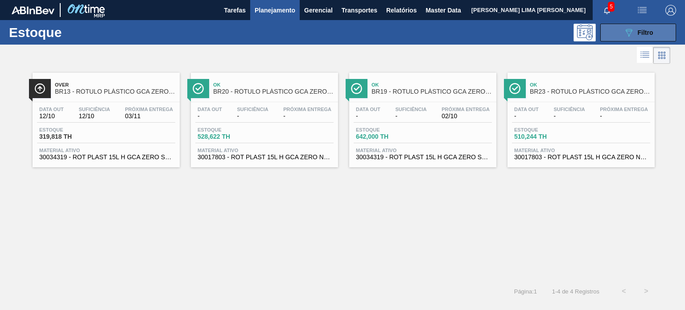
click at [627, 33] on icon "089F7B8B-B2A5-4AFE-B5C0-19BA573D28AC" at bounding box center [628, 32] width 11 height 11
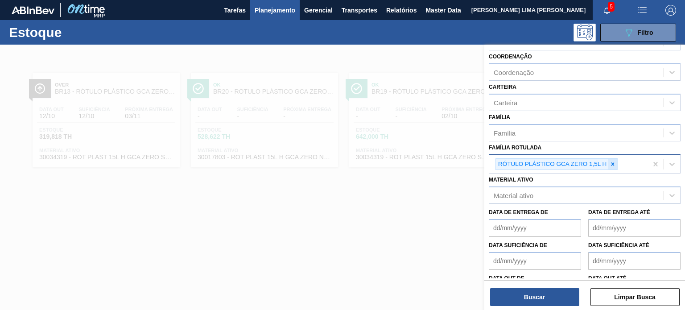
click at [610, 167] on div at bounding box center [613, 164] width 10 height 11
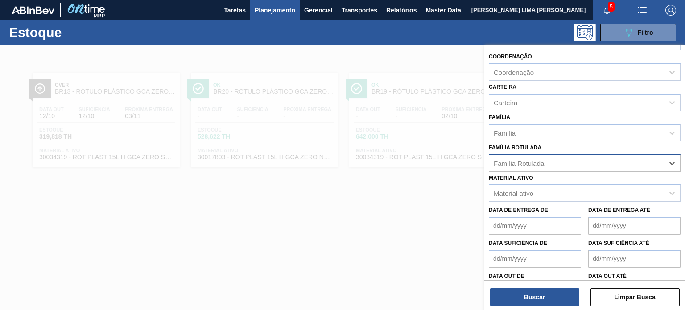
paste Rotulada "RÓTULO PLÁSTICO PC 200ML H"
type Rotulada "RÓTULO PLÁSTICO PC 200ML H"
click at [587, 186] on div "RÓTULO PLÁSTICO PC 200ML H" at bounding box center [585, 185] width 192 height 17
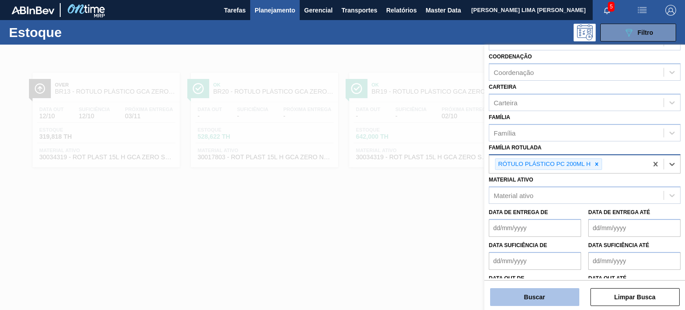
click at [553, 298] on button "Buscar" at bounding box center [534, 297] width 89 height 18
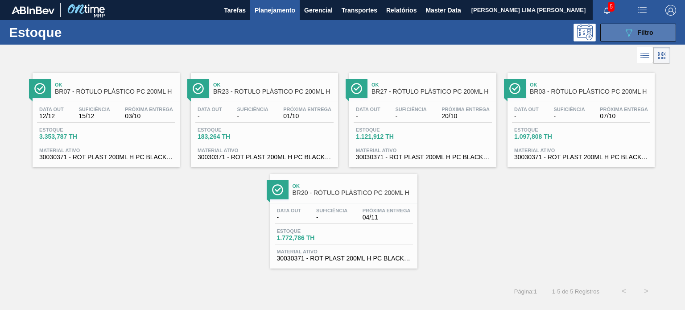
click at [614, 31] on button "089F7B8B-B2A5-4AFE-B5C0-19BA573D28AC Filtro" at bounding box center [638, 33] width 76 height 18
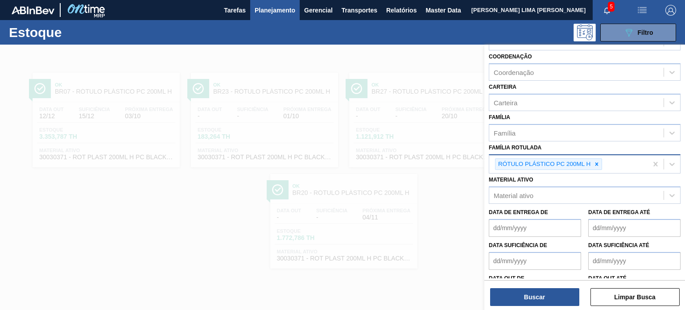
click at [594, 166] on div at bounding box center [597, 164] width 10 height 11
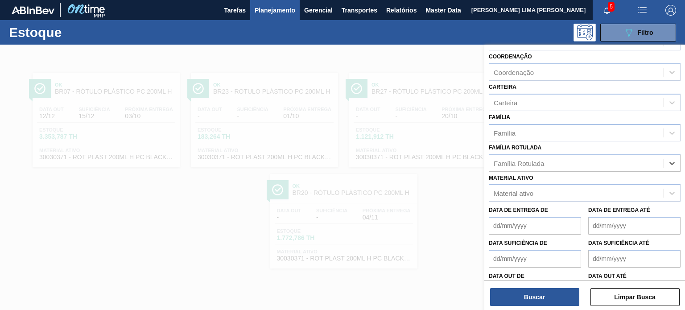
paste Rotulada "RÓTULO PLÁSTICO GCA MP 2L H"
type Rotulada "RÓTULO PLÁSTICO GCA MP 2L H"
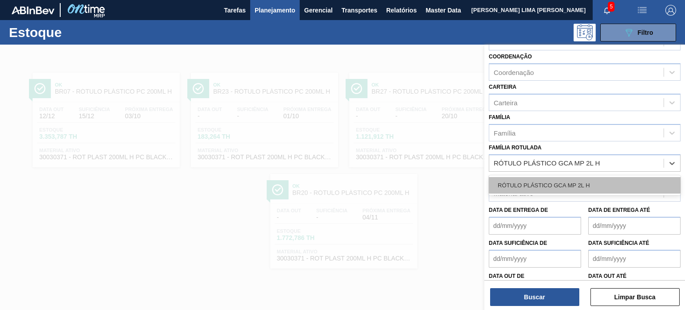
click at [574, 185] on div "RÓTULO PLÁSTICO GCA MP 2L H" at bounding box center [585, 185] width 192 height 17
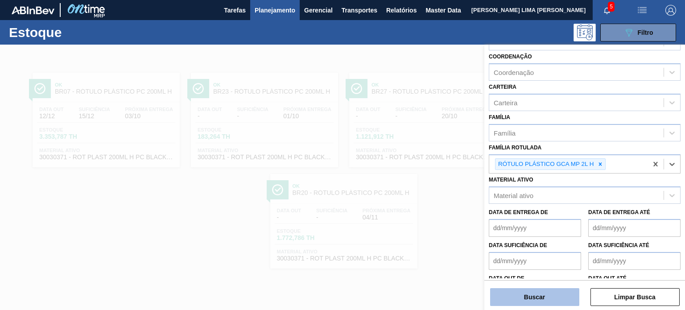
click at [558, 293] on button "Buscar" at bounding box center [534, 297] width 89 height 18
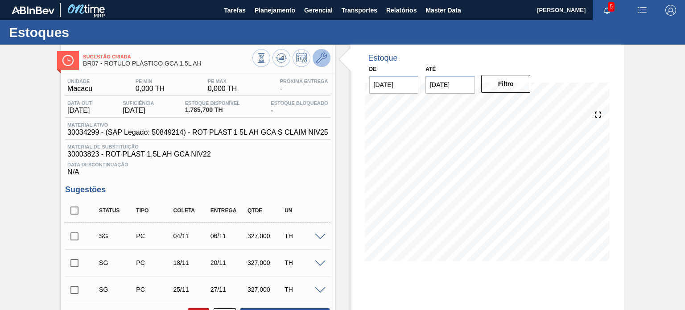
click at [323, 62] on icon at bounding box center [321, 58] width 11 height 11
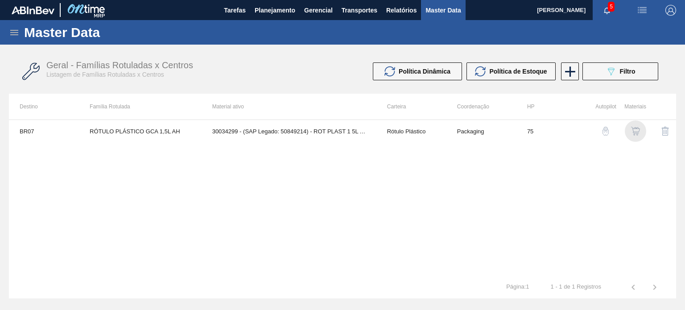
click at [636, 132] on img "button" at bounding box center [635, 131] width 9 height 9
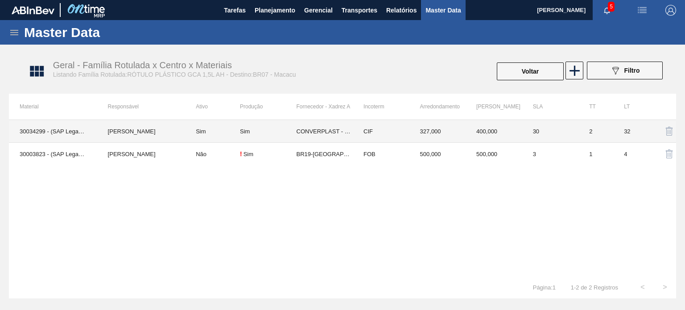
click at [466, 132] on td "400,000" at bounding box center [494, 131] width 57 height 23
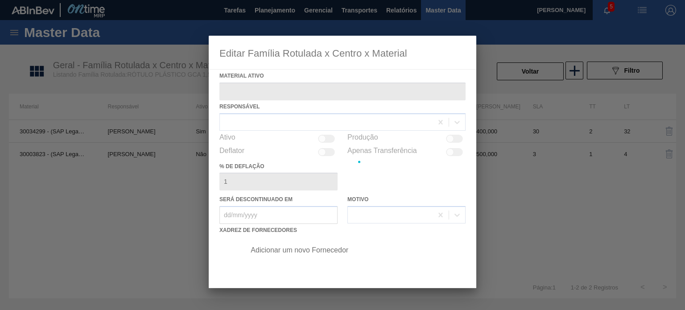
type ativo "30034299 - (SAP Legado: 50849214) - ROT PLAST 1 5L AH GCA S CLAIM NIV25"
checkbox input "true"
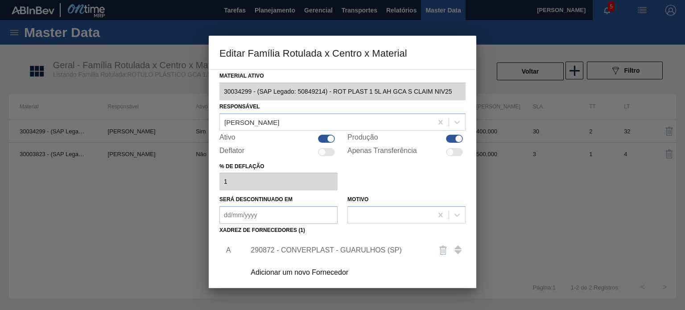
click at [350, 247] on div "290872 - CONVERPLAST - GUARULHOS (SP)" at bounding box center [338, 250] width 175 height 8
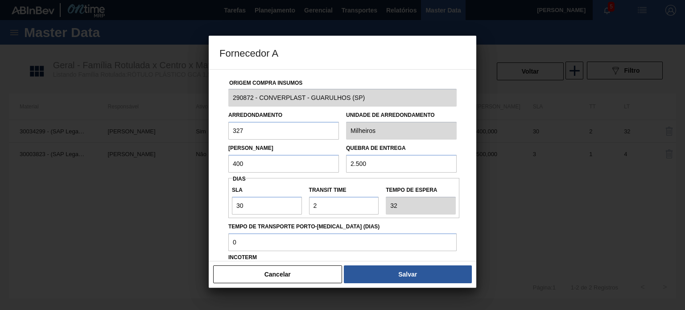
drag, startPoint x: 269, startPoint y: 162, endPoint x: 225, endPoint y: 162, distance: 44.2
click at [225, 162] on div "Lote Mínimo 400" at bounding box center [284, 157] width 118 height 31
click at [275, 172] on input "400" at bounding box center [283, 164] width 111 height 18
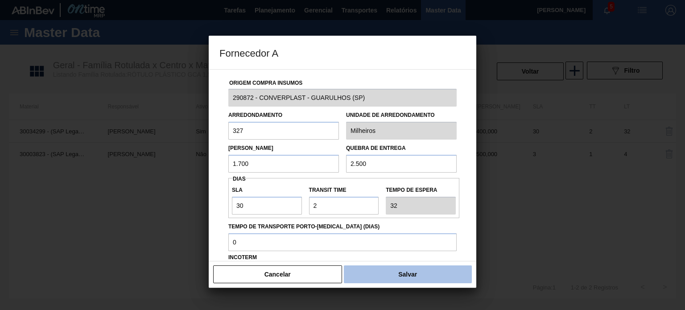
type input "1.700"
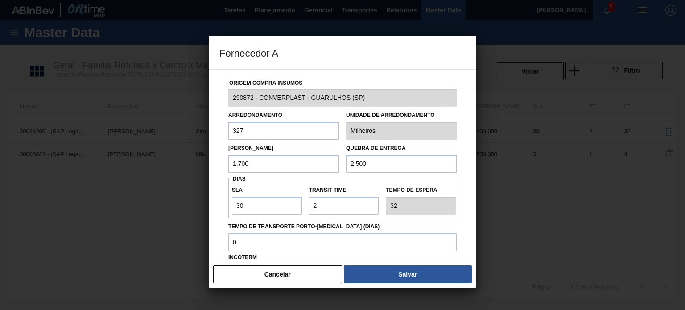
click at [421, 276] on button "Salvar" at bounding box center [408, 274] width 128 height 18
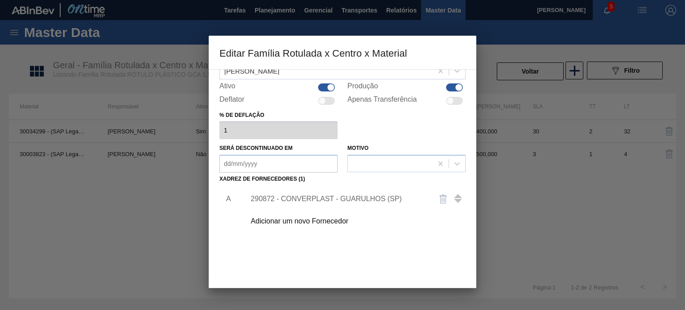
scroll to position [91, 0]
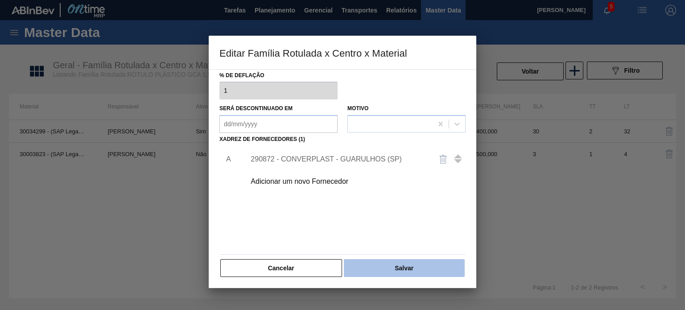
click at [430, 276] on button "Salvar" at bounding box center [404, 268] width 121 height 18
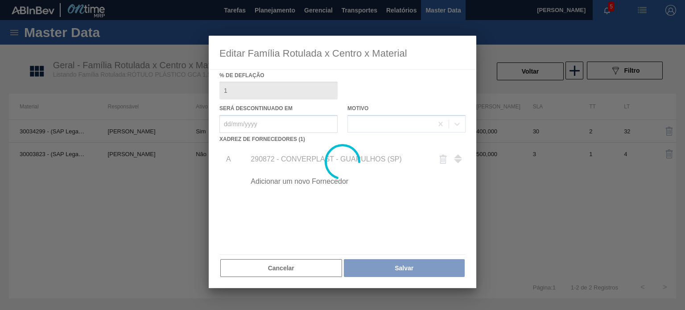
click at [433, 272] on div at bounding box center [343, 162] width 268 height 252
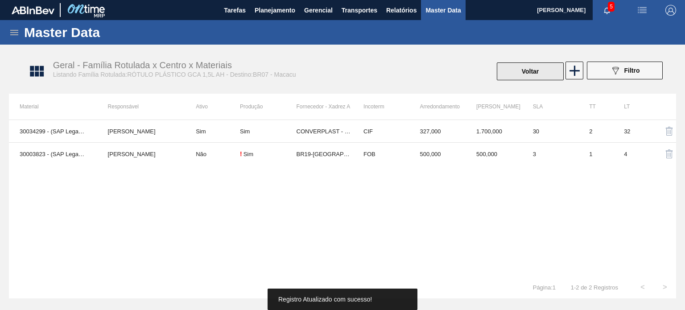
click at [513, 76] on button "Voltar" at bounding box center [530, 71] width 67 height 18
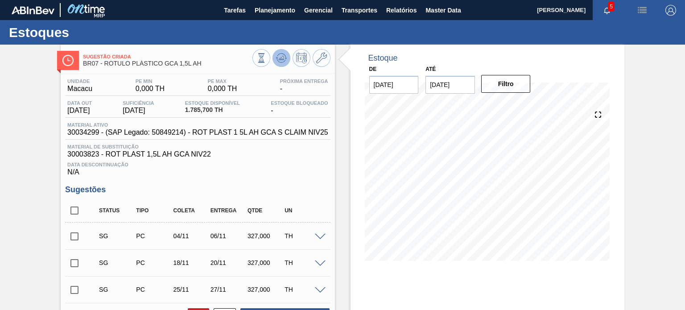
click at [277, 57] on icon at bounding box center [281, 58] width 11 height 11
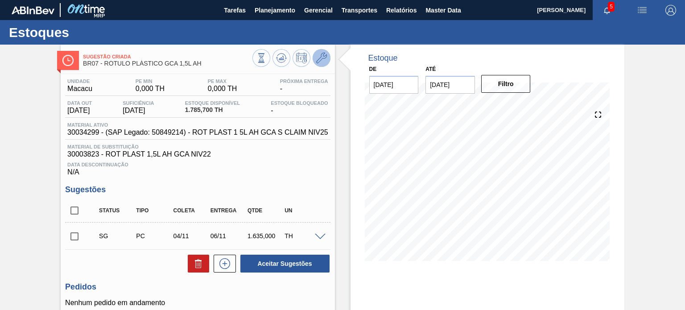
click at [319, 62] on icon at bounding box center [321, 58] width 11 height 11
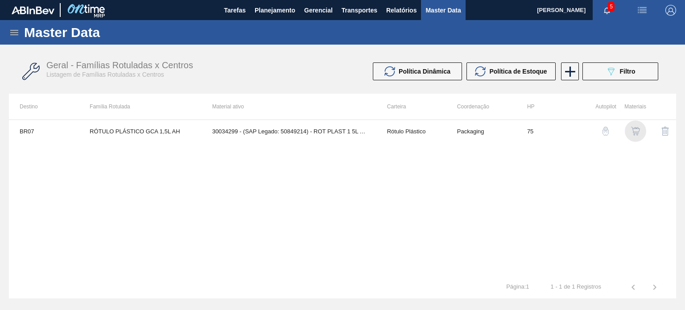
click at [633, 133] on img "button" at bounding box center [635, 131] width 9 height 9
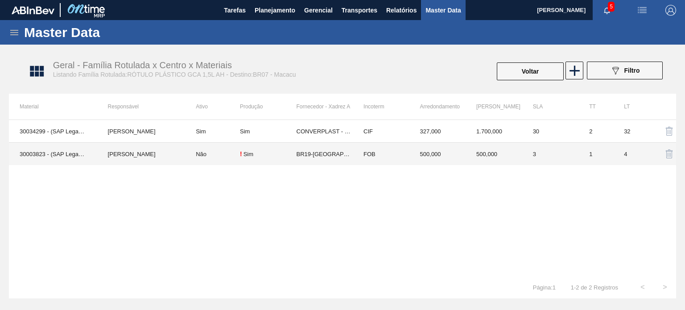
click at [400, 158] on td "FOB" at bounding box center [381, 154] width 57 height 23
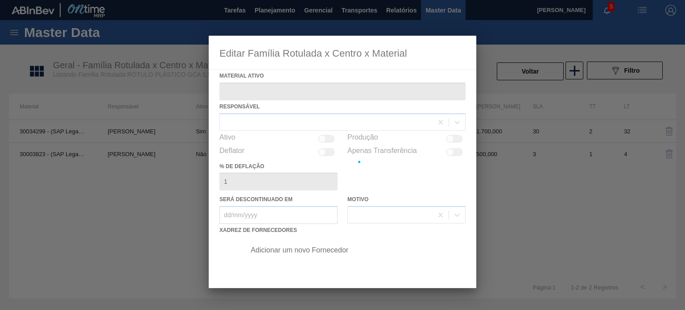
type ativo "30003823 - (SAP Legado: 50785397) - ROT PLAST 1,5L AH GCA NIV22"
checkbox input "true"
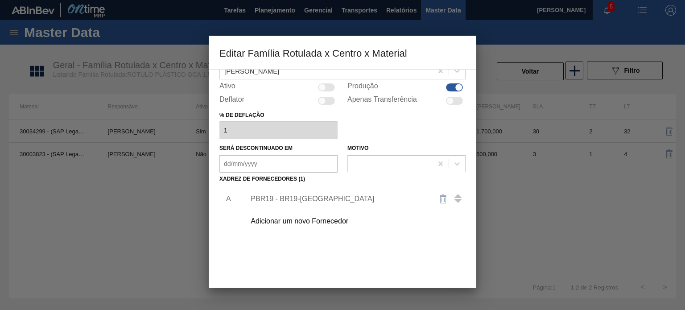
scroll to position [91, 0]
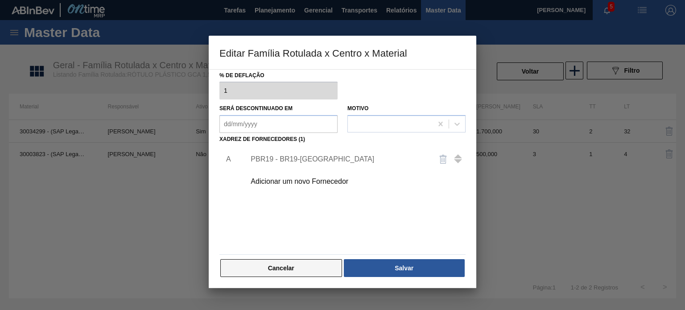
click at [305, 270] on button "Cancelar" at bounding box center [281, 268] width 122 height 18
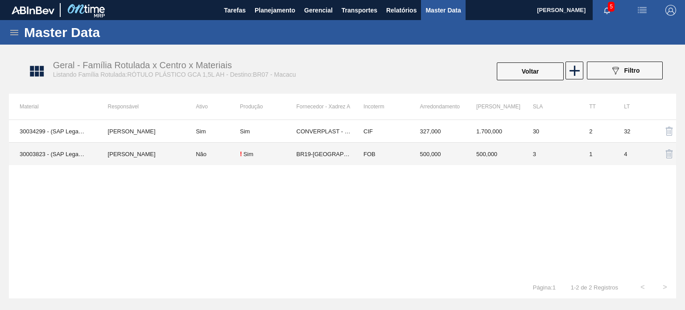
click at [330, 130] on td "CONVERPLAST - GUARULHOS (SP)" at bounding box center [325, 131] width 57 height 23
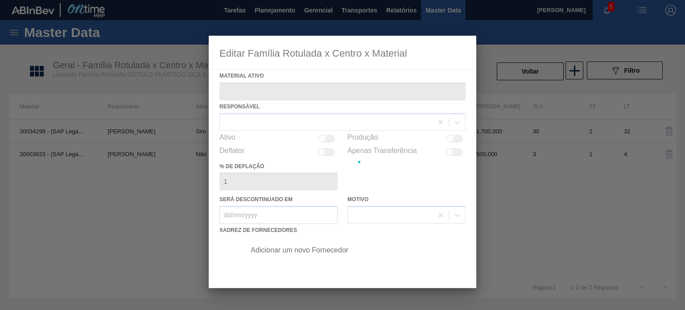
type ativo "30034299 - (SAP Legado: 50849214) - ROT PLAST 1 5L AH GCA S CLAIM NIV25"
checkbox input "true"
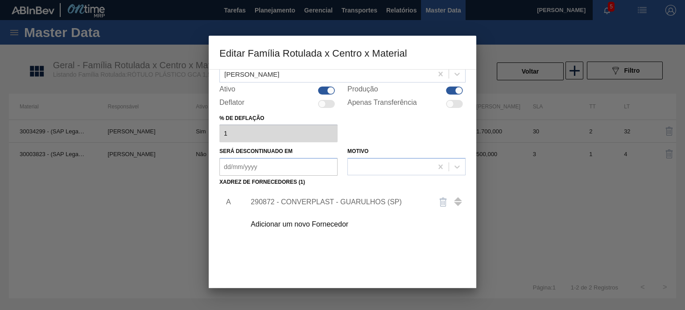
scroll to position [89, 0]
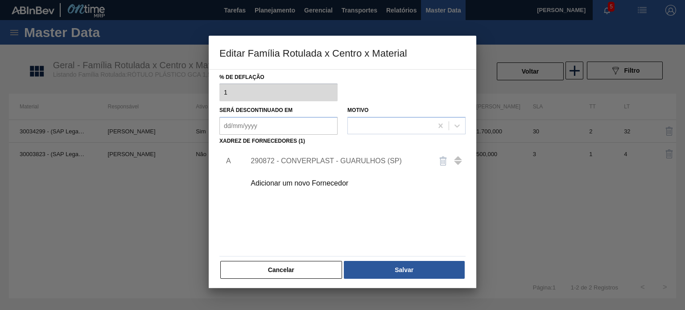
click at [338, 155] on div "290872 - CONVERPLAST - GUARULHOS (SP)" at bounding box center [352, 161] width 225 height 22
click at [301, 155] on div "290872 - CONVERPLAST - GUARULHOS (SP)" at bounding box center [352, 161] width 225 height 22
click at [297, 161] on div "290872 - CONVERPLAST - GUARULHOS (SP)" at bounding box center [338, 161] width 175 height 8
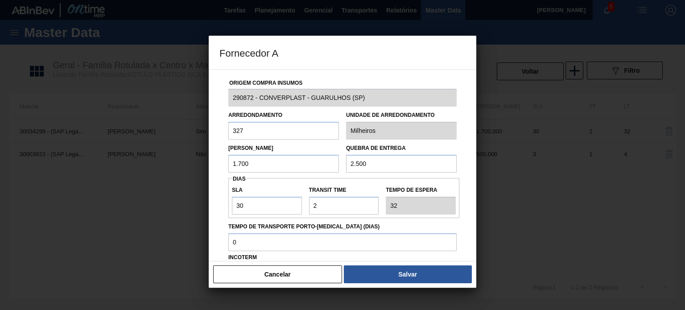
click at [259, 155] on input "1.700" at bounding box center [283, 164] width 111 height 18
drag, startPoint x: 248, startPoint y: 157, endPoint x: 226, endPoint y: 156, distance: 21.9
click at [230, 156] on input "1.700" at bounding box center [283, 164] width 111 height 18
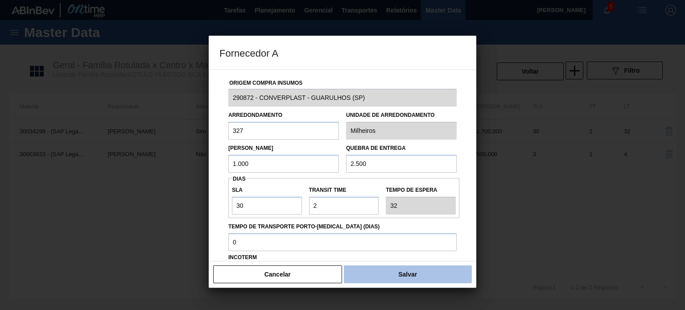
type input "1.000"
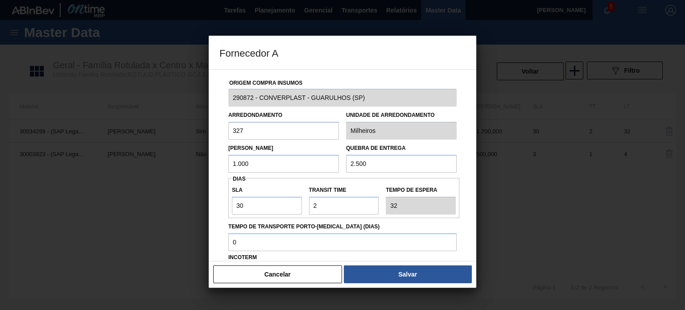
click at [445, 281] on button "Salvar" at bounding box center [408, 274] width 128 height 18
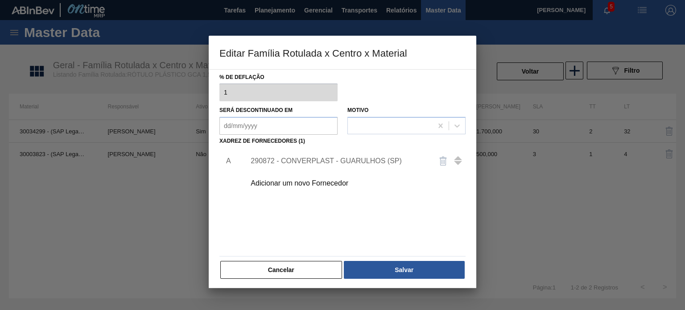
click at [437, 278] on div "Cancelar Salvar" at bounding box center [342, 270] width 246 height 20
click at [437, 276] on button "Salvar" at bounding box center [404, 270] width 121 height 18
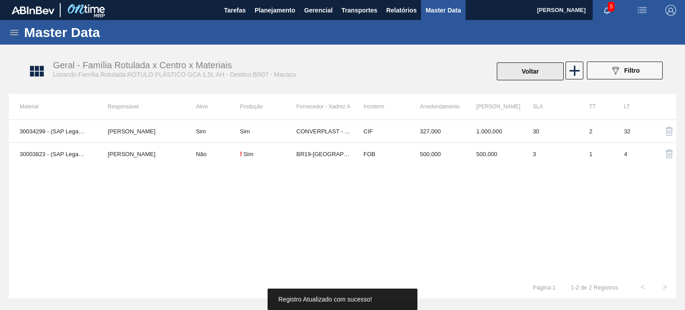
click at [526, 72] on button "Voltar" at bounding box center [530, 71] width 67 height 18
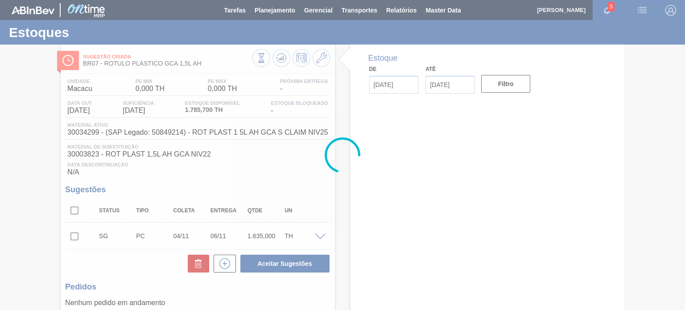
click at [280, 60] on div at bounding box center [342, 155] width 685 height 310
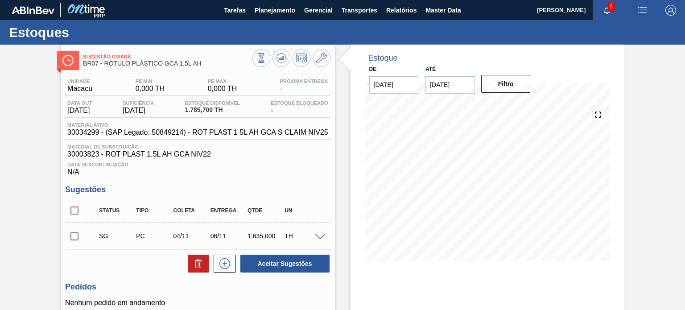
click at [280, 60] on icon at bounding box center [281, 58] width 6 height 4
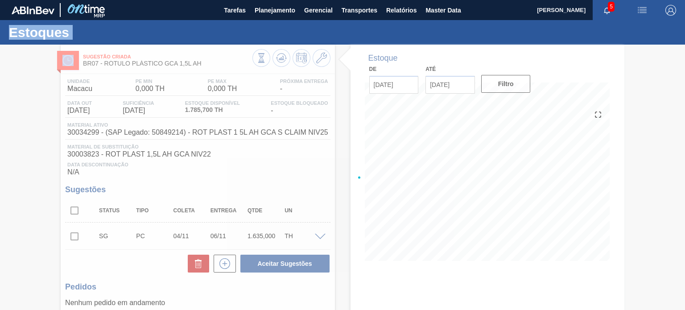
click at [280, 60] on div at bounding box center [342, 177] width 685 height 265
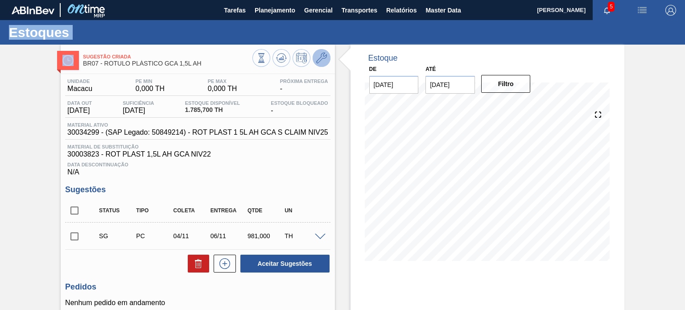
click at [324, 56] on icon at bounding box center [321, 58] width 11 height 11
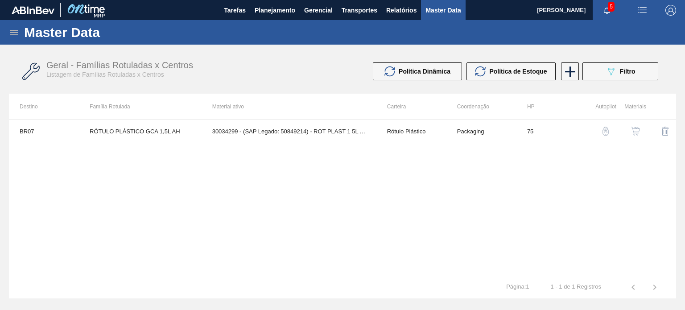
click at [637, 133] on img "button" at bounding box center [635, 131] width 9 height 9
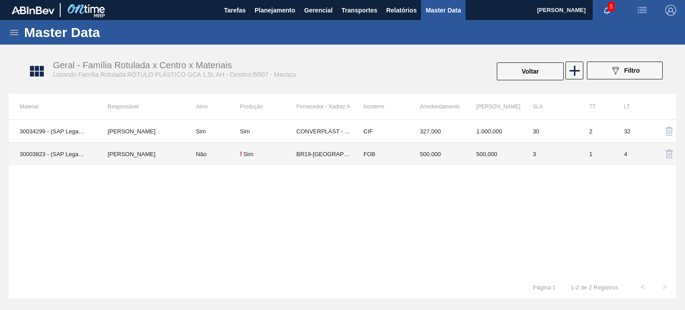
click at [367, 136] on td "CIF" at bounding box center [381, 131] width 57 height 23
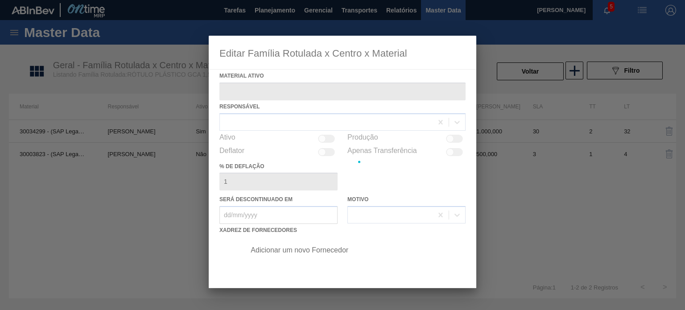
type ativo "30034299 - (SAP Legado: 50849214) - ROT PLAST 1 5L AH GCA S CLAIM NIV25"
checkbox input "true"
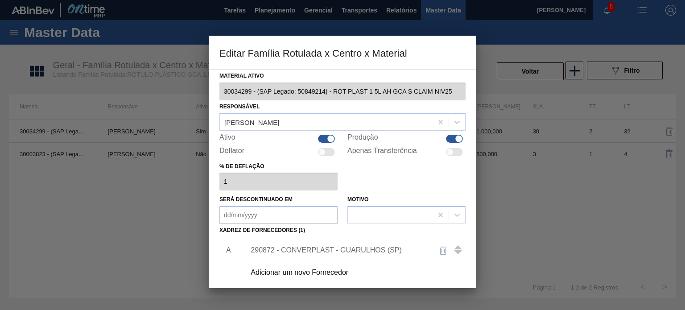
click at [329, 248] on div "290872 - CONVERPLAST - GUARULHOS (SP)" at bounding box center [338, 250] width 175 height 8
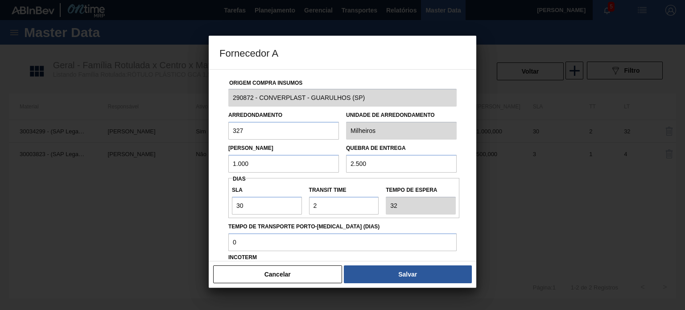
drag, startPoint x: 254, startPoint y: 159, endPoint x: 214, endPoint y: 156, distance: 40.7
click at [214, 157] on div "Origem Compra Insumos 290872 - CONVERPLAST - GUARULHOS (SP) Arredondamento 327 …" at bounding box center [343, 165] width 268 height 192
type input "1.400"
click at [389, 268] on button "Salvar" at bounding box center [408, 274] width 128 height 18
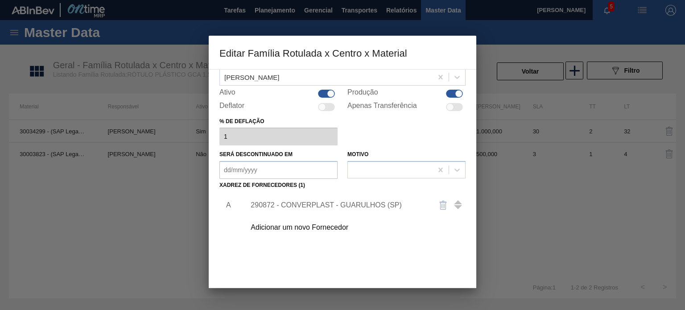
scroll to position [91, 0]
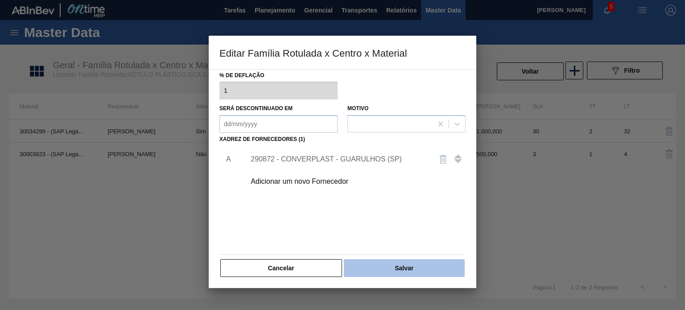
click at [397, 271] on button "Salvar" at bounding box center [404, 268] width 121 height 18
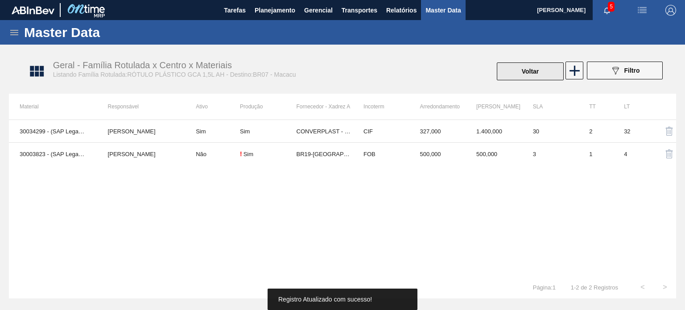
click at [528, 79] on button "Voltar" at bounding box center [530, 71] width 67 height 18
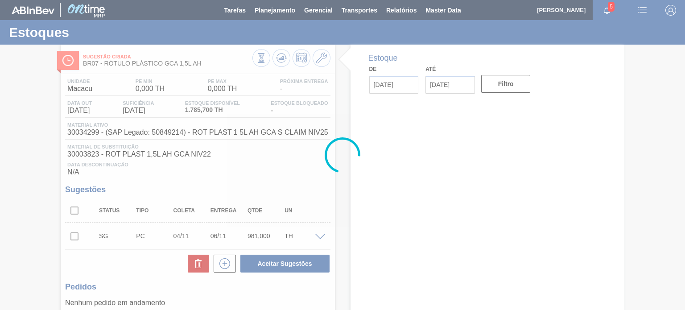
click at [284, 60] on icon at bounding box center [281, 58] width 11 height 11
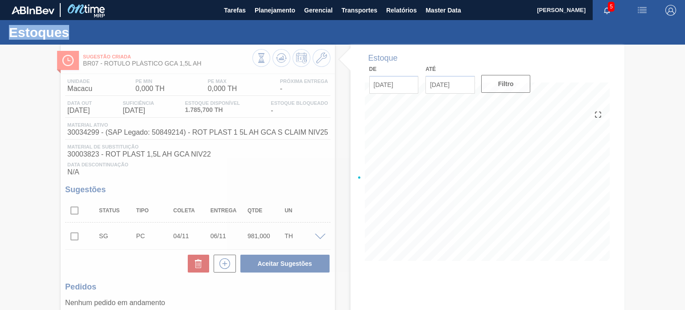
click at [284, 60] on div at bounding box center [342, 177] width 685 height 265
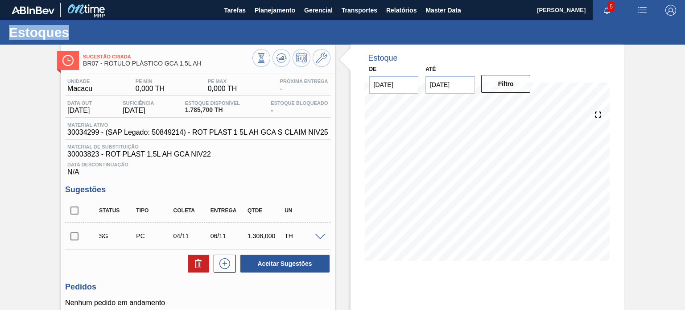
click at [77, 210] on input "checkbox" at bounding box center [74, 210] width 19 height 19
checkbox input "true"
click at [282, 258] on button "Aceitar Sugestões" at bounding box center [284, 264] width 89 height 18
checkbox input "false"
drag, startPoint x: 84, startPoint y: 235, endPoint x: 114, endPoint y: 238, distance: 30.0
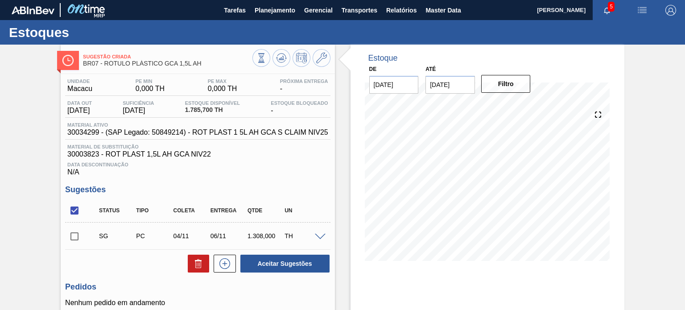
click at [83, 235] on div "SG PC 04/11 06/11 1.308,000 TH" at bounding box center [197, 236] width 265 height 22
click at [260, 267] on button "Aceitar Sugestões" at bounding box center [284, 264] width 89 height 18
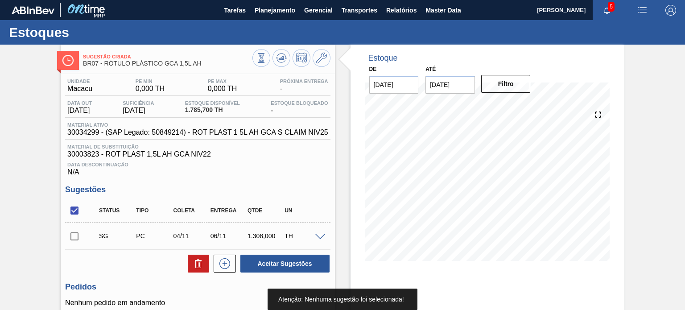
click at [67, 245] on input "checkbox" at bounding box center [74, 236] width 19 height 19
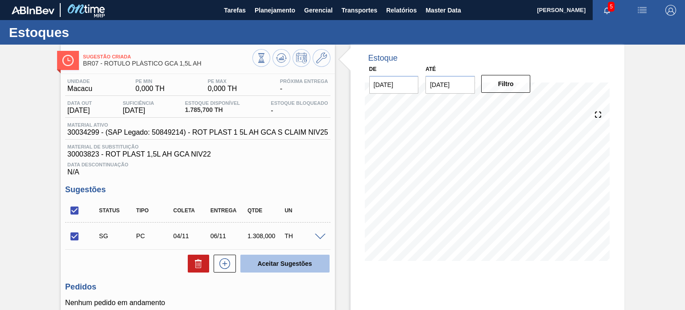
click at [275, 269] on button "Aceitar Sugestões" at bounding box center [284, 264] width 89 height 18
checkbox input "false"
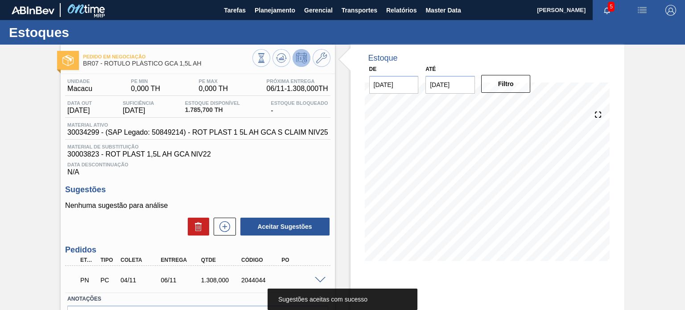
click at [294, 63] on button at bounding box center [302, 58] width 18 height 18
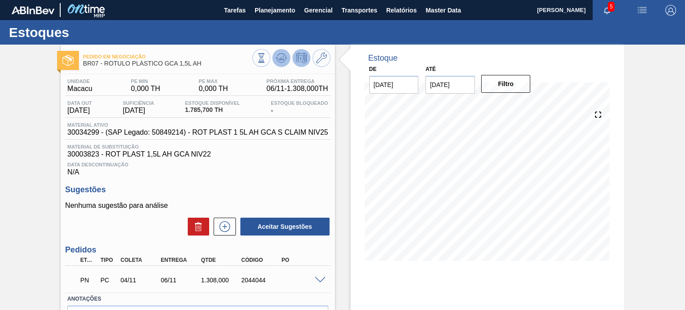
click at [282, 53] on icon at bounding box center [281, 58] width 11 height 11
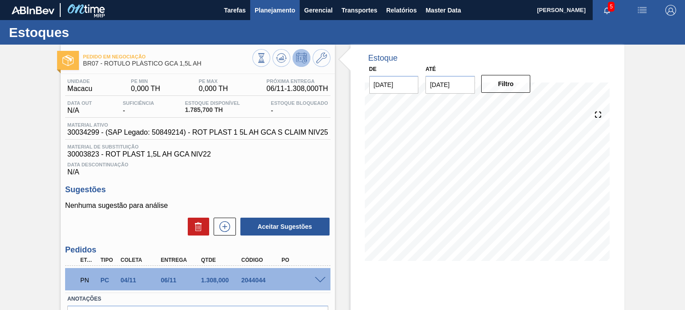
click at [284, 5] on span "Planejamento" at bounding box center [275, 10] width 41 height 11
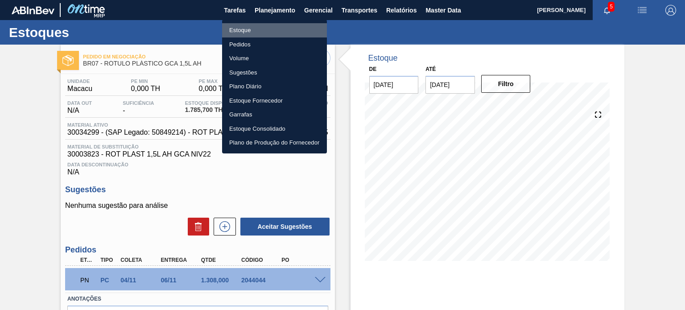
click at [242, 26] on li "Estoque" at bounding box center [274, 30] width 105 height 14
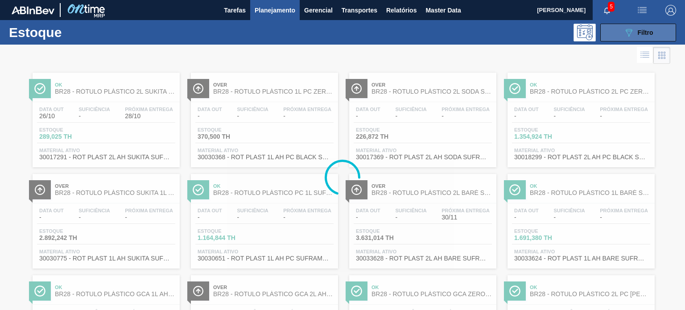
click at [641, 29] on span "Filtro" at bounding box center [646, 32] width 16 height 7
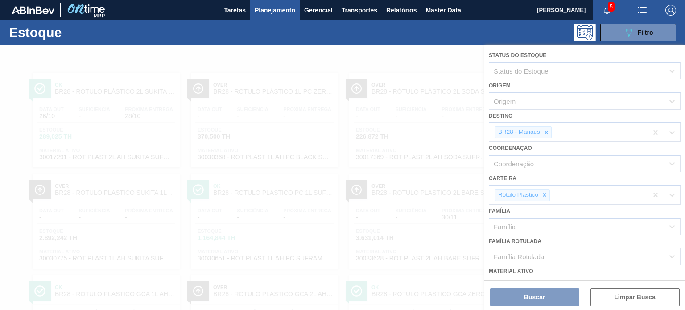
click at [546, 132] on div at bounding box center [342, 177] width 685 height 265
click at [547, 133] on div at bounding box center [342, 177] width 685 height 265
click at [547, 137] on div at bounding box center [342, 177] width 685 height 265
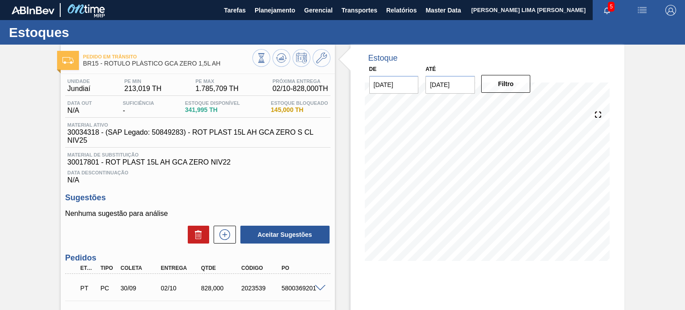
scroll to position [91, 0]
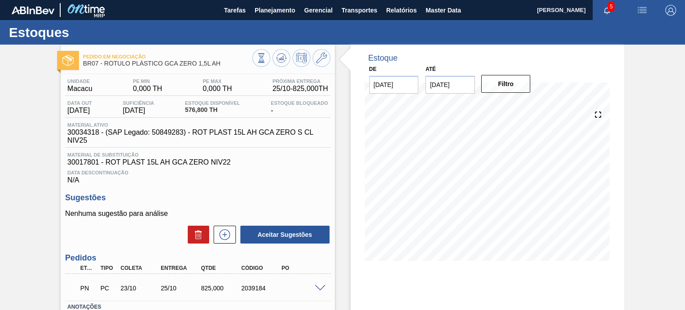
click at [318, 285] on span at bounding box center [320, 288] width 11 height 7
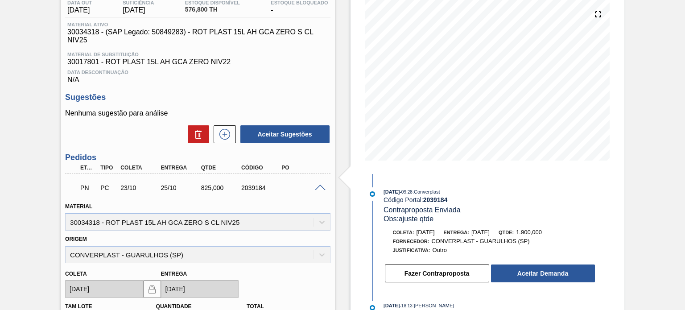
scroll to position [178, 0]
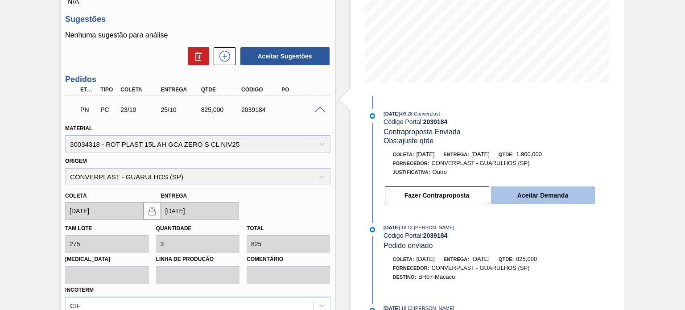
click at [520, 194] on button "Aceitar Demanda" at bounding box center [543, 195] width 104 height 18
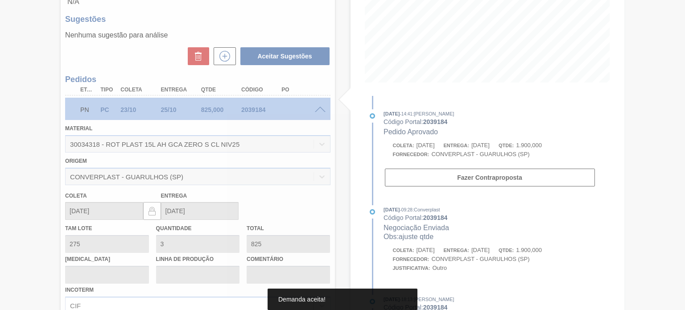
type input "6,909"
type input "1.900"
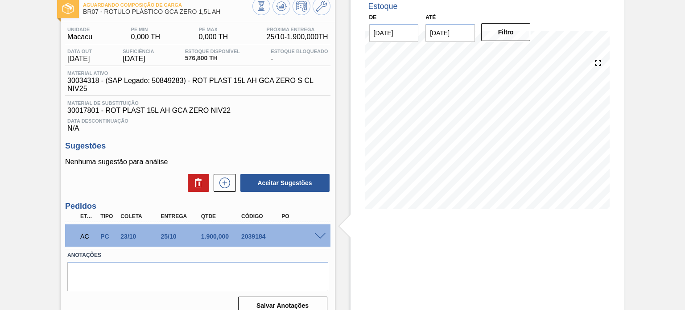
scroll to position [0, 0]
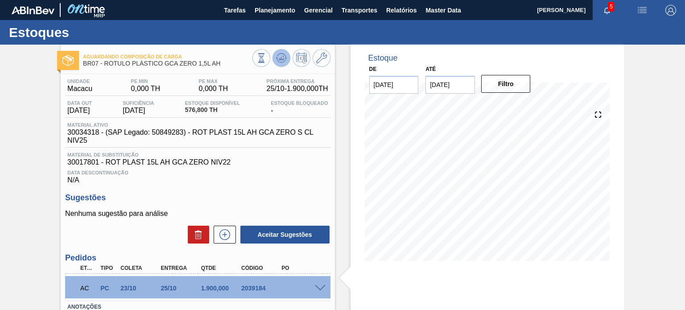
click at [281, 62] on icon at bounding box center [281, 58] width 11 height 11
drag, startPoint x: 226, startPoint y: 66, endPoint x: 220, endPoint y: 67, distance: 5.4
click at [220, 67] on div "Aguardando Composição de Carga BR07 - RÓTULO PLÁSTICO GCA ZERO 1,5L AH" at bounding box center [167, 60] width 169 height 20
click at [316, 62] on icon at bounding box center [321, 58] width 11 height 11
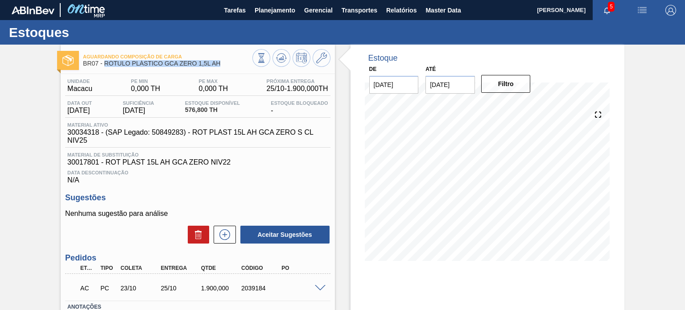
drag, startPoint x: 229, startPoint y: 66, endPoint x: 105, endPoint y: 66, distance: 124.0
click at [105, 66] on span "BR07 - RÓTULO PLÁSTICO GCA ZERO 1,5L AH" at bounding box center [167, 63] width 169 height 7
copy span "RÓTULO PLÁSTICO GCA ZERO 1,5L AH"
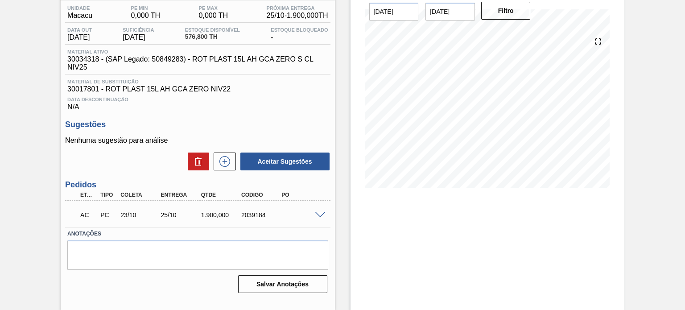
click at [319, 212] on span at bounding box center [320, 215] width 11 height 7
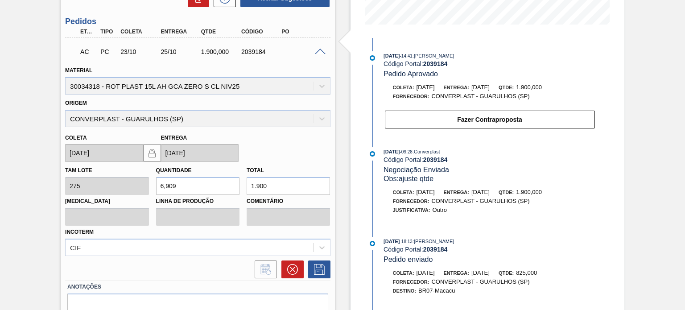
scroll to position [252, 0]
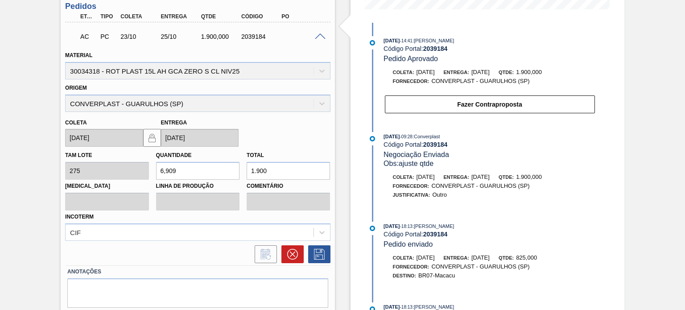
click at [388, 139] on span "[DATE]" at bounding box center [392, 136] width 16 height 5
click at [401, 177] on span "Coleta:" at bounding box center [403, 176] width 21 height 5
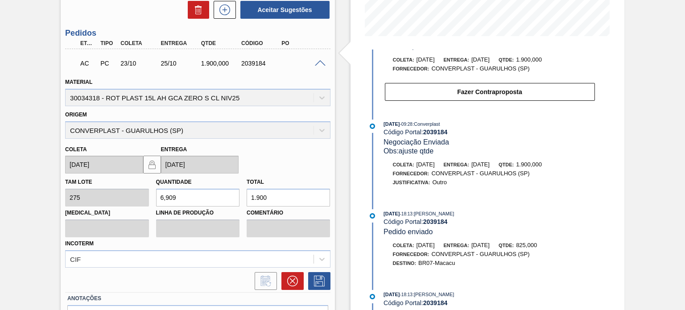
scroll to position [280, 0]
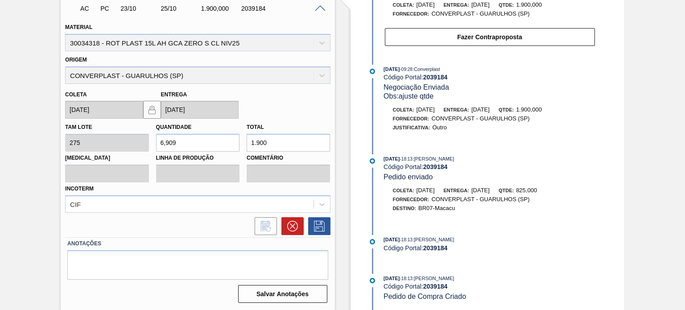
click at [393, 239] on span "[DATE]" at bounding box center [392, 239] width 16 height 5
click at [392, 239] on span "[DATE]" at bounding box center [392, 239] width 16 height 5
click at [367, 176] on div "[DATE] 18:13 : [PERSON_NAME] Código Portal: 2039184 Pedido enviado" at bounding box center [481, 167] width 230 height 27
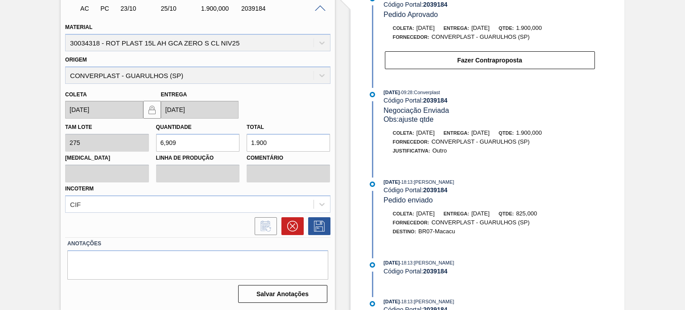
scroll to position [0, 0]
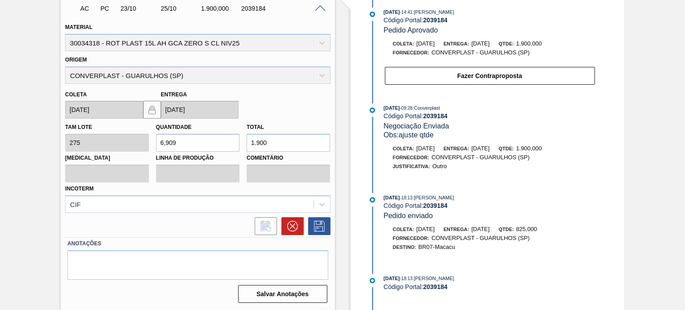
click at [542, 147] on span "1.900,000" at bounding box center [529, 148] width 26 height 7
click at [480, 171] on div "Justificativa: Outro" at bounding box center [490, 166] width 212 height 9
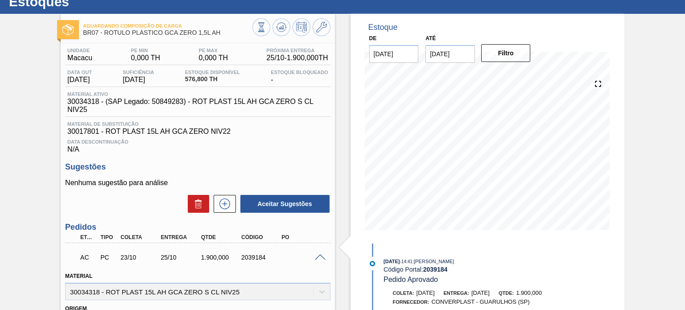
scroll to position [0, 0]
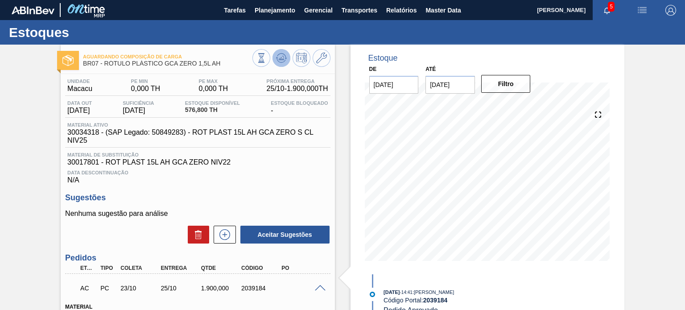
click at [276, 50] on button at bounding box center [281, 58] width 18 height 18
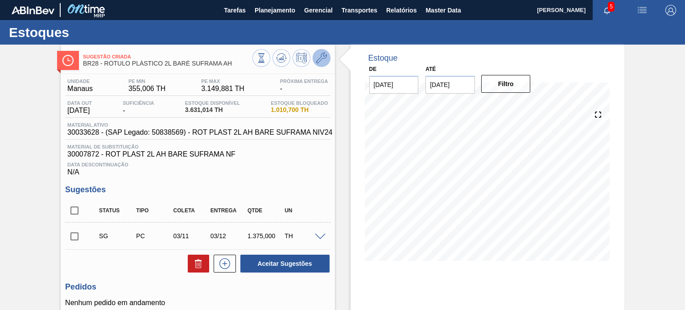
click at [320, 52] on button at bounding box center [322, 58] width 18 height 18
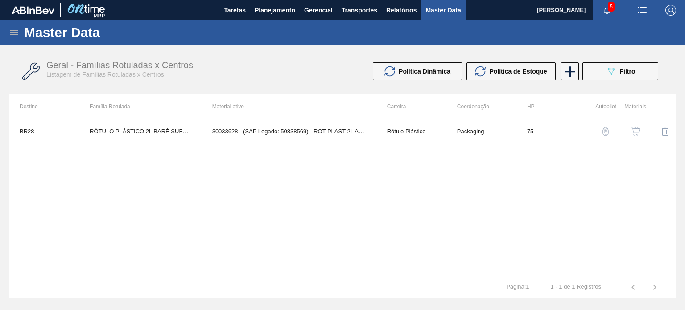
click at [606, 132] on img "button" at bounding box center [605, 131] width 9 height 9
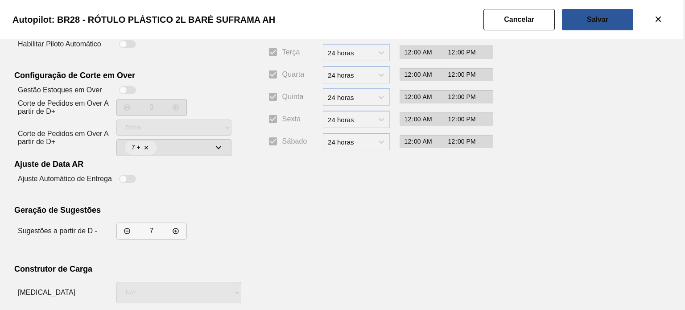
scroll to position [162, 0]
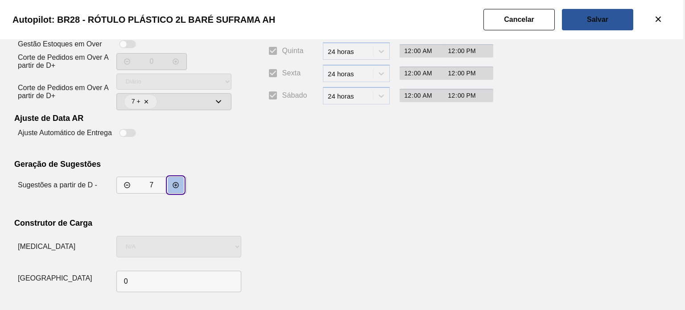
click at [178, 192] on button "decrementar valor" at bounding box center [176, 185] width 16 height 16
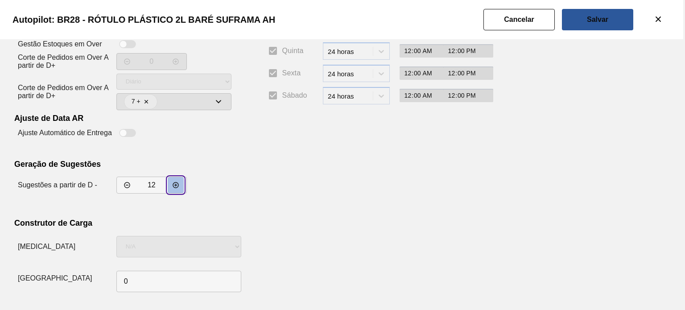
click at [178, 192] on button "decrementar valor" at bounding box center [176, 185] width 16 height 16
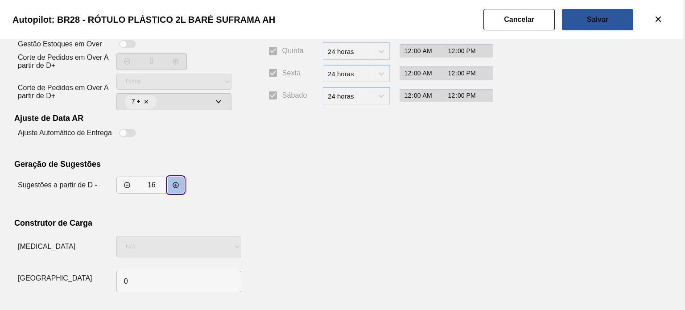
type input "17"
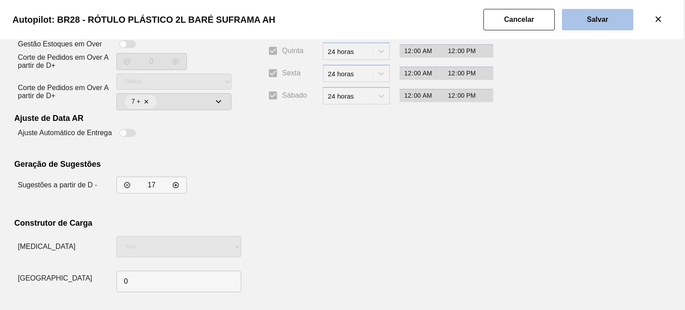
click at [577, 17] on button "Salvar" at bounding box center [597, 19] width 71 height 21
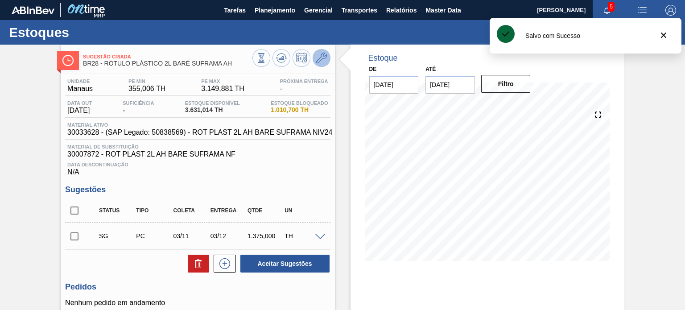
click at [322, 61] on icon at bounding box center [321, 58] width 11 height 11
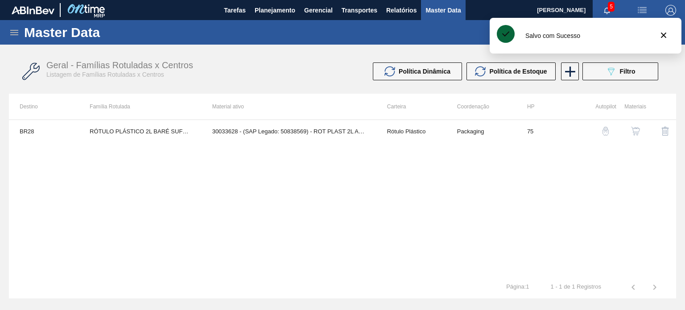
click at [601, 133] on img "button" at bounding box center [605, 131] width 9 height 9
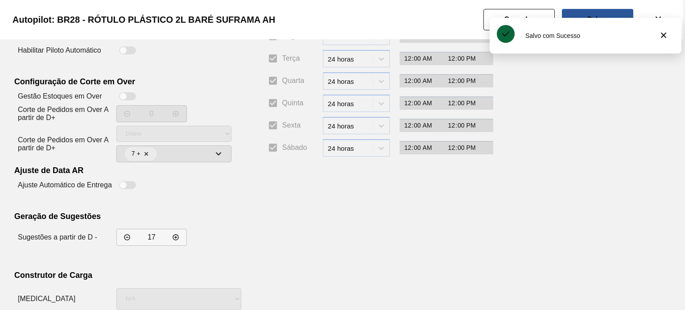
scroll to position [162, 0]
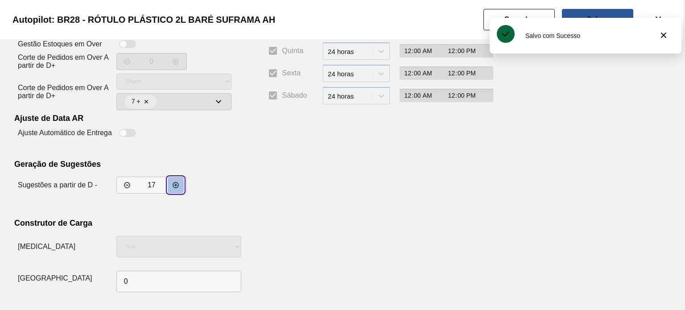
click at [178, 190] on button "decrementar valor" at bounding box center [176, 185] width 16 height 16
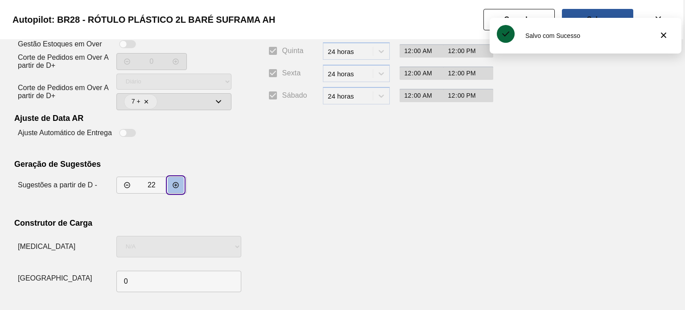
click at [178, 190] on button "decrementar valor" at bounding box center [176, 185] width 16 height 16
type input "25"
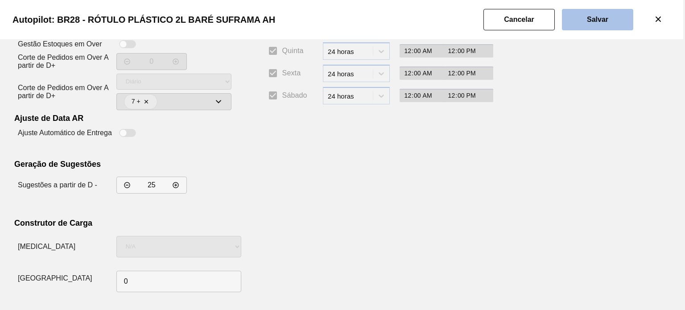
click at [0, 0] on slot "Salvar" at bounding box center [0, 0] width 0 height 0
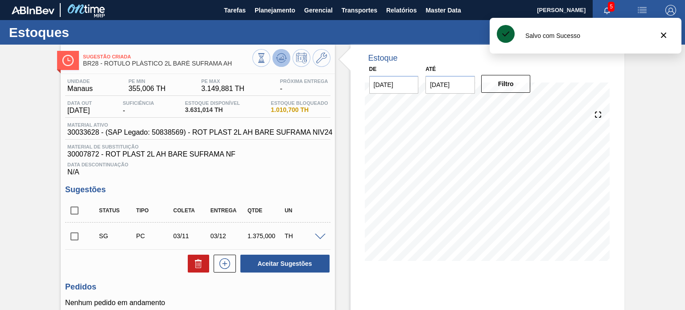
click at [282, 58] on polygon at bounding box center [282, 58] width 0 height 4
click at [320, 58] on icon at bounding box center [321, 58] width 11 height 11
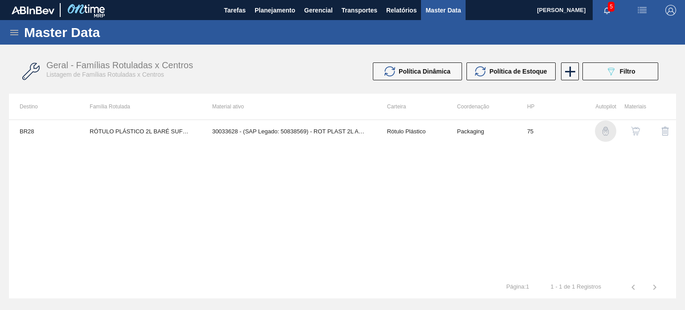
click at [607, 130] on img "button" at bounding box center [605, 131] width 9 height 9
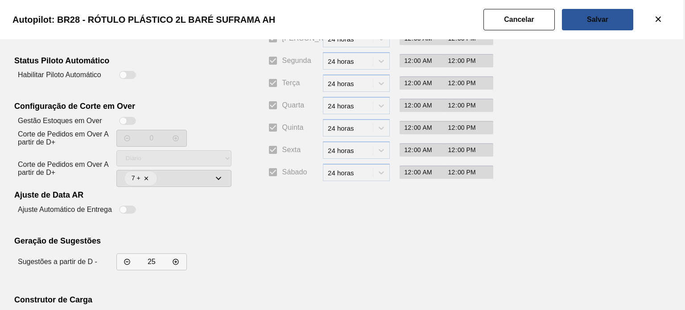
scroll to position [162, 0]
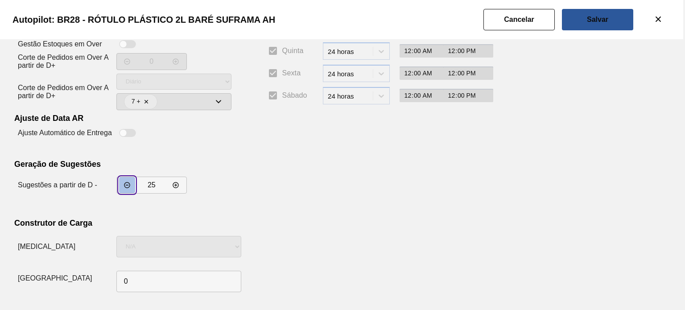
click at [129, 187] on button "incrementar valor" at bounding box center [127, 185] width 16 height 16
click at [129, 187] on icon "incrementar valor" at bounding box center [127, 185] width 7 height 7
click at [154, 183] on input "22" at bounding box center [151, 185] width 23 height 9
drag, startPoint x: 154, startPoint y: 183, endPoint x: 149, endPoint y: 183, distance: 4.9
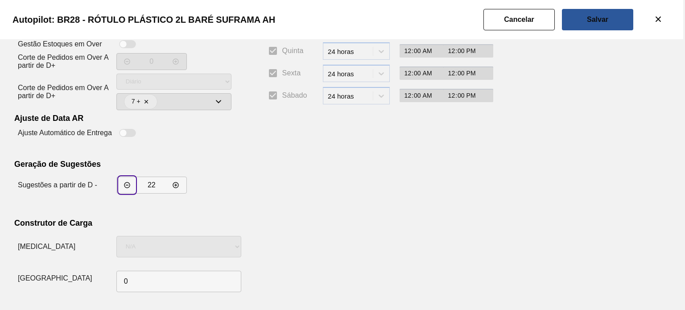
click at [151, 183] on input "22" at bounding box center [151, 185] width 23 height 9
click at [149, 183] on input "22" at bounding box center [151, 185] width 23 height 9
type input "12"
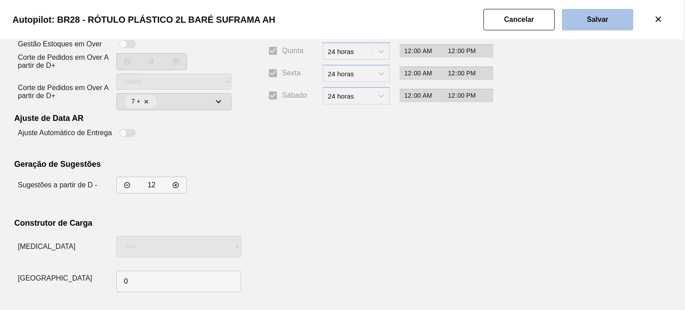
click at [574, 23] on button "Salvar" at bounding box center [597, 19] width 71 height 21
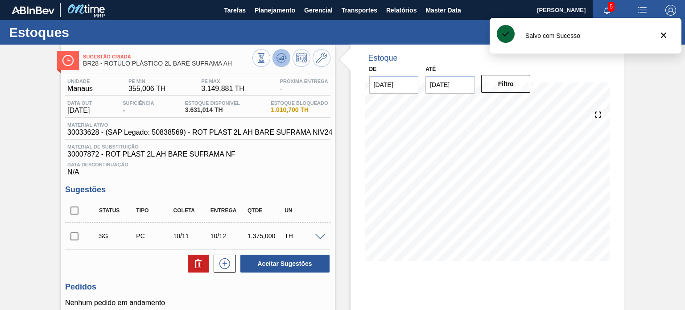
click at [278, 63] on icon at bounding box center [281, 58] width 11 height 11
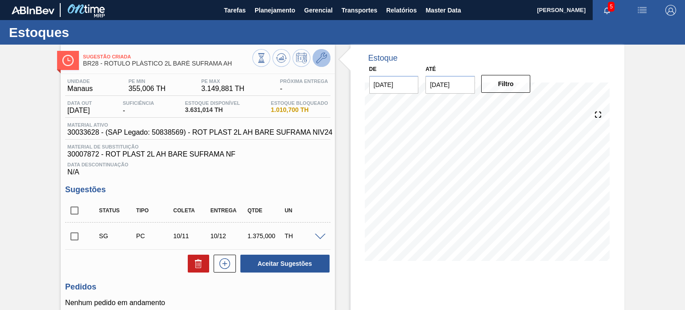
click at [326, 60] on button at bounding box center [322, 58] width 18 height 18
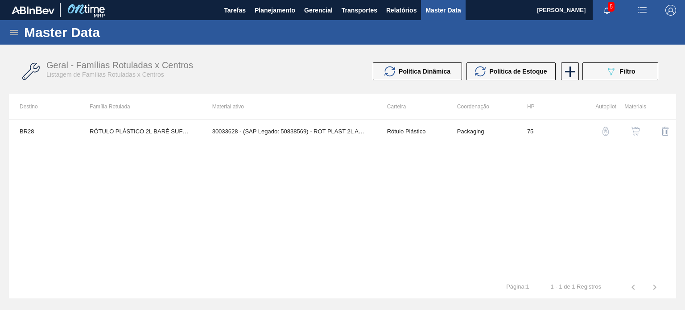
click at [635, 135] on button "button" at bounding box center [635, 130] width 21 height 21
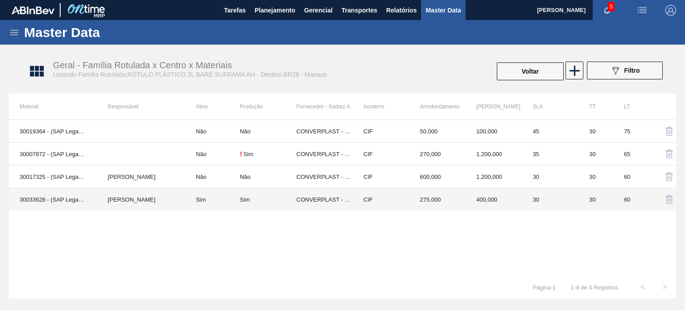
click at [339, 199] on td "CONVERPLAST - GUARULHOS (SP)" at bounding box center [325, 199] width 57 height 23
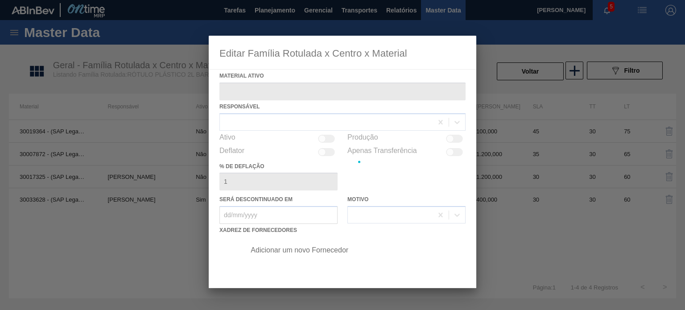
type ativo "30033628 - (SAP Legado: 50838569) - ROT PLAST 2L AH BARE SUFRAMA NIV24"
checkbox input "true"
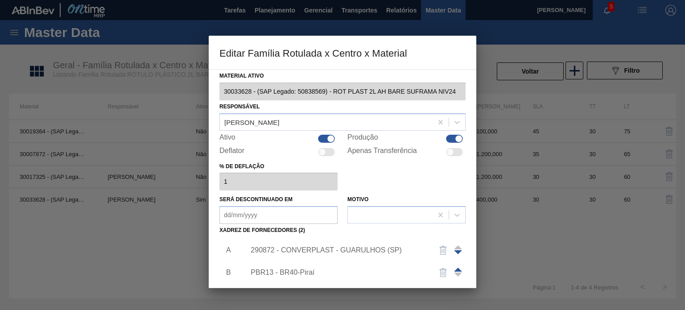
click at [320, 244] on div "290872 - CONVERPLAST - GUARULHOS (SP)" at bounding box center [352, 250] width 225 height 22
click at [314, 253] on div "290872 - CONVERPLAST - GUARULHOS (SP)" at bounding box center [338, 250] width 175 height 8
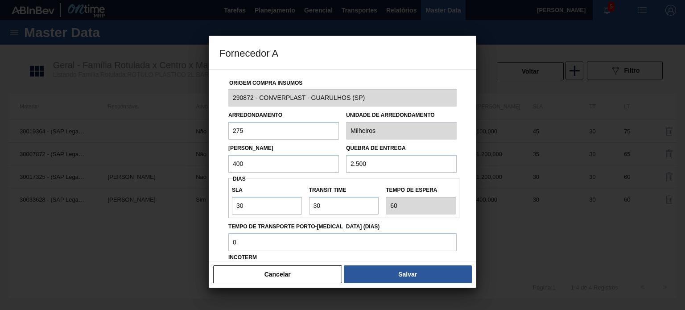
click at [278, 169] on input "400" at bounding box center [283, 164] width 111 height 18
drag, startPoint x: 295, startPoint y: 170, endPoint x: 227, endPoint y: 165, distance: 67.5
click at [227, 165] on div "Lote Mínimo 400" at bounding box center [284, 157] width 118 height 31
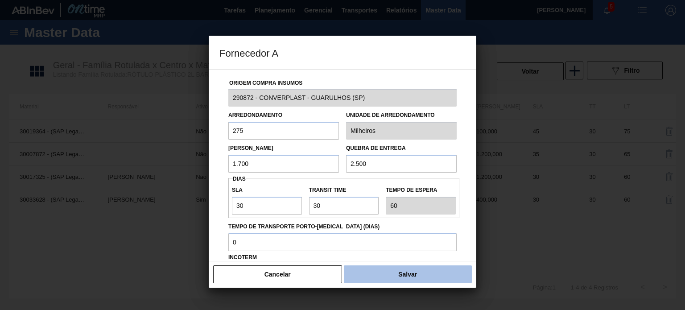
type input "1.700"
click at [411, 281] on button "Salvar" at bounding box center [408, 274] width 128 height 18
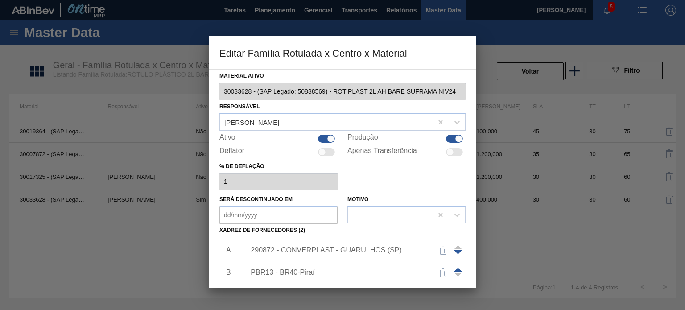
scroll to position [91, 0]
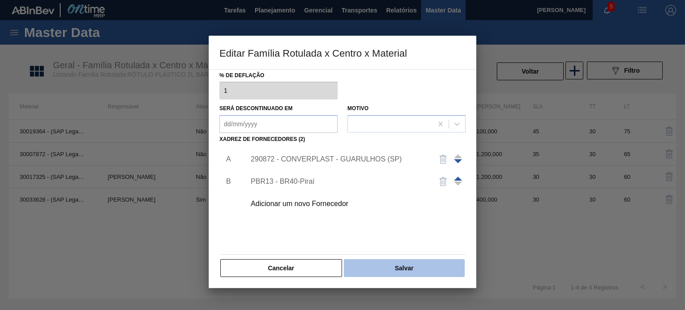
click at [413, 272] on button "Salvar" at bounding box center [404, 268] width 121 height 18
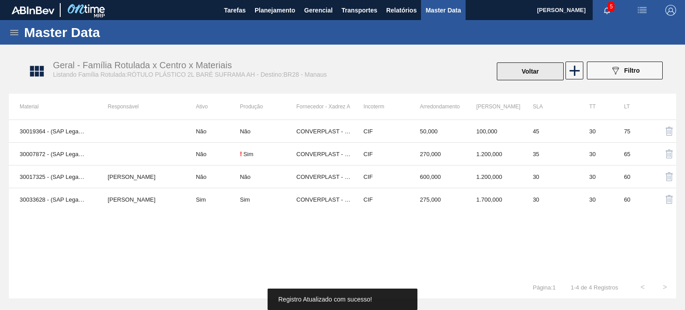
click at [514, 74] on button "Voltar" at bounding box center [530, 71] width 67 height 18
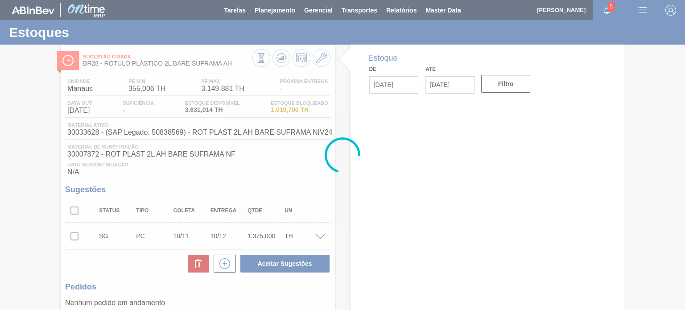
click at [281, 53] on div at bounding box center [342, 155] width 685 height 310
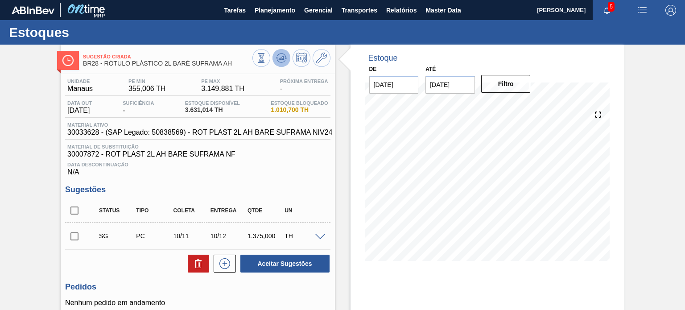
click at [281, 54] on icon at bounding box center [281, 58] width 11 height 11
click at [316, 240] on div "SG PC 10/11 10/12 1.650,000 TH" at bounding box center [197, 236] width 265 height 22
click at [317, 240] on span at bounding box center [320, 237] width 11 height 7
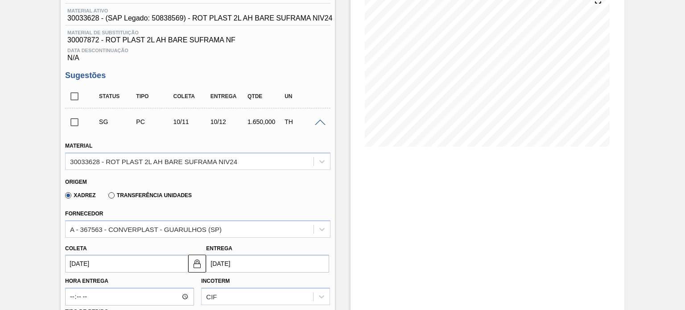
scroll to position [223, 0]
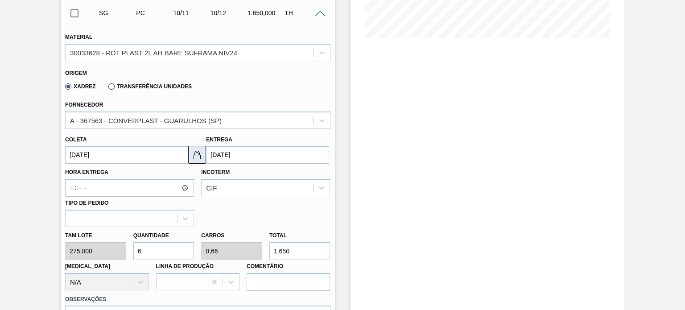
drag, startPoint x: 253, startPoint y: 156, endPoint x: 198, endPoint y: 155, distance: 55.3
click at [200, 155] on div "Coleta 10/11/2025 Entrega 10/12/2025" at bounding box center [198, 147] width 272 height 33
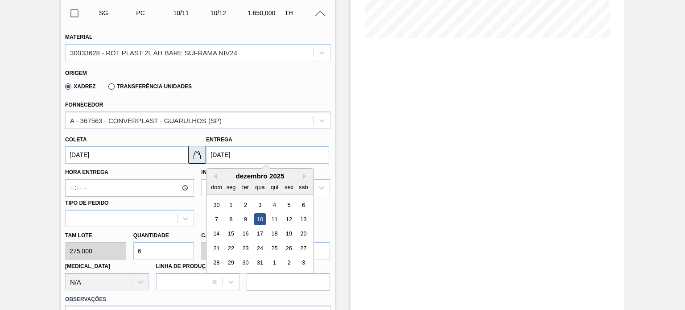
type input "3"
type input "03/09/2025"
type input "30"
type input "30/09/2025"
type input "30/1"
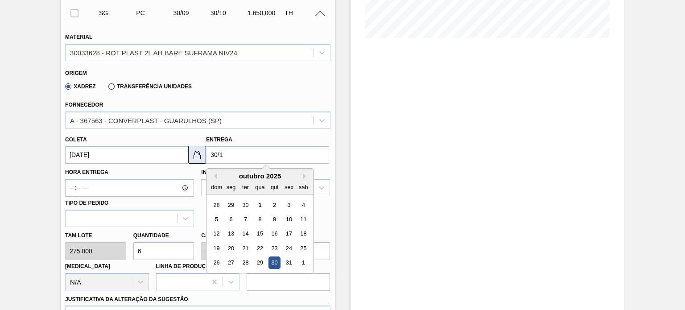
type input "31/12/2024"
type input "30/11"
type input "31/10/2025"
type input "30/11/20"
type input "31/10/2020"
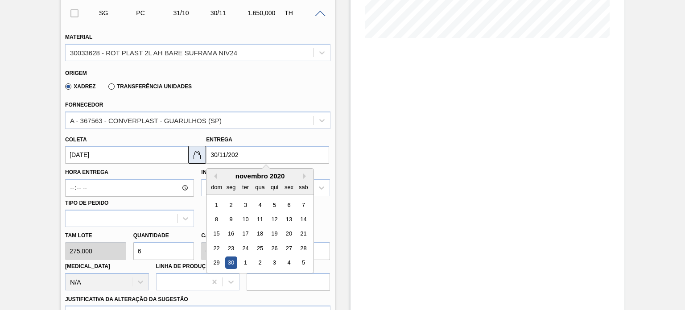
type input "30/11/2025"
type input "31/10/2025"
type input "30/11/2025"
click at [353, 155] on div "Estoque De 01/10/2025 Até 03/01/2026 Filtro 07/10 Projeção de Estoque 3,263.112…" at bounding box center [488, 176] width 274 height 708
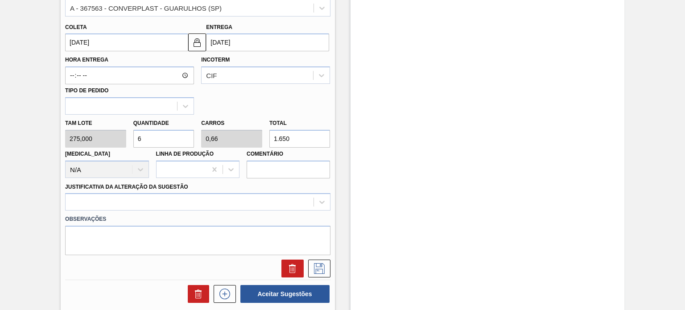
scroll to position [446, 0]
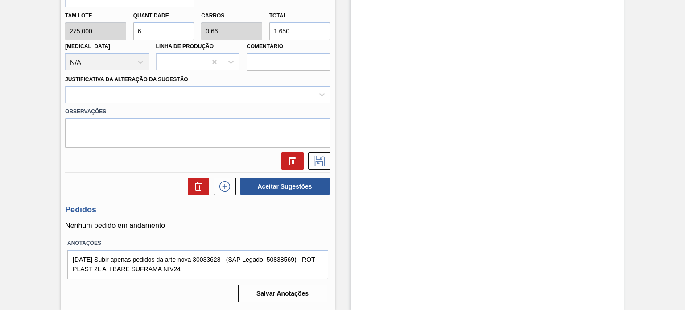
drag, startPoint x: 301, startPoint y: 37, endPoint x: 262, endPoint y: 37, distance: 39.2
click at [262, 37] on div "Tam lote 275,000 Quantidade 6 Carros 0,66 Total 1.650 Doca N/A Linha de Produçã…" at bounding box center [198, 39] width 272 height 64
drag, startPoint x: 311, startPoint y: 33, endPoint x: 304, endPoint y: 35, distance: 7.5
click at [311, 33] on input "1.650" at bounding box center [299, 31] width 61 height 18
drag, startPoint x: 299, startPoint y: 35, endPoint x: 268, endPoint y: 39, distance: 31.9
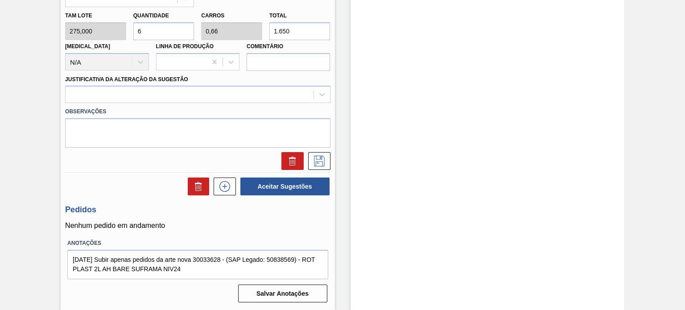
click at [267, 36] on div "Total 1.650" at bounding box center [300, 24] width 68 height 31
type input "0,004"
type input "0"
type input "1"
type input "0,069"
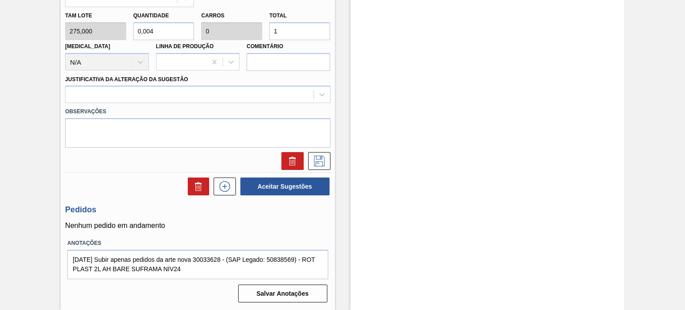
type input "0,008"
type input "19"
type input "0,698"
type input "0,077"
type input "192"
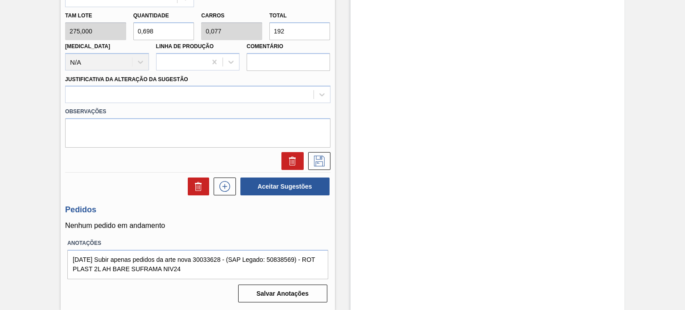
type input "7"
type input "0,77"
type input "1.925"
click at [295, 101] on div at bounding box center [190, 94] width 248 height 13
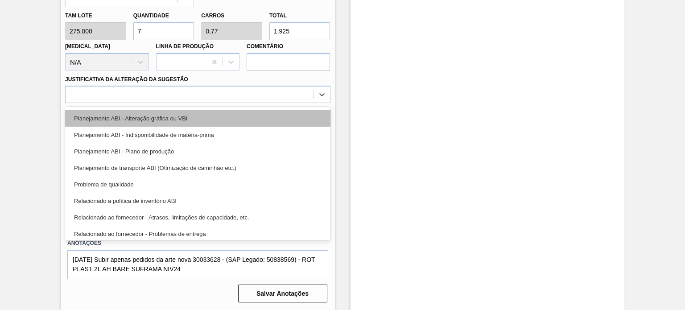
scroll to position [78, 0]
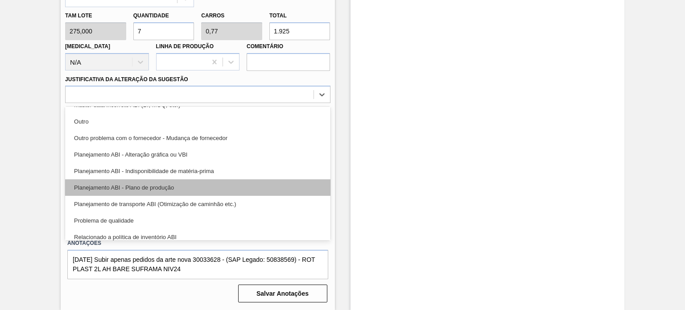
click at [190, 192] on div "Planejamento ABI - Plano de produção" at bounding box center [197, 187] width 265 height 17
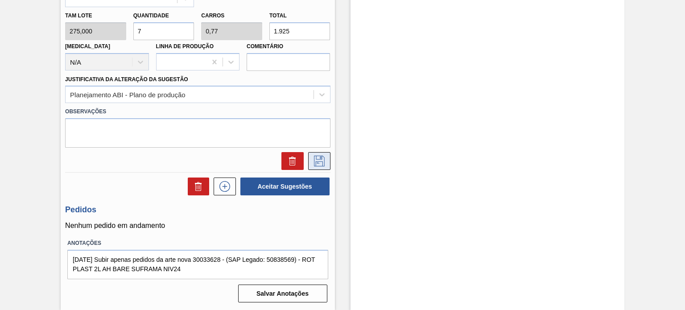
click at [319, 166] on icon at bounding box center [319, 161] width 14 height 11
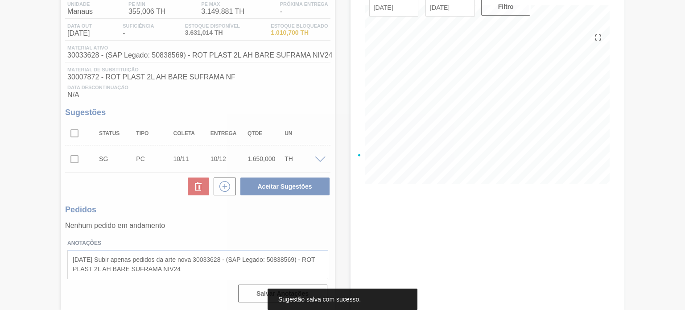
scroll to position [86, 0]
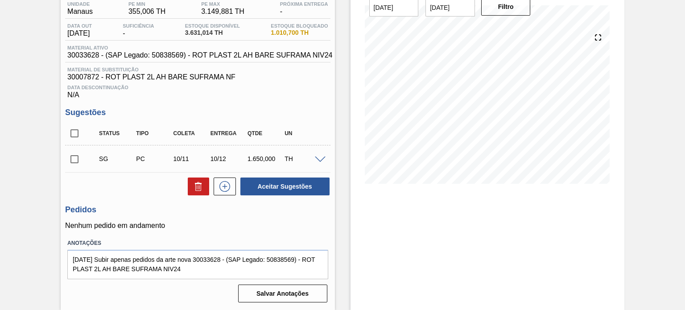
click at [318, 157] on span at bounding box center [320, 160] width 11 height 7
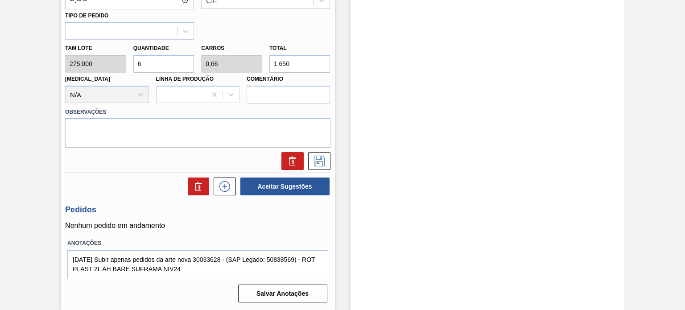
click at [261, 64] on div "Tam lote 275,000 Quantidade 6 Carros 0,66 Total 1.650 Doca N/A Linha de Produçã…" at bounding box center [198, 72] width 272 height 64
type input "0,004"
type input "0"
type input "19"
type input "0,069"
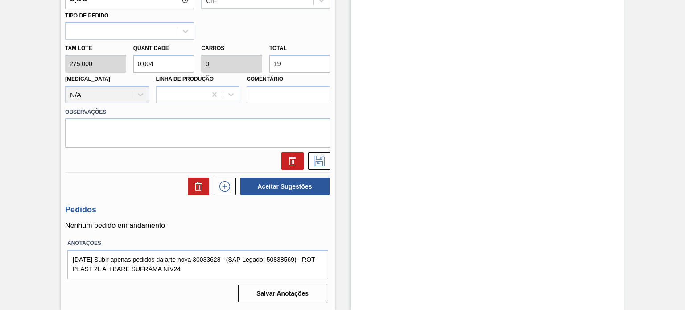
type input "0,008"
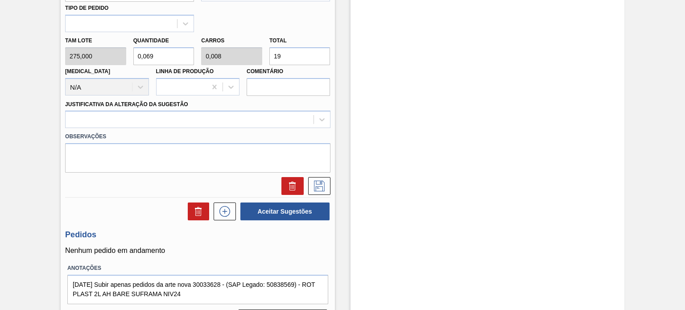
type input "192"
type input "0,698"
type input "0,077"
type input "7"
type input "0,77"
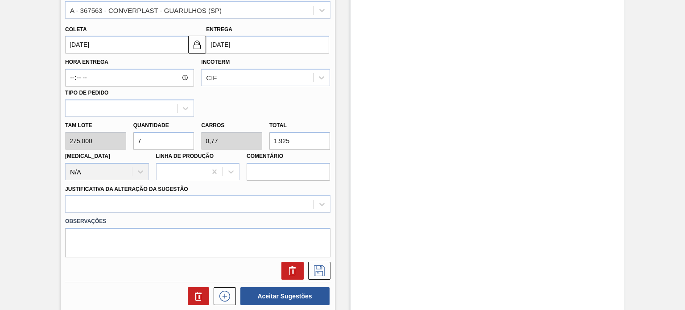
scroll to position [239, 0]
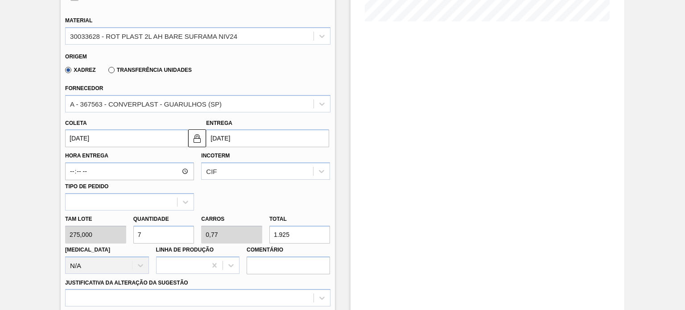
type input "1.925"
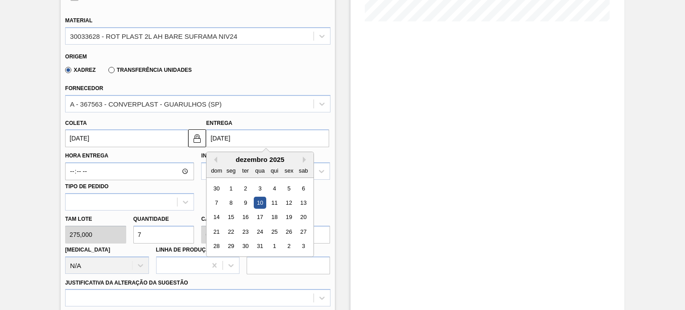
drag, startPoint x: 251, startPoint y: 143, endPoint x: 200, endPoint y: 134, distance: 51.6
click at [202, 134] on div "Coleta 10/11/2025 Entrega 10/12/2025 Previous Month Next Month dezembro 2025 do…" at bounding box center [198, 131] width 272 height 33
type input "3"
type input "03/09/2025"
type input "30"
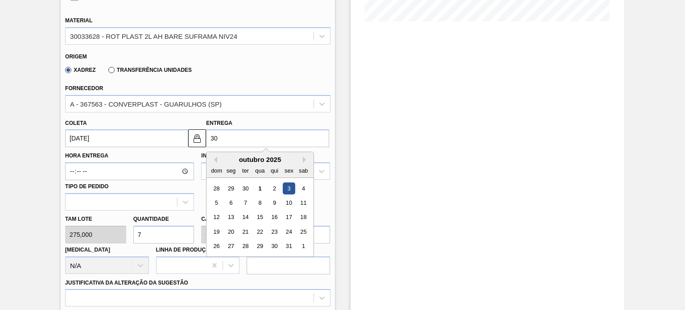
type input "30/09/2025"
type input "30/1"
type input "31/12/2024"
type input "30/11"
type input "31/10/2025"
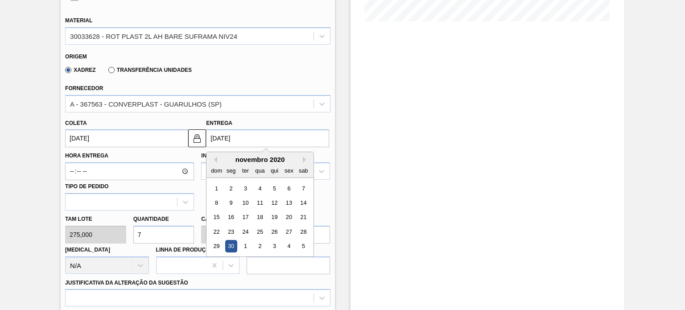
type input "30/11/20"
type input "31/10/2020"
type input "30/11/2025"
type input "31/10/2025"
click at [322, 138] on input "30/11/2025" at bounding box center [267, 138] width 123 height 18
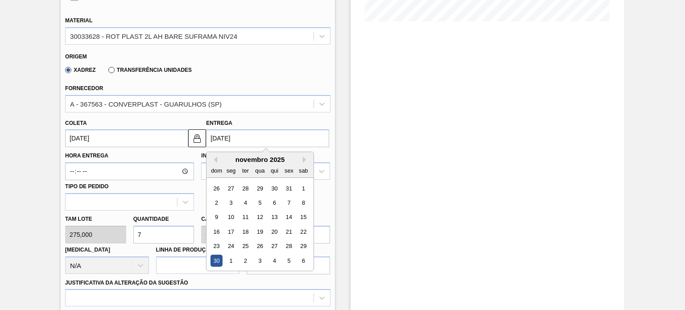
type input "30/11/2025"
click at [344, 128] on div "Estoque De 01/10/2025 Até 03/01/2026 Filtro 07/10 Projeção de Estoque 3,263.112…" at bounding box center [479, 159] width 289 height 708
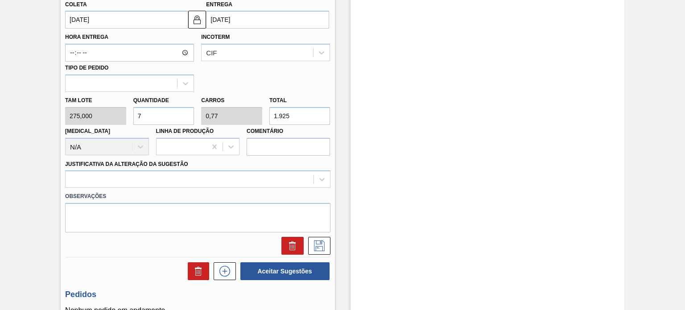
scroll to position [418, 0]
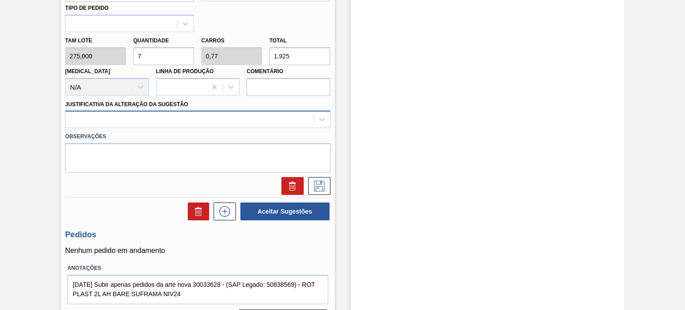
click at [285, 122] on div at bounding box center [190, 119] width 248 height 13
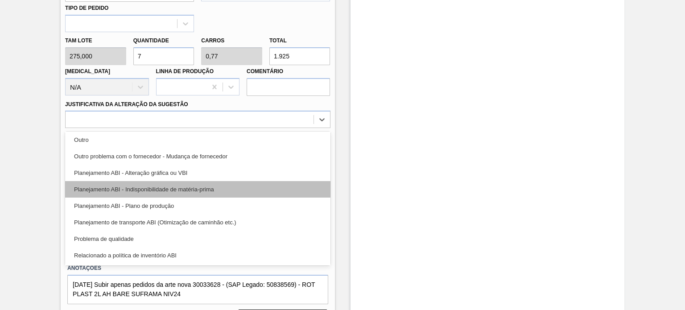
scroll to position [89, 0]
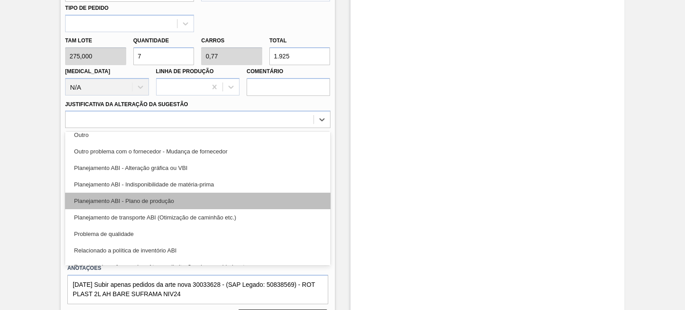
click at [182, 209] on div "Planejamento ABI - Plano de produção" at bounding box center [197, 201] width 265 height 17
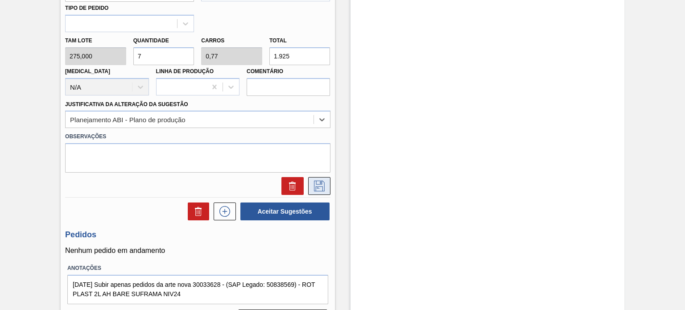
click at [314, 190] on icon at bounding box center [319, 186] width 11 height 11
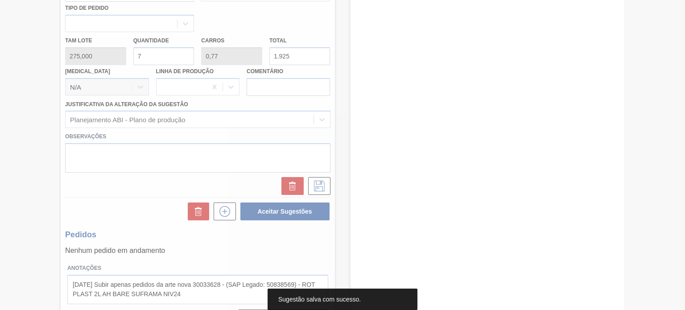
scroll to position [86, 0]
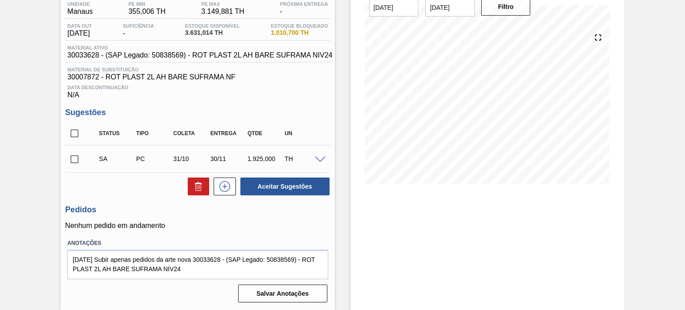
click at [66, 157] on input "checkbox" at bounding box center [74, 159] width 19 height 19
click at [268, 185] on button "Aceitar Sugestões" at bounding box center [284, 186] width 89 height 18
checkbox input "false"
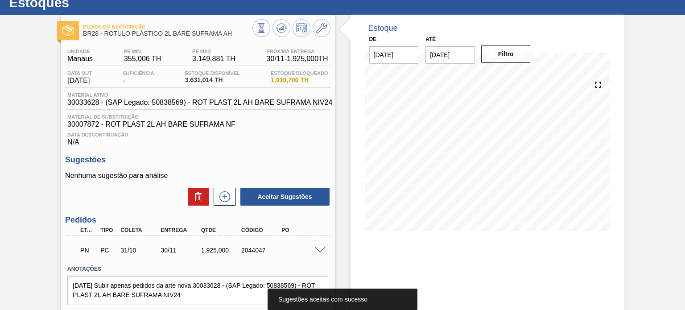
scroll to position [0, 0]
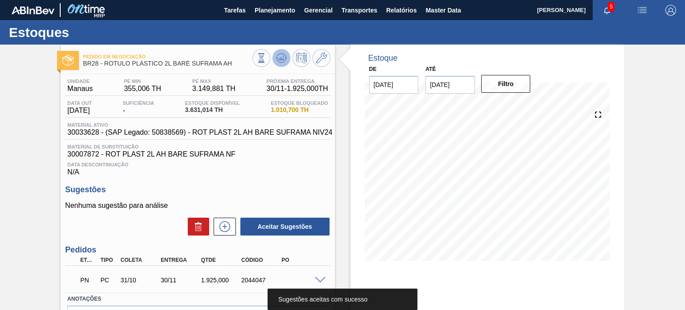
click at [280, 51] on button at bounding box center [281, 58] width 18 height 18
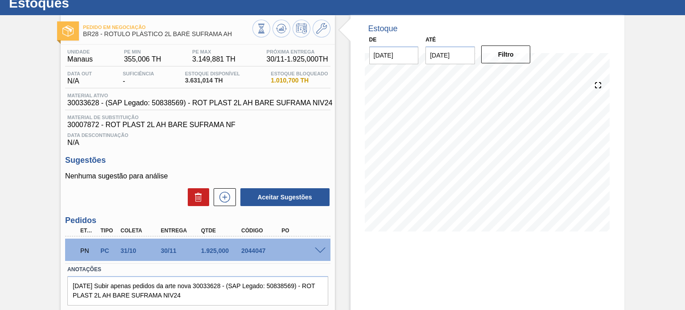
scroll to position [45, 0]
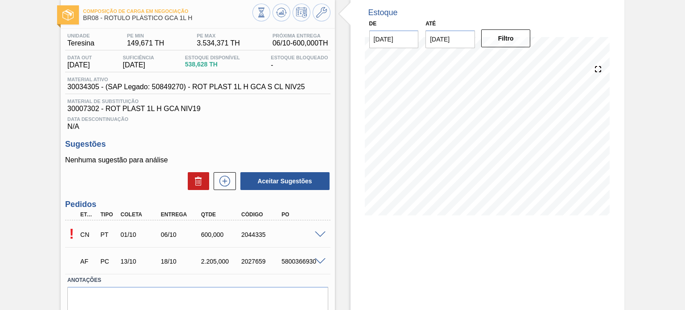
scroll to position [83, 0]
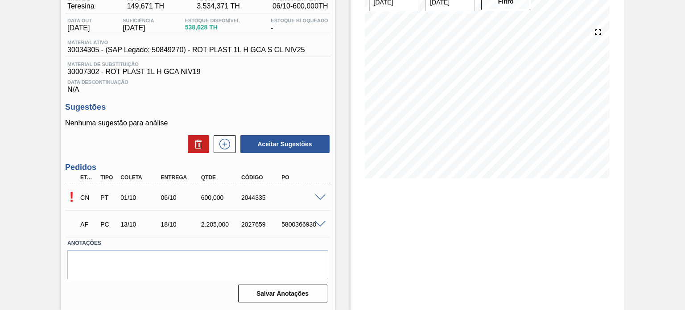
click at [317, 197] on span at bounding box center [320, 197] width 11 height 7
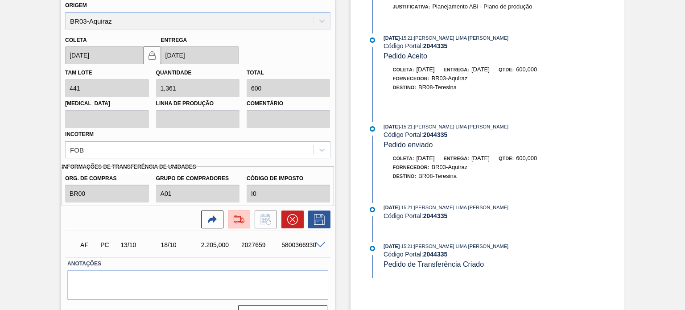
scroll to position [346, 0]
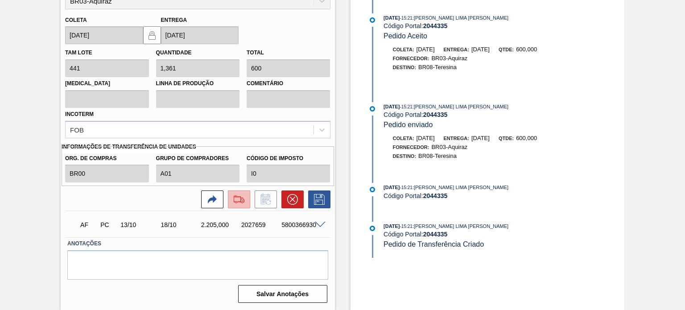
click at [245, 198] on div at bounding box center [239, 199] width 16 height 11
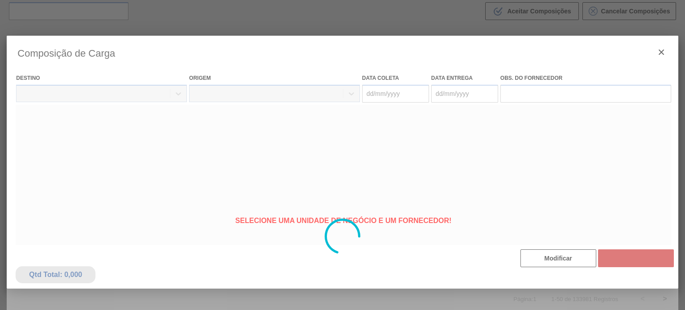
type coleta "[DATE]"
type entrega "[DATE]"
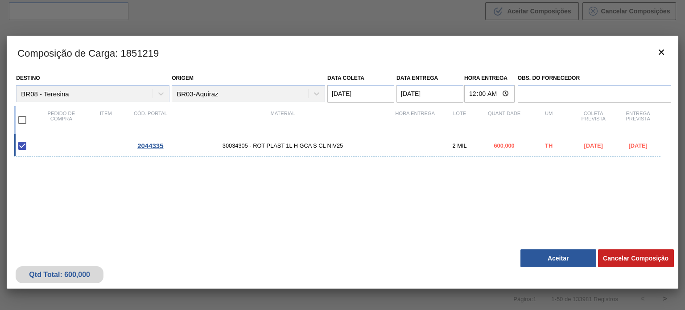
click at [541, 271] on div "Qtd Total: 600,000 Cancelar Composição Aceitar" at bounding box center [342, 267] width 671 height 44
click at [548, 256] on button "Aceitar" at bounding box center [558, 258] width 76 height 18
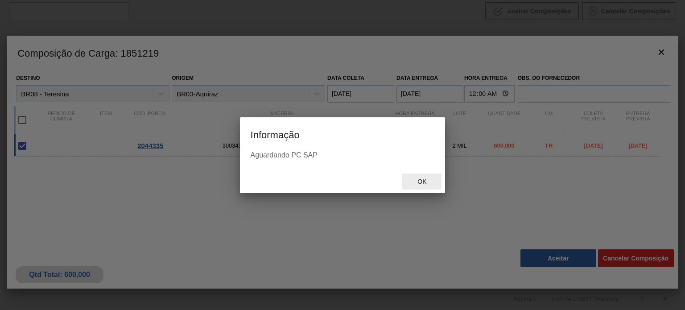
click at [421, 179] on span "Ok" at bounding box center [421, 181] width 23 height 7
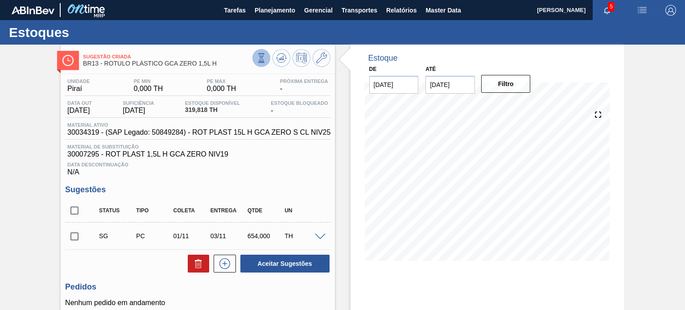
click at [259, 66] on button at bounding box center [261, 58] width 18 height 18
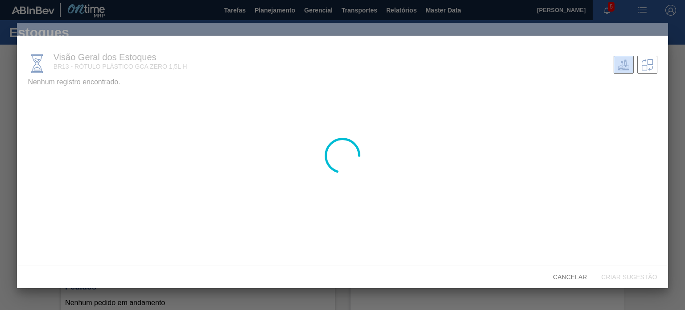
click at [45, 103] on div at bounding box center [342, 155] width 651 height 265
click at [33, 102] on div at bounding box center [342, 155] width 651 height 265
click at [38, 105] on div at bounding box center [342, 155] width 651 height 265
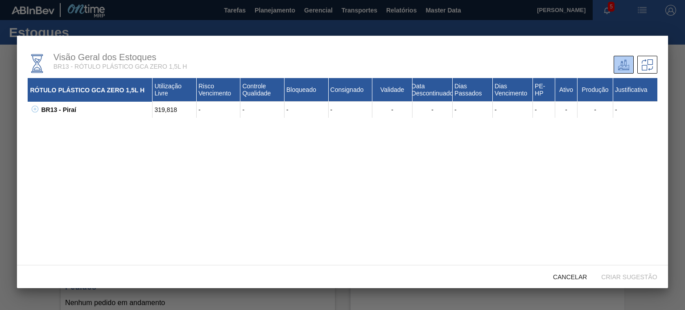
click at [32, 109] on icon at bounding box center [35, 109] width 7 height 7
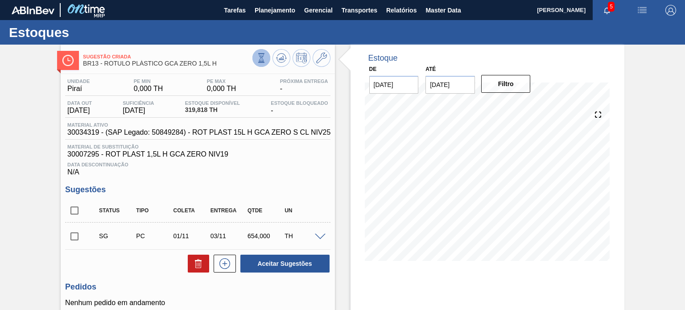
click at [260, 54] on icon at bounding box center [261, 58] width 10 height 10
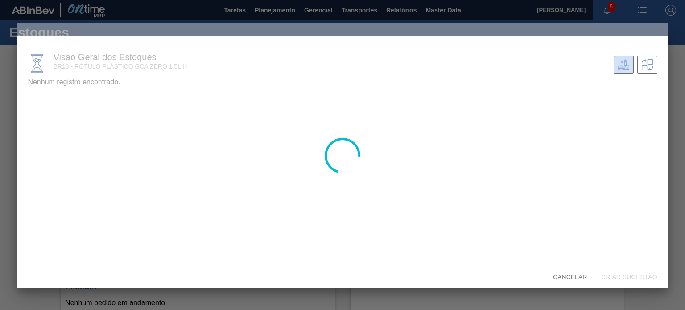
click at [45, 97] on div at bounding box center [342, 155] width 651 height 265
click at [34, 97] on div at bounding box center [342, 155] width 651 height 265
click at [44, 99] on div at bounding box center [342, 155] width 651 height 265
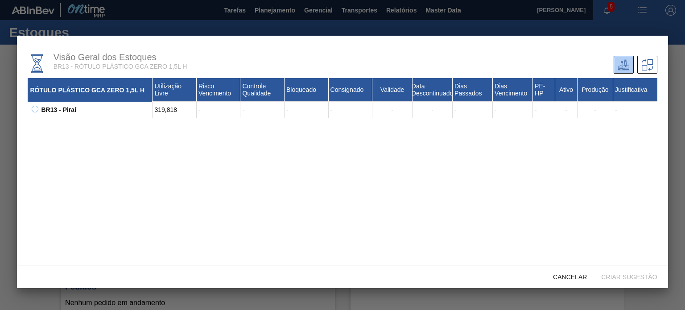
click at [34, 112] on icon at bounding box center [35, 109] width 7 height 7
click at [64, 119] on div "30017803 - ROT PLAST 15L H GCA ZERO NIV22" at bounding box center [101, 126] width 103 height 16
copy div "30017803"
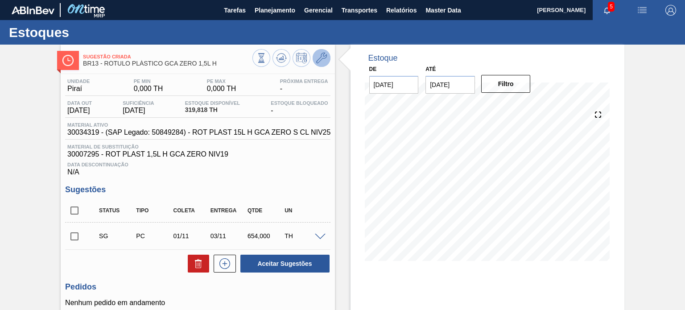
click at [322, 51] on button at bounding box center [322, 58] width 18 height 18
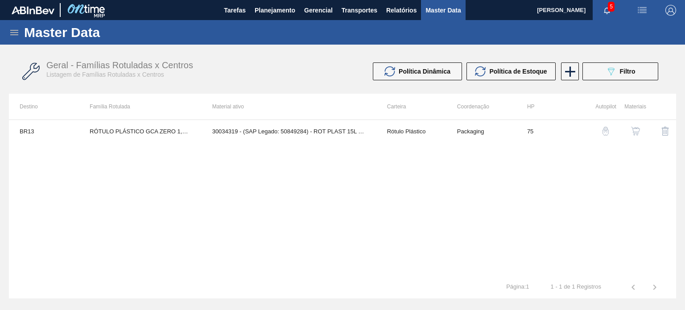
click at [637, 133] on img "button" at bounding box center [635, 131] width 9 height 9
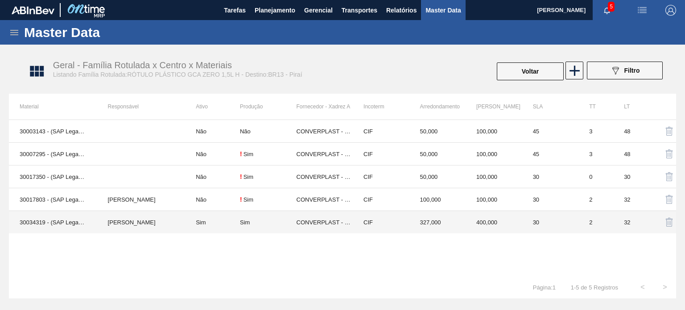
click at [416, 230] on td "327,000" at bounding box center [437, 222] width 57 height 23
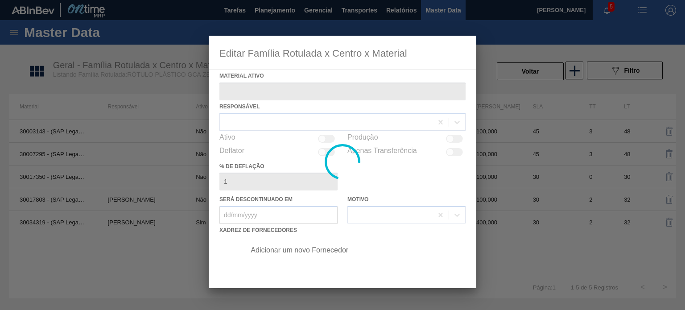
type ativo "30034319 - (SAP Legado: 50849284) - ROT PLAST 15L H GCA ZERO S CL NIV25"
checkbox input "true"
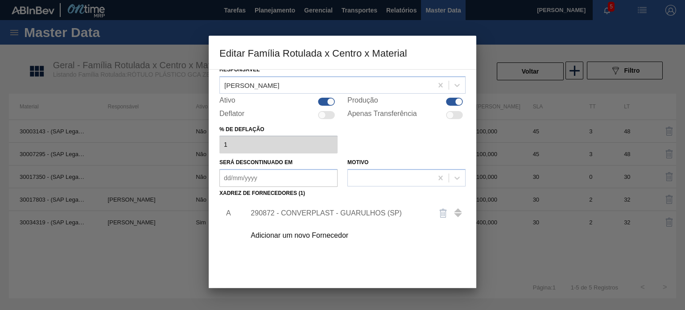
scroll to position [91, 0]
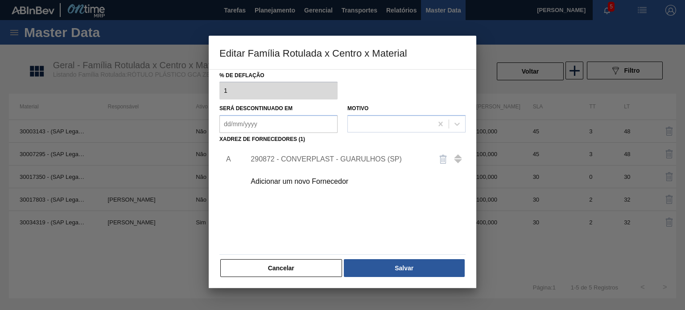
click at [357, 155] on div "290872 - CONVERPLAST - GUARULHOS (SP)" at bounding box center [338, 159] width 175 height 8
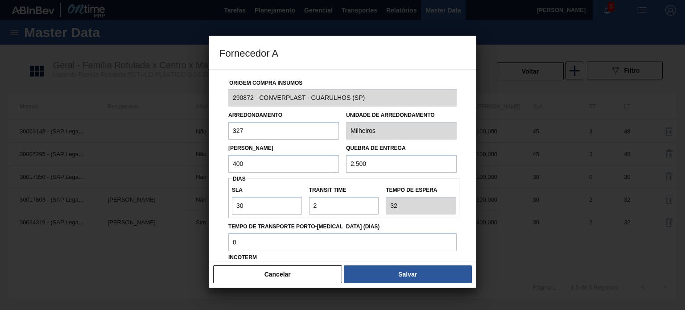
drag, startPoint x: 234, startPoint y: 165, endPoint x: 208, endPoint y: 161, distance: 26.2
click at [209, 161] on div "Origem Compra Insumos 290872 - CONVERPLAST - GUARULHOS ([GEOGRAPHIC_DATA]) Arre…" at bounding box center [343, 165] width 268 height 192
type input "1.300"
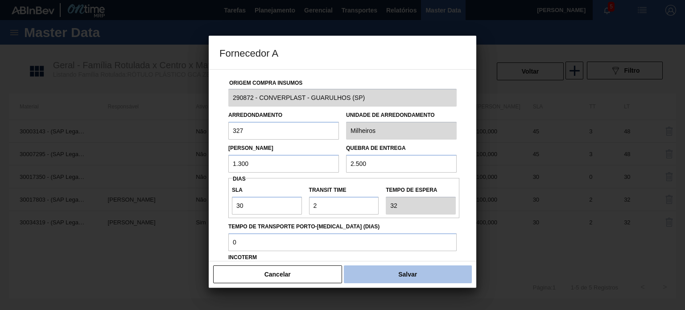
click at [376, 277] on button "Salvar" at bounding box center [408, 274] width 128 height 18
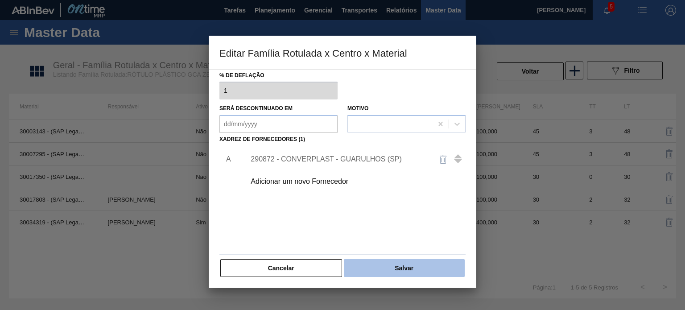
click at [371, 274] on button "Salvar" at bounding box center [404, 268] width 121 height 18
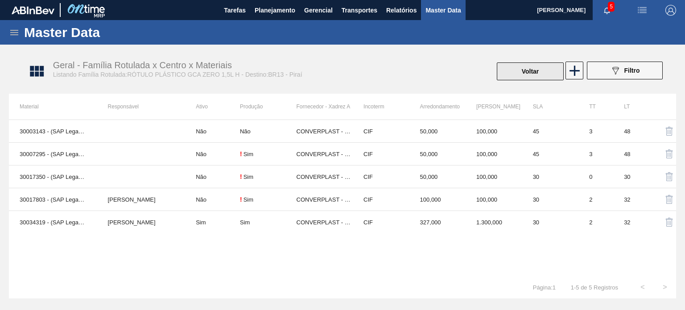
click at [507, 79] on button "Voltar" at bounding box center [530, 71] width 67 height 18
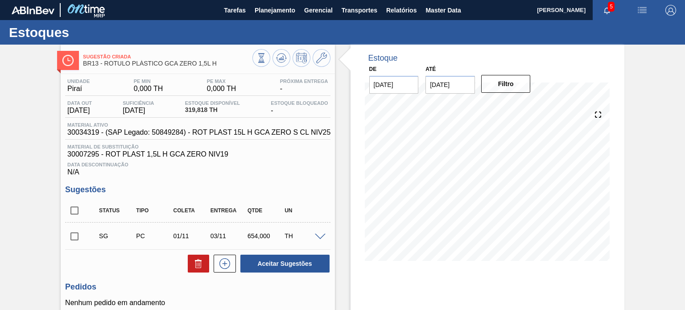
click at [71, 206] on input "checkbox" at bounding box center [74, 210] width 19 height 19
checkbox input "true"
click at [278, 62] on icon at bounding box center [280, 60] width 9 height 4
click at [81, 231] on input "checkbox" at bounding box center [74, 236] width 19 height 19
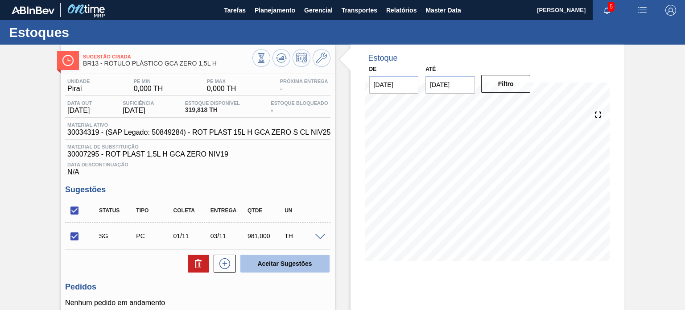
click at [259, 265] on button "Aceitar Sugestões" at bounding box center [284, 264] width 89 height 18
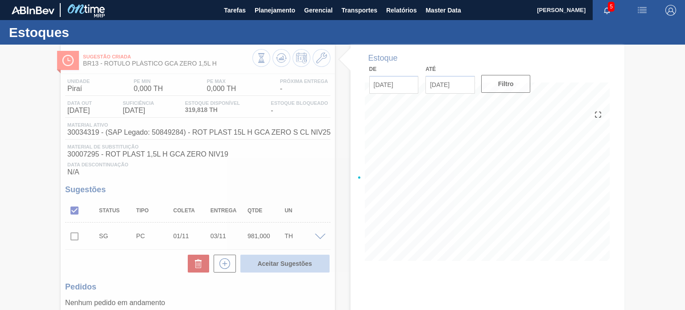
checkbox input "false"
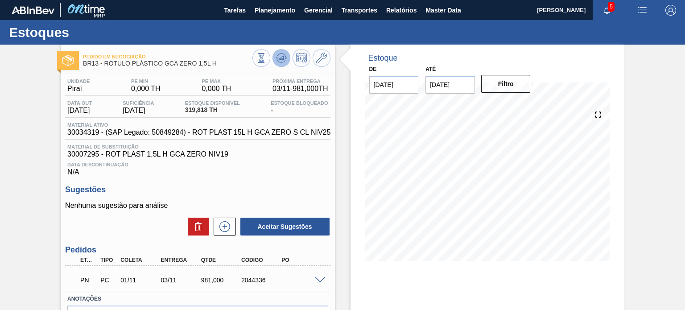
click at [279, 60] on icon at bounding box center [281, 58] width 6 height 4
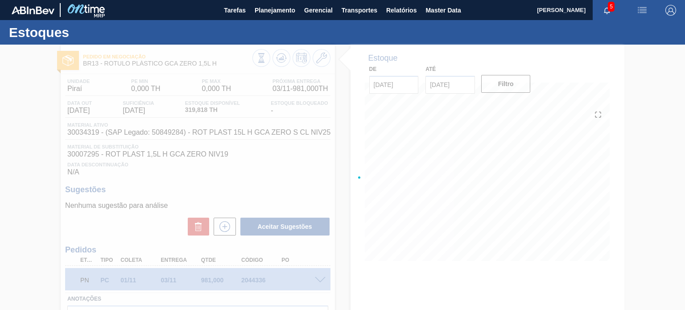
click at [259, 281] on div at bounding box center [342, 177] width 685 height 265
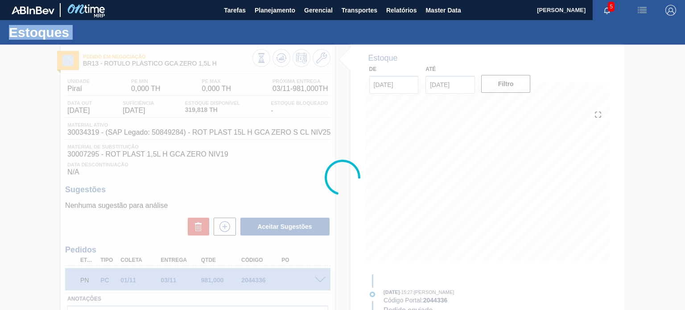
click at [259, 281] on div at bounding box center [342, 177] width 685 height 265
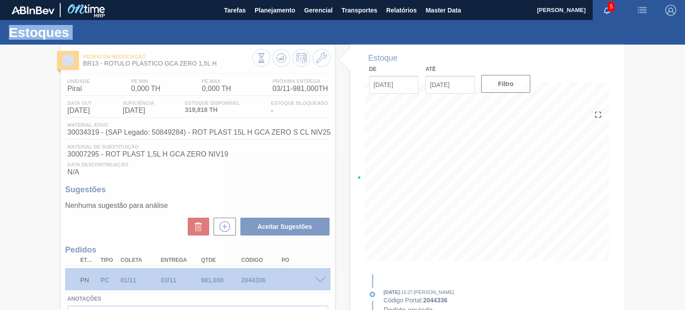
click at [258, 281] on div at bounding box center [342, 177] width 685 height 265
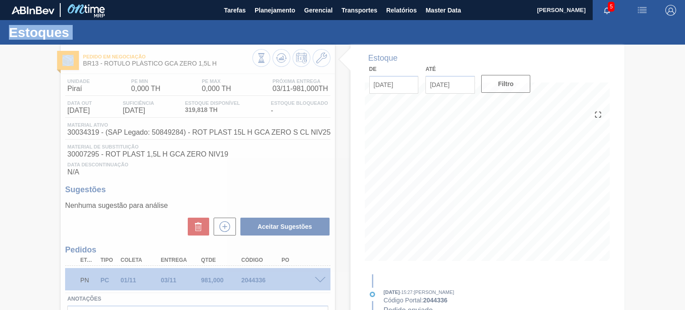
click at [258, 281] on div at bounding box center [342, 177] width 685 height 265
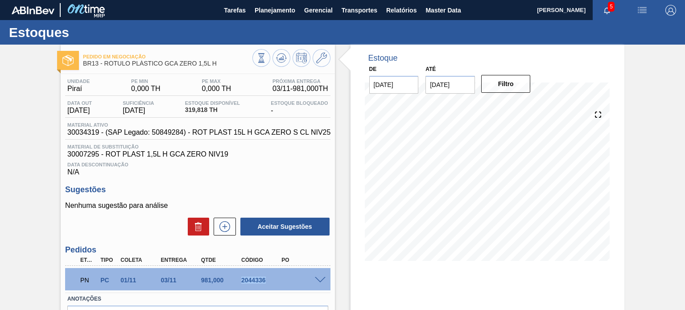
click at [258, 281] on div "2044336" at bounding box center [261, 279] width 44 height 7
copy div "2044336"
drag, startPoint x: 220, startPoint y: 65, endPoint x: 106, endPoint y: 69, distance: 114.7
click at [106, 69] on div "Pedido em Negociação BR13 - RÓTULO PLÁSTICO GCA ZERO 1,5L H" at bounding box center [167, 60] width 169 height 20
copy span "RÓTULO PLÁSTICO GCA ZERO 1,5L H"
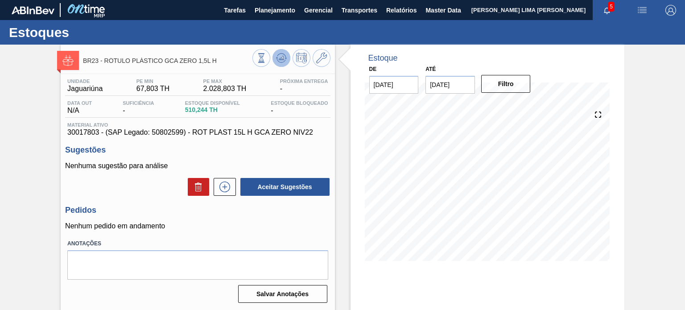
click at [275, 64] on button at bounding box center [281, 58] width 18 height 18
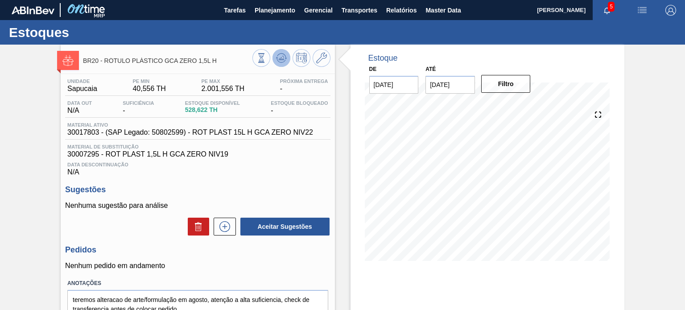
click at [282, 57] on icon at bounding box center [281, 58] width 6 height 4
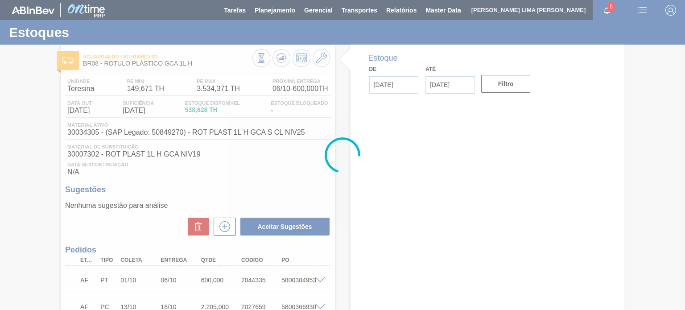
click at [291, 277] on div "5800384953" at bounding box center [301, 279] width 44 height 7
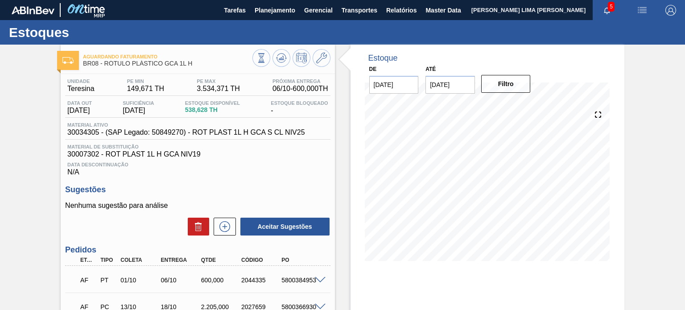
click at [291, 279] on div "5800384953" at bounding box center [301, 279] width 44 height 7
click at [290, 279] on div "5800384953" at bounding box center [301, 279] width 44 height 7
copy div "5800384953"
drag, startPoint x: 198, startPoint y: 64, endPoint x: 104, endPoint y: 66, distance: 93.2
click at [104, 66] on span "BR08 - RÓTULO PLÁSTICO GCA 1L H" at bounding box center [167, 63] width 169 height 7
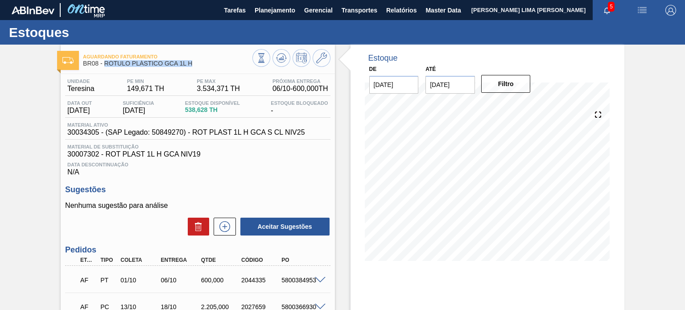
copy span "RÓTULO PLÁSTICO GCA 1L H"
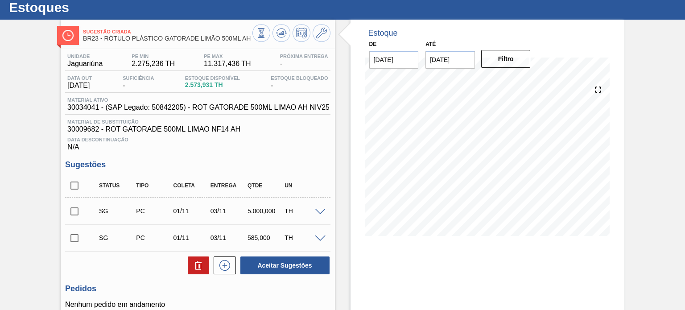
scroll to position [15, 0]
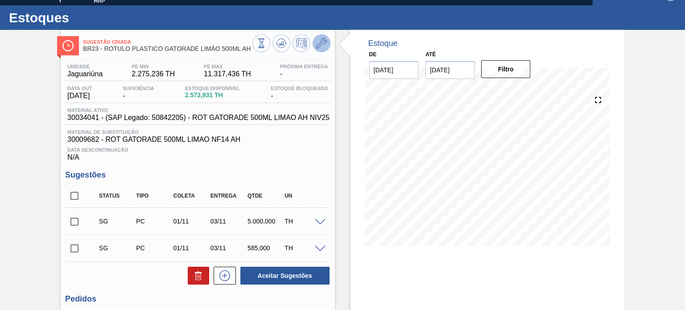
click at [325, 40] on icon at bounding box center [321, 43] width 11 height 11
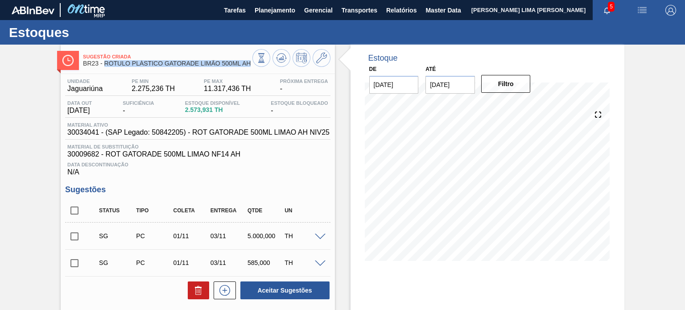
drag, startPoint x: 248, startPoint y: 66, endPoint x: 104, endPoint y: 64, distance: 144.1
click at [104, 64] on span "BR23 - RÓTULO PLÁSTICO GATORADE LIMÃO 500ML AH" at bounding box center [167, 63] width 169 height 7
copy span "RÓTULO PLÁSTICO GATORADE LIMÃO 500ML AH"
click at [214, 110] on span "2.573,931 TH" at bounding box center [212, 110] width 55 height 7
click at [221, 67] on div "Sugestão Criada BR23 - RÓTULO PLÁSTICO GATORADE LIMÃO 500ML AH" at bounding box center [167, 60] width 169 height 20
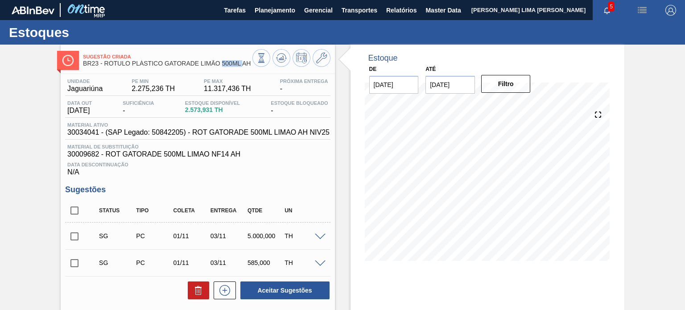
click at [221, 67] on div "Sugestão Criada BR23 - RÓTULO PLÁSTICO GATORADE LIMÃO 500ML AH" at bounding box center [167, 60] width 169 height 20
click at [239, 66] on span "BR23 - RÓTULO PLÁSTICO GATORADE LIMÃO 500ML AH" at bounding box center [167, 63] width 169 height 7
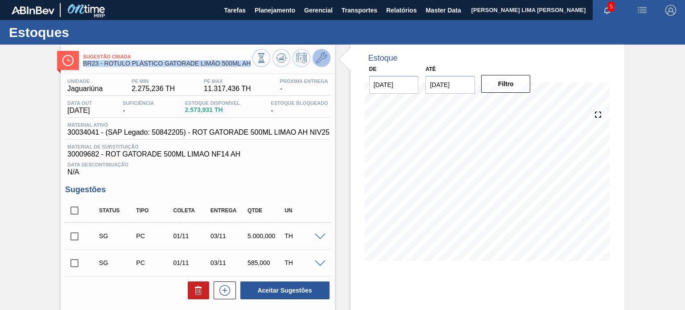
click at [325, 55] on icon at bounding box center [321, 58] width 11 height 11
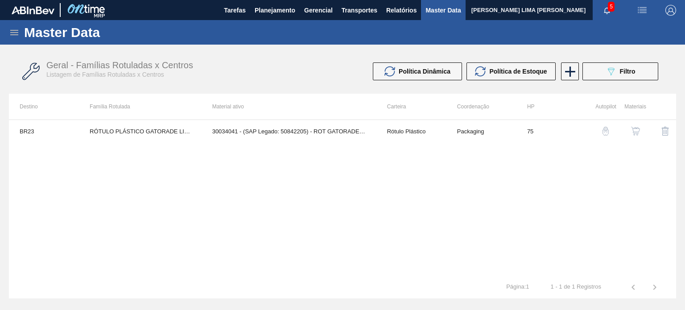
click at [635, 136] on button "button" at bounding box center [635, 130] width 21 height 21
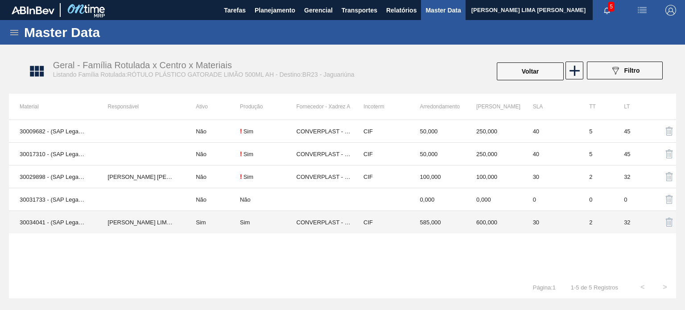
click at [365, 216] on td "CIF" at bounding box center [381, 222] width 57 height 23
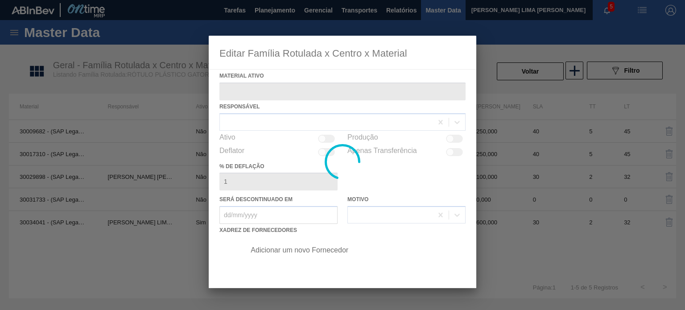
type ativo "30034041 - (SAP Legado: 50842205) - ROT GATORADE 500ML LIMAO AH NIV25"
checkbox input "true"
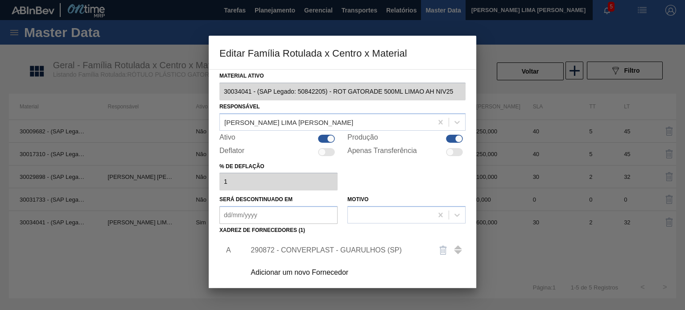
click at [335, 248] on div "290872 - CONVERPLAST - GUARULHOS (SP)" at bounding box center [338, 250] width 175 height 8
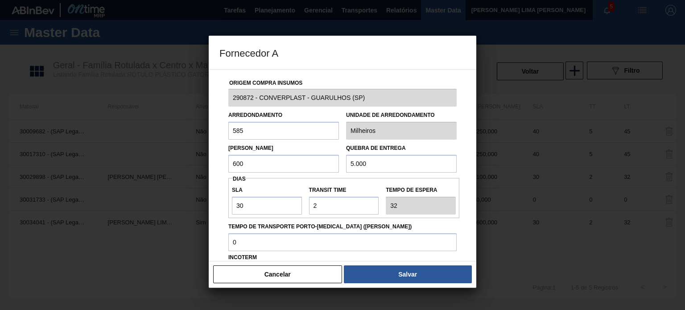
click at [260, 164] on input "600" at bounding box center [283, 164] width 111 height 18
drag, startPoint x: 259, startPoint y: 167, endPoint x: 225, endPoint y: 167, distance: 33.5
click at [225, 167] on div "Lote Mínimo 600" at bounding box center [284, 157] width 118 height 31
drag, startPoint x: 345, startPoint y: 162, endPoint x: 318, endPoint y: 164, distance: 27.2
click at [318, 164] on div "Lote Mínimo 600 Quebra de entrega 5.000" at bounding box center [342, 156] width 235 height 33
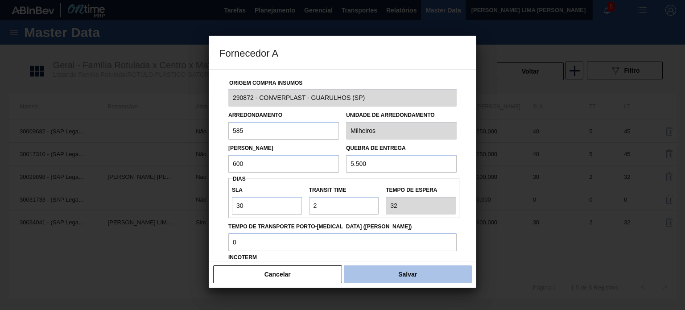
type input "5.500"
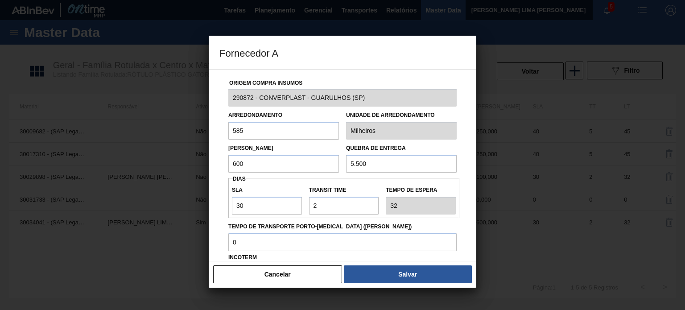
click at [375, 269] on button "Salvar" at bounding box center [408, 274] width 128 height 18
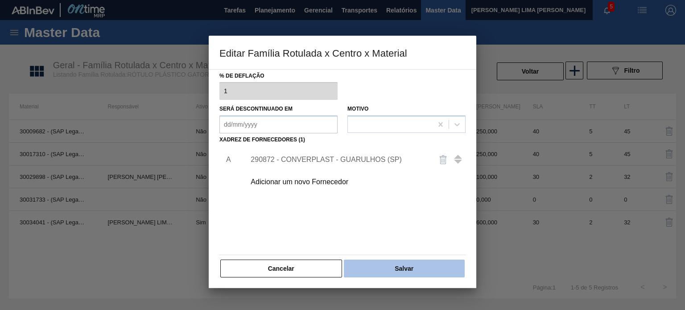
scroll to position [91, 0]
click at [377, 262] on button "Salvar" at bounding box center [404, 268] width 121 height 18
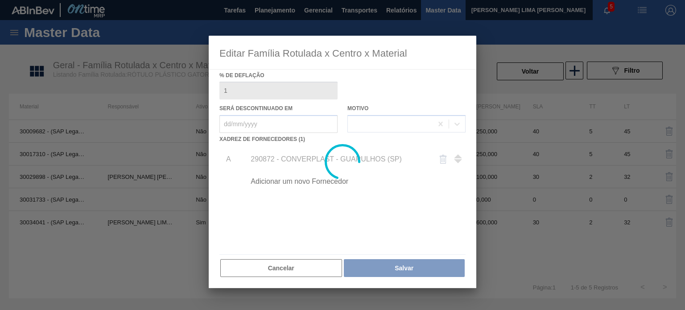
click at [513, 73] on div at bounding box center [342, 155] width 685 height 310
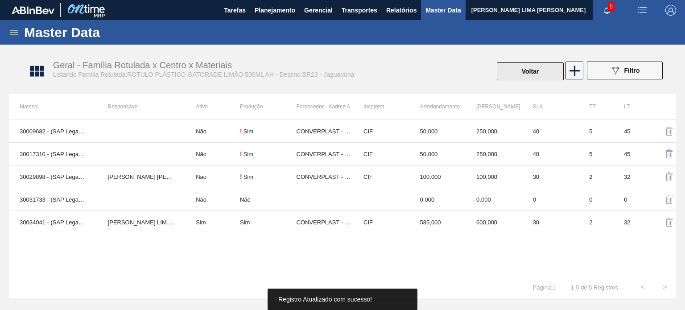
click at [519, 66] on button "Voltar" at bounding box center [530, 71] width 67 height 18
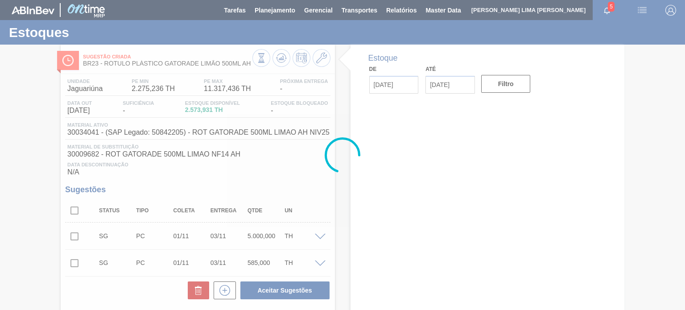
click at [287, 59] on div at bounding box center [342, 155] width 685 height 310
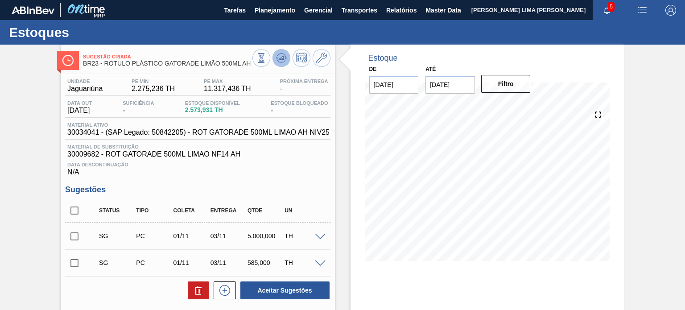
click at [282, 58] on polygon at bounding box center [282, 58] width 0 height 4
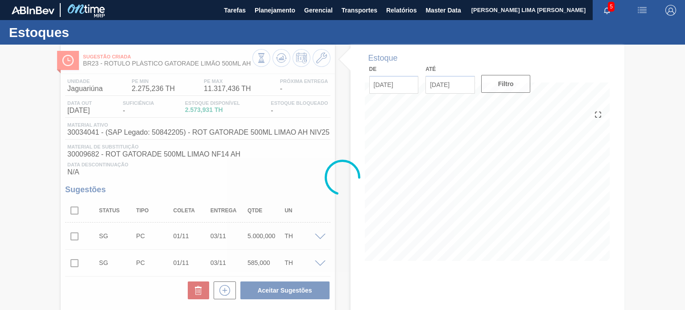
click at [322, 61] on div at bounding box center [342, 177] width 685 height 265
click at [321, 62] on div at bounding box center [342, 177] width 685 height 265
click at [261, 56] on div at bounding box center [342, 177] width 685 height 265
click at [260, 57] on div at bounding box center [342, 177] width 685 height 265
click at [260, 60] on div at bounding box center [342, 177] width 685 height 265
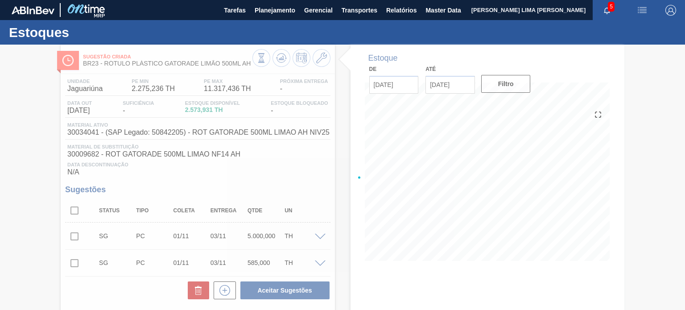
click at [260, 60] on div at bounding box center [342, 177] width 685 height 265
click at [261, 62] on div at bounding box center [342, 177] width 685 height 265
click at [260, 65] on div at bounding box center [342, 177] width 685 height 265
click at [259, 61] on div at bounding box center [342, 177] width 685 height 265
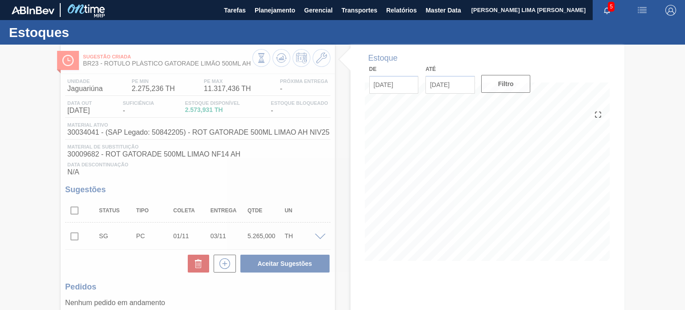
click at [287, 140] on div at bounding box center [342, 177] width 685 height 265
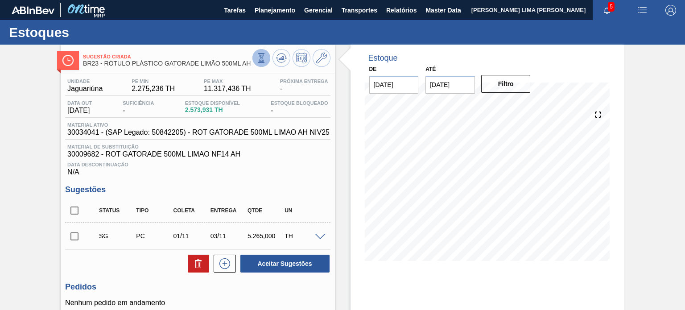
click at [258, 65] on button at bounding box center [261, 58] width 18 height 18
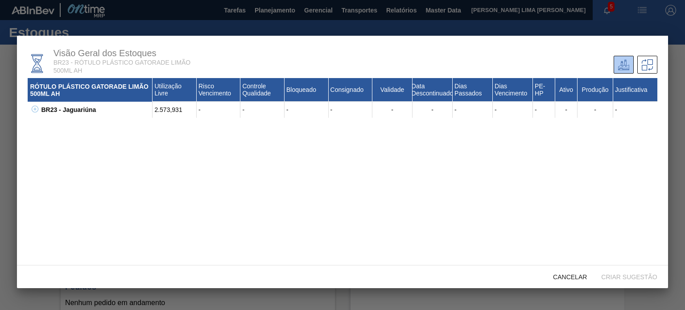
click at [33, 109] on icon at bounding box center [35, 109] width 7 height 7
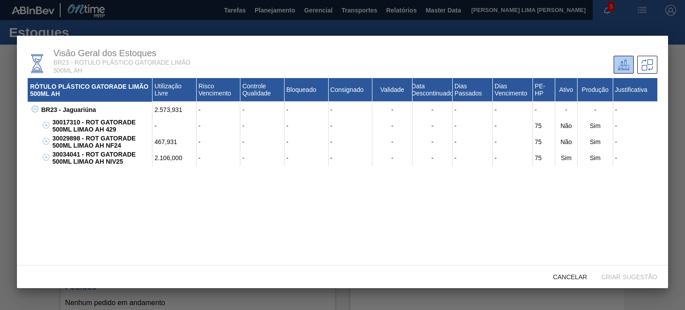
click at [0, 190] on div at bounding box center [342, 155] width 685 height 310
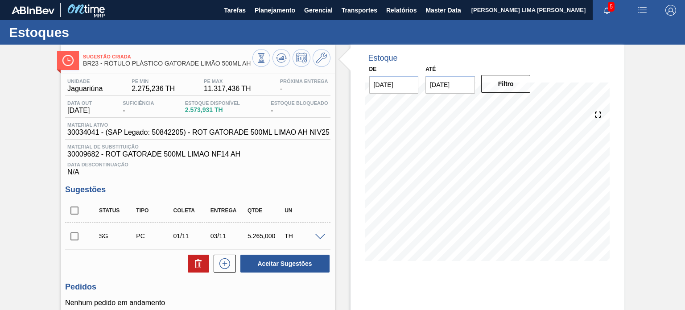
click at [78, 212] on input "checkbox" at bounding box center [74, 210] width 19 height 19
checkbox input "true"
click at [289, 271] on button "Aceitar Sugestões" at bounding box center [284, 264] width 89 height 18
checkbox input "false"
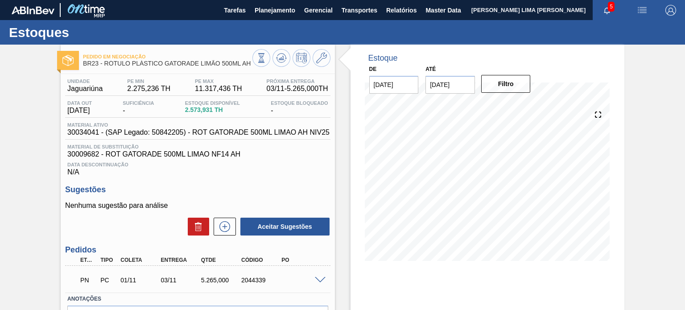
click at [61, 162] on div "Unidade Jaguariúna PE MIN 2.275,236 TH PE MAX 11.317,436 TH Próxima Entrega 03/…" at bounding box center [198, 217] width 274 height 287
click at [293, 60] on button at bounding box center [302, 58] width 18 height 18
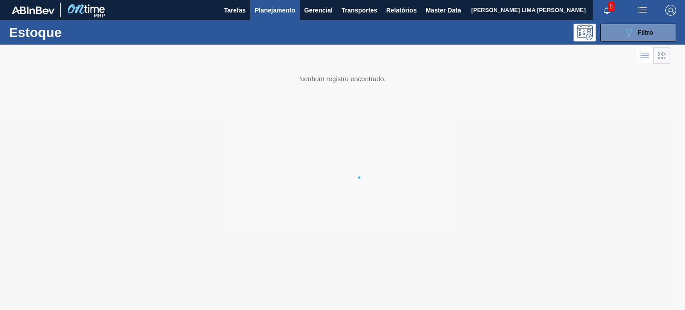
click at [276, 59] on div at bounding box center [342, 177] width 685 height 265
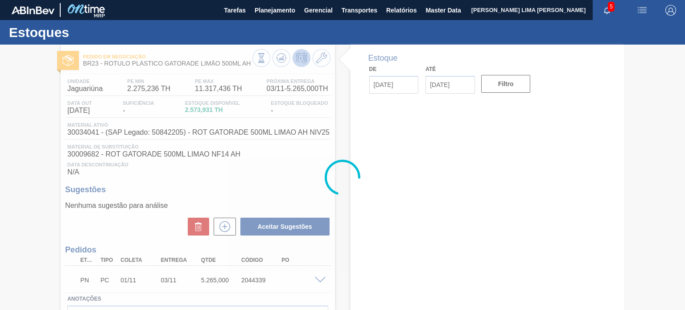
click at [284, 59] on div at bounding box center [342, 177] width 685 height 265
click at [282, 61] on div at bounding box center [342, 177] width 685 height 265
click at [282, 61] on icon at bounding box center [281, 58] width 11 height 11
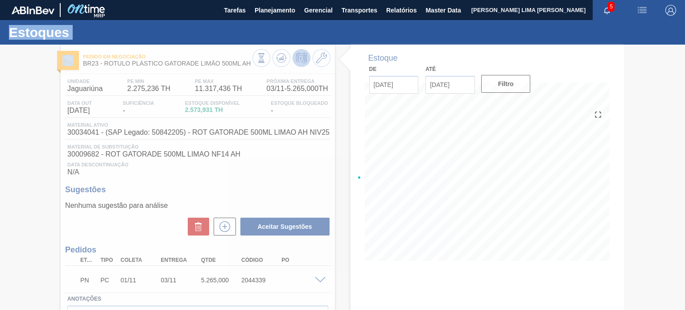
click at [282, 61] on div at bounding box center [342, 177] width 685 height 265
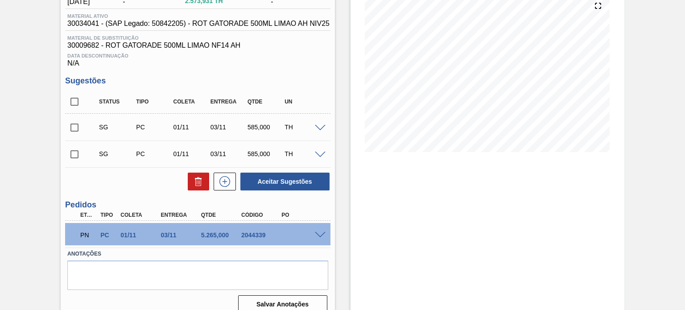
scroll to position [120, 0]
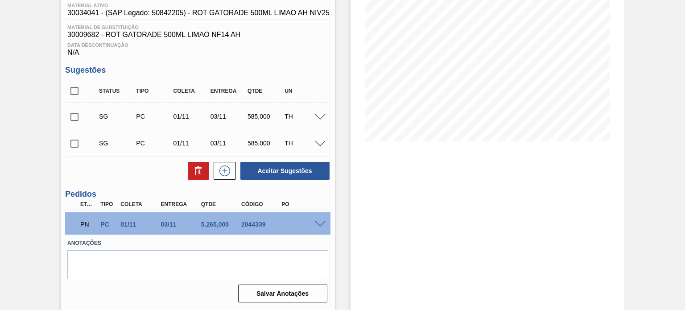
click at [77, 95] on input "checkbox" at bounding box center [74, 91] width 19 height 19
checkbox input "true"
click at [191, 168] on button at bounding box center [198, 171] width 21 height 18
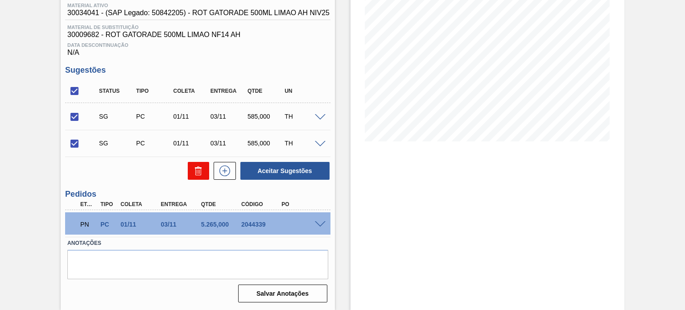
checkbox input "false"
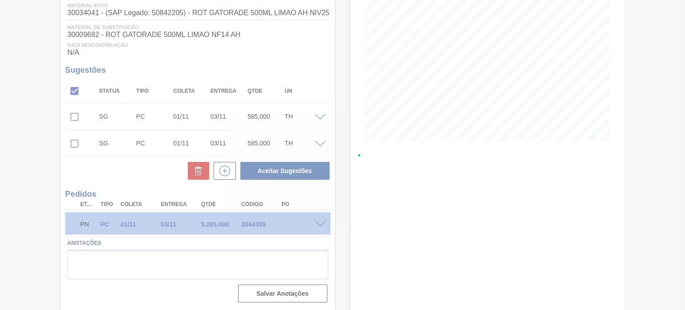
scroll to position [73, 0]
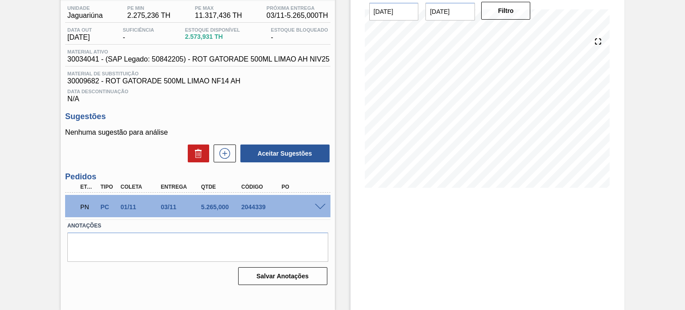
click at [255, 206] on div "2044339" at bounding box center [261, 206] width 44 height 7
copy div "2044339"
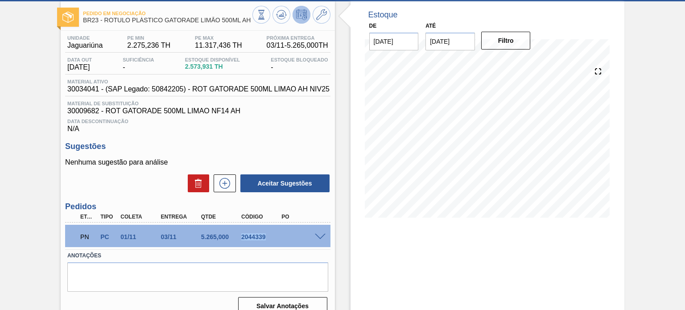
scroll to position [0, 0]
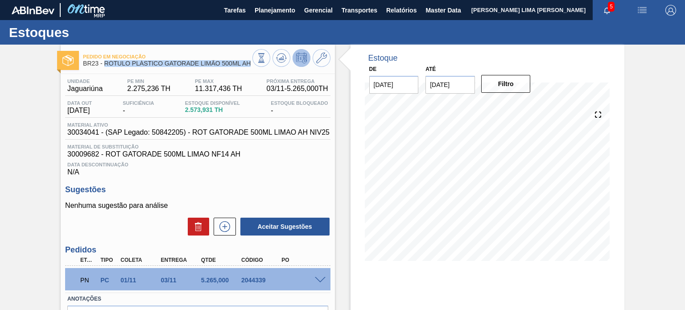
drag, startPoint x: 240, startPoint y: 66, endPoint x: 105, endPoint y: 66, distance: 135.1
click at [105, 66] on div "Pedido em Negociação BR23 - RÓTULO PLÁSTICO GATORADE LIMÃO 500ML AH" at bounding box center [198, 59] width 274 height 20
copy div "RÓTULO PLÁSTICO GATORADE LIMÃO 500ML AH"
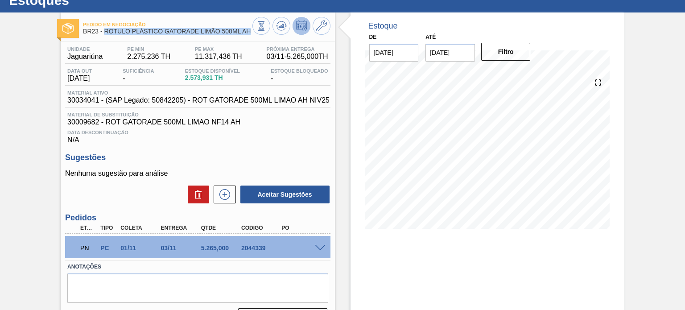
scroll to position [73, 0]
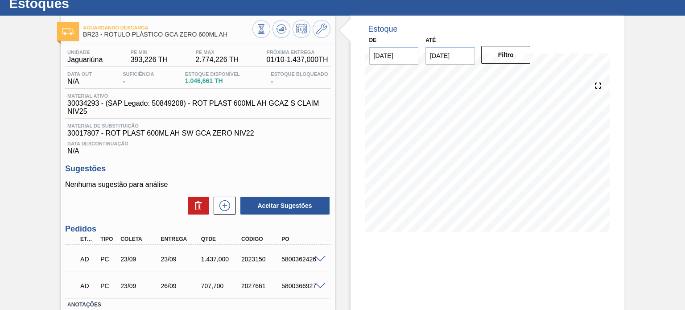
scroll to position [45, 0]
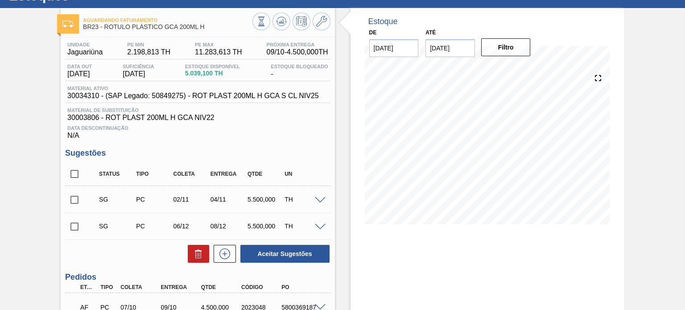
scroll to position [178, 0]
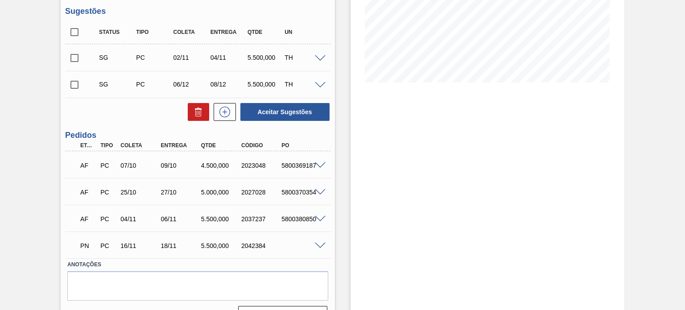
click at [169, 165] on div "09/10" at bounding box center [181, 165] width 44 height 7
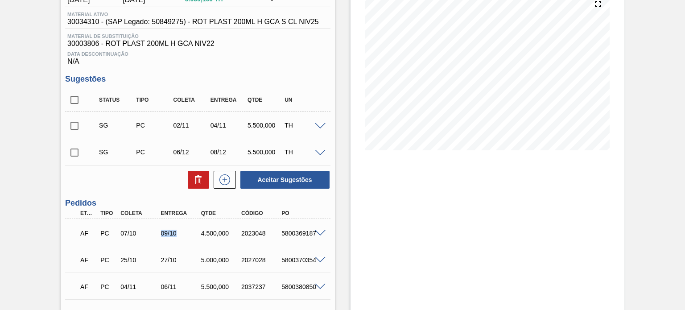
scroll to position [45, 0]
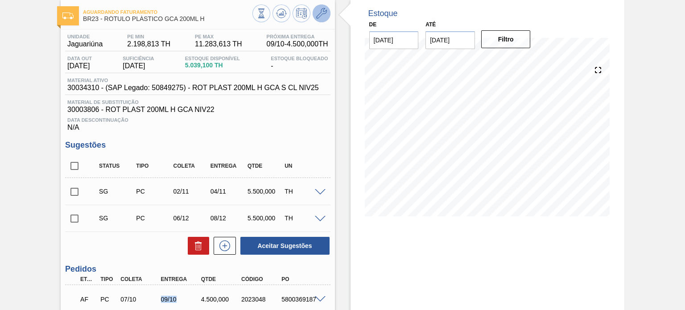
click at [321, 16] on icon at bounding box center [321, 13] width 11 height 11
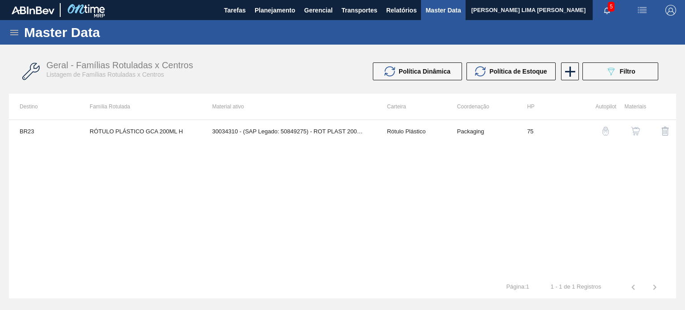
click at [487, 137] on td "Packaging" at bounding box center [481, 131] width 70 height 22
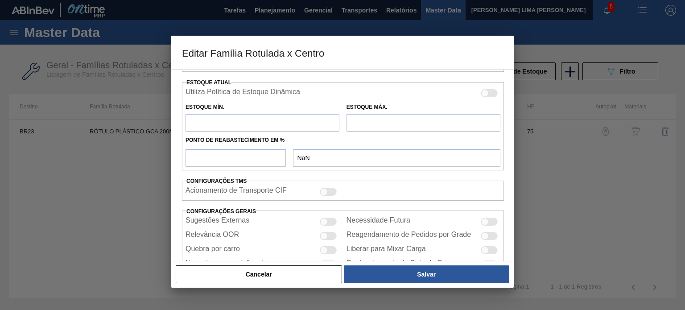
type input "Rótulo Plástico"
type input "RÓTULO PLÁSTICO GCA 200ML H"
type input "BR23 - Jaguariúna"
type input "75"
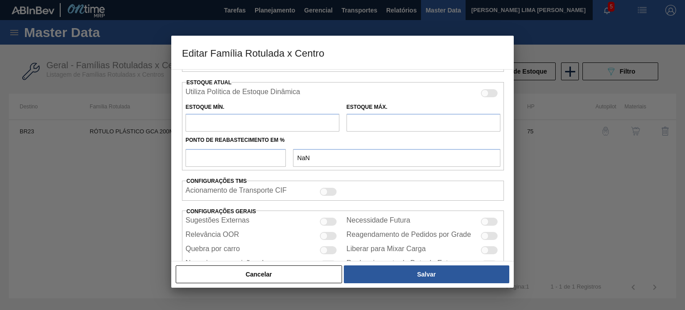
type input "2.198,813"
type input "11.283,613"
type input "50"
type input "6.741,213"
checkbox input "true"
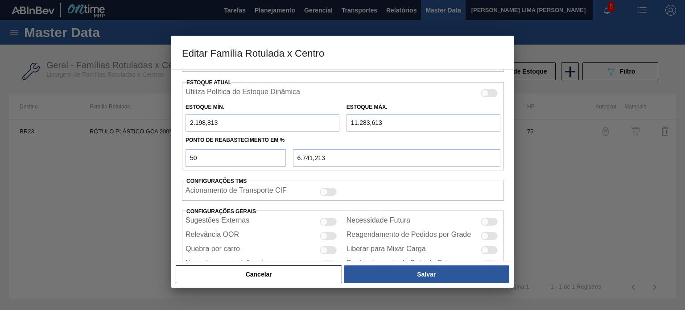
scroll to position [216, 0]
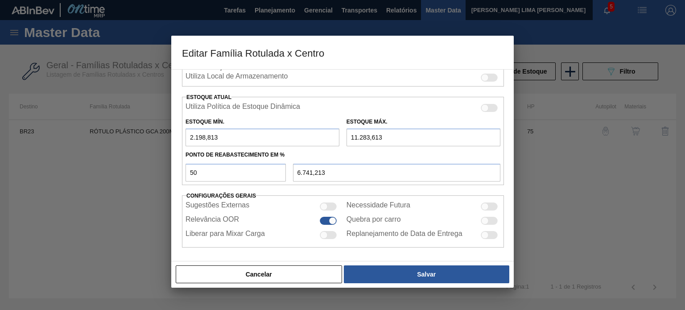
click at [358, 131] on input "11.283,613" at bounding box center [424, 137] width 154 height 18
type input "1.283,613"
type input "1.741,213"
type input "12.283,613"
type input "7.241,213"
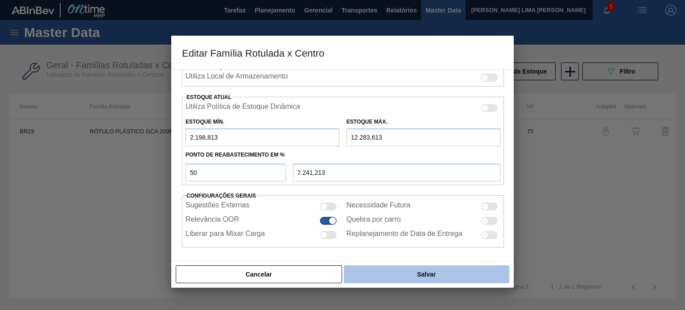
type input "12.283,613"
click at [403, 278] on button "Salvar" at bounding box center [426, 274] width 165 height 18
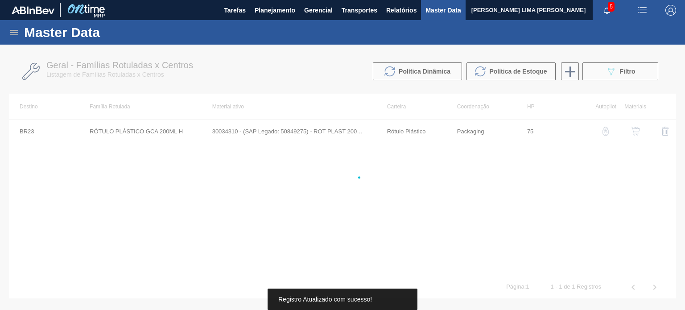
click at [408, 271] on div at bounding box center [342, 177] width 685 height 265
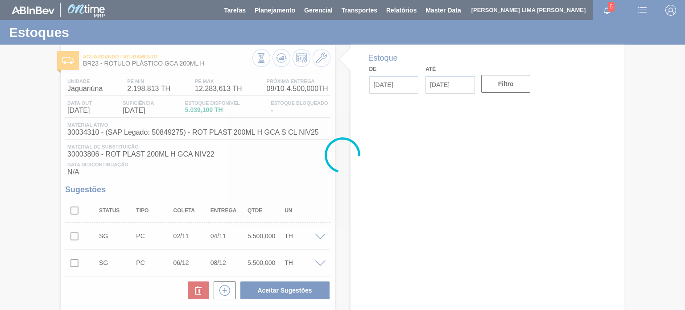
click at [283, 66] on div at bounding box center [342, 155] width 685 height 310
click at [283, 62] on div at bounding box center [342, 155] width 685 height 310
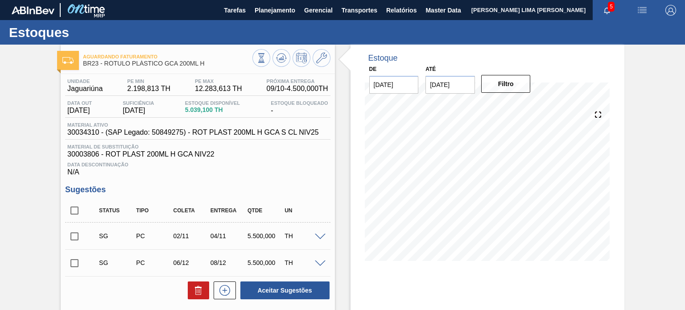
click at [283, 62] on icon at bounding box center [281, 58] width 11 height 11
click at [79, 236] on input "checkbox" at bounding box center [74, 236] width 19 height 19
click at [271, 287] on button "Aceitar Sugestões" at bounding box center [284, 290] width 89 height 18
checkbox input "false"
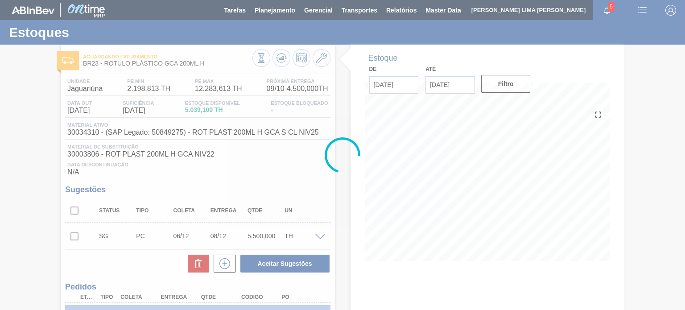
click at [277, 58] on div at bounding box center [342, 155] width 685 height 310
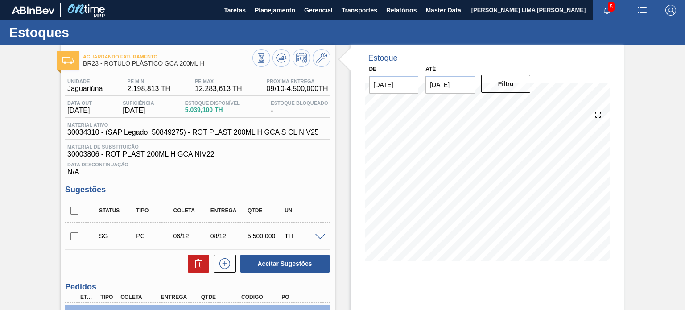
click at [277, 58] on icon at bounding box center [281, 58] width 11 height 11
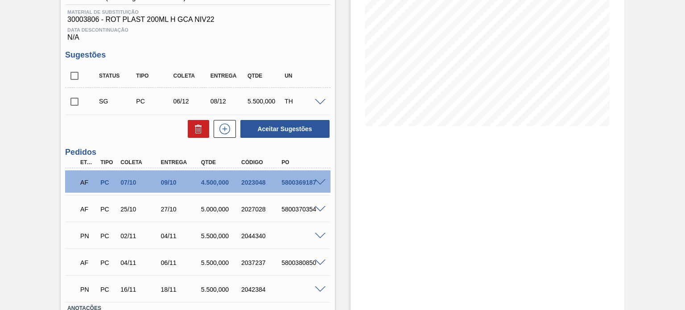
scroll to position [178, 0]
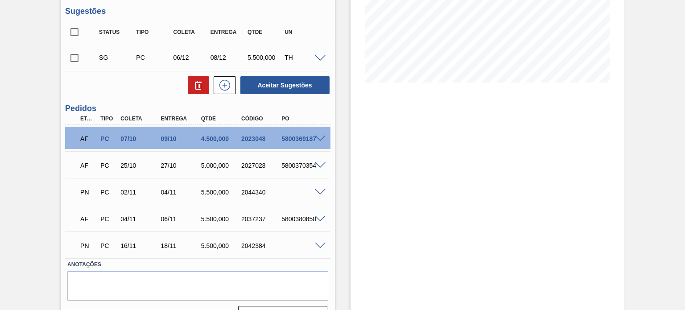
click at [250, 190] on div "2044340" at bounding box center [261, 192] width 44 height 7
copy div "2044340"
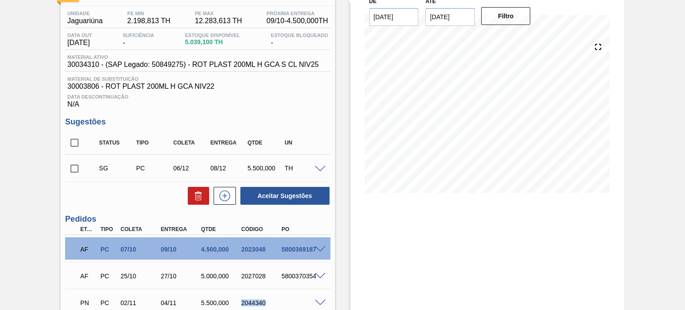
scroll to position [134, 0]
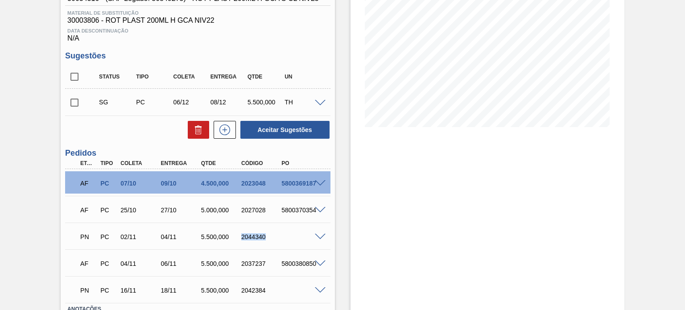
copy div "2044340"
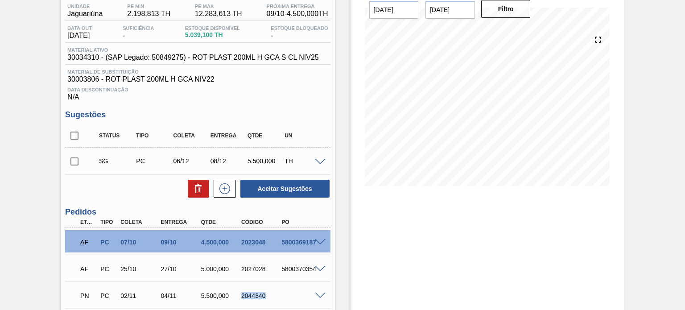
scroll to position [0, 0]
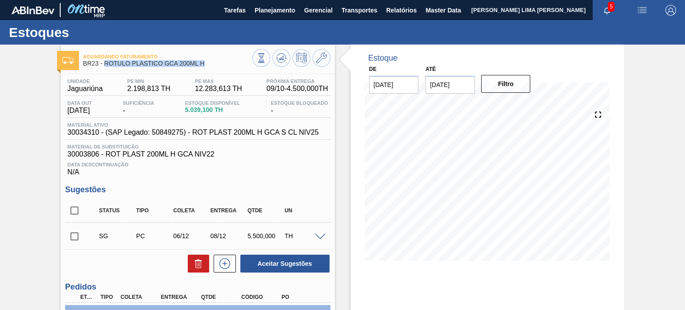
drag, startPoint x: 210, startPoint y: 63, endPoint x: 105, endPoint y: 65, distance: 105.3
click at [105, 65] on span "BR23 - RÓTULO PLÁSTICO GCA 200ML H" at bounding box center [167, 63] width 169 height 7
copy span "RÓTULO PLÁSTICO GCA 200ML H"
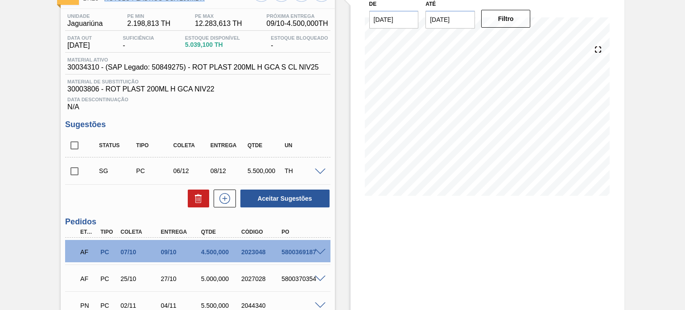
scroll to position [178, 0]
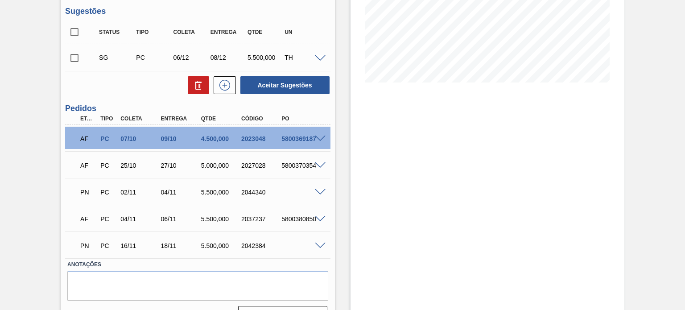
click at [253, 141] on div "2023048" at bounding box center [261, 138] width 44 height 7
copy div "2023048"
click at [264, 165] on div "2027028" at bounding box center [261, 165] width 44 height 7
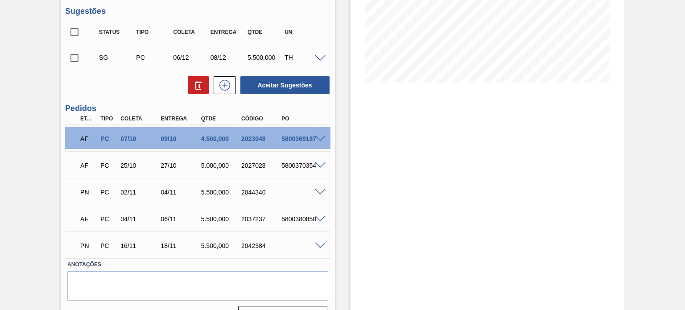
click at [252, 165] on div "2027028" at bounding box center [261, 165] width 44 height 7
copy div "2027028"
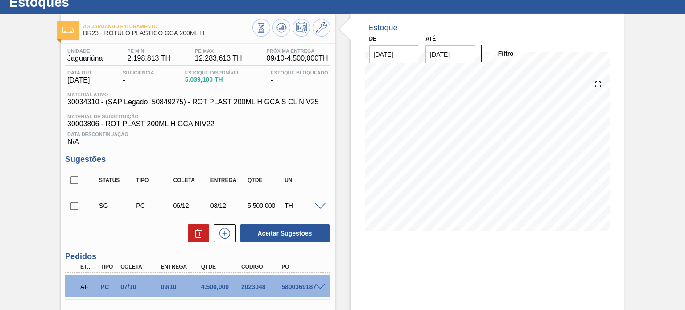
scroll to position [21, 0]
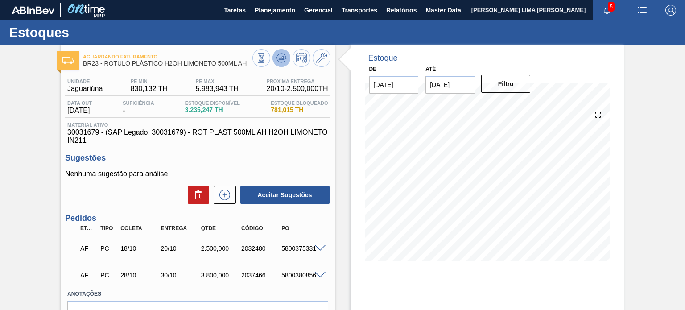
click at [284, 60] on icon at bounding box center [281, 58] width 11 height 11
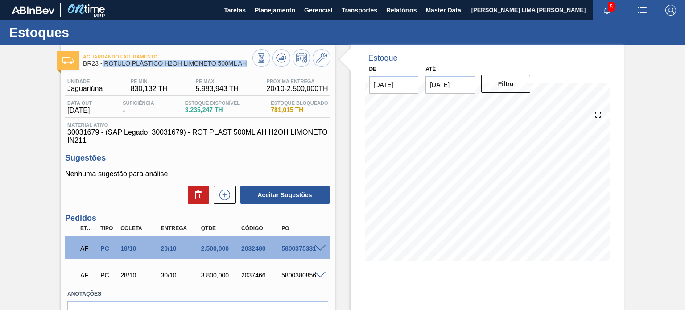
drag, startPoint x: 250, startPoint y: 68, endPoint x: 102, endPoint y: 70, distance: 147.6
click at [102, 70] on div "Aguardando Faturamento BR23 - RÓTULO PLÁSTICO H2OH LIMONETO 500ML AH" at bounding box center [167, 60] width 169 height 20
copy span "RÓTULO PLÁSTICO H2OH LIMONETO 500ML AH"
click at [247, 250] on div "2032480" at bounding box center [261, 248] width 44 height 7
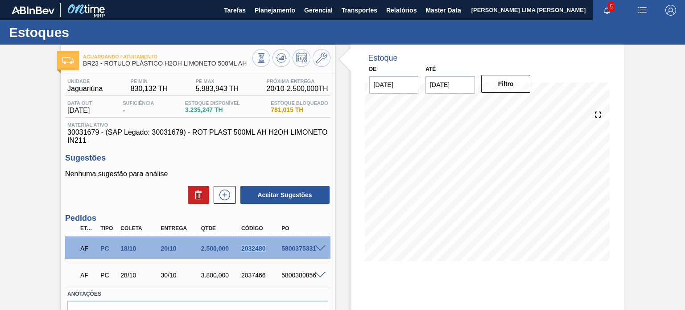
copy div "2032480"
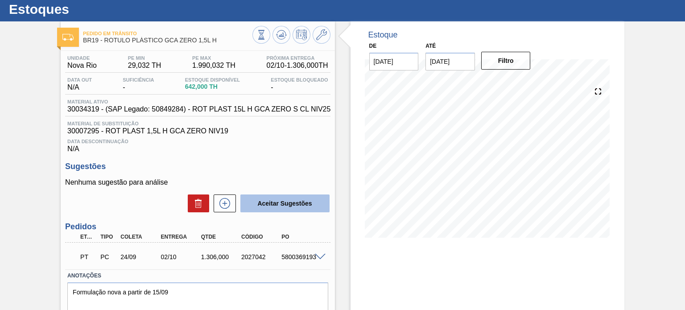
scroll to position [45, 0]
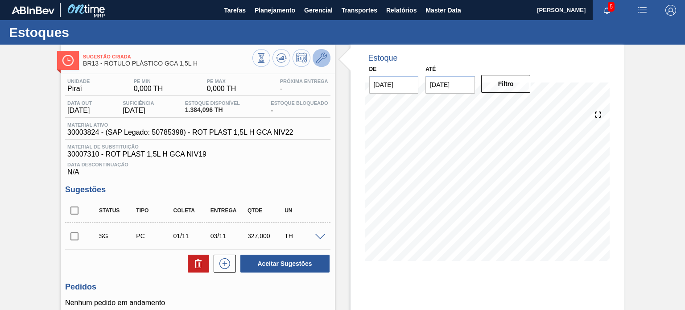
click at [322, 59] on icon at bounding box center [321, 58] width 11 height 11
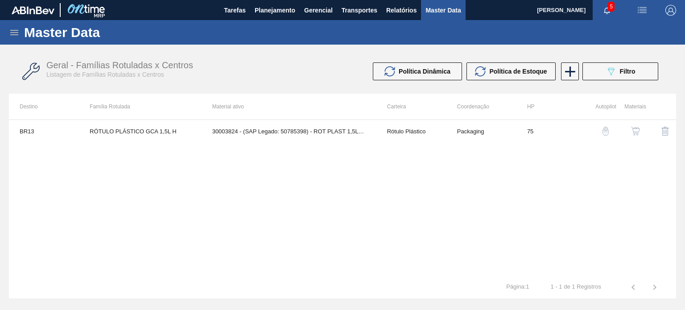
click at [632, 132] on img "button" at bounding box center [635, 131] width 9 height 9
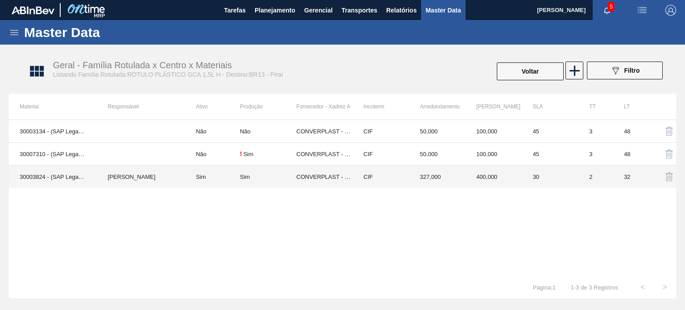
click at [370, 174] on td "CIF" at bounding box center [381, 176] width 57 height 23
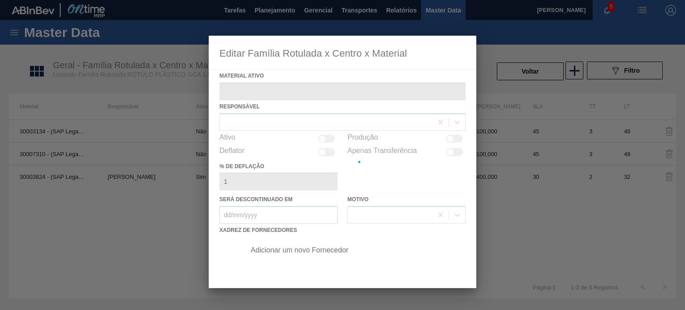
type ativo "30003824 - (SAP Legado: 50785398) - ROT PLAST 1,5L H GCA NIV22"
checkbox input "true"
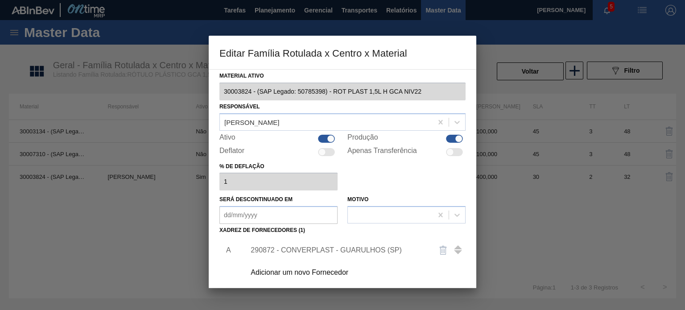
click at [319, 248] on div "290872 - CONVERPLAST - GUARULHOS (SP)" at bounding box center [338, 250] width 175 height 8
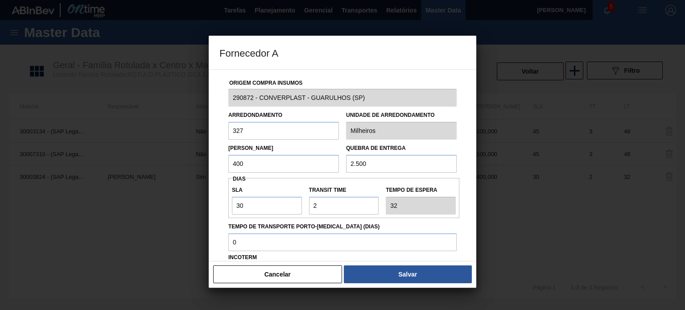
drag, startPoint x: 239, startPoint y: 160, endPoint x: 219, endPoint y: 149, distance: 23.3
click at [225, 158] on div "Lote Mínimo 400" at bounding box center [284, 157] width 118 height 31
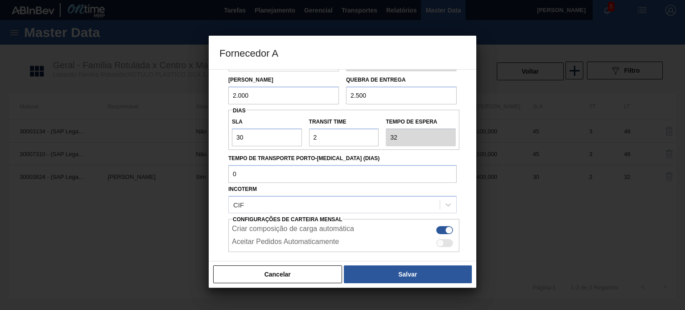
scroll to position [114, 0]
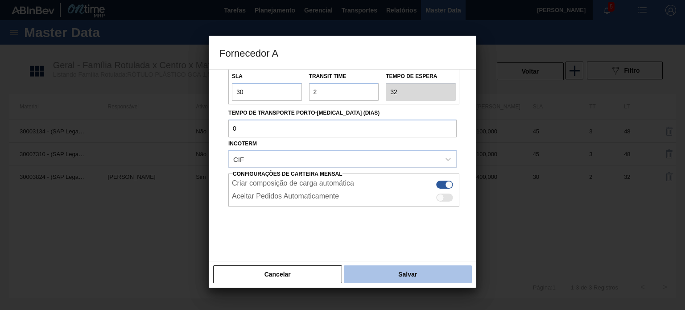
type input "2.000"
click at [392, 266] on button "Salvar" at bounding box center [408, 274] width 128 height 18
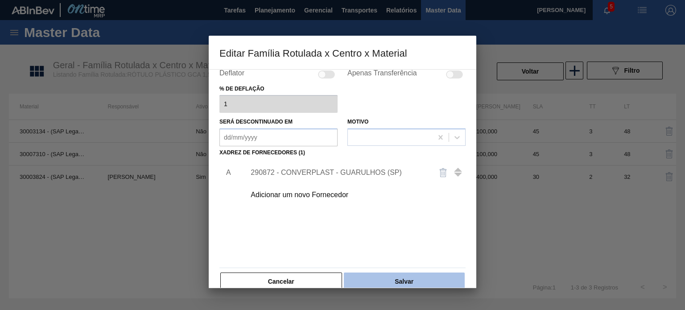
scroll to position [91, 0]
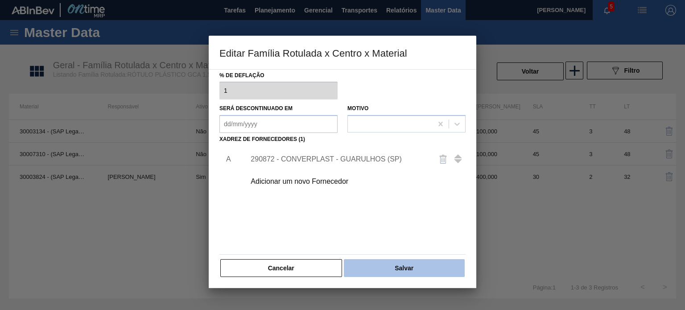
click at [379, 262] on button "Salvar" at bounding box center [404, 268] width 121 height 18
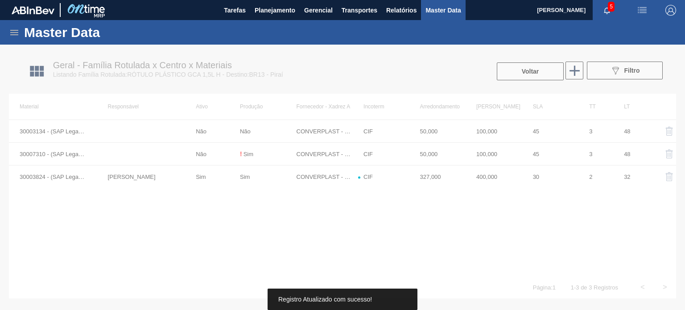
click at [517, 68] on div at bounding box center [342, 177] width 685 height 265
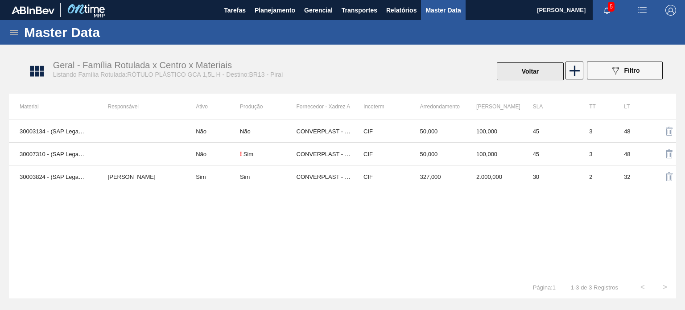
click at [498, 69] on button "Voltar" at bounding box center [530, 71] width 67 height 18
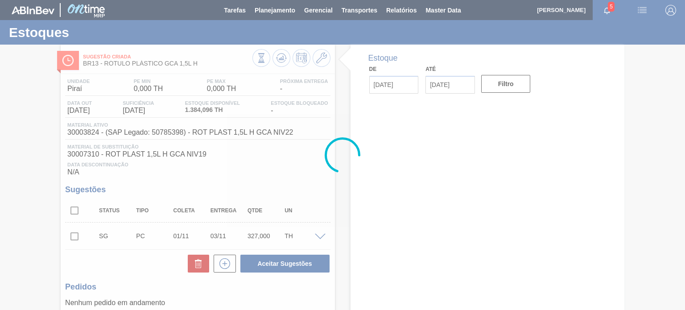
click at [285, 58] on div at bounding box center [342, 155] width 685 height 310
click at [285, 58] on icon at bounding box center [281, 58] width 11 height 11
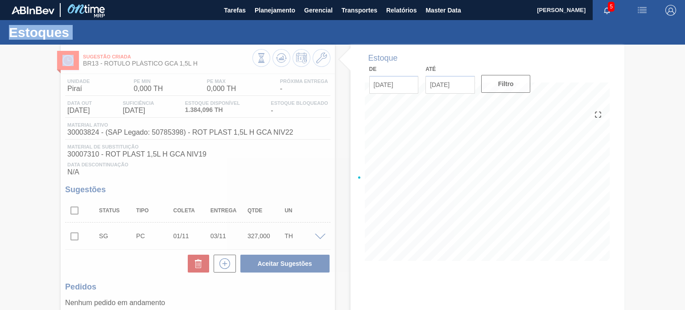
click at [285, 58] on div at bounding box center [342, 177] width 685 height 265
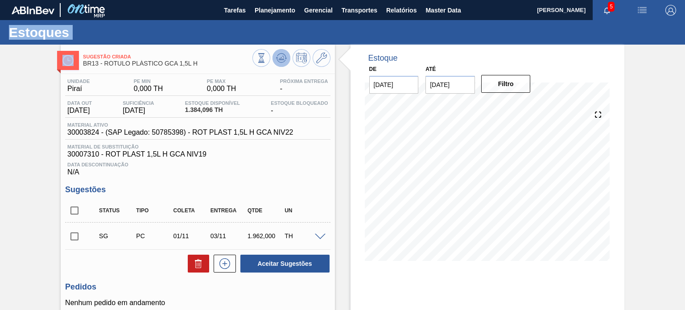
click at [281, 54] on icon at bounding box center [281, 58] width 11 height 11
click at [321, 64] on button at bounding box center [322, 58] width 18 height 18
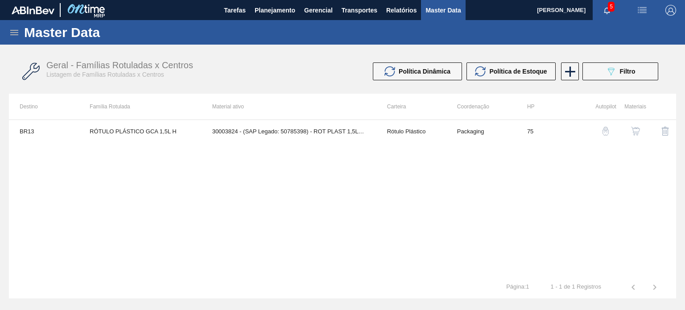
click at [632, 131] on img "button" at bounding box center [635, 131] width 9 height 9
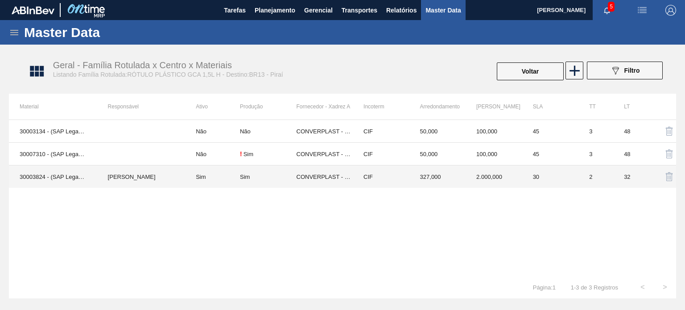
click at [453, 175] on td "327,000" at bounding box center [437, 176] width 57 height 23
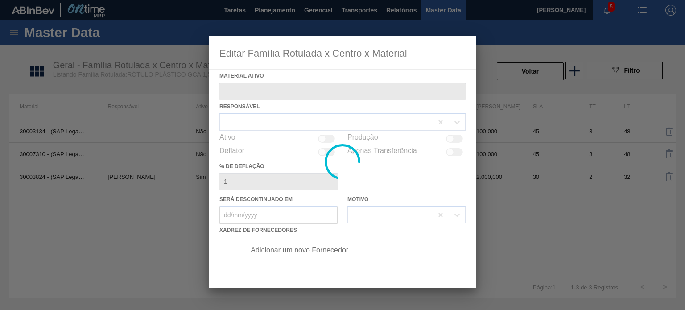
type ativo "30003824 - (SAP Legado: 50785398) - ROT PLAST 1,5L H GCA NIV22"
checkbox input "true"
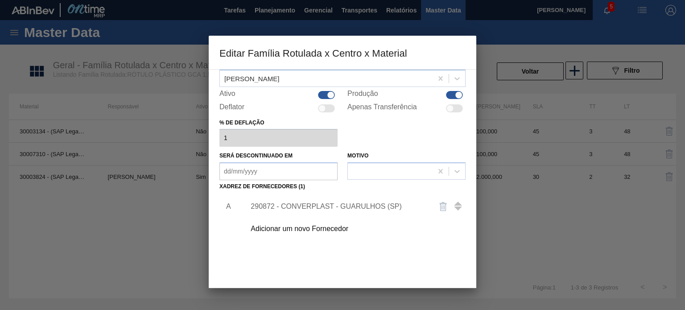
scroll to position [91, 0]
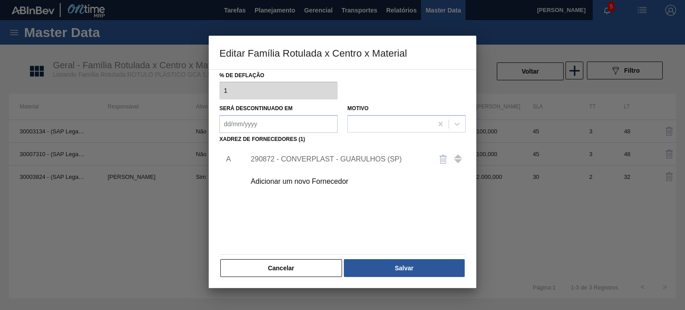
click at [324, 161] on div "290872 - CONVERPLAST - GUARULHOS (SP)" at bounding box center [338, 159] width 175 height 8
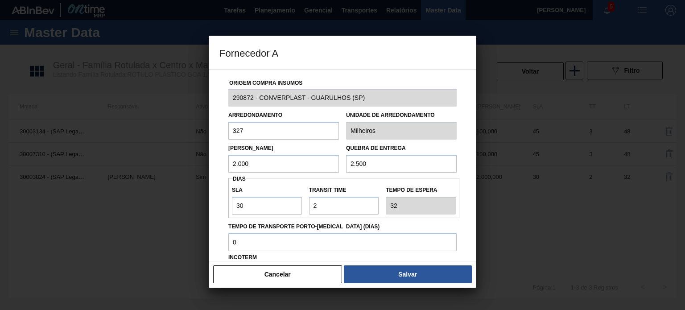
drag, startPoint x: 225, startPoint y: 161, endPoint x: 216, endPoint y: 162, distance: 9.4
click at [218, 162] on div "Origem Compra Insumos 290872 - CONVERPLAST - GUARULHOS (SP) Arredondamento 327 …" at bounding box center [343, 165] width 268 height 192
type input "1.700"
click at [371, 283] on div "Cancelar Salvar" at bounding box center [343, 274] width 268 height 27
click at [369, 281] on button "Salvar" at bounding box center [408, 274] width 128 height 18
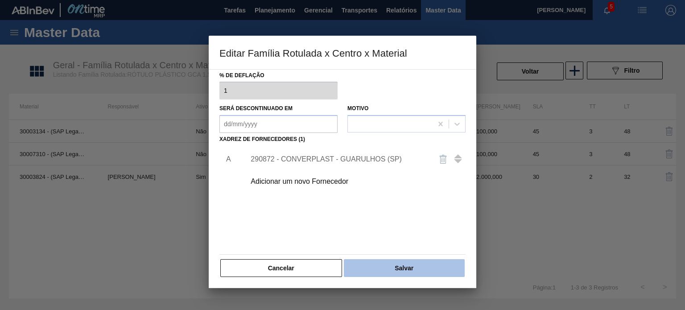
click at [379, 267] on button "Salvar" at bounding box center [404, 268] width 121 height 18
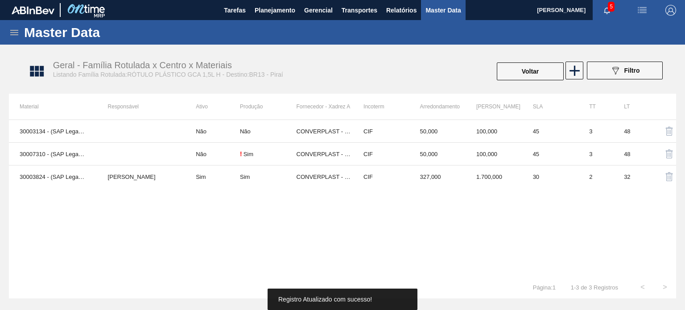
click at [519, 73] on button "Voltar" at bounding box center [530, 71] width 67 height 18
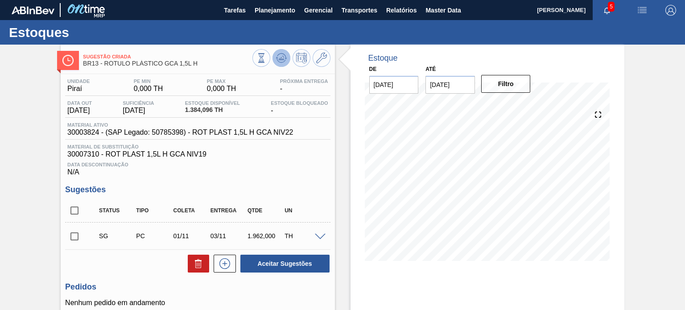
click at [282, 60] on icon at bounding box center [281, 58] width 6 height 4
click at [321, 58] on icon at bounding box center [321, 58] width 11 height 11
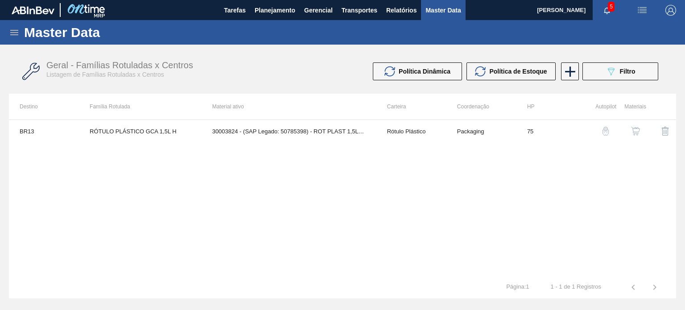
click at [603, 132] on img "button" at bounding box center [605, 131] width 9 height 9
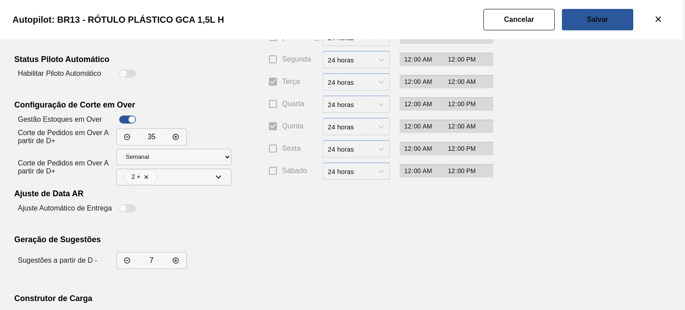
scroll to position [162, 0]
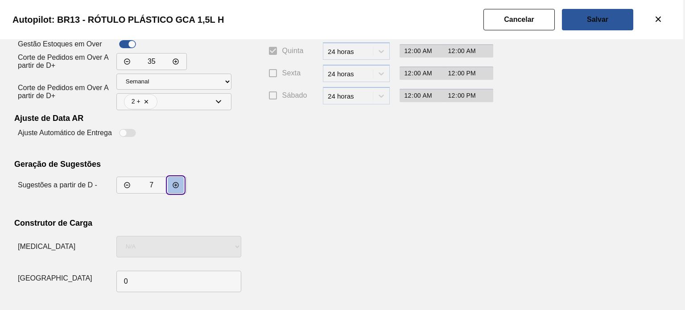
click at [180, 189] on button "decrementar valor" at bounding box center [176, 185] width 16 height 16
click at [132, 186] on button "incrementar valor" at bounding box center [127, 185] width 16 height 16
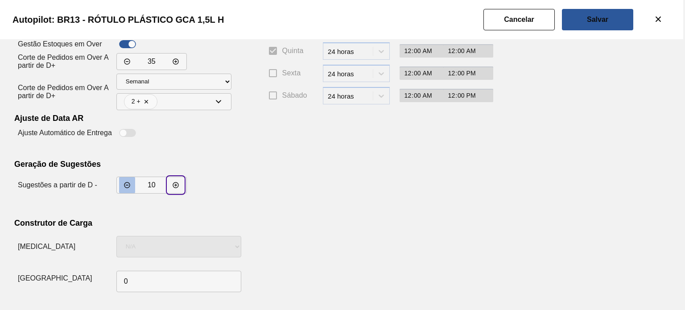
click at [132, 186] on button "incrementar valor" at bounding box center [127, 185] width 16 height 16
type input "9"
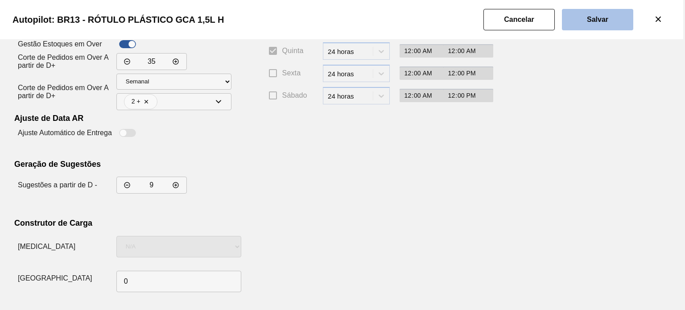
click at [601, 24] on button "Salvar" at bounding box center [597, 19] width 71 height 21
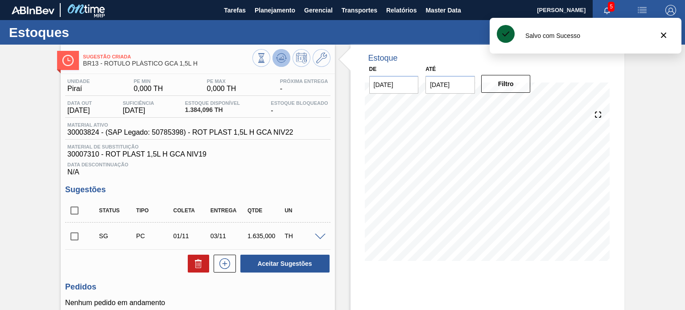
click at [281, 66] on button at bounding box center [281, 58] width 18 height 18
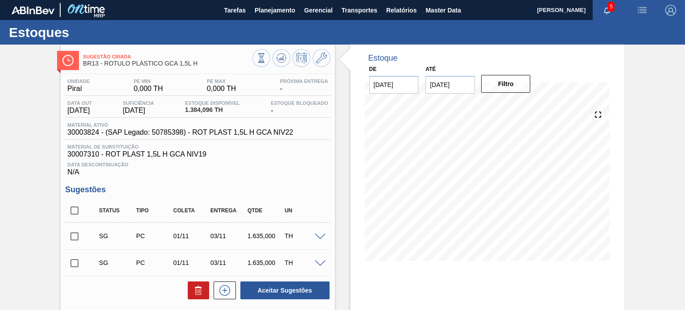
click at [322, 234] on span at bounding box center [320, 237] width 11 height 7
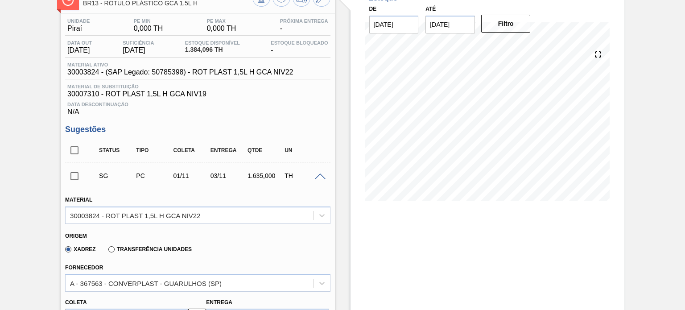
scroll to position [45, 0]
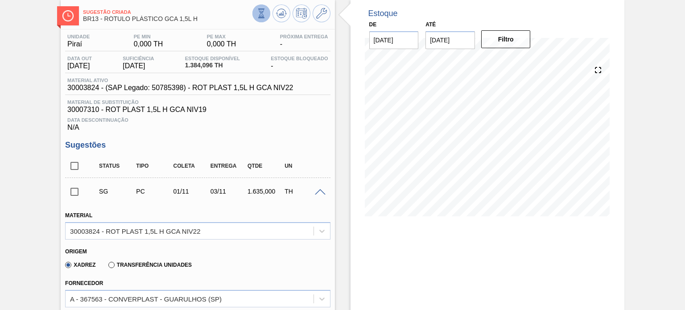
click at [259, 8] on icon at bounding box center [261, 8] width 6 height 1
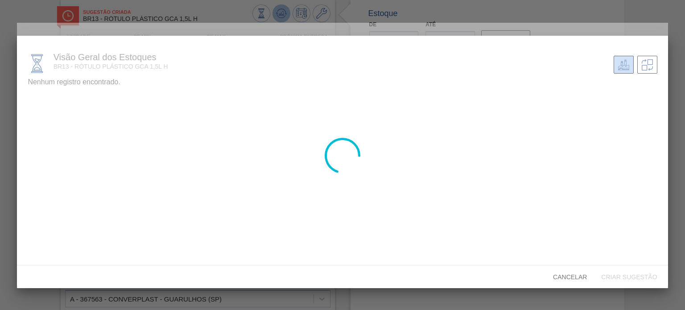
click at [280, 16] on div at bounding box center [342, 155] width 685 height 310
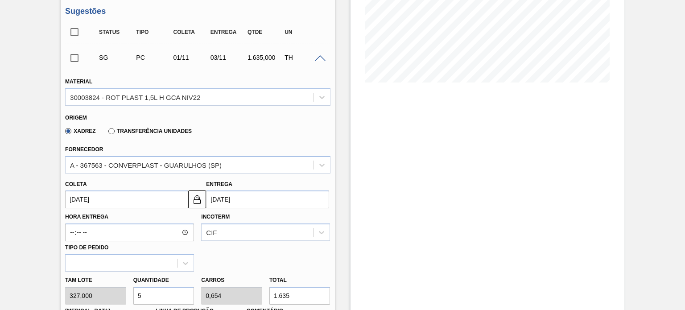
click at [322, 63] on div "SG PC 01/11 03/11 1.635,000 TH" at bounding box center [197, 57] width 265 height 22
click at [320, 59] on span at bounding box center [320, 58] width 11 height 7
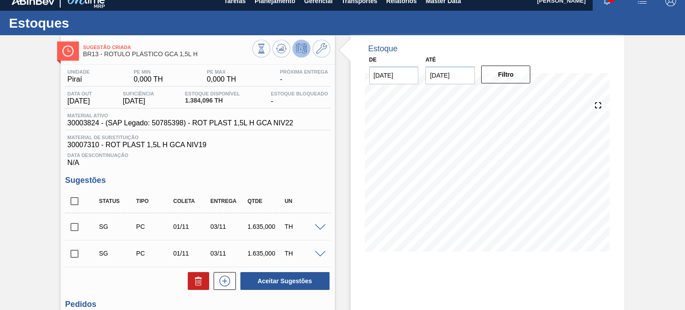
scroll to position [0, 0]
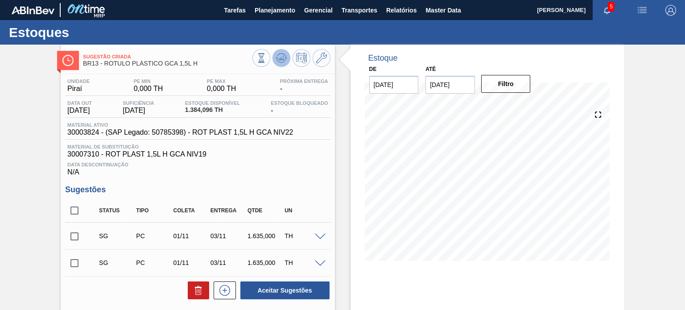
click at [284, 56] on icon at bounding box center [281, 58] width 11 height 11
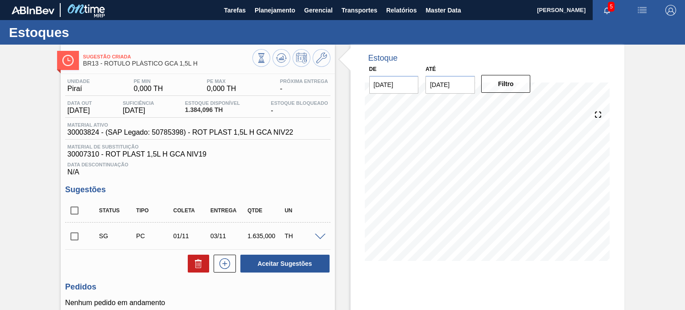
click at [73, 232] on input "checkbox" at bounding box center [74, 236] width 19 height 19
click at [276, 264] on button "Aceitar Sugestões" at bounding box center [284, 264] width 89 height 18
checkbox input "false"
click at [78, 232] on input "checkbox" at bounding box center [74, 236] width 19 height 19
click at [287, 260] on button "Aceitar Sugestões" at bounding box center [284, 264] width 89 height 18
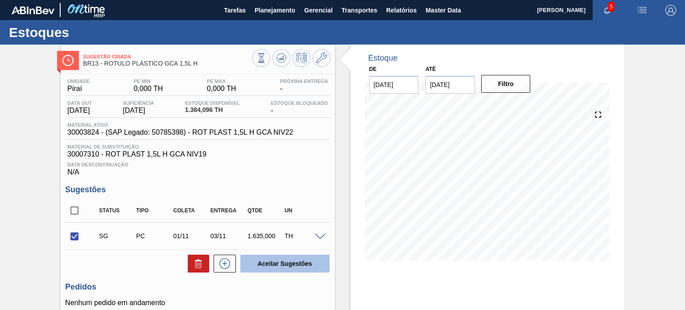
checkbox input "false"
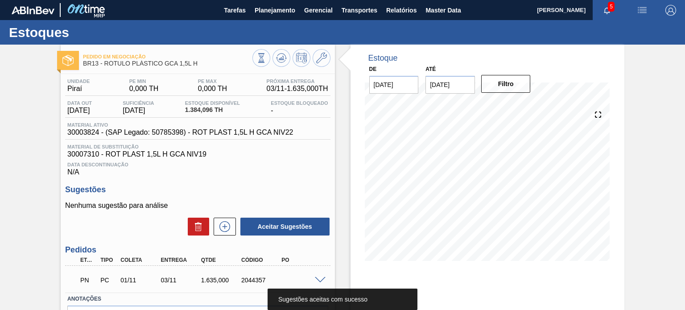
click at [242, 279] on div "2044357" at bounding box center [261, 279] width 44 height 7
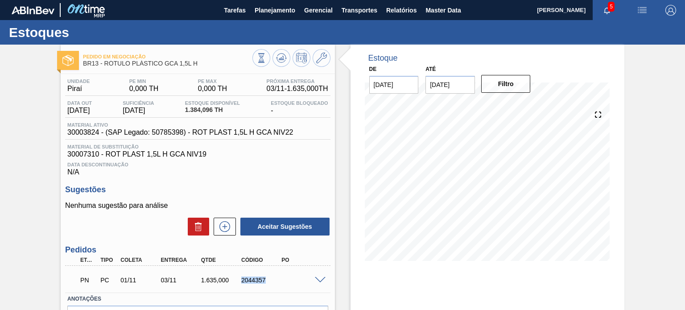
click at [242, 279] on div "2044357" at bounding box center [261, 279] width 44 height 7
copy div "2044357"
click at [252, 281] on div "2044357" at bounding box center [261, 279] width 44 height 7
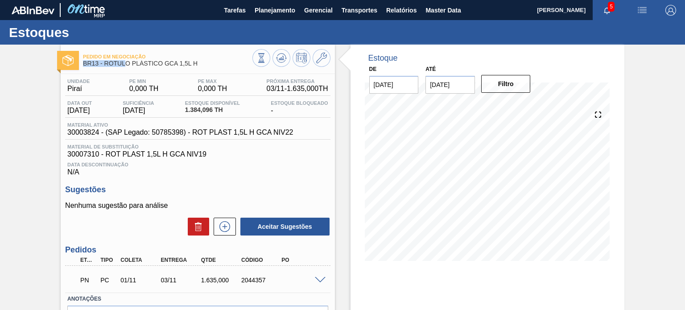
drag, startPoint x: 203, startPoint y: 58, endPoint x: 126, endPoint y: 67, distance: 77.7
click at [126, 67] on div "Pedido em Negociação BR13 - RÓTULO PLÁSTICO GCA 1,5L H" at bounding box center [167, 60] width 169 height 20
click at [127, 67] on div "Pedido em Negociação BR13 - RÓTULO PLÁSTICO GCA 1,5L H" at bounding box center [167, 60] width 169 height 20
drag, startPoint x: 105, startPoint y: 63, endPoint x: 201, endPoint y: 66, distance: 95.9
click at [203, 66] on span "BR13 - RÓTULO PLÁSTICO GCA 1,5L H" at bounding box center [167, 63] width 169 height 7
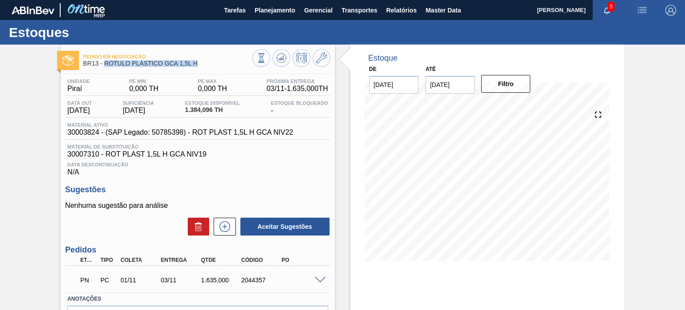
copy span "RÓTULO PLÁSTICO GCA 1,5L H"
click at [284, 56] on icon at bounding box center [281, 58] width 11 height 11
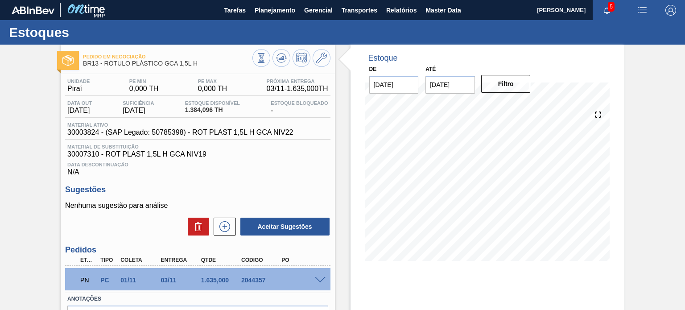
click at [7, 170] on div "Pedido em Negociação BR13 - RÓTULO PLÁSTICO GCA 1,5L H Unidade Piraí PE MIN 0,0…" at bounding box center [342, 214] width 685 height 339
click at [274, 58] on button at bounding box center [281, 58] width 18 height 18
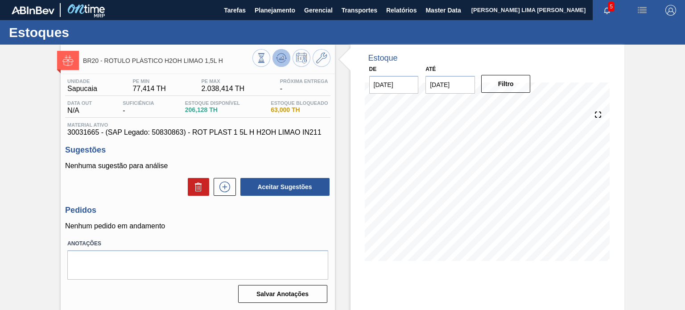
click at [279, 61] on icon at bounding box center [281, 58] width 11 height 11
drag, startPoint x: 187, startPoint y: 112, endPoint x: 216, endPoint y: 112, distance: 28.5
click at [216, 112] on span "206,128 TH" at bounding box center [212, 110] width 55 height 7
click at [285, 65] on button at bounding box center [281, 58] width 18 height 18
drag, startPoint x: 225, startPoint y: 64, endPoint x: 103, endPoint y: 69, distance: 121.4
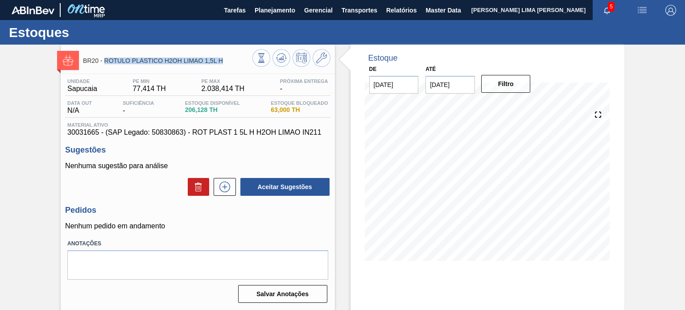
click at [103, 69] on div "BR20 - RÓTULO PLÁSTICO H2OH LIMAO 1,5L H" at bounding box center [167, 60] width 169 height 20
copy span "RÓTULO PLÁSTICO H2OH LIMAO 1,5L H"
click at [282, 66] on button at bounding box center [281, 58] width 18 height 18
click at [229, 190] on icon at bounding box center [225, 187] width 14 height 11
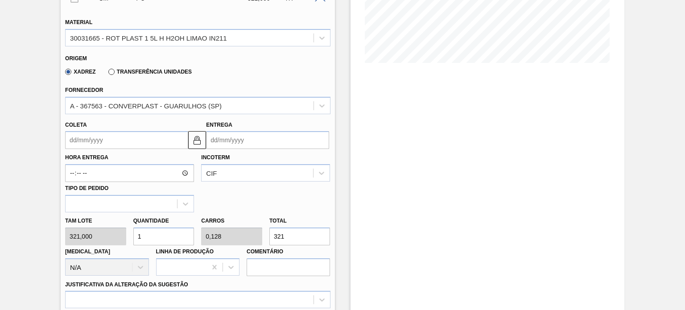
scroll to position [134, 0]
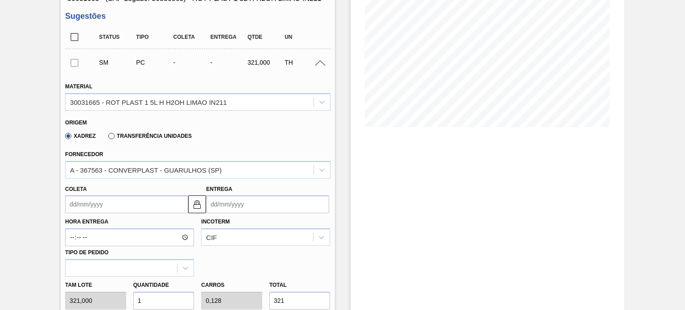
click at [231, 201] on input "Entrega" at bounding box center [267, 204] width 123 height 18
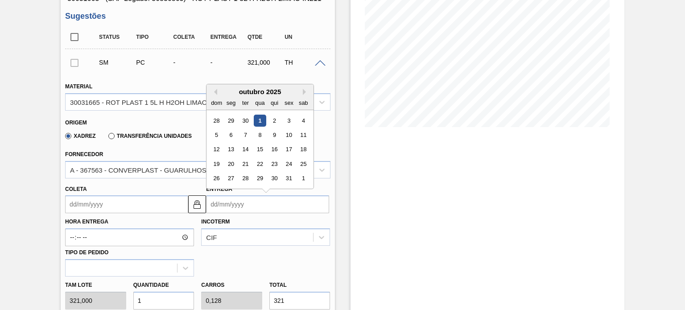
type input "0"
type input "[DATE]"
type input "03"
type input "[DATE]"
type input "03/1"
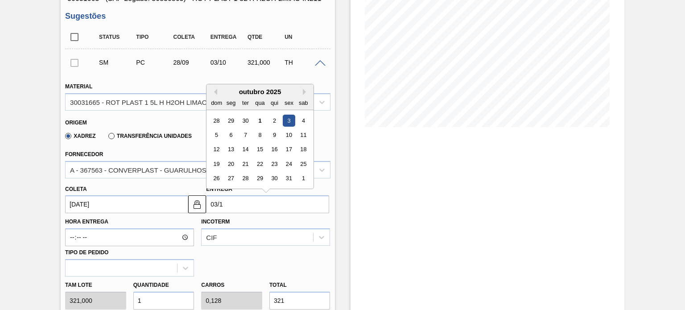
type input "[DATE]"
type input "03/11"
type input "[DATE]"
type input "03/11/2"
type input "[DATE]"
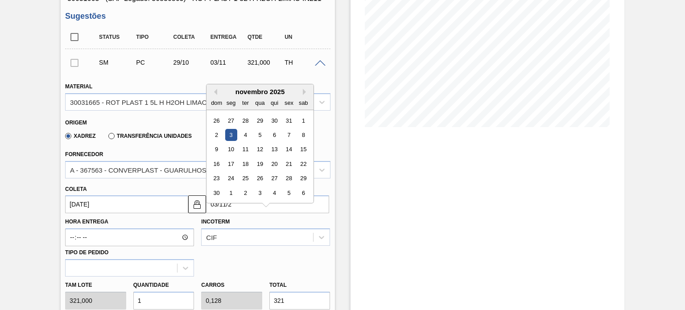
type input "[DATE]"
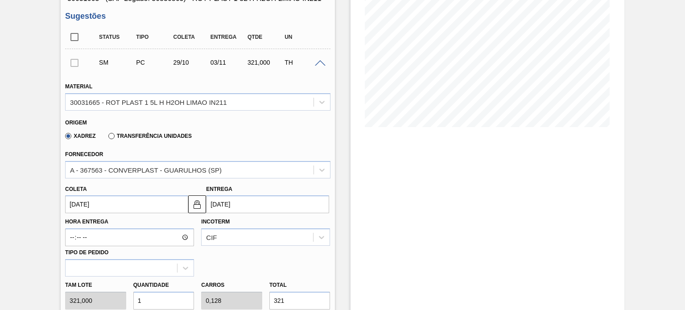
click at [276, 258] on div "Hora Entrega Incoterm CIF Tipo de pedido" at bounding box center [198, 244] width 272 height 63
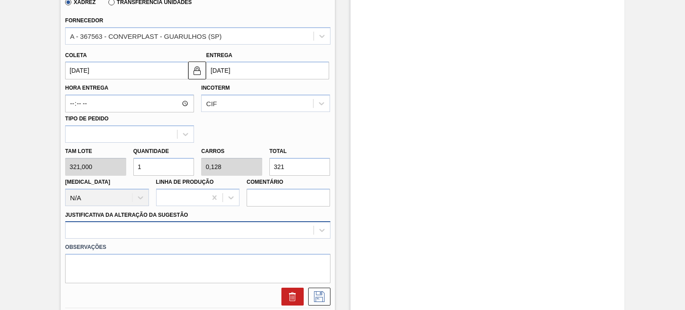
click at [222, 228] on div at bounding box center [197, 229] width 265 height 17
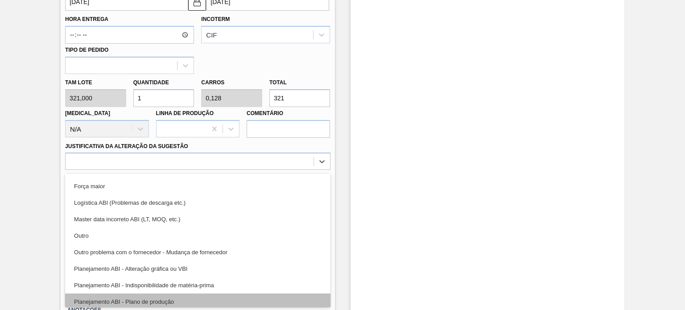
scroll to position [89, 0]
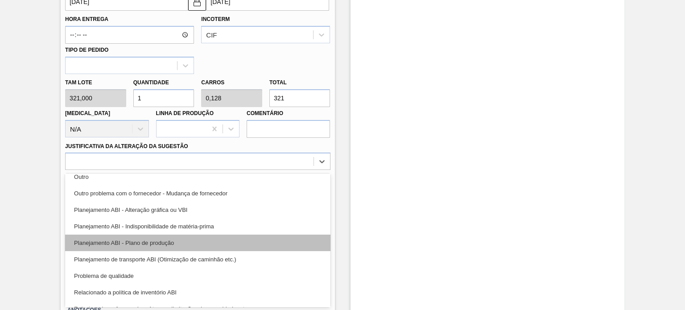
click at [182, 246] on div "Planejamento ABI - Plano de produção" at bounding box center [197, 243] width 265 height 17
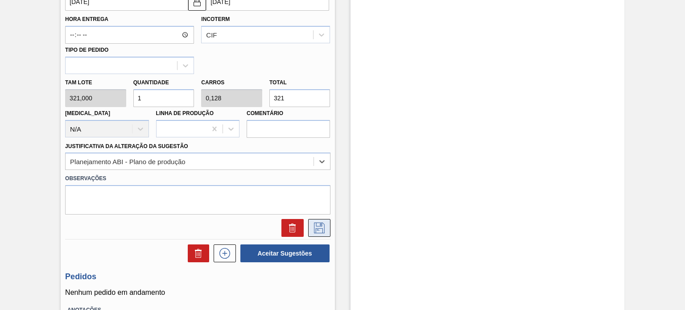
click at [325, 232] on button at bounding box center [319, 228] width 22 height 18
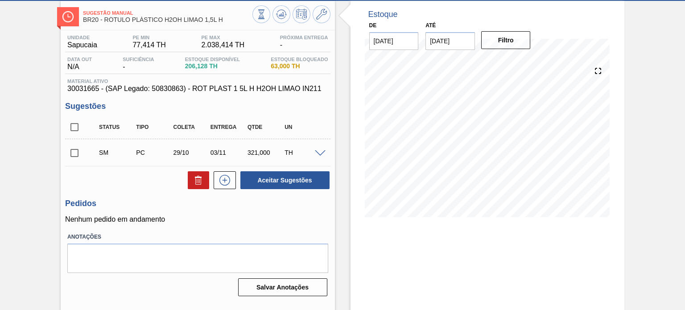
scroll to position [29, 0]
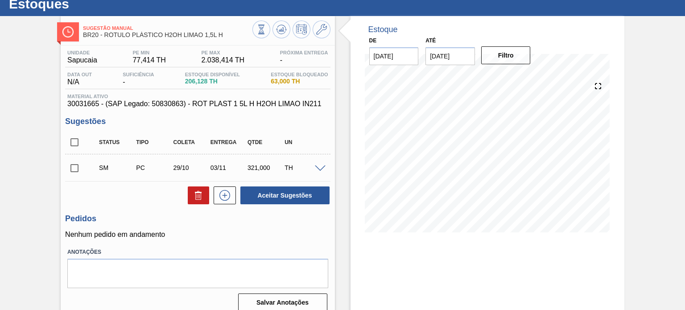
click at [71, 148] on input "checkbox" at bounding box center [74, 142] width 19 height 19
checkbox input "true"
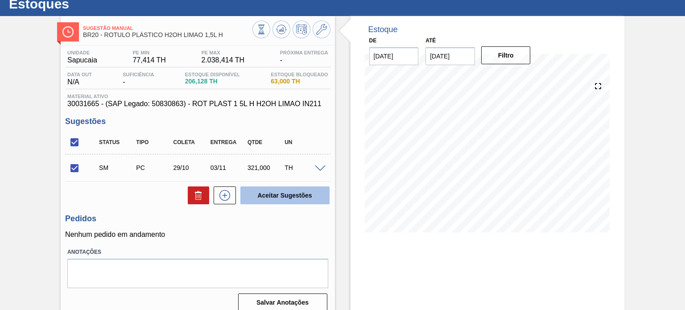
click at [284, 192] on button "Aceitar Sugestões" at bounding box center [284, 195] width 89 height 18
checkbox input "false"
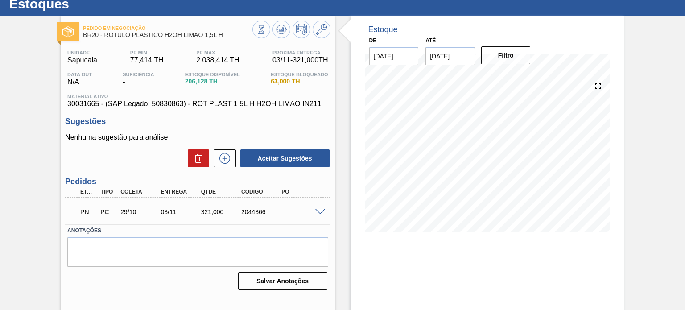
click at [254, 208] on div "2044366" at bounding box center [261, 211] width 44 height 7
copy div "2044366"
drag, startPoint x: 228, startPoint y: 33, endPoint x: 105, endPoint y: 36, distance: 123.6
click at [105, 36] on span "BR20 - RÓTULO PLÁSTICO H2OH LIMAO 1,5L H" at bounding box center [167, 35] width 169 height 7
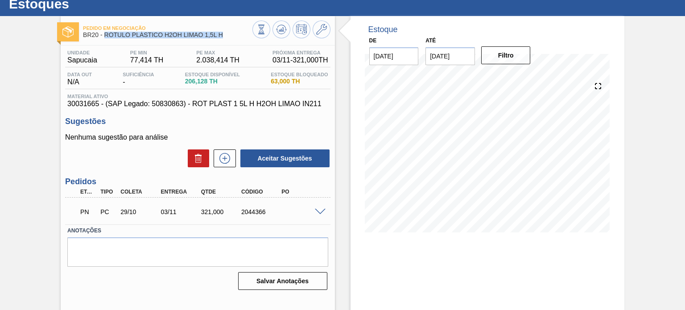
copy span "RÓTULO PLÁSTICO H2OH LIMAO 1,5L H"
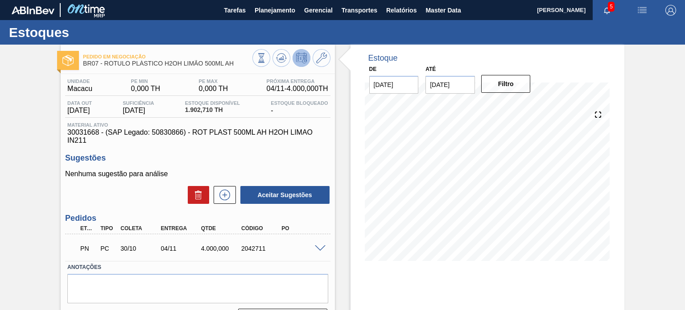
click at [18, 116] on div "Pedido em Negociação BR07 - RÓTULO PLÁSTICO H2OH LIMÃO 500ML AH Unidade Macacu …" at bounding box center [342, 214] width 685 height 339
click at [251, 245] on div "2042711" at bounding box center [261, 248] width 44 height 7
copy div "2042711"
click at [32, 91] on div "Pedido em Negociação BR07 - RÓTULO PLÁSTICO H2OH LIMONETO 500ML AH Unidade Maca…" at bounding box center [342, 214] width 685 height 339
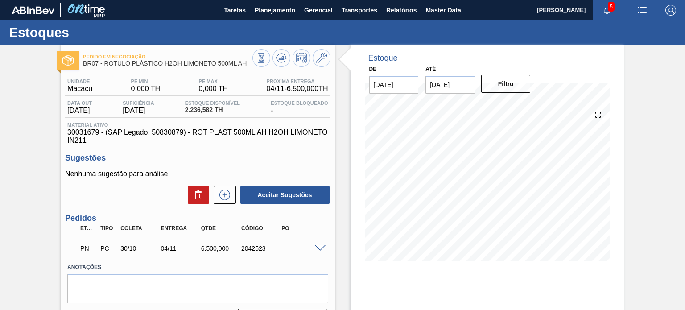
click at [247, 256] on div "PN PC 30/10 04/11 6.500,000 2042523" at bounding box center [194, 248] width 241 height 18
click at [247, 252] on div "2042523" at bounding box center [261, 248] width 44 height 7
click at [248, 248] on div "2042523" at bounding box center [261, 248] width 44 height 7
copy div "2042523"
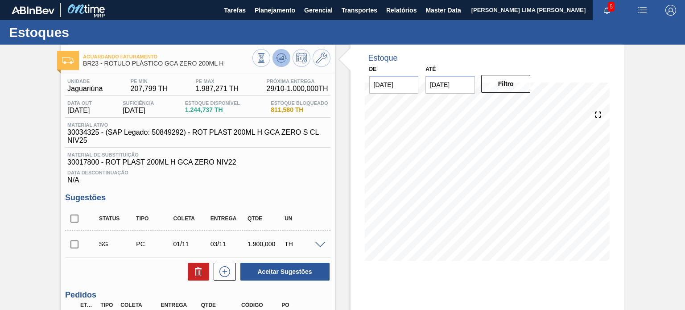
click at [282, 59] on icon at bounding box center [281, 58] width 6 height 4
drag, startPoint x: 231, startPoint y: 62, endPoint x: 105, endPoint y: 62, distance: 125.8
click at [105, 62] on span "BR23 - RÓTULO PLÁSTICO GCA ZERO 200ML H" at bounding box center [167, 63] width 169 height 7
copy span "RÓTULO PLÁSTICO GCA ZERO 200ML H"
click at [260, 62] on icon at bounding box center [261, 62] width 6 height 1
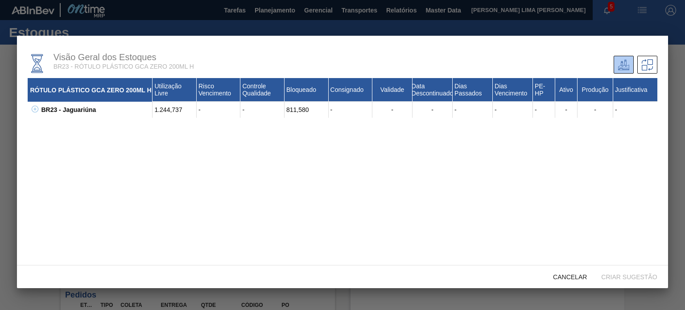
click at [56, 117] on div "BR23 - Jaguariúna" at bounding box center [96, 110] width 114 height 16
click at [34, 112] on icon at bounding box center [35, 109] width 7 height 7
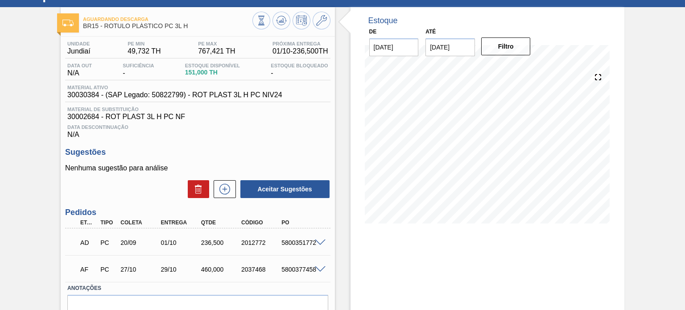
scroll to position [83, 0]
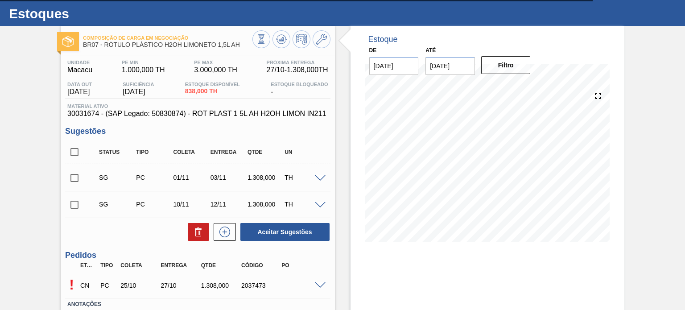
scroll to position [45, 0]
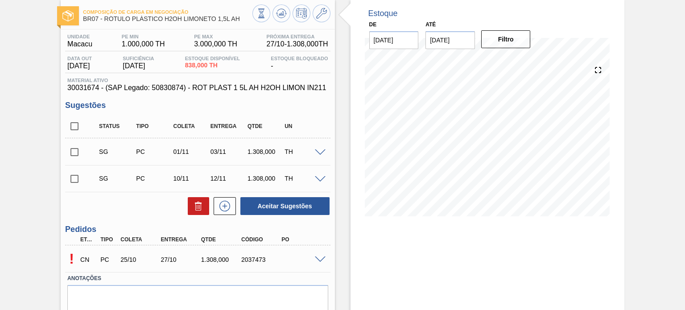
click at [321, 256] on span at bounding box center [320, 259] width 11 height 7
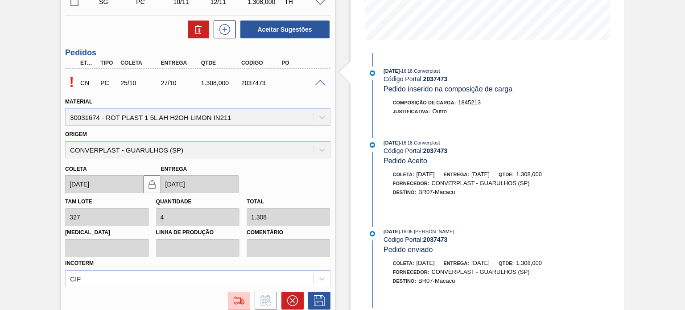
scroll to position [206, 0]
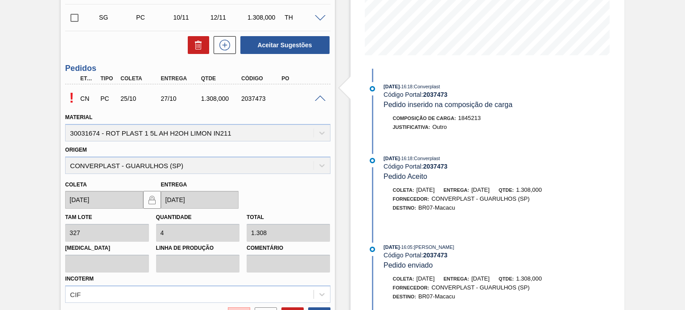
click at [320, 98] on span at bounding box center [320, 98] width 11 height 7
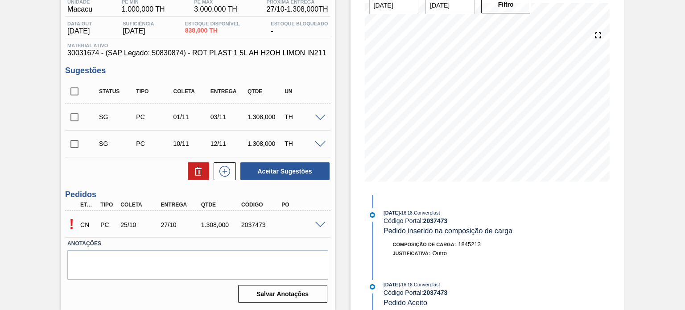
scroll to position [0, 0]
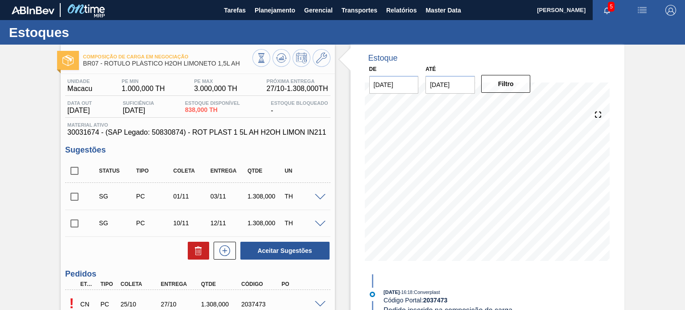
click at [75, 195] on input "checkbox" at bounding box center [74, 196] width 19 height 19
checkbox input "true"
click at [323, 58] on icon at bounding box center [321, 58] width 11 height 11
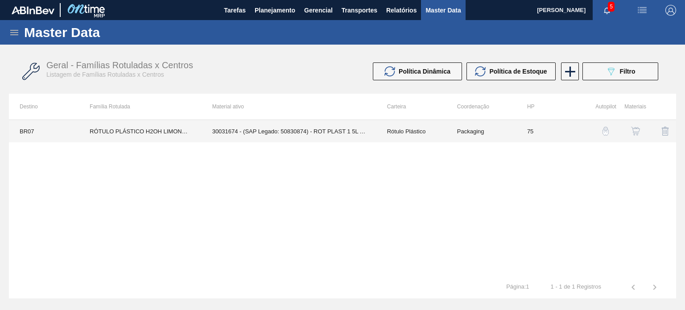
click at [521, 135] on td "75" at bounding box center [551, 131] width 70 height 22
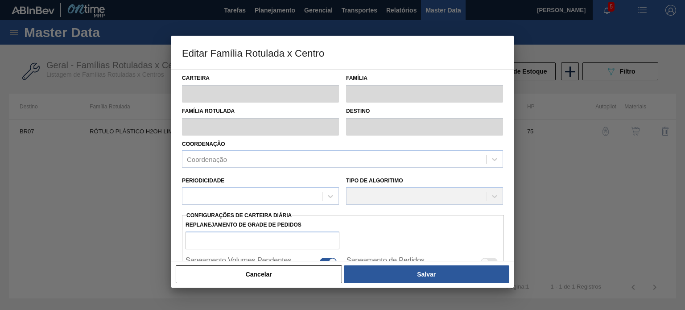
type input "Rótulo Plástico"
type input "RÓTULO PLÁSTICO H2OH LIMONETO 1,5L AH"
type input "BR07 - Macacu"
type input "75"
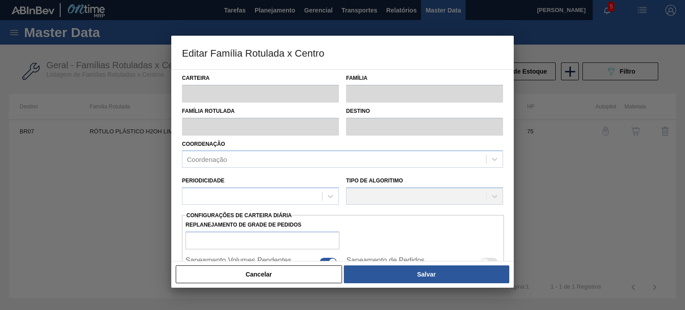
type input "1.000"
type input "3.000"
type input "50"
type input "2.000,000"
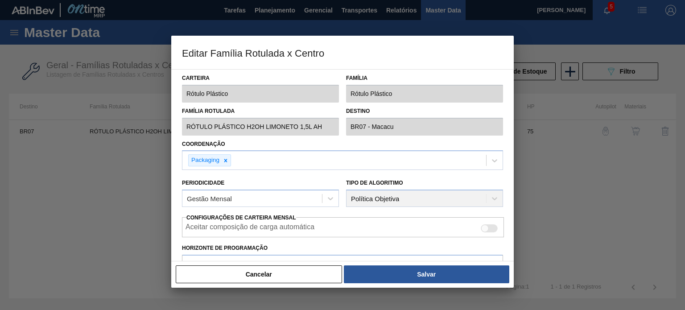
scroll to position [216, 0]
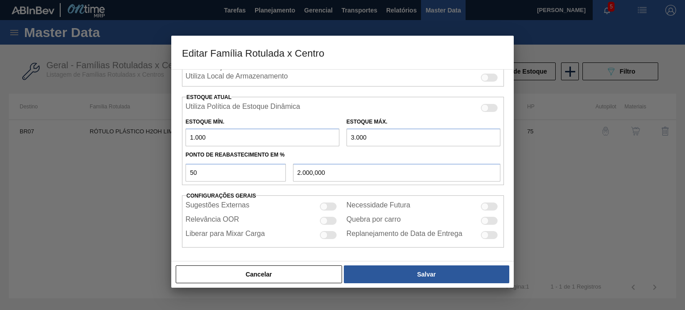
click at [356, 135] on input "3.000" at bounding box center [424, 137] width 154 height 18
click at [359, 133] on input "3.000" at bounding box center [424, 137] width 154 height 18
type input "300"
type input "650,000"
click at [355, 139] on input "300" at bounding box center [424, 137] width 154 height 18
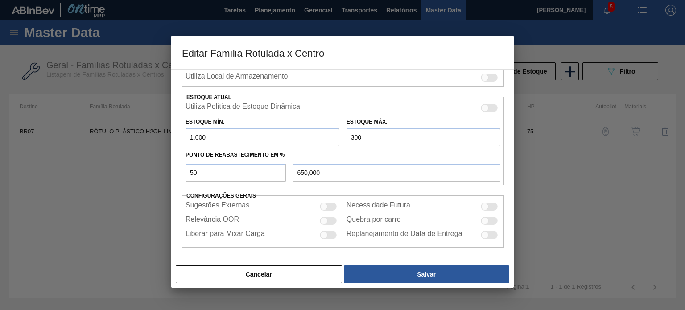
type input "3.200"
type input "2.100,000"
type input "3.200"
click at [415, 257] on div "Carteira Rótulo Plástico Família Rótulo Plástico Família Rotulada RÓTULO PLÁSTI…" at bounding box center [342, 165] width 343 height 192
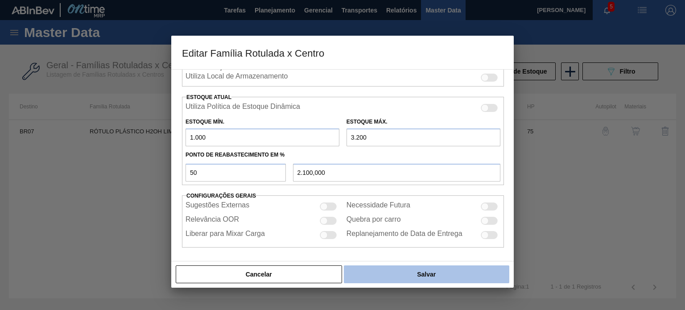
click at [413, 269] on button "Salvar" at bounding box center [426, 274] width 165 height 18
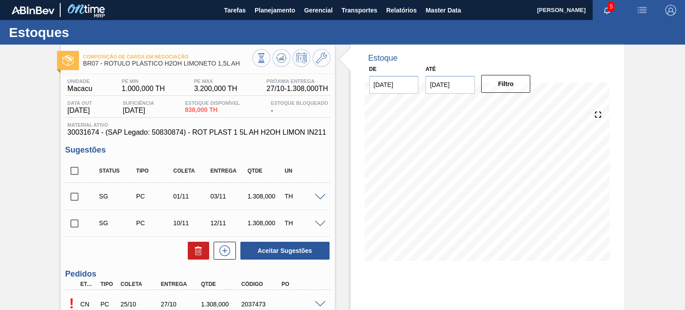
click at [74, 196] on input "checkbox" at bounding box center [74, 196] width 19 height 19
checkbox input "true"
click at [72, 221] on input "checkbox" at bounding box center [74, 223] width 19 height 19
checkbox input "true"
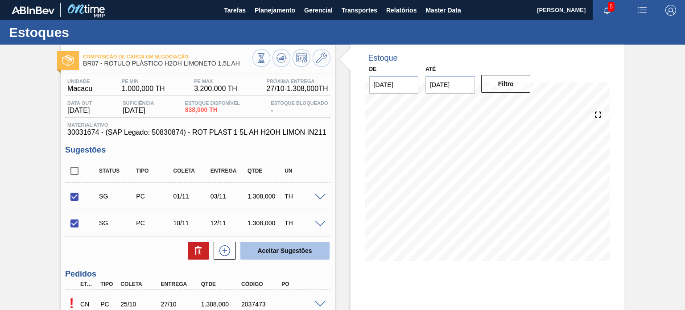
click at [276, 248] on button "Aceitar Sugestões" at bounding box center [284, 251] width 89 height 18
checkbox input "false"
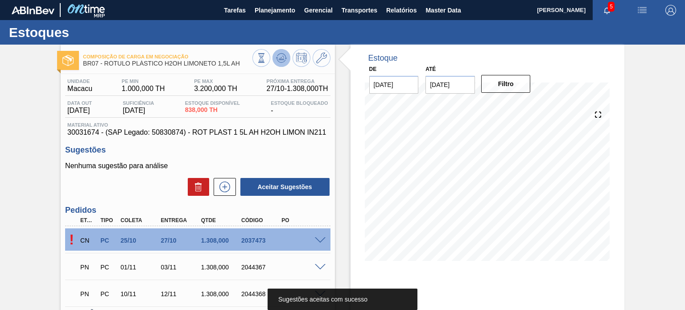
click at [278, 60] on icon at bounding box center [281, 58] width 6 height 4
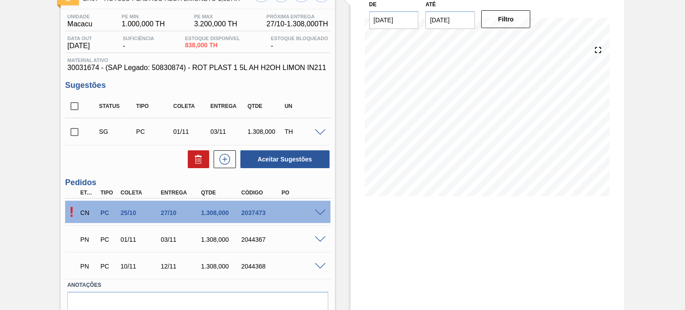
scroll to position [17, 0]
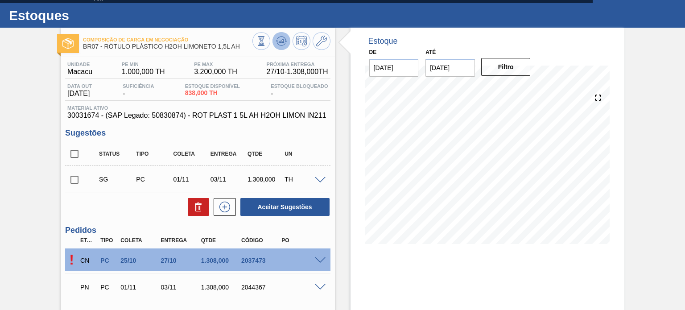
click at [280, 44] on icon at bounding box center [281, 41] width 11 height 11
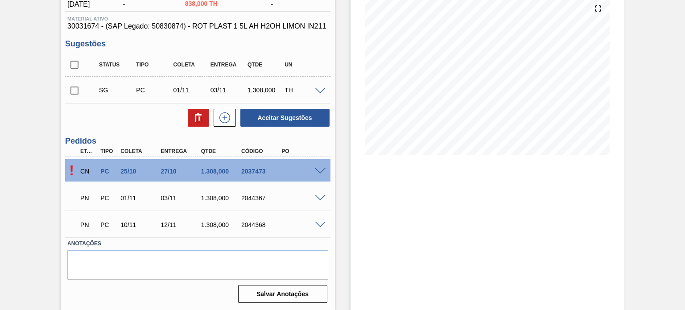
click at [265, 196] on div "2044367" at bounding box center [261, 197] width 44 height 7
click at [255, 198] on div "2044367" at bounding box center [261, 197] width 44 height 7
copy div "2044367"
click at [252, 219] on div "PN PC 10/11 12/11 1.308,000 2044368" at bounding box center [194, 224] width 241 height 18
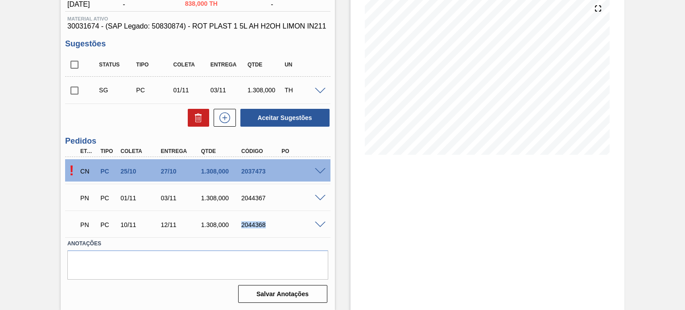
click at [252, 219] on div "PN PC 10/11 12/11 1.308,000 2044368" at bounding box center [194, 224] width 241 height 18
copy div "2044368"
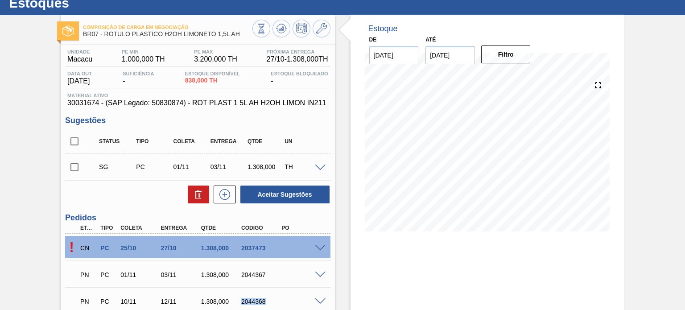
scroll to position [0, 0]
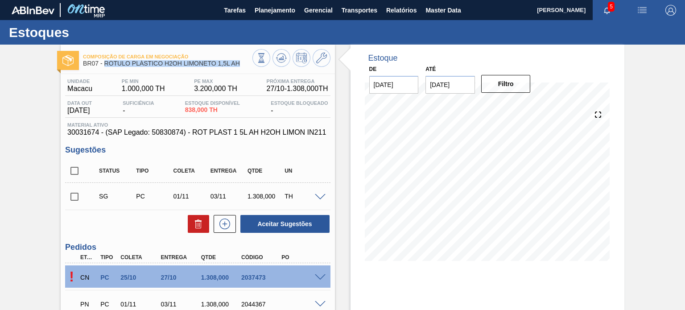
drag, startPoint x: 219, startPoint y: 66, endPoint x: 104, endPoint y: 67, distance: 114.6
click at [104, 67] on div "Composição de Carga em Negociação BR07 - RÓTULO PLÁSTICO H2OH LIMONETO 1,5L AH" at bounding box center [167, 60] width 169 height 20
copy span "RÓTULO PLÁSTICO H2OH LIMONETO 1,5L AH"
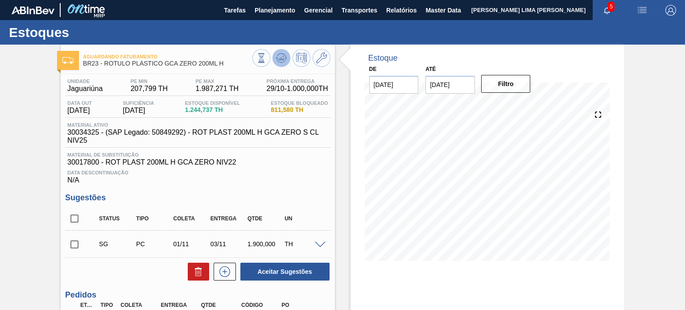
click at [284, 61] on icon at bounding box center [281, 58] width 11 height 11
click at [81, 133] on span "30034325 - (SAP Legado: 50849292) - ROT PLAST 200ML H GCA ZERO S CL NIV25" at bounding box center [199, 136] width 265 height 16
copy span "30034325"
click at [323, 53] on icon at bounding box center [321, 58] width 11 height 11
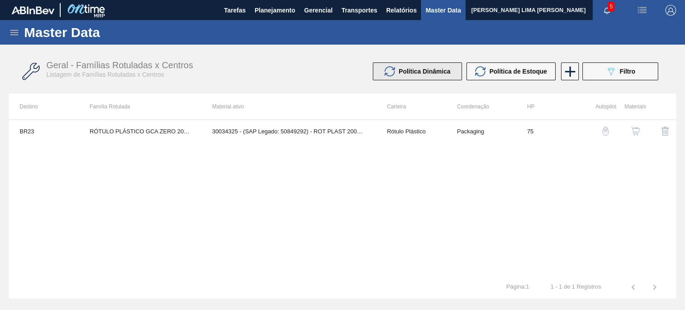
click at [444, 70] on span "Política Dinâmica" at bounding box center [425, 71] width 52 height 7
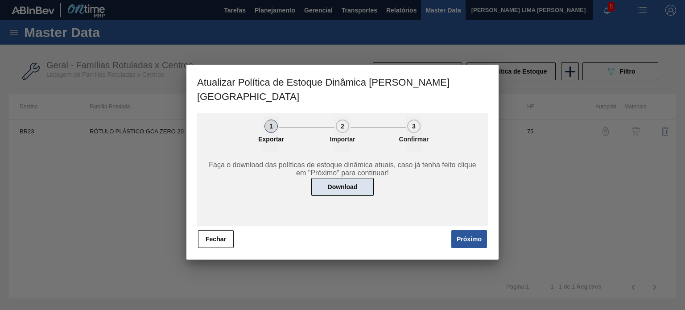
click at [357, 180] on button "Download" at bounding box center [342, 187] width 62 height 18
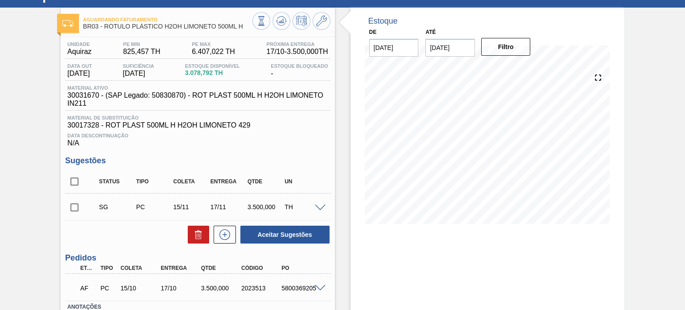
scroll to position [89, 0]
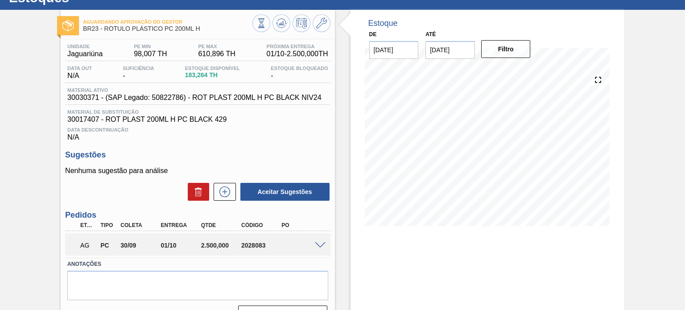
scroll to position [73, 0]
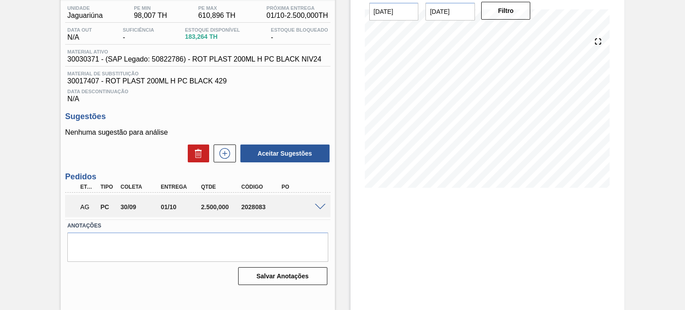
click at [319, 206] on span at bounding box center [320, 207] width 11 height 7
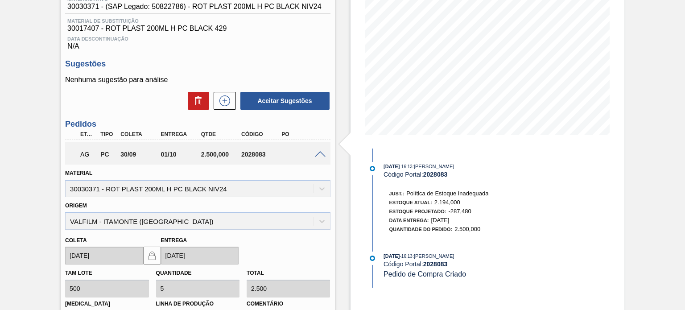
scroll to position [162, 0]
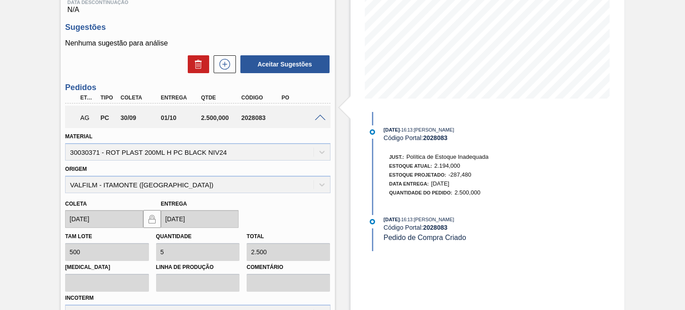
click at [318, 118] on span at bounding box center [320, 118] width 11 height 7
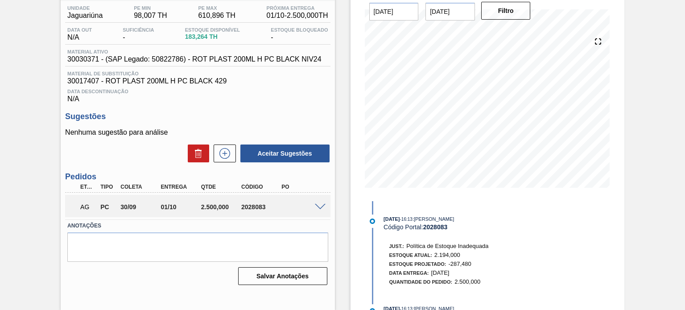
scroll to position [29, 0]
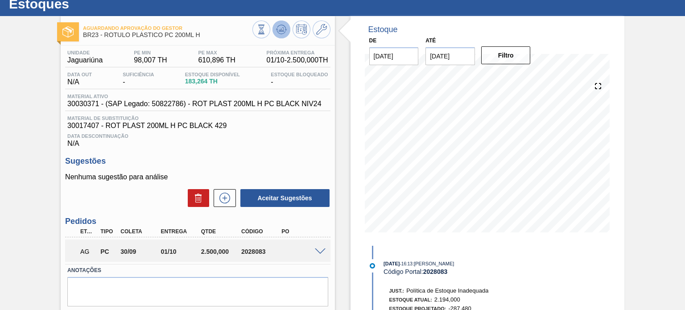
click at [274, 28] on button at bounding box center [281, 30] width 18 height 18
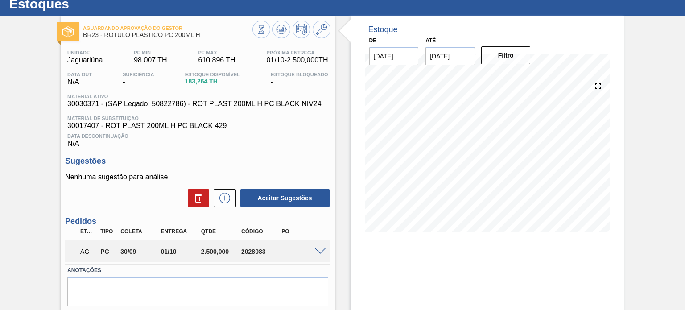
drag, startPoint x: 203, startPoint y: 37, endPoint x: 197, endPoint y: 44, distance: 9.2
click at [198, 37] on span "BR23 - RÓTULO PLÁSTICO PC 200ML H" at bounding box center [167, 35] width 169 height 7
click at [259, 107] on span "30030371 - (SAP Legado: 50822786) - ROT PLAST 200ML H PC BLACK NIV24" at bounding box center [194, 104] width 254 height 8
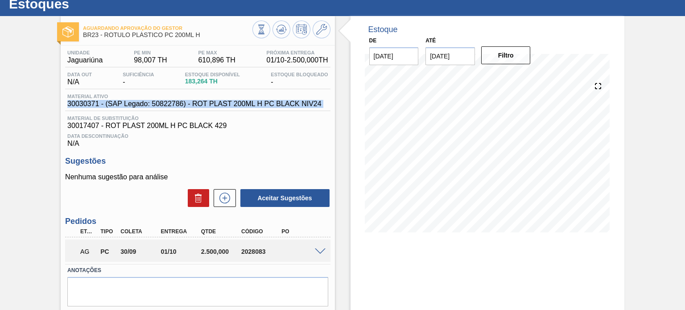
click at [259, 107] on span "30030371 - (SAP Legado: 50822786) - ROT PLAST 200ML H PC BLACK NIV24" at bounding box center [194, 104] width 254 height 8
copy span "30030371 - (SAP Legado: 50822786) - ROT PLAST 200ML H PC BLACK NIV24"
click at [323, 31] on icon at bounding box center [321, 29] width 11 height 11
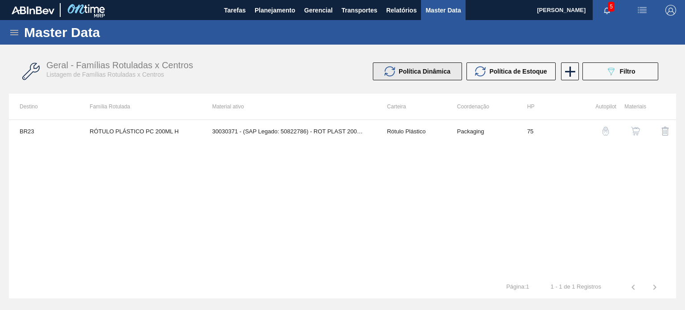
click at [427, 64] on button "Política Dinâmica" at bounding box center [417, 71] width 89 height 18
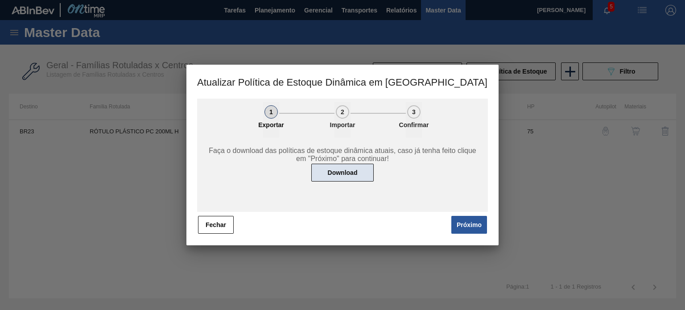
click at [347, 178] on button "Download" at bounding box center [342, 173] width 62 height 18
click at [466, 224] on button "Próximo" at bounding box center [469, 225] width 36 height 18
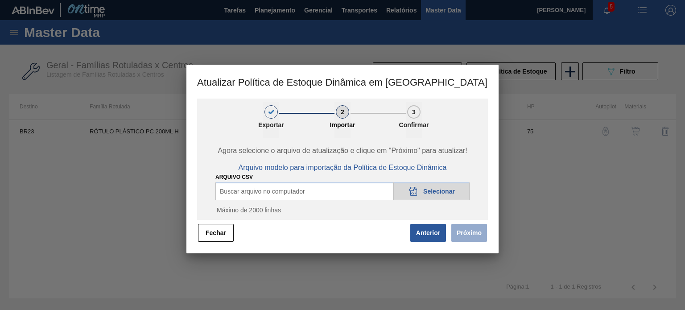
click at [417, 187] on icon "20DAD902-3625-4257-8FDA-0C0CB19E2A3D" at bounding box center [413, 191] width 11 height 11
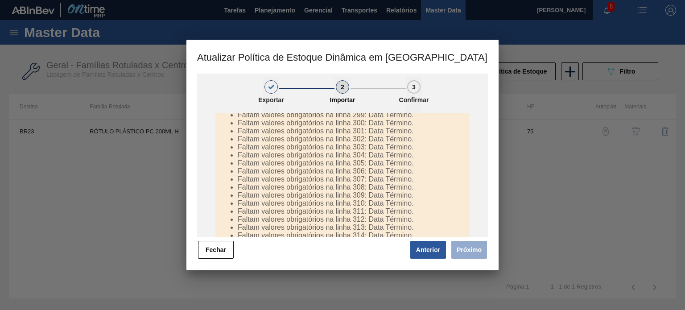
scroll to position [2810, 0]
click at [414, 252] on button "Anterior" at bounding box center [428, 250] width 36 height 18
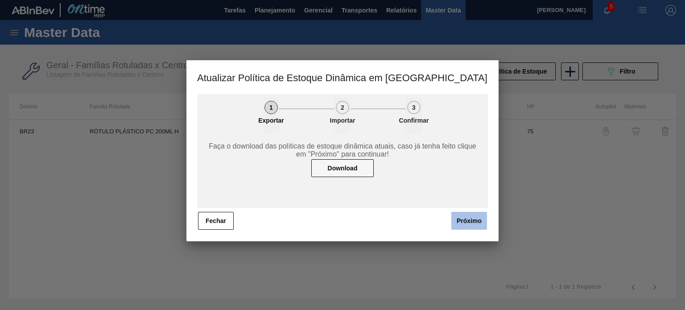
click at [459, 217] on button "Próximo" at bounding box center [469, 221] width 36 height 18
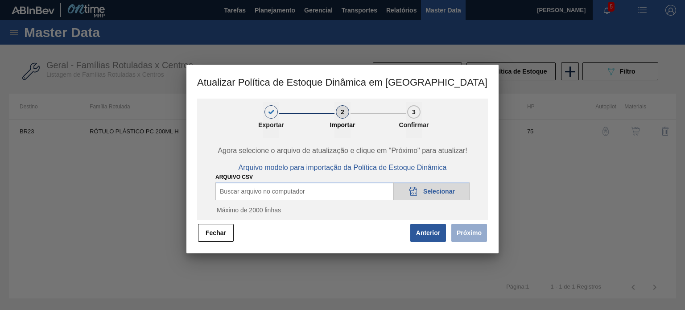
click at [434, 196] on div "20DAD902-3625-4257-8FDA-0C0CB19E2A3D Selecionar" at bounding box center [431, 191] width 76 height 18
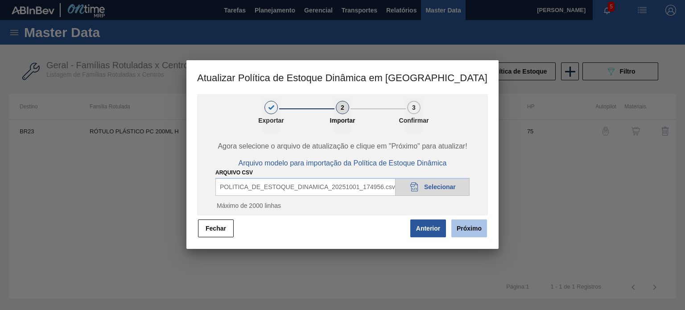
click at [462, 225] on button "Próximo" at bounding box center [469, 228] width 36 height 18
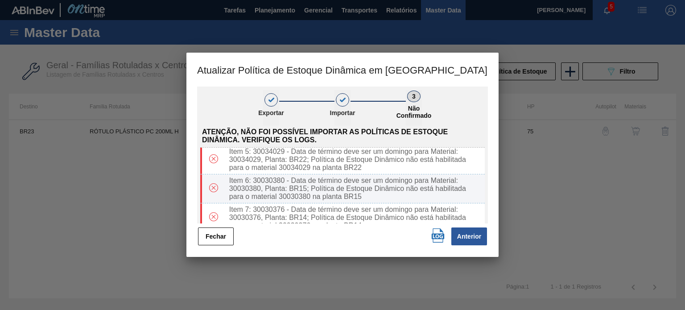
scroll to position [178, 0]
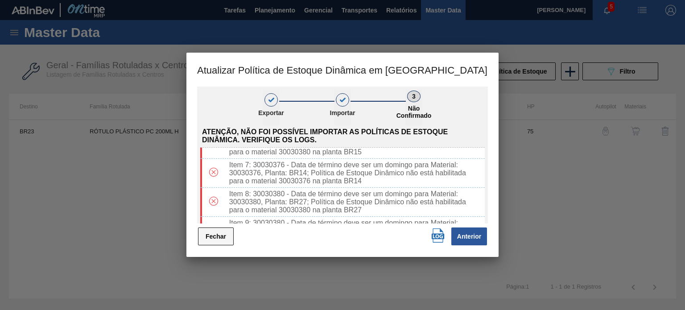
click at [218, 230] on button "Fechar" at bounding box center [216, 236] width 36 height 18
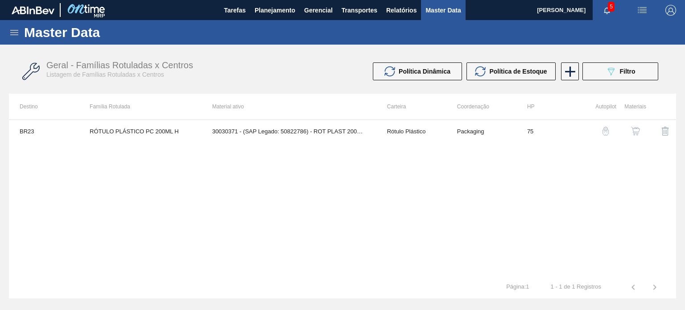
click at [21, 24] on div "Master Data" at bounding box center [342, 32] width 685 height 25
click at [18, 32] on icon at bounding box center [14, 32] width 8 height 5
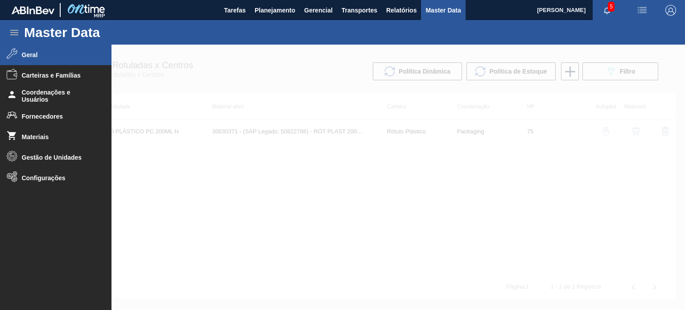
click at [50, 57] on span "Geral" at bounding box center [59, 54] width 74 height 7
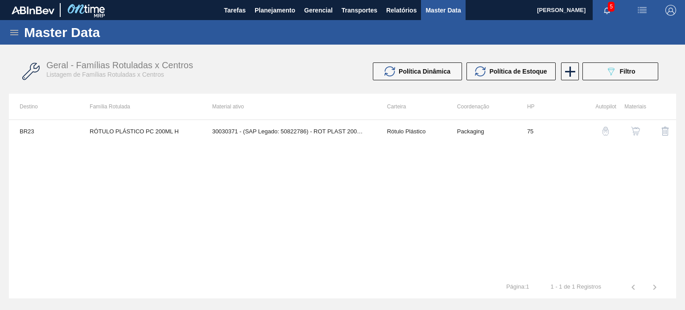
click at [16, 31] on icon at bounding box center [14, 32] width 11 height 11
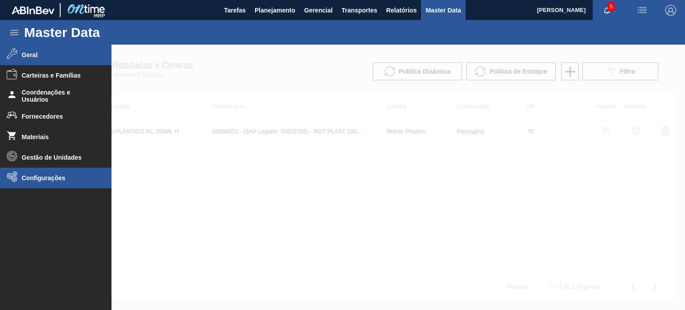
click at [37, 174] on span "Configurações" at bounding box center [59, 177] width 74 height 7
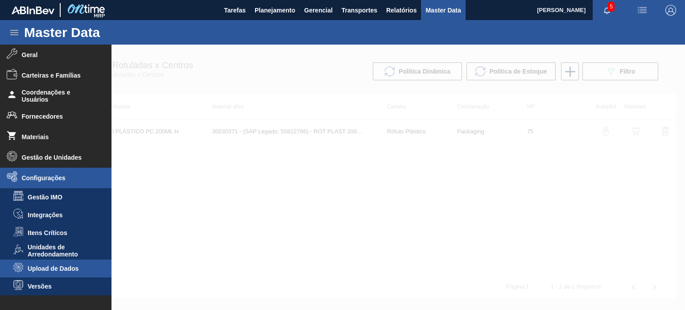
click at [68, 268] on span "Upload de Dados" at bounding box center [62, 268] width 69 height 7
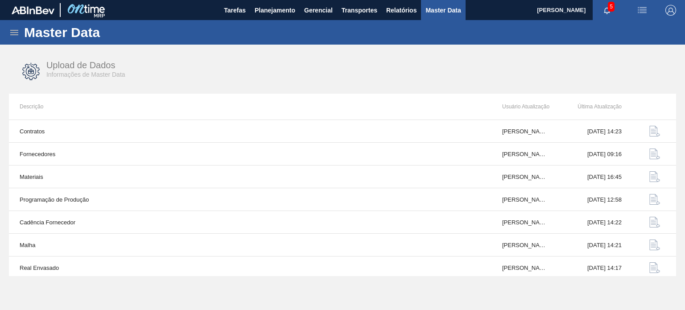
click at [20, 37] on div "Master Data" at bounding box center [342, 32] width 685 height 25
click at [18, 35] on icon at bounding box center [14, 32] width 11 height 11
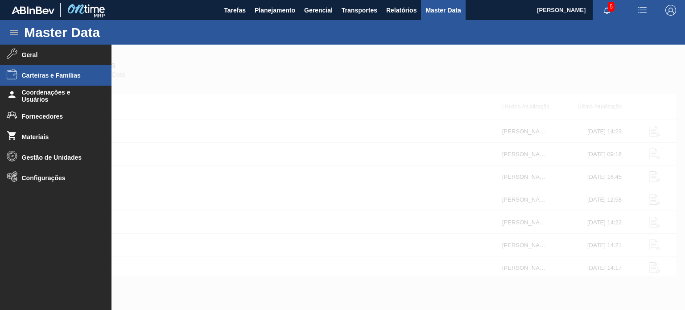
click at [63, 76] on span "Carteiras e Famílias" at bounding box center [59, 75] width 74 height 7
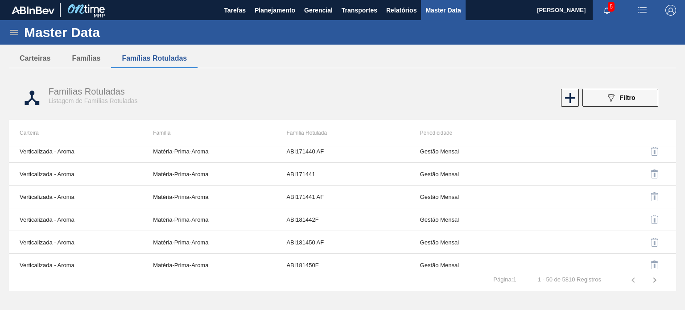
scroll to position [446, 0]
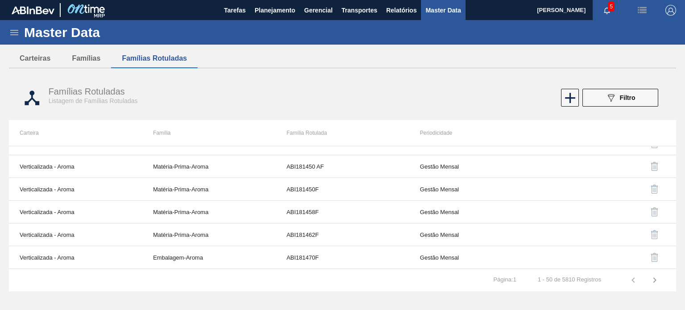
click at [9, 32] on icon at bounding box center [14, 32] width 11 height 11
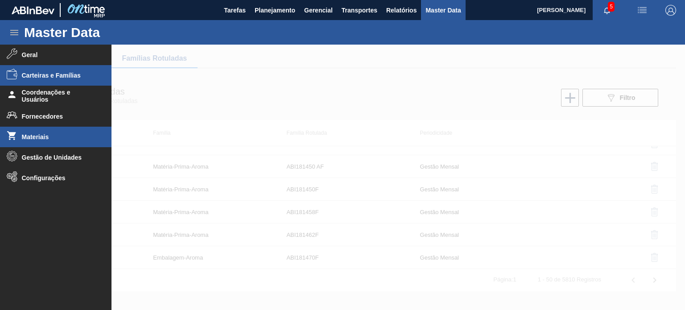
click at [57, 130] on li "Materiais" at bounding box center [55, 137] width 111 height 21
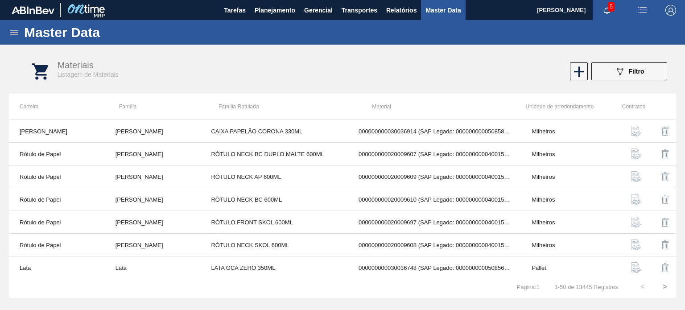
click at [18, 32] on icon at bounding box center [14, 32] width 8 height 5
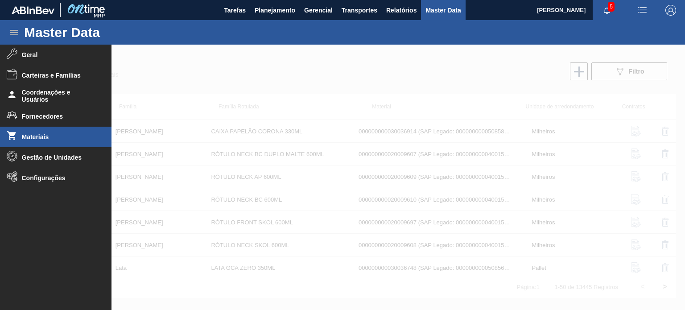
click at [185, 49] on div at bounding box center [342, 177] width 685 height 265
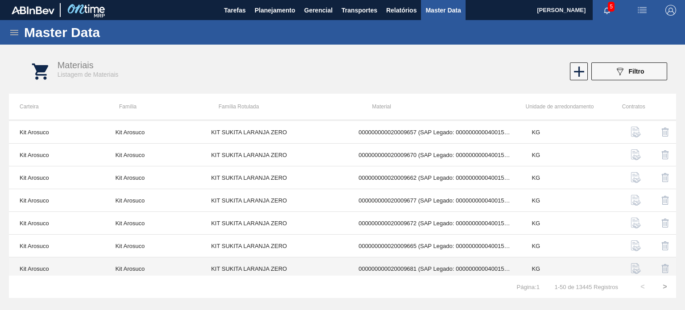
scroll to position [312, 0]
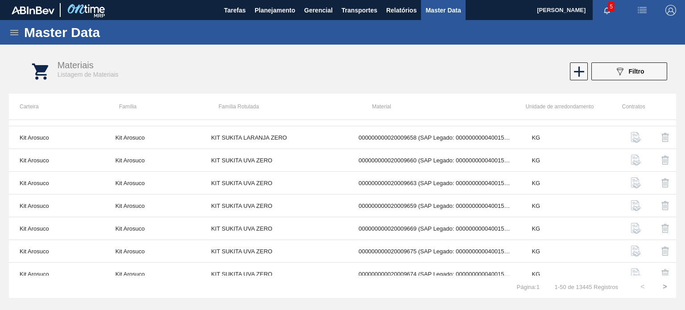
click at [14, 35] on icon at bounding box center [14, 32] width 11 height 11
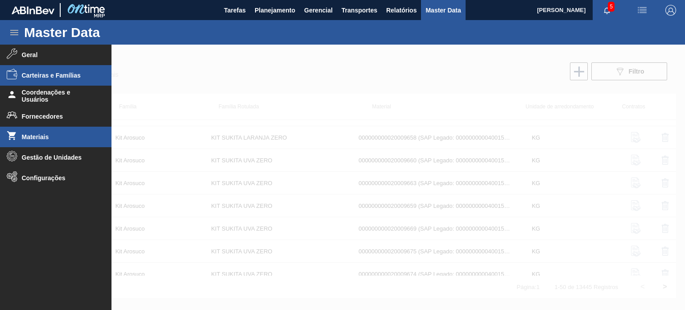
click at [62, 80] on li "Carteiras e Famílias" at bounding box center [55, 75] width 111 height 21
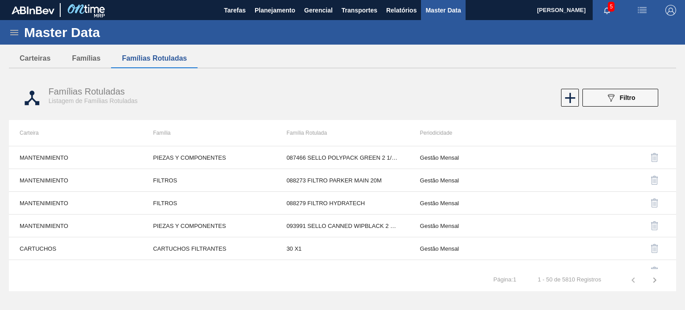
click at [5, 33] on div "Master Data" at bounding box center [342, 32] width 685 height 25
click at [14, 34] on icon at bounding box center [14, 32] width 8 height 5
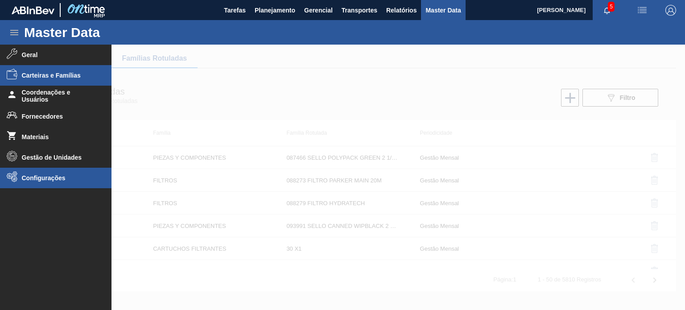
click at [59, 173] on li "Configurações" at bounding box center [55, 178] width 111 height 21
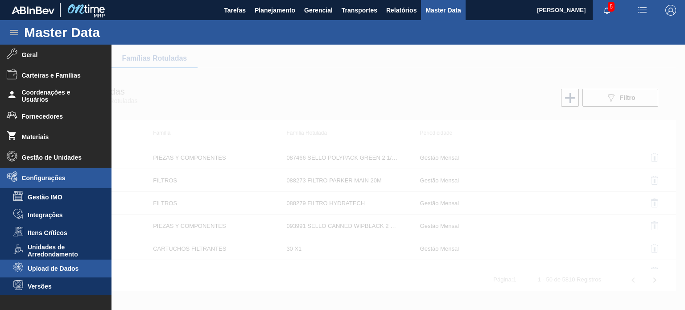
click at [55, 272] on span "Upload de Dados" at bounding box center [62, 268] width 69 height 7
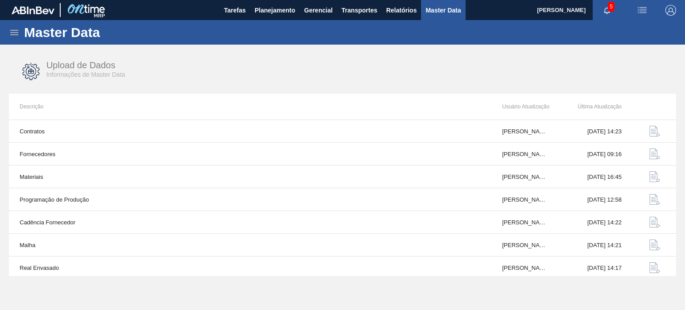
click at [11, 35] on icon at bounding box center [14, 32] width 11 height 11
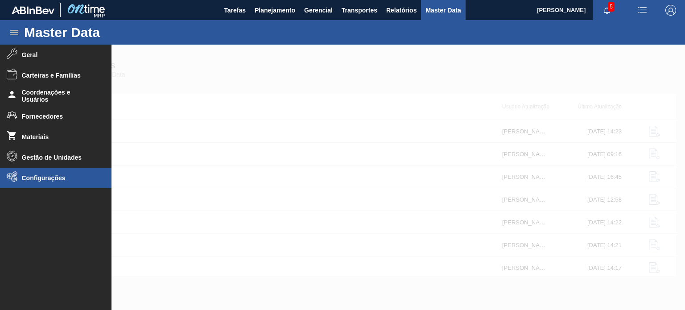
click at [32, 177] on span "Configurações" at bounding box center [59, 177] width 74 height 7
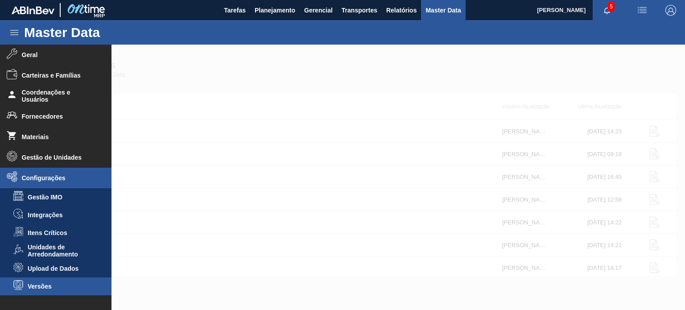
click at [37, 281] on li "Versões" at bounding box center [55, 286] width 111 height 18
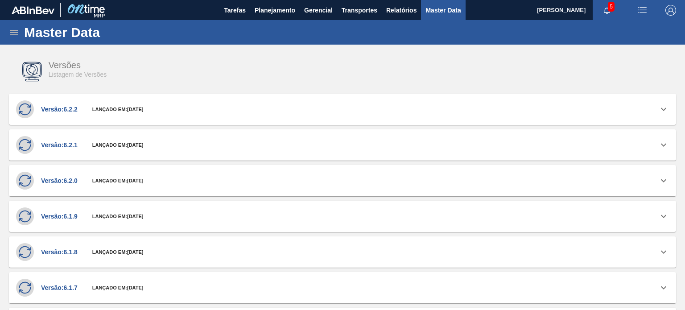
click at [12, 27] on icon at bounding box center [14, 32] width 11 height 11
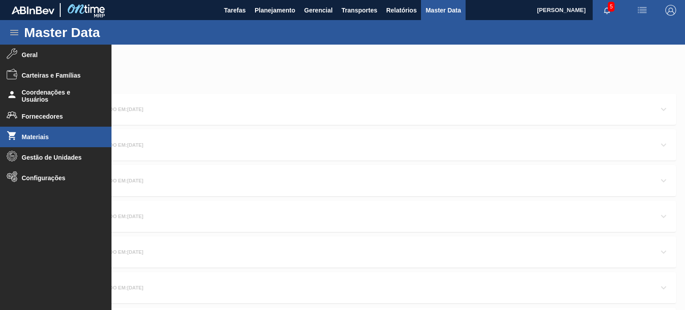
click at [27, 133] on span "Materiais" at bounding box center [59, 136] width 74 height 7
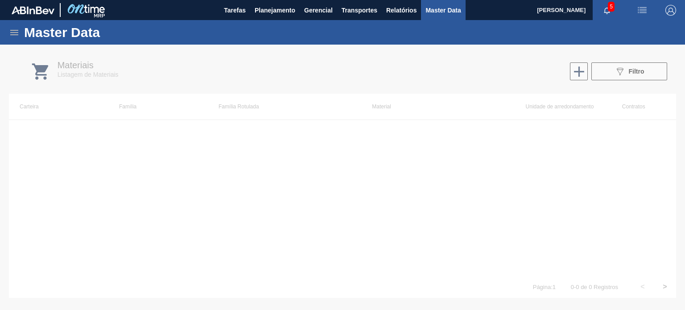
click at [12, 32] on icon at bounding box center [14, 32] width 8 height 5
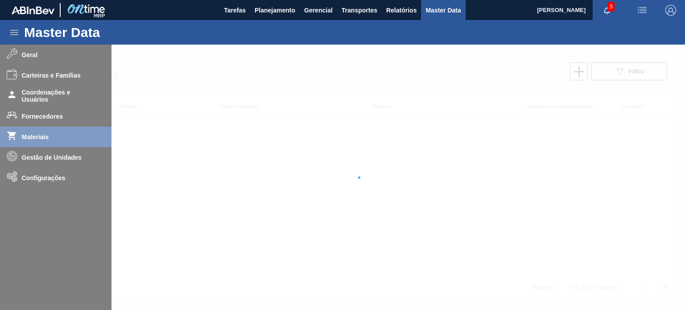
click at [33, 55] on div at bounding box center [342, 177] width 685 height 265
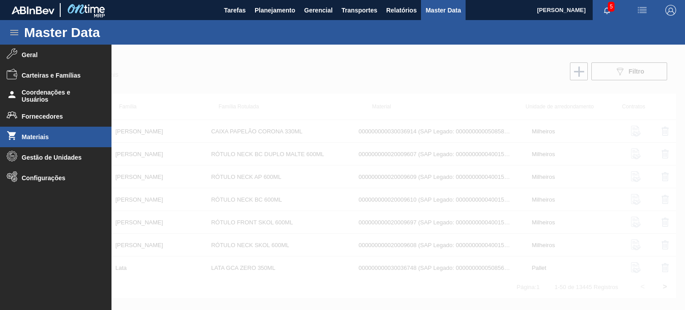
click at [33, 55] on span "Geral" at bounding box center [59, 54] width 74 height 7
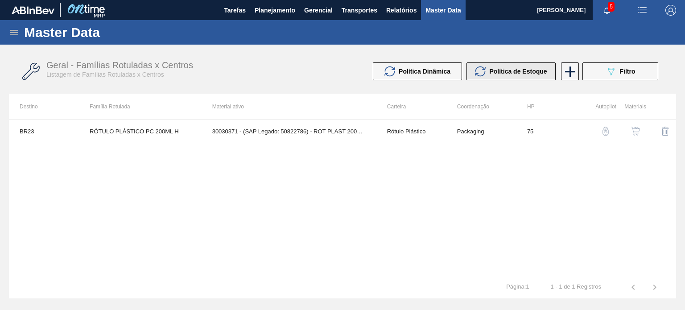
click at [481, 77] on button "Política de Estoque" at bounding box center [510, 71] width 89 height 18
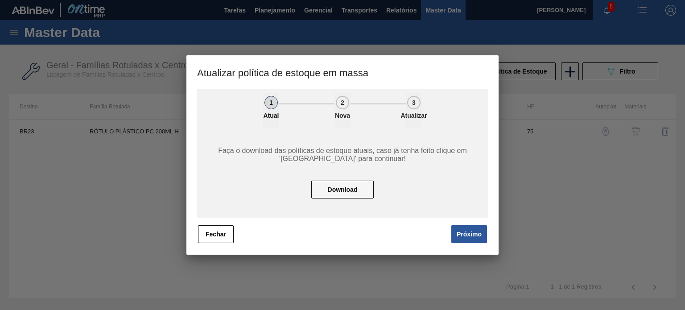
click at [346, 198] on div "Faça o download das políticas de estoque atuais, caso já tenha feito clique em …" at bounding box center [342, 172] width 291 height 89
click at [346, 194] on button "Download" at bounding box center [342, 190] width 62 height 18
click at [213, 237] on button "Fechar" at bounding box center [216, 234] width 36 height 18
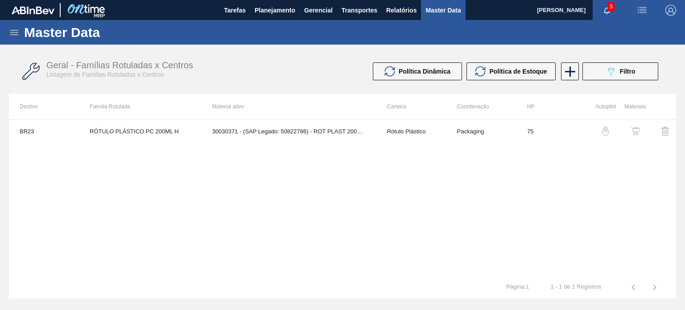
click at [11, 28] on icon at bounding box center [14, 32] width 11 height 11
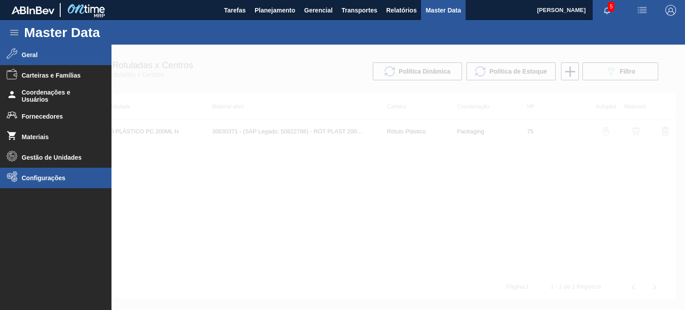
click at [39, 177] on span "Configurações" at bounding box center [59, 177] width 74 height 7
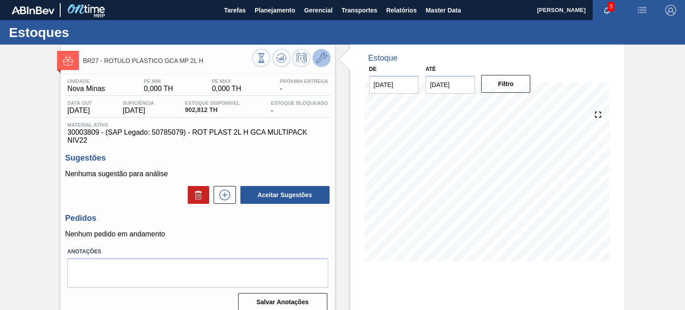
click at [318, 58] on icon at bounding box center [321, 58] width 11 height 11
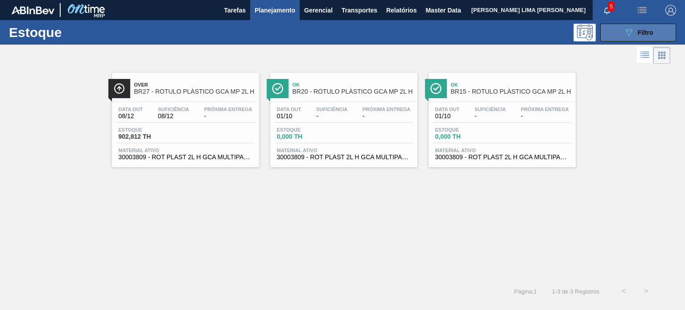
scroll to position [89, 0]
click at [638, 29] on span "Filtro" at bounding box center [646, 32] width 16 height 7
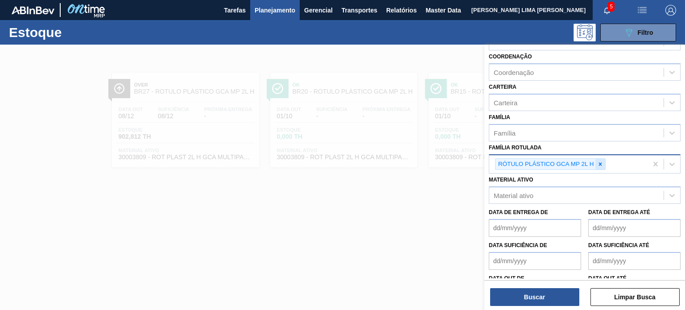
click at [603, 164] on div at bounding box center [600, 164] width 10 height 11
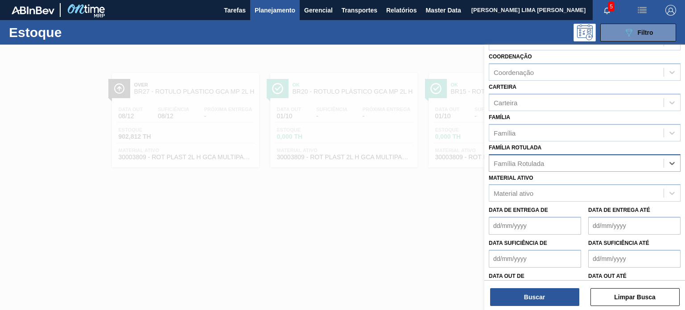
type Rotulada "a"
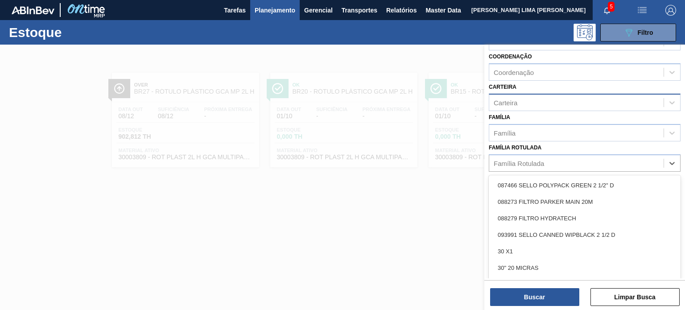
click at [541, 102] on div "Carteira" at bounding box center [576, 102] width 174 height 13
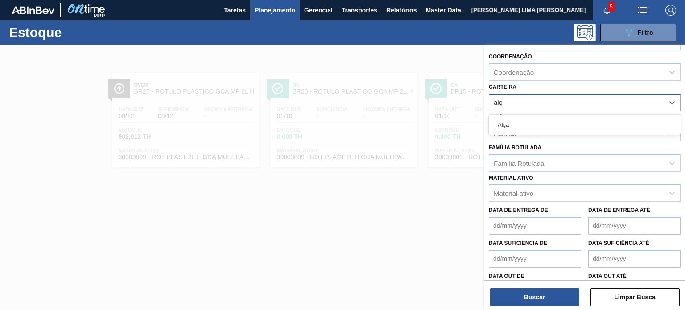
type input "alça"
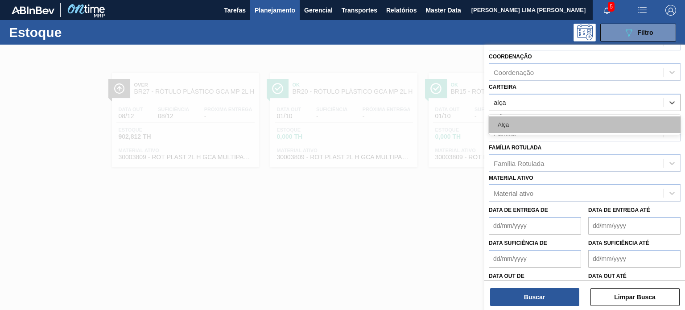
click at [549, 127] on div "Alça" at bounding box center [585, 124] width 192 height 17
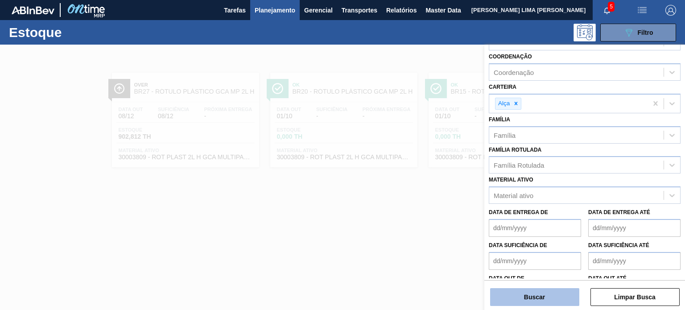
click at [552, 301] on button "Buscar" at bounding box center [534, 297] width 89 height 18
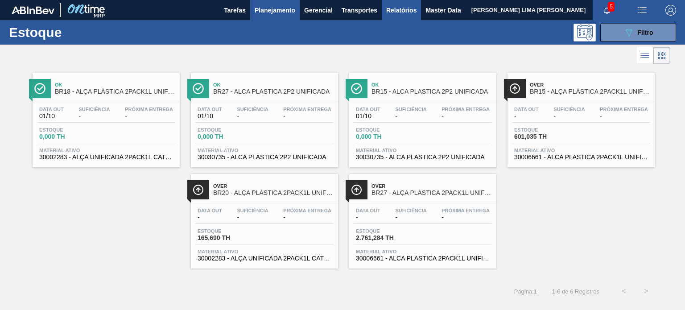
click at [414, 8] on span "Relatórios" at bounding box center [401, 10] width 30 height 11
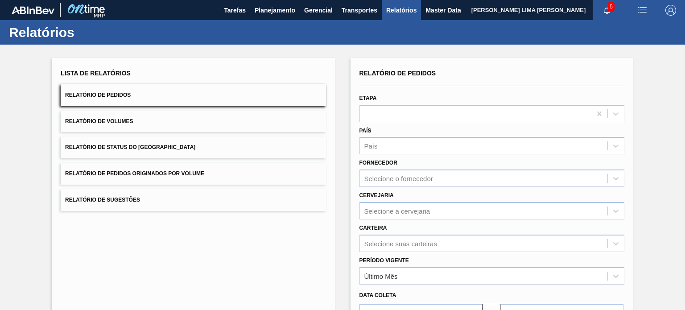
click at [191, 124] on button "Relatório de Volumes" at bounding box center [193, 122] width 265 height 22
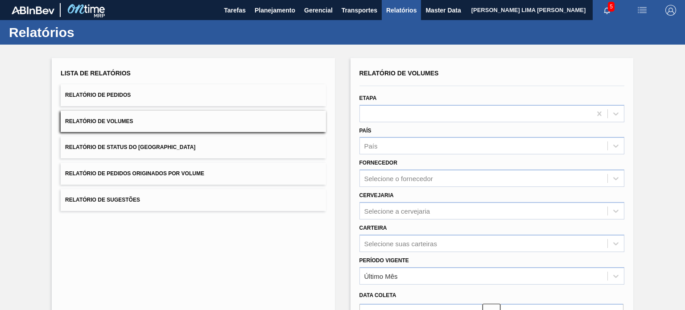
click at [210, 102] on button "Relatório de Pedidos" at bounding box center [193, 95] width 265 height 22
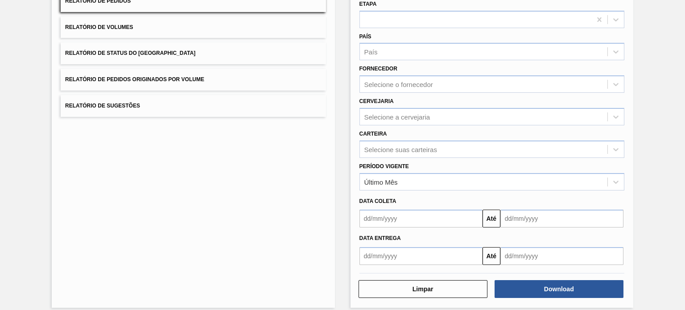
scroll to position [101, 0]
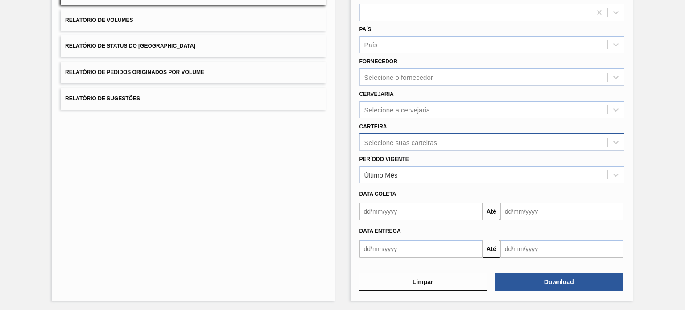
click at [401, 146] on div "Selecione suas carteiras" at bounding box center [484, 142] width 248 height 13
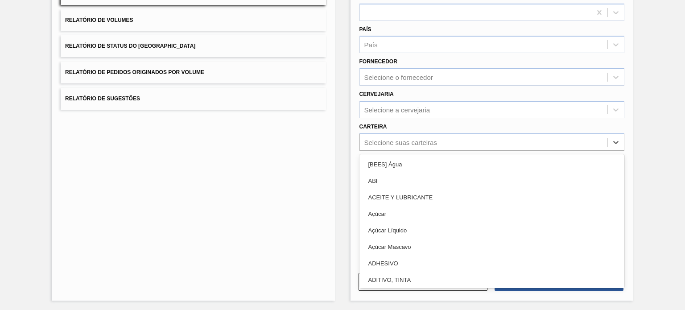
drag, startPoint x: 351, startPoint y: 157, endPoint x: 365, endPoint y: 162, distance: 14.8
click at [351, 157] on div "Relatório de Pedidos Etapa País País Fornecedor Selecione o fornecedor Cervejar…" at bounding box center [492, 129] width 283 height 344
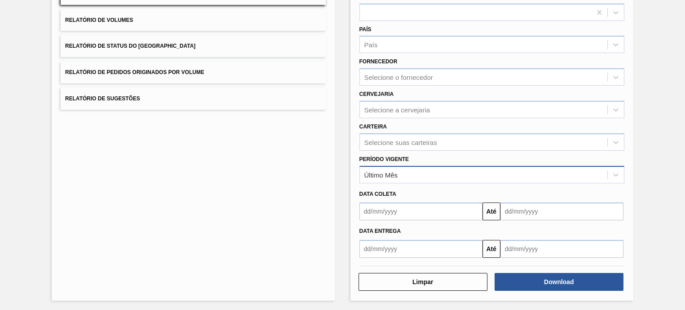
click at [396, 171] on div "Último Mês" at bounding box center [380, 175] width 33 height 8
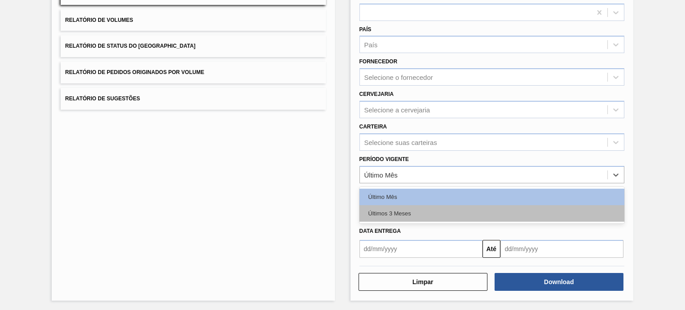
click at [392, 210] on div "Últimos 3 Meses" at bounding box center [491, 213] width 265 height 17
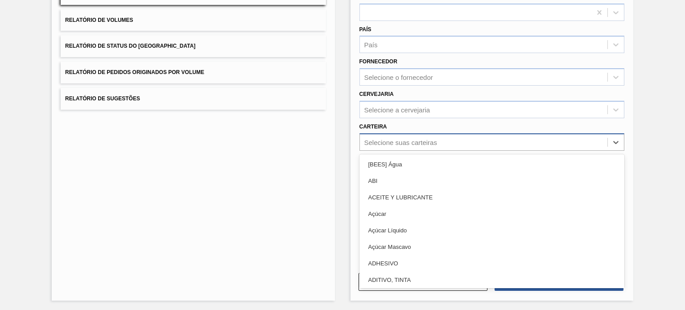
click at [394, 144] on div "Selecione suas carteiras" at bounding box center [400, 142] width 73 height 8
type input "rótulo p"
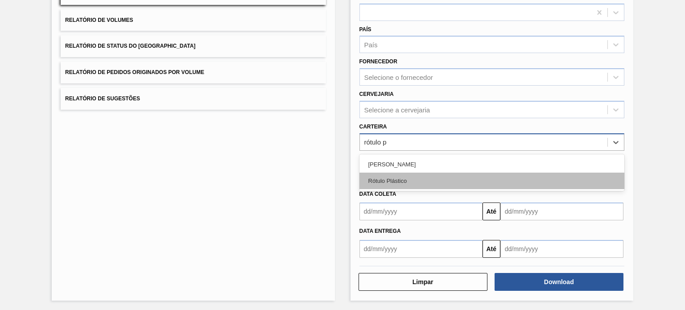
click at [392, 184] on div "Rótulo Plástico" at bounding box center [491, 181] width 265 height 17
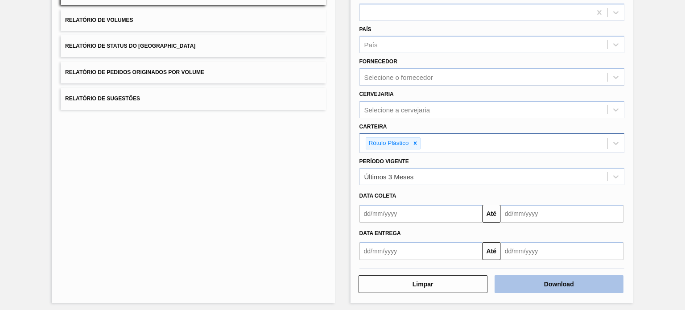
click at [531, 275] on button "Download" at bounding box center [559, 284] width 129 height 18
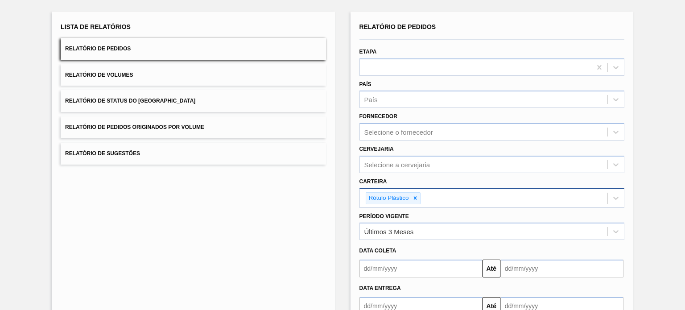
scroll to position [0, 0]
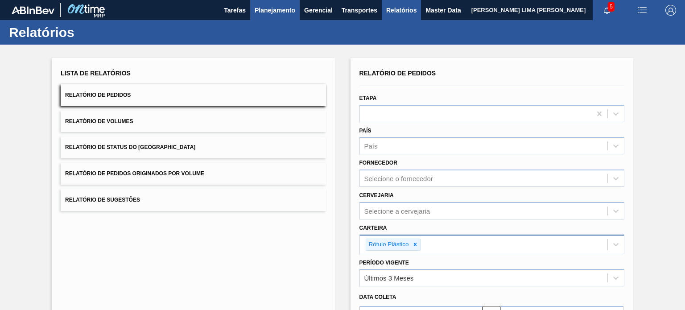
click at [269, 16] on button "Planejamento" at bounding box center [275, 10] width 50 height 20
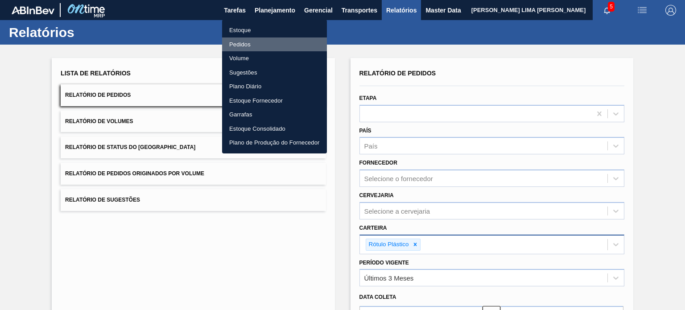
click at [246, 39] on li "Pedidos" at bounding box center [274, 44] width 105 height 14
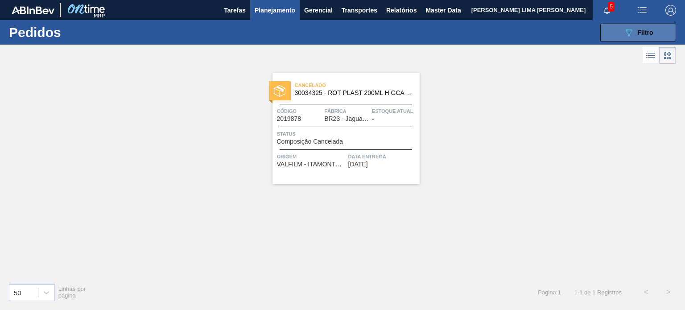
click at [656, 34] on button "089F7B8B-B2A5-4AFE-B5C0-19BA573D28AC Filtro" at bounding box center [638, 33] width 76 height 18
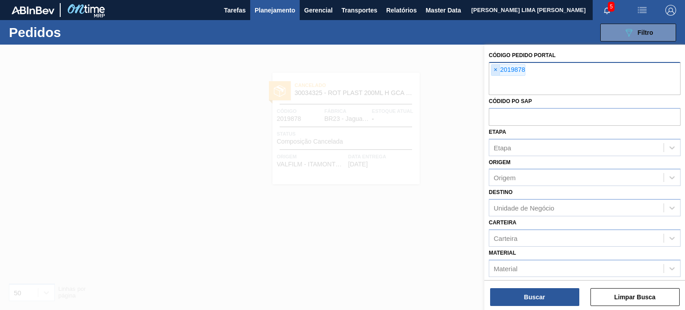
click at [495, 69] on span "×" at bounding box center [495, 70] width 8 height 11
paste input "2008207"
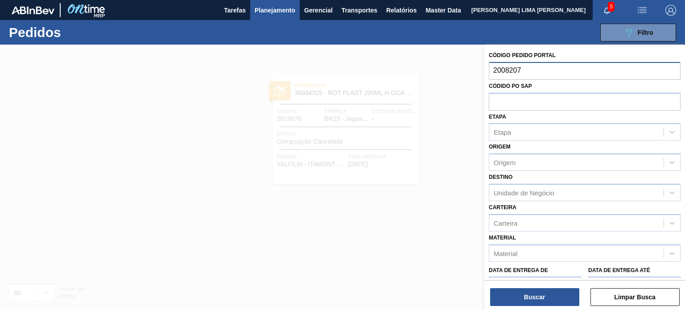
type input "2008207"
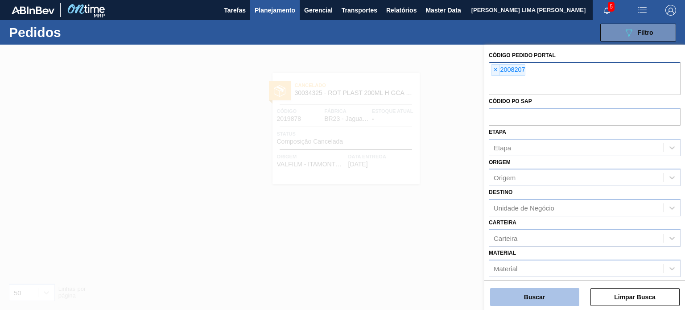
click at [561, 294] on button "Buscar" at bounding box center [534, 297] width 89 height 18
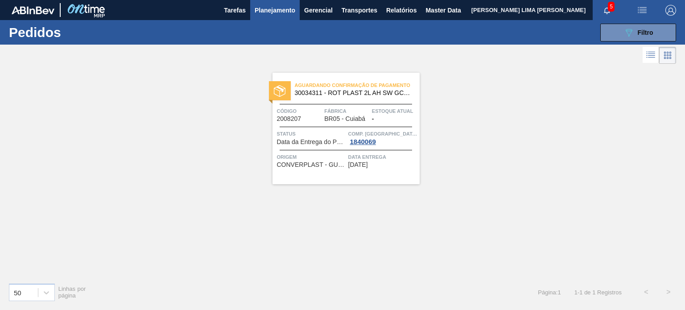
click at [327, 99] on div "Aguardando Confirmação de Pagamento 30034311 - ROT PLAST 2L AH SW GCA S CL NIV2…" at bounding box center [345, 128] width 147 height 111
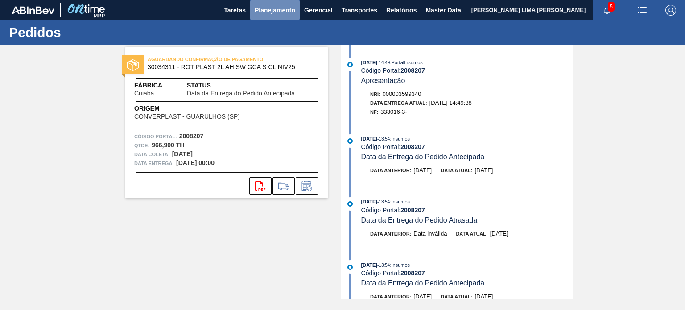
click at [293, 12] on span "Planejamento" at bounding box center [275, 10] width 41 height 11
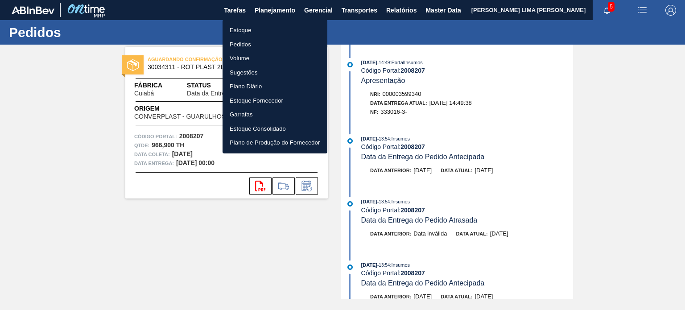
click at [278, 25] on li "Estoque" at bounding box center [275, 30] width 105 height 14
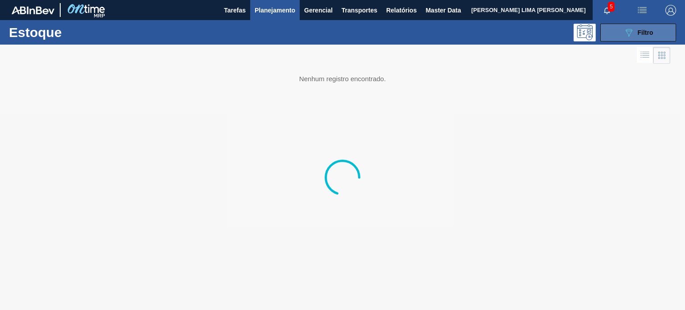
click at [614, 32] on button "089F7B8B-B2A5-4AFE-B5C0-19BA573D28AC Filtro" at bounding box center [638, 33] width 76 height 18
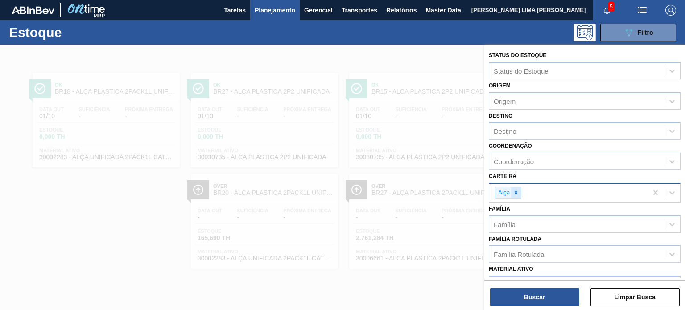
click at [514, 191] on icon at bounding box center [516, 193] width 6 height 6
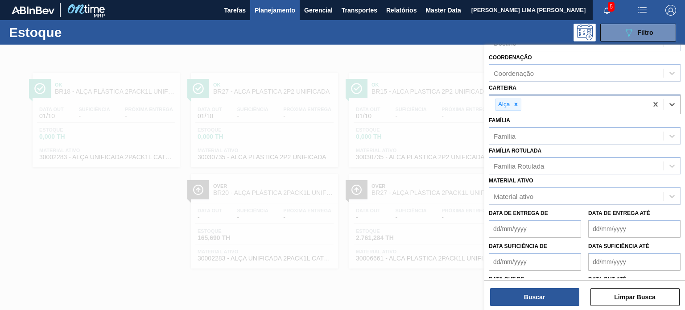
scroll to position [89, 0]
click at [516, 103] on icon at bounding box center [516, 103] width 6 height 6
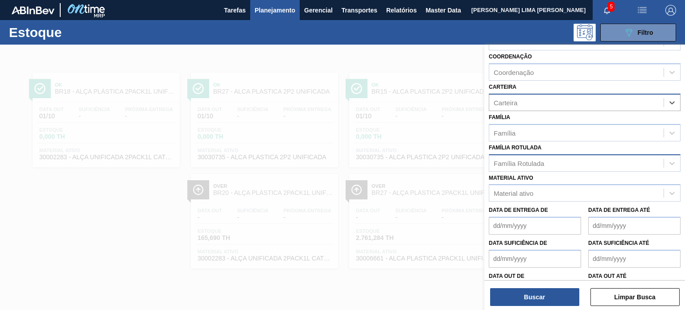
click at [532, 159] on div "Família Rotulada" at bounding box center [519, 163] width 50 height 8
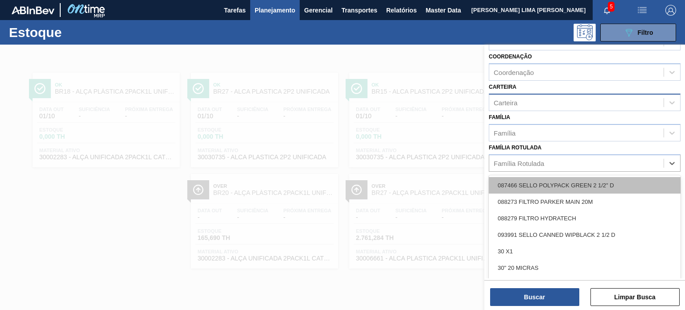
paste Rotulada "RÓTULO PLÁSTICO GCA ZERO 1,5L AH"
type Rotulada "RÓTULO PLÁSTICO GCA ZERO 1,5L AH"
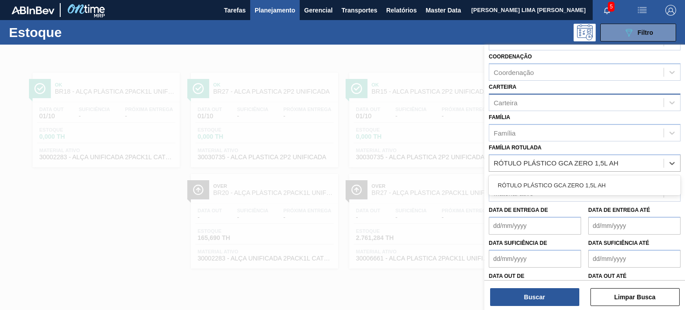
click at [532, 183] on div "RÓTULO PLÁSTICO GCA ZERO 1,5L AH" at bounding box center [585, 185] width 192 height 17
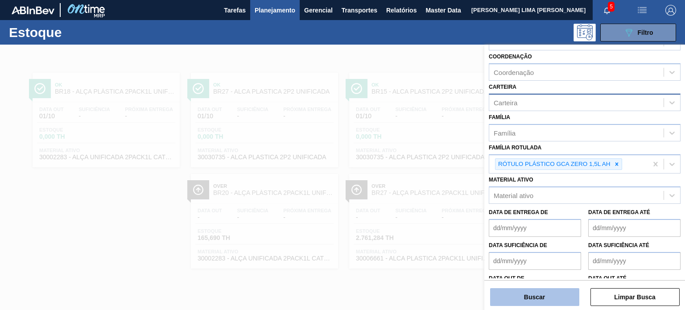
click at [548, 303] on button "Buscar" at bounding box center [534, 297] width 89 height 18
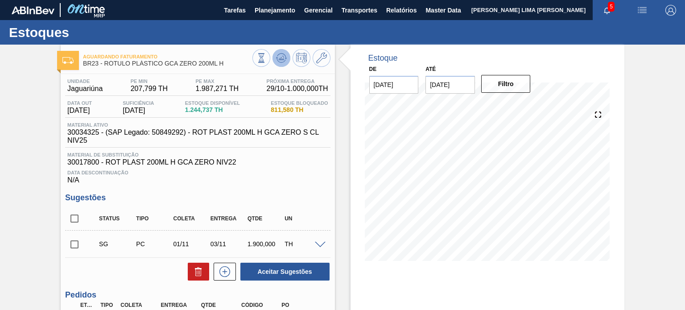
click at [282, 58] on g at bounding box center [281, 58] width 11 height 9
drag, startPoint x: 223, startPoint y: 62, endPoint x: 104, endPoint y: 66, distance: 119.1
click at [104, 66] on span "BR23 - RÓTULO PLÁSTICO GCA ZERO 200ML H" at bounding box center [167, 63] width 169 height 7
copy span "RÓTULO PLÁSTICO GCA ZERO 200ML H"
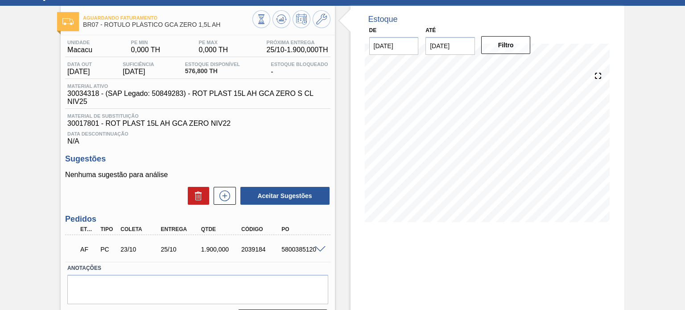
scroll to position [29, 0]
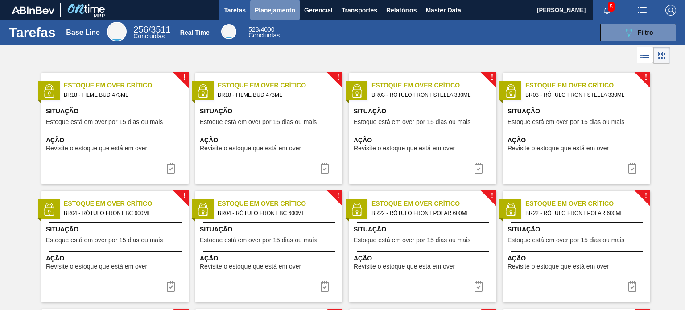
click at [285, 5] on span "Planejamento" at bounding box center [275, 10] width 41 height 11
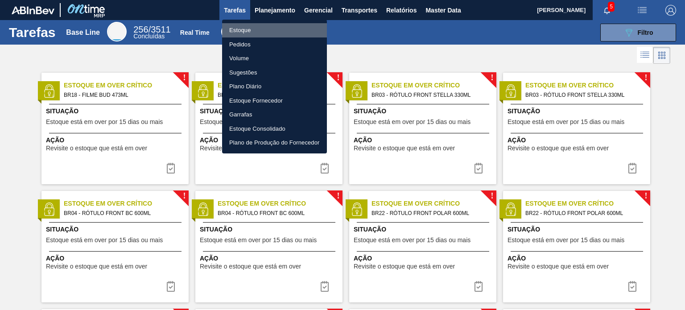
click at [256, 26] on li "Estoque" at bounding box center [274, 30] width 105 height 14
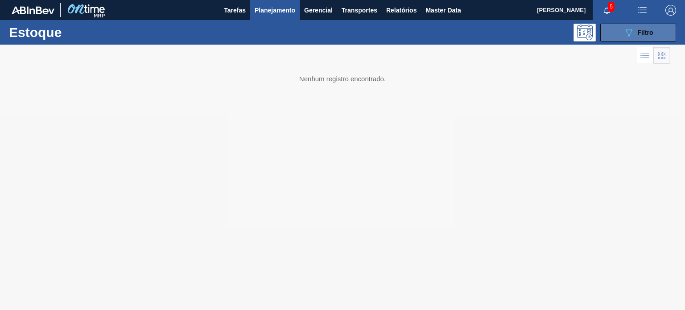
click at [625, 30] on icon "089F7B8B-B2A5-4AFE-B5C0-19BA573D28AC" at bounding box center [628, 32] width 11 height 11
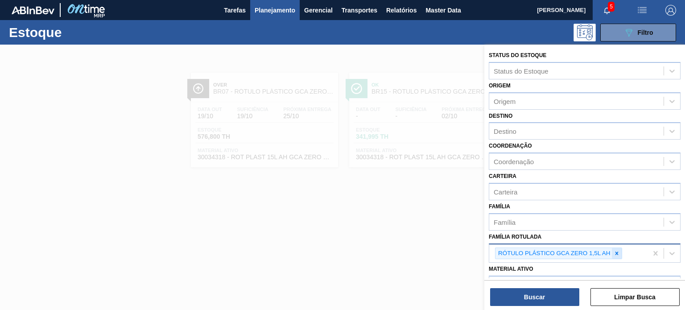
click at [615, 253] on icon at bounding box center [616, 253] width 3 height 3
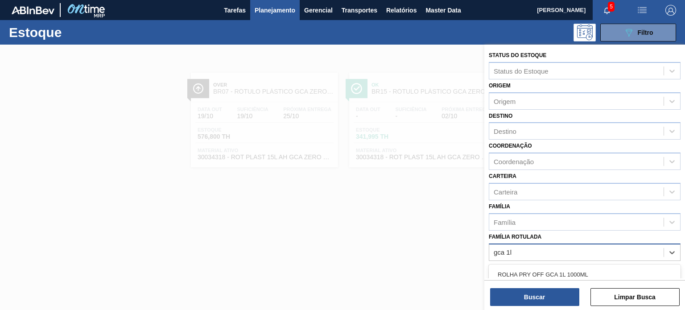
type Rotulada "gca 1l h"
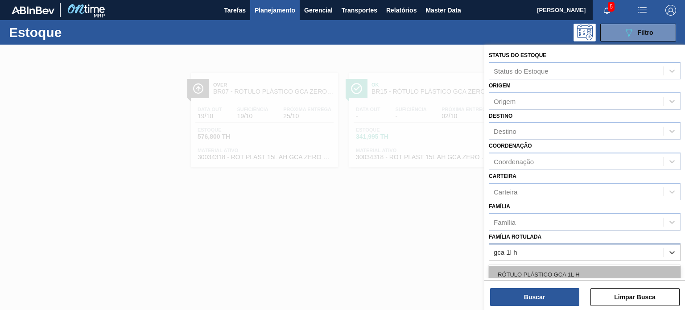
click at [569, 271] on div "RÓTULO PLÁSTICO GCA 1L H" at bounding box center [585, 274] width 192 height 17
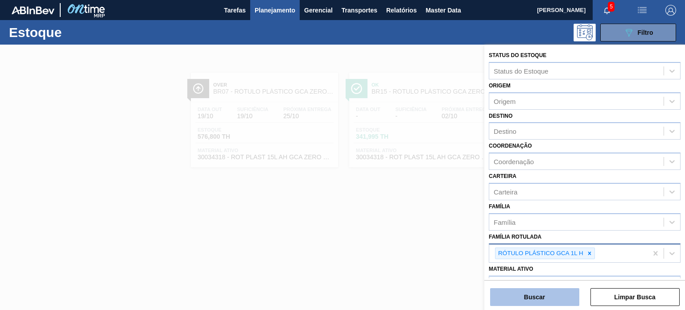
click at [558, 294] on button "Buscar" at bounding box center [534, 297] width 89 height 18
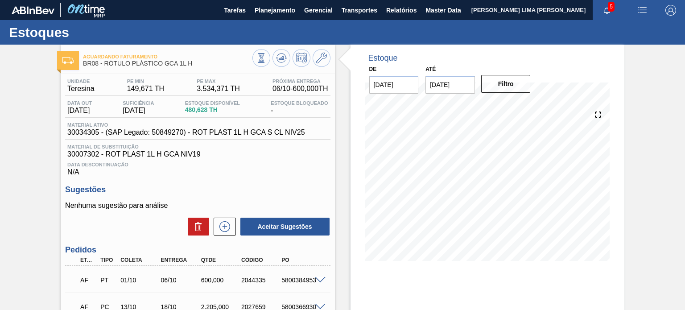
click at [323, 280] on span at bounding box center [320, 280] width 11 height 7
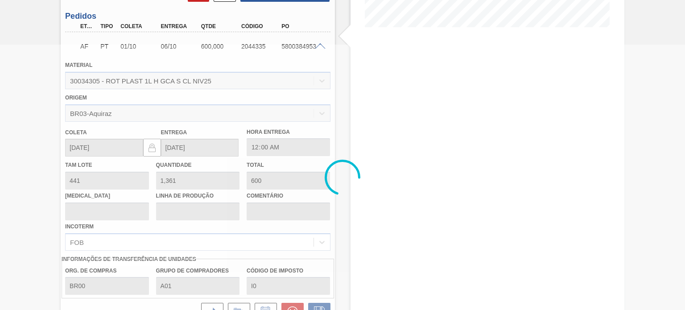
scroll to position [238, 0]
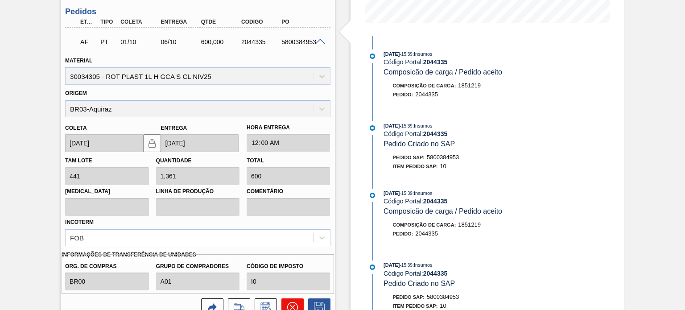
click at [290, 302] on icon at bounding box center [292, 307] width 11 height 11
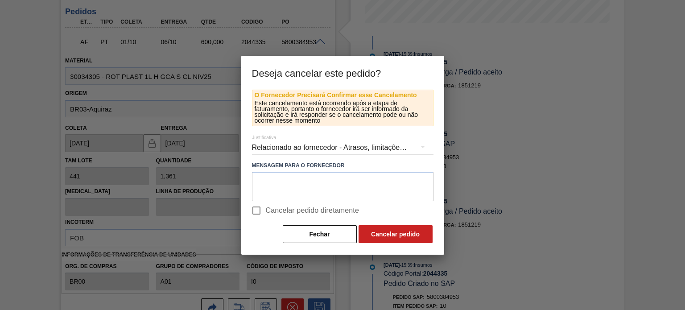
click at [326, 151] on div "Relacionado ao fornecedor - Atrasos, limitações de capacidade, etc." at bounding box center [343, 147] width 182 height 25
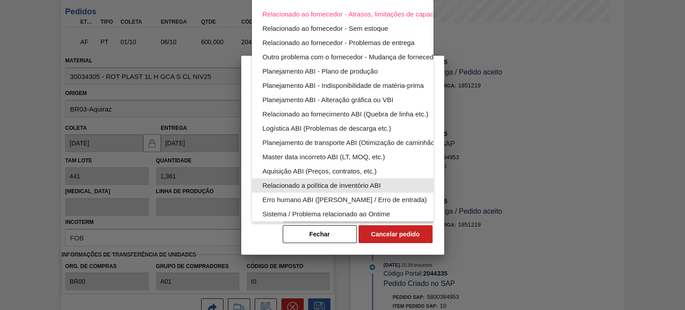
scroll to position [55, 0]
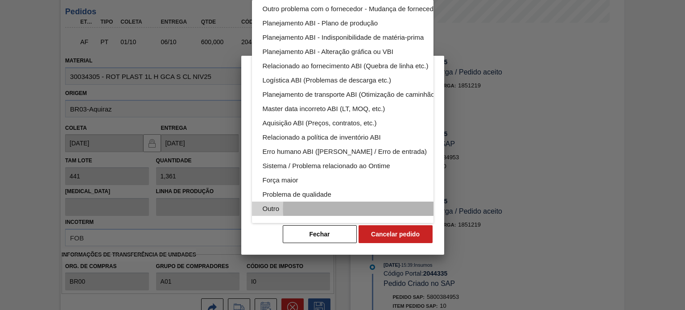
click at [332, 208] on div "Outro" at bounding box center [364, 209] width 202 height 14
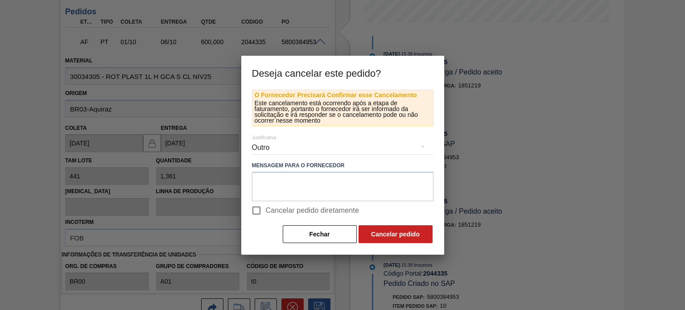
click at [328, 211] on span "Cancelar pedido diretamente" at bounding box center [313, 210] width 94 height 11
click at [266, 211] on input "Cancelar pedido diretamente" at bounding box center [256, 210] width 19 height 19
checkbox input "true"
click at [377, 227] on button "Cancelar pedido" at bounding box center [396, 234] width 74 height 18
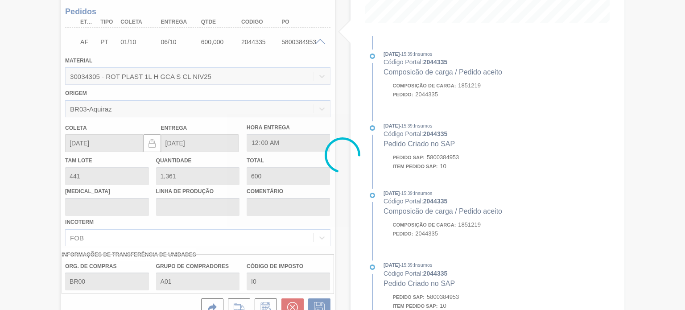
scroll to position [83, 0]
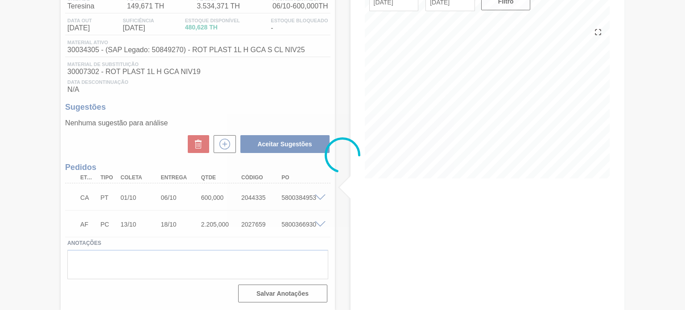
click at [232, 141] on div at bounding box center [342, 155] width 685 height 310
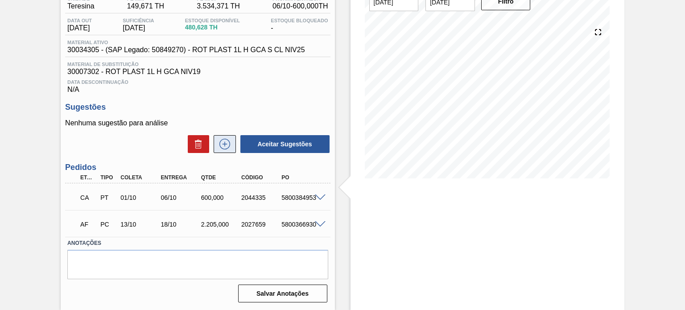
click at [232, 141] on button at bounding box center [225, 144] width 22 height 18
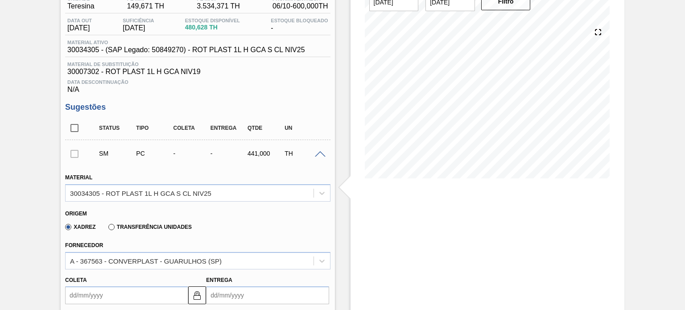
click at [114, 229] on label "Transferência Unidades" at bounding box center [149, 227] width 83 height 6
click at [107, 229] on input "Transferência Unidades" at bounding box center [107, 229] width 0 height 0
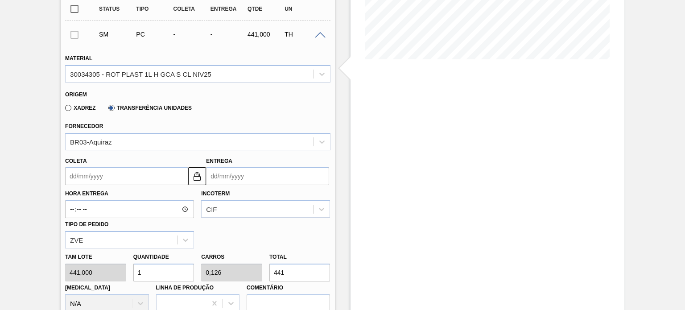
scroll to position [210, 0]
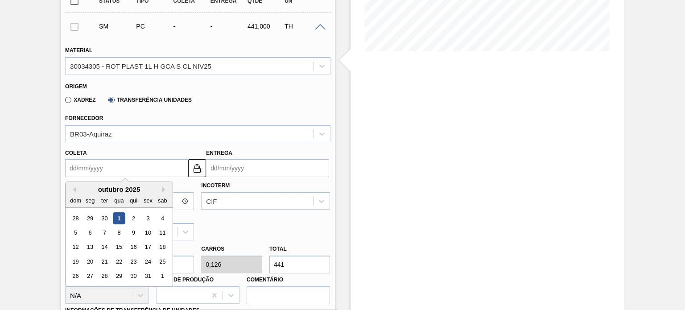
click at [100, 173] on input "Coleta" at bounding box center [126, 168] width 123 height 18
type input "0"
type input "[DATE]"
type input "01"
type input "[DATE]"
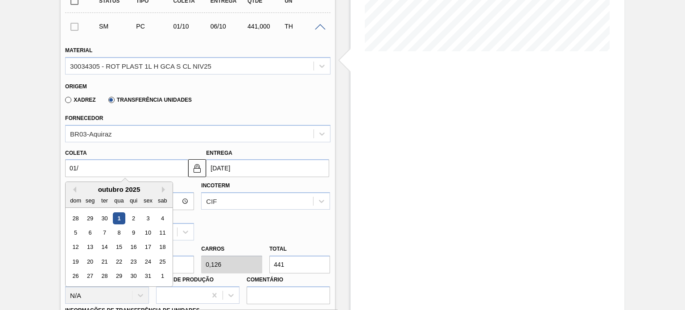
type input "01/1"
type input "[DATE]"
type input "01/10"
type input "[DATE]"
type input "01/10/2"
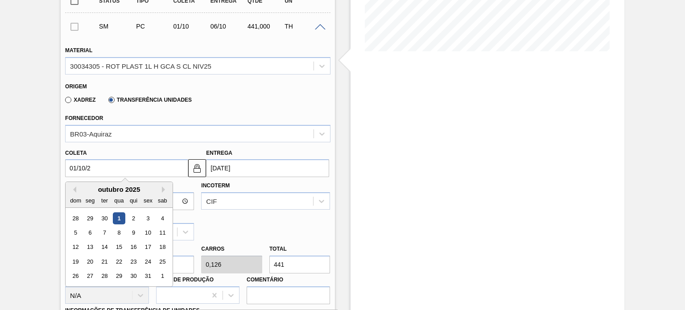
type input "[DATE]"
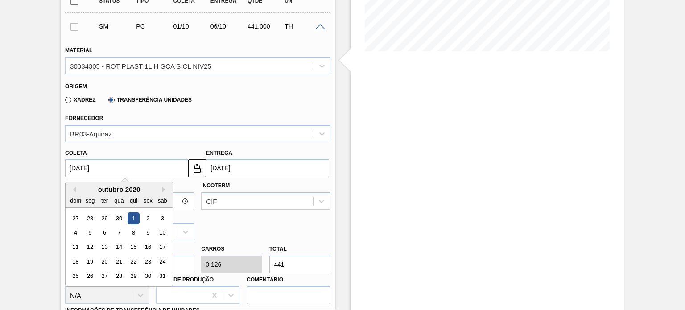
type input "[DATE]"
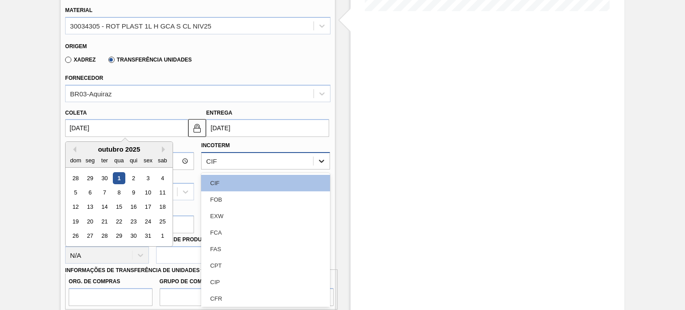
click at [324, 169] on div "option FOB focused, 2 of 11. 11 results available. Use Up and Down to choose op…" at bounding box center [265, 160] width 129 height 17
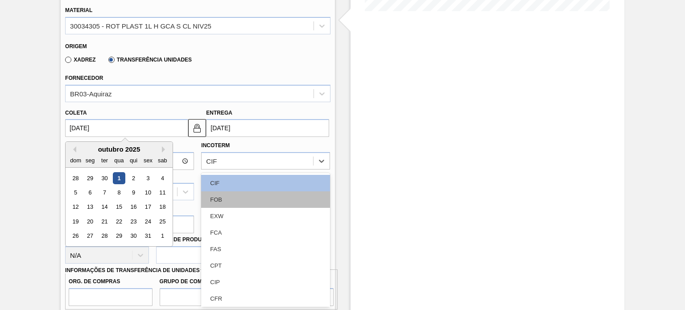
click at [283, 201] on div "FOB" at bounding box center [265, 199] width 129 height 17
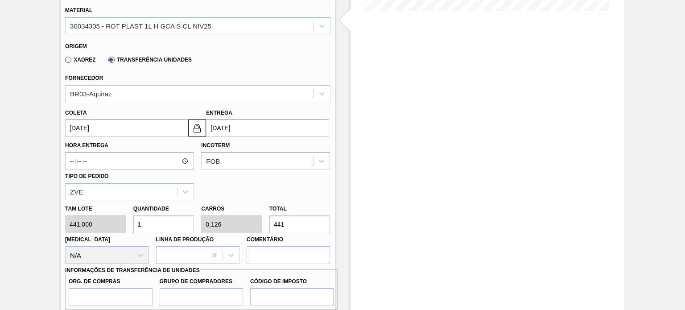
click at [283, 201] on div "[PERSON_NAME] 441,000 Quantidade 1 Carros 0,126 Total 441 [MEDICAL_DATA] N/A Li…" at bounding box center [198, 232] width 272 height 64
click at [286, 220] on input "441" at bounding box center [299, 224] width 61 height 18
type input "0,014"
type input "0,002"
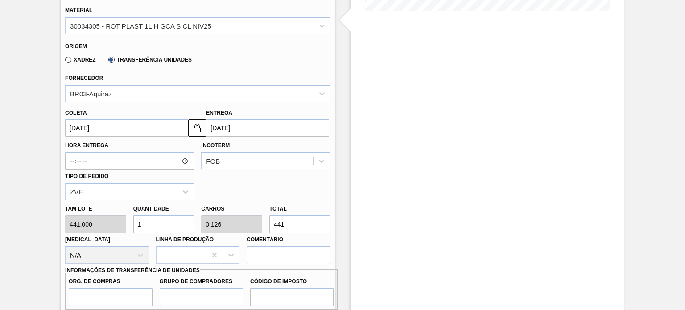
type input "6"
type input "0,138"
type input "0,017"
type input "61"
type input "1,401"
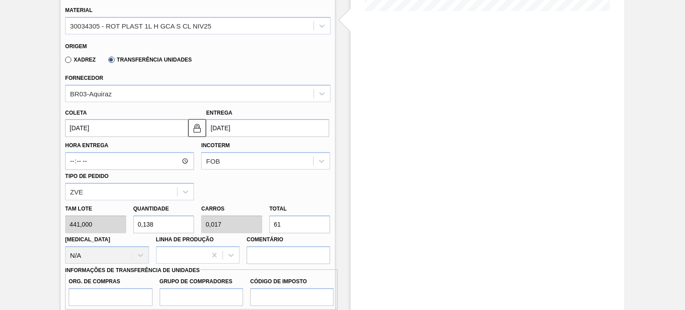
type input "0,177"
type input "618"
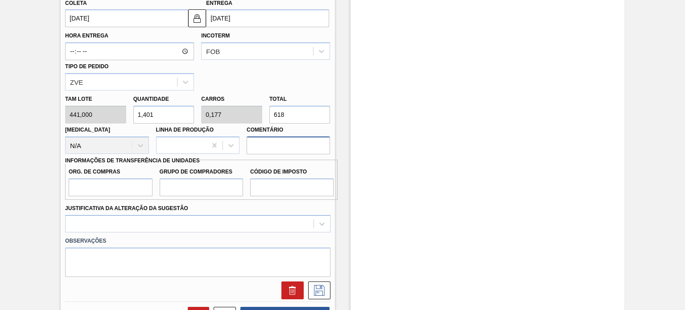
scroll to position [379, 0]
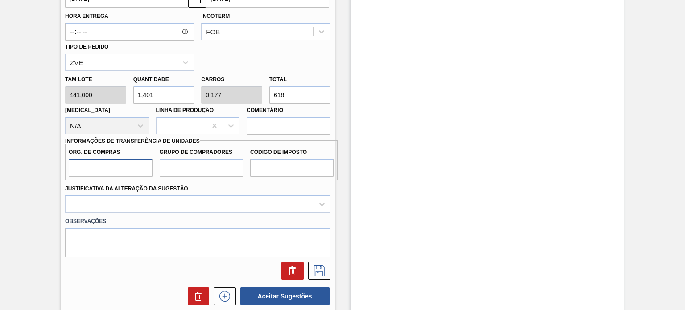
click at [89, 163] on input "Org. de Compras" at bounding box center [110, 168] width 83 height 18
type input "BR00"
click at [182, 160] on input "Grupo de Compradores" at bounding box center [201, 168] width 83 height 18
type input "A01"
click at [267, 176] on input "Código de Imposto" at bounding box center [291, 168] width 83 height 18
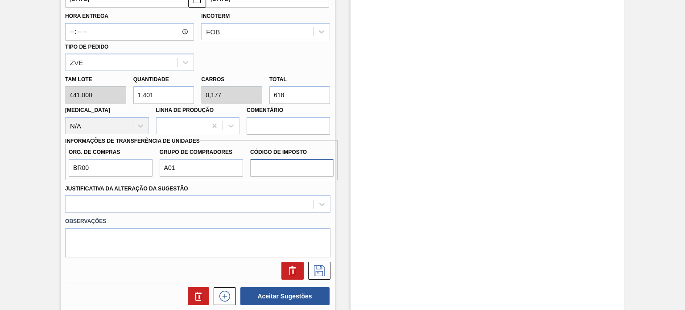
type input "I0"
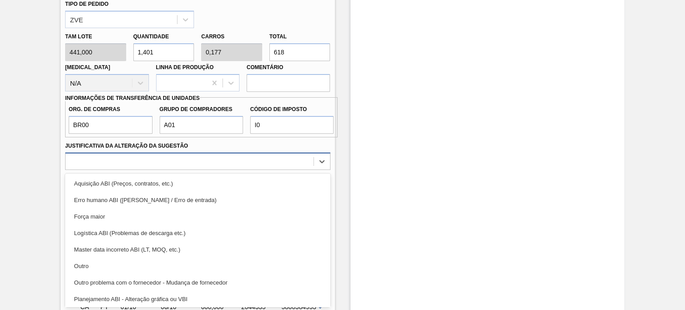
click at [286, 170] on div "option Erro humano ABI (Cálculo / Erro de entrada) focused, 2 of 18. 18 results…" at bounding box center [197, 161] width 265 height 17
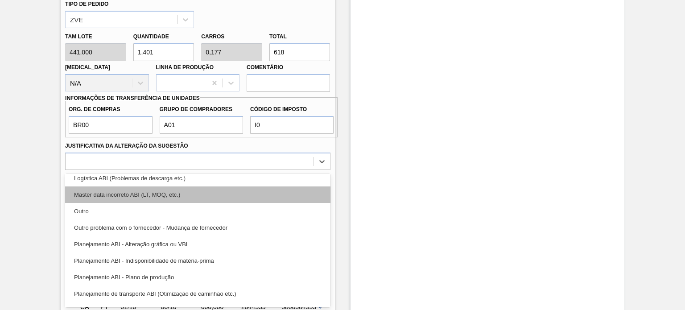
scroll to position [71, 0]
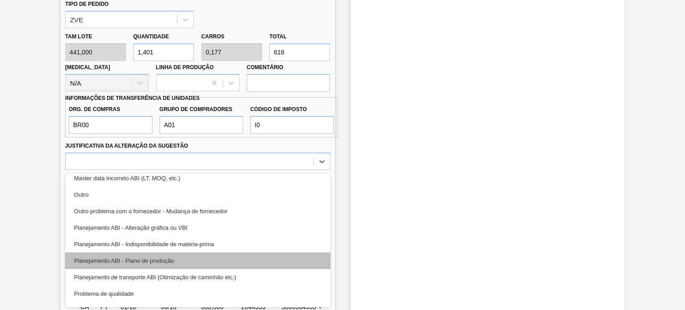
click at [220, 253] on div "Planejamento ABI - Plano de produção" at bounding box center [197, 260] width 265 height 17
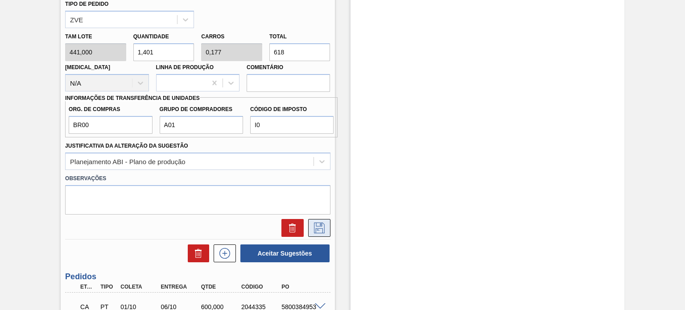
click at [316, 221] on button at bounding box center [319, 228] width 22 height 18
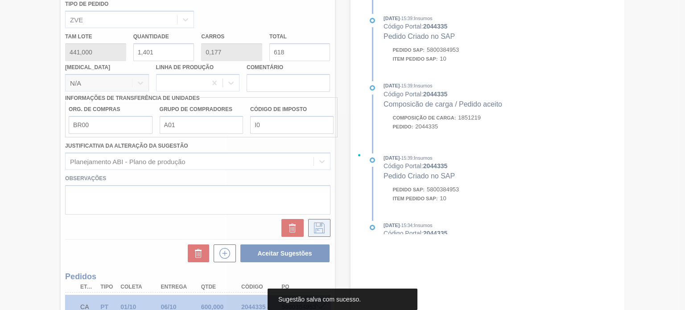
scroll to position [93, 0]
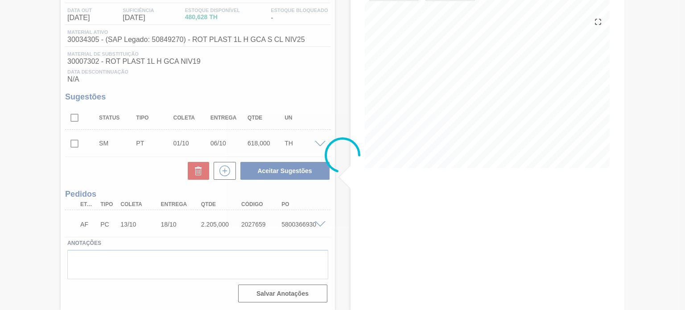
click at [70, 145] on div at bounding box center [342, 155] width 685 height 310
click at [81, 143] on div at bounding box center [342, 155] width 685 height 310
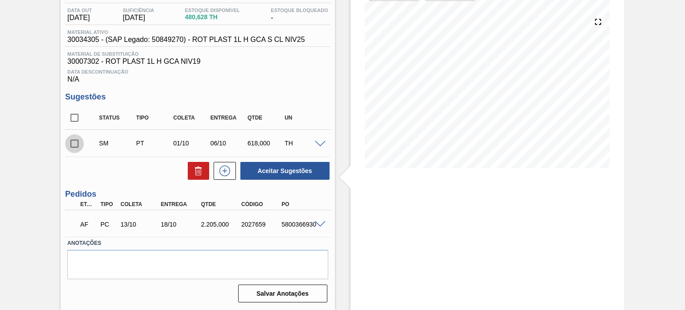
click at [77, 143] on input "checkbox" at bounding box center [74, 143] width 19 height 19
click at [315, 148] on div "SM PT 01/10 06/10 618,000 TH" at bounding box center [204, 143] width 223 height 18
click at [316, 147] on span at bounding box center [320, 144] width 11 height 7
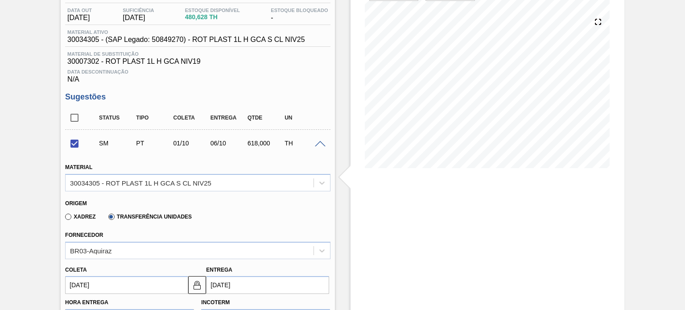
click at [319, 143] on span at bounding box center [320, 144] width 11 height 7
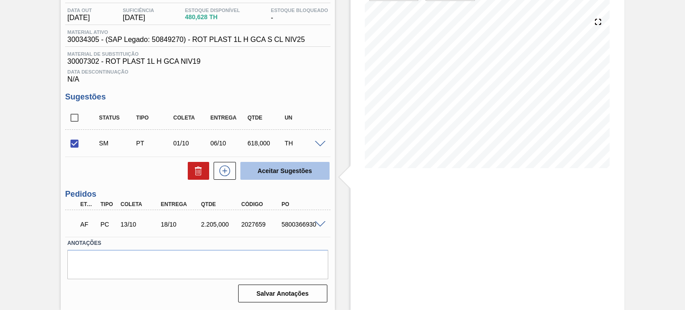
click at [303, 170] on button "Aceitar Sugestões" at bounding box center [284, 171] width 89 height 18
checkbox input "false"
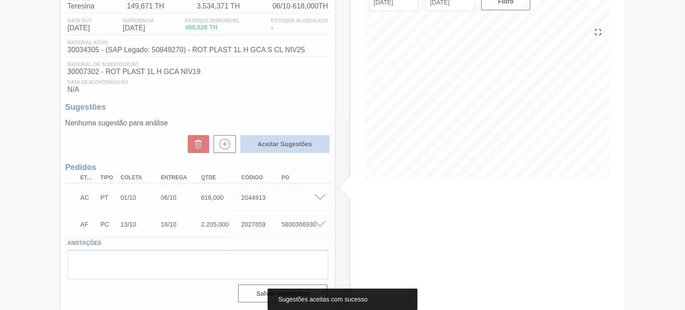
scroll to position [83, 0]
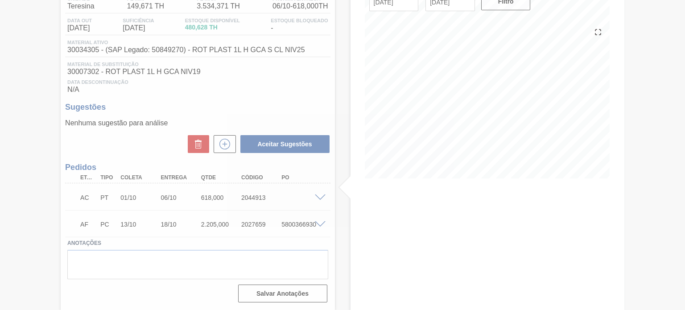
click at [317, 194] on div at bounding box center [342, 155] width 685 height 310
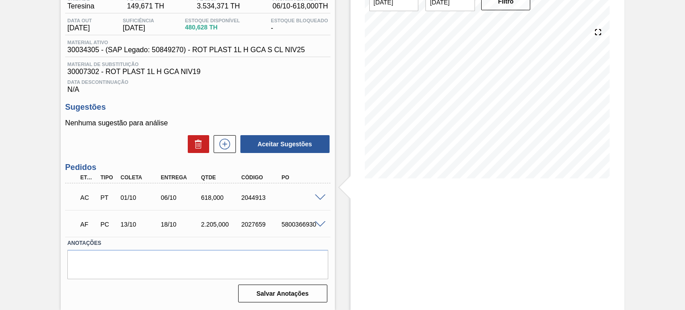
click at [317, 194] on span at bounding box center [320, 197] width 11 height 7
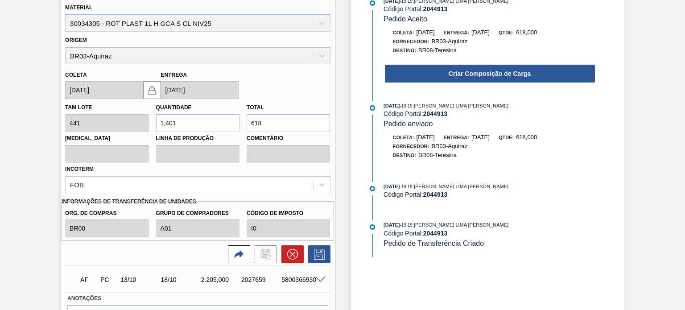
scroll to position [346, 0]
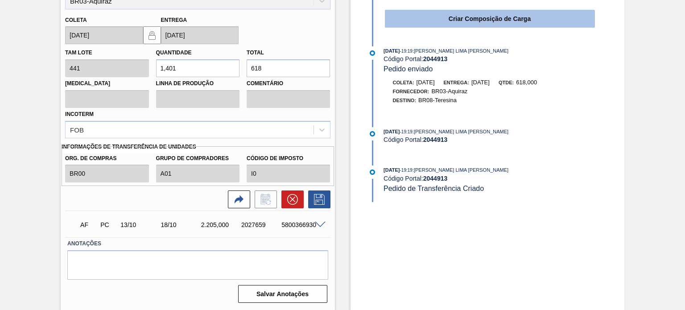
click at [478, 18] on button "Criar Composição de Carga" at bounding box center [490, 19] width 210 height 18
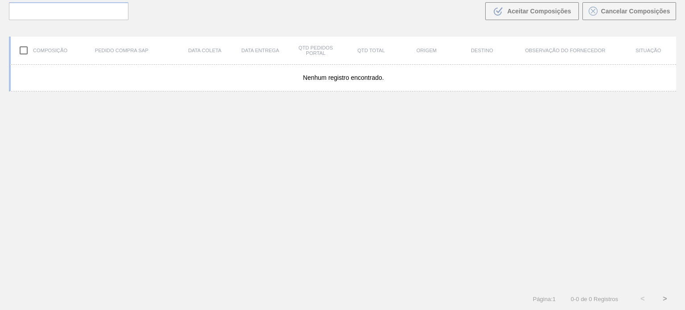
scroll to position [64, 0]
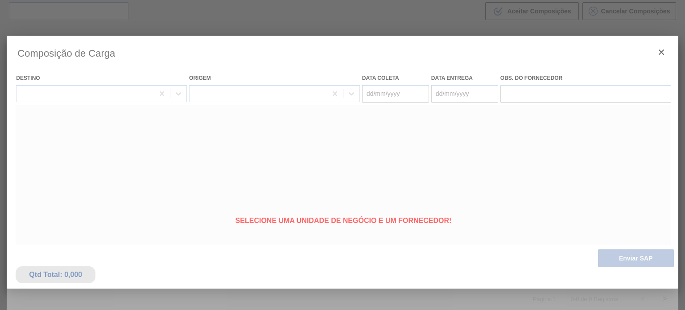
type coleta "[DATE]"
type entrega "[DATE]"
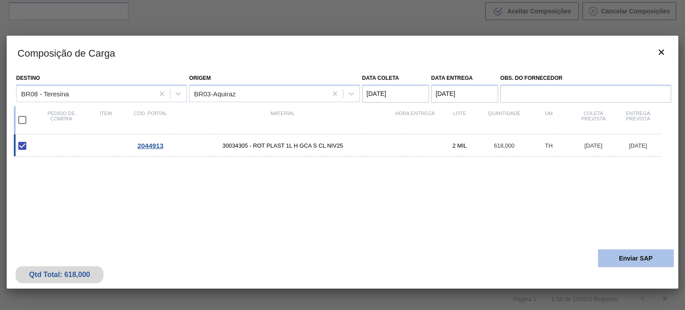
click at [611, 251] on button "Enviar SAP" at bounding box center [636, 258] width 76 height 18
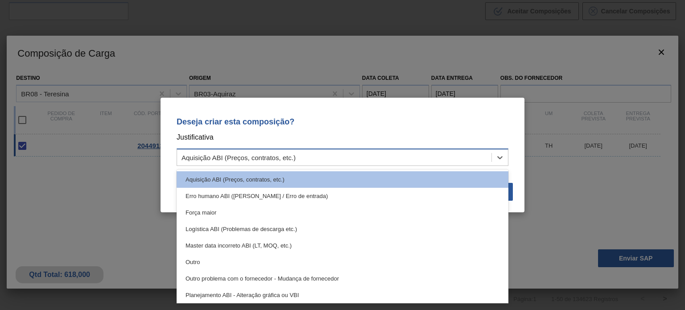
click at [405, 159] on div "Aquisição ABI (Preços, contratos, etc.)" at bounding box center [334, 157] width 314 height 13
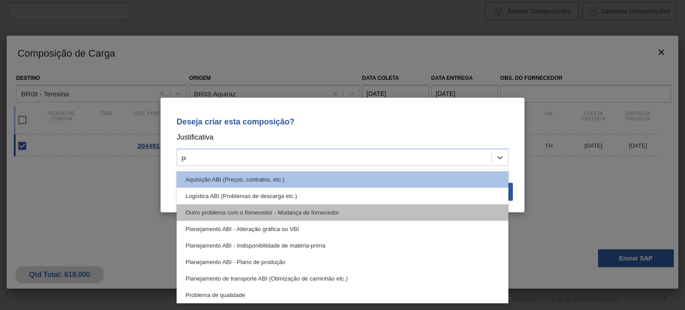
type input "pro"
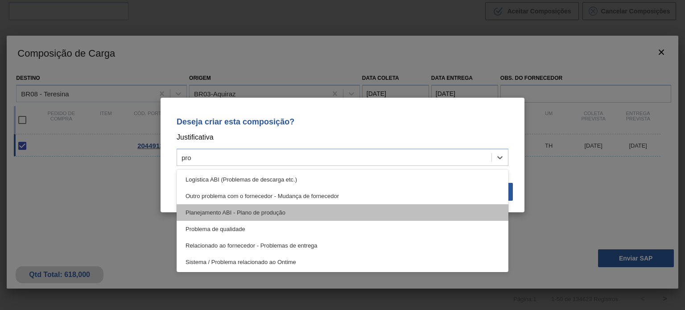
click at [360, 218] on div "Planejamento ABI - Plano de produção" at bounding box center [343, 212] width 332 height 17
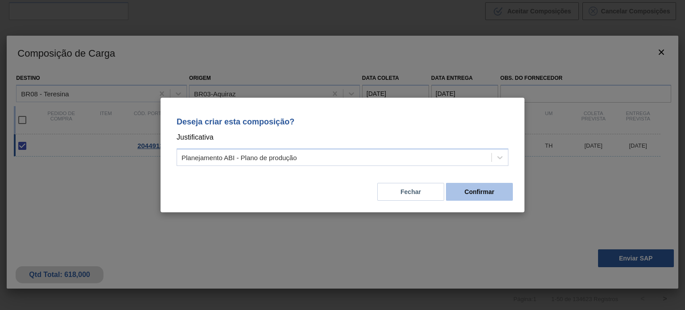
click at [455, 199] on button "Confirmar" at bounding box center [479, 192] width 67 height 18
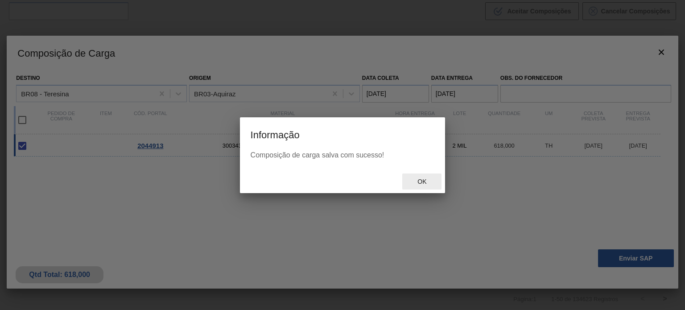
click at [410, 182] on span "Ok" at bounding box center [421, 181] width 23 height 7
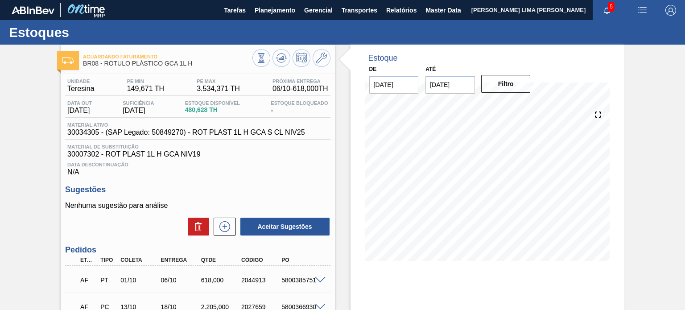
click at [296, 281] on div "5800385751" at bounding box center [301, 279] width 44 height 7
copy div "5800385751"
click at [276, 53] on icon at bounding box center [281, 58] width 11 height 11
